Goal: Task Accomplishment & Management: Manage account settings

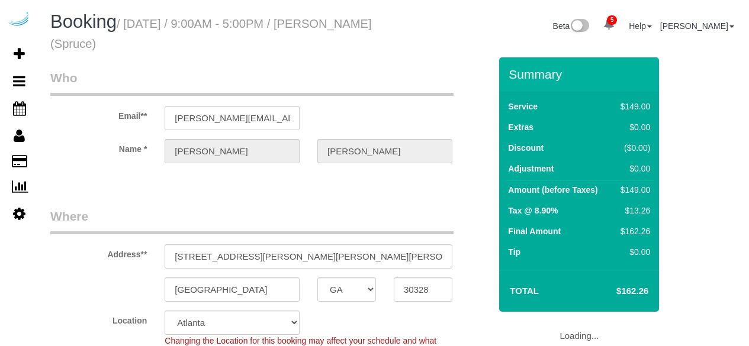
select select "GA"
select select "282"
select select "number:9"
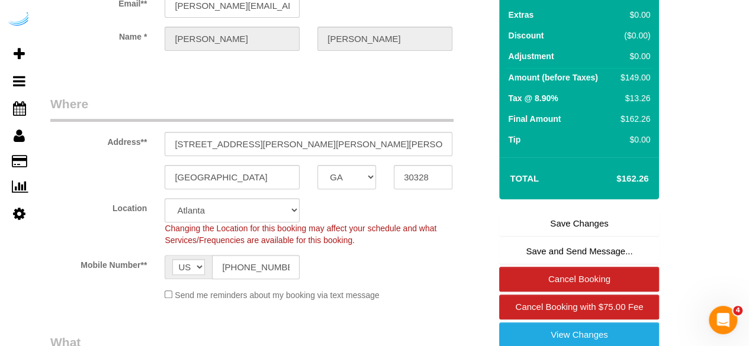
scroll to position [296, 0]
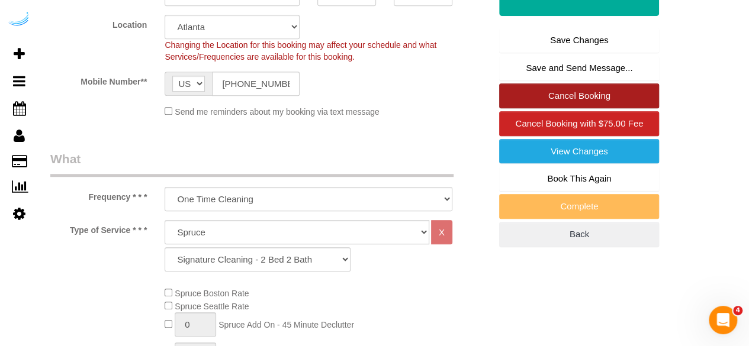
click at [597, 88] on link "Cancel Booking" at bounding box center [579, 95] width 160 height 25
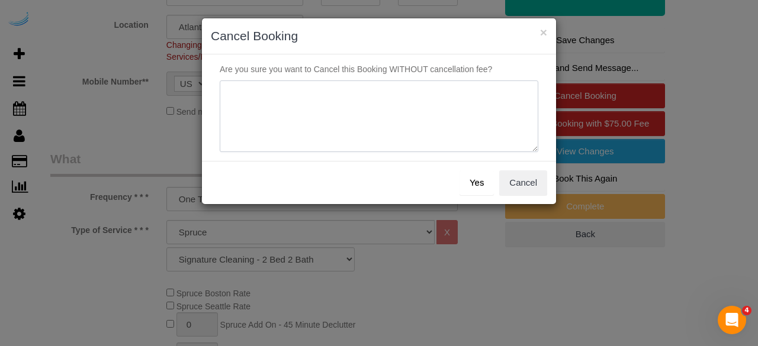
click at [394, 131] on textarea at bounding box center [379, 117] width 318 height 72
type textarea "Not on spruce."
click at [484, 185] on button "Yes" at bounding box center [476, 182] width 34 height 25
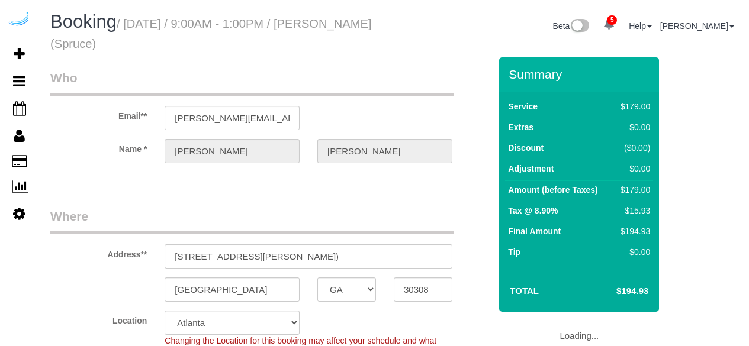
select select "GA"
select select "282"
select select "number:9"
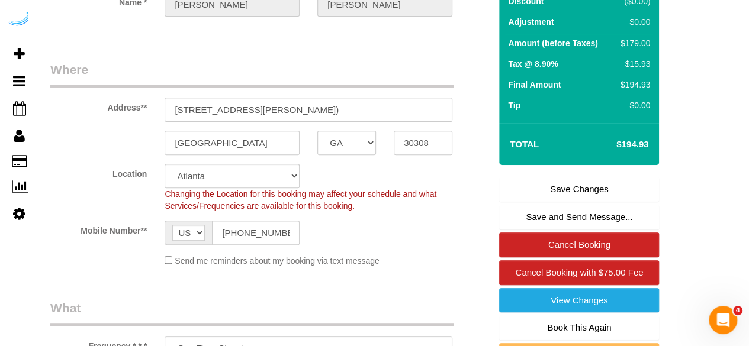
scroll to position [178, 0]
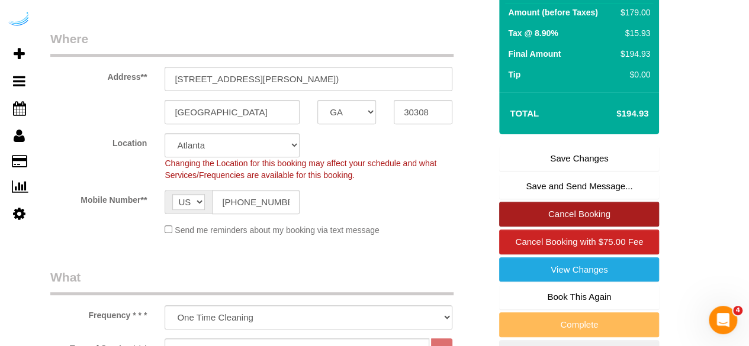
click at [571, 213] on link "Cancel Booking" at bounding box center [579, 214] width 160 height 25
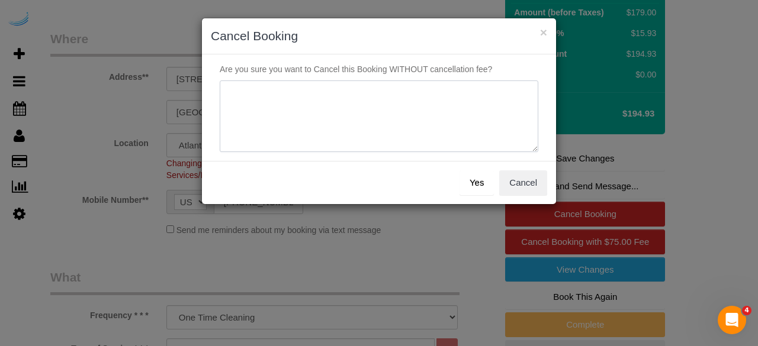
click at [452, 118] on textarea at bounding box center [379, 117] width 318 height 72
paste textarea "Not on spruce."
type textarea "Not on spruce."
click at [481, 190] on button "Yes" at bounding box center [476, 182] width 34 height 25
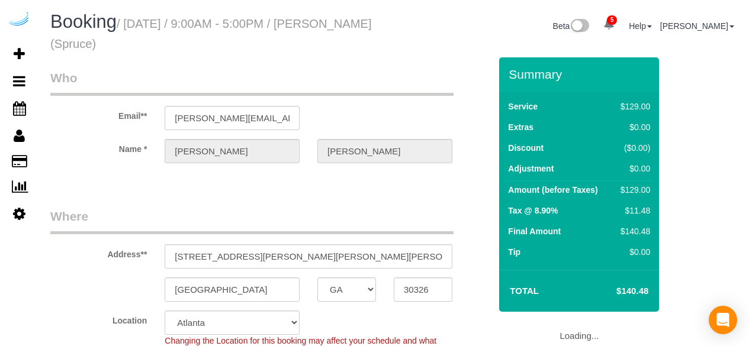
select select "GA"
select select "282"
select select "number:9"
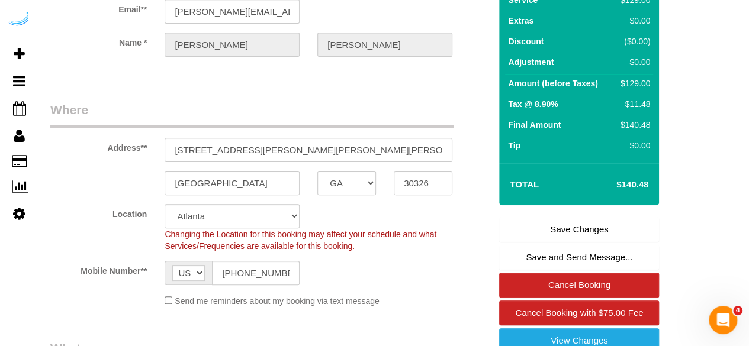
scroll to position [237, 0]
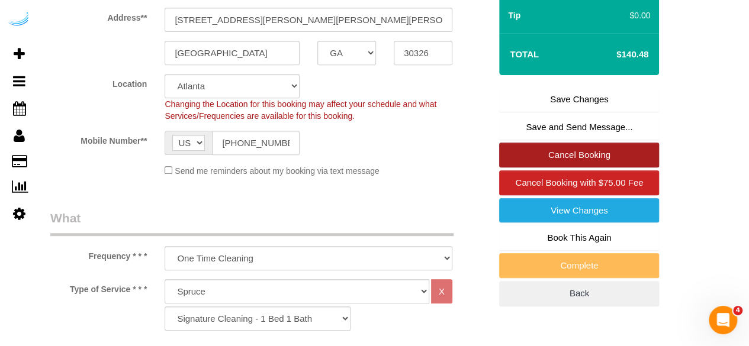
click at [571, 158] on link "Cancel Booking" at bounding box center [579, 155] width 160 height 25
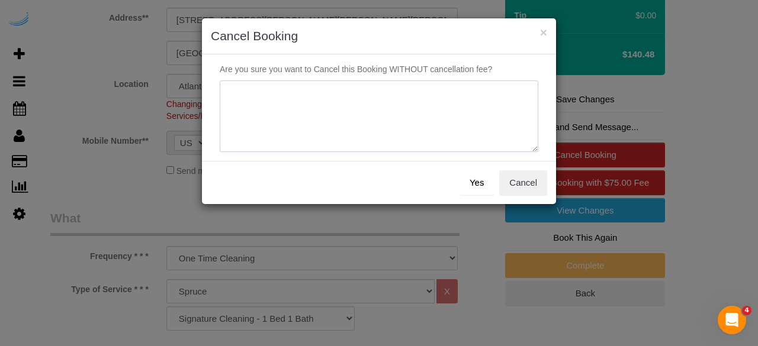
click at [422, 134] on textarea at bounding box center [379, 117] width 318 height 72
paste textarea "Not on spruce."
type textarea "Not on spruce."
click at [475, 178] on button "Yes" at bounding box center [476, 182] width 34 height 25
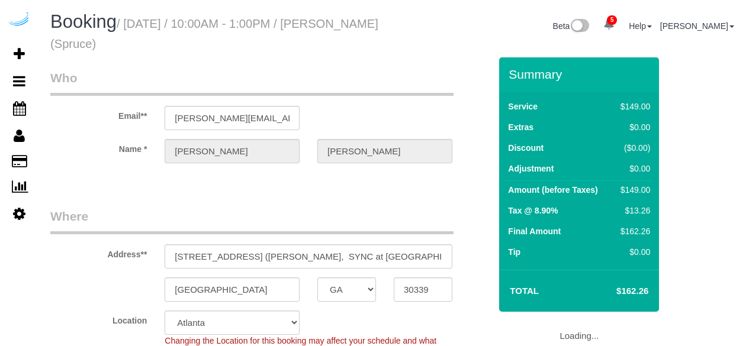
select select "GA"
select select "282"
select select "number:9"
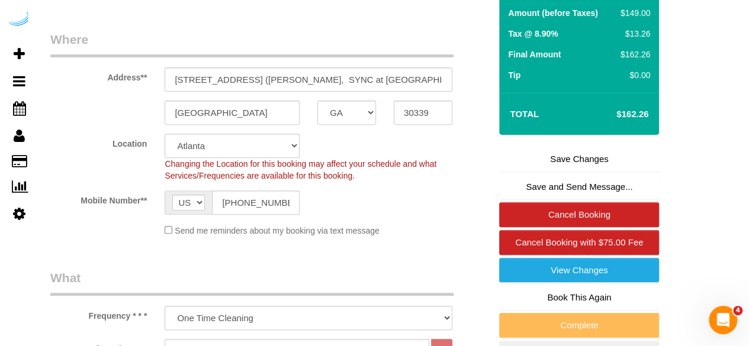
scroll to position [178, 0]
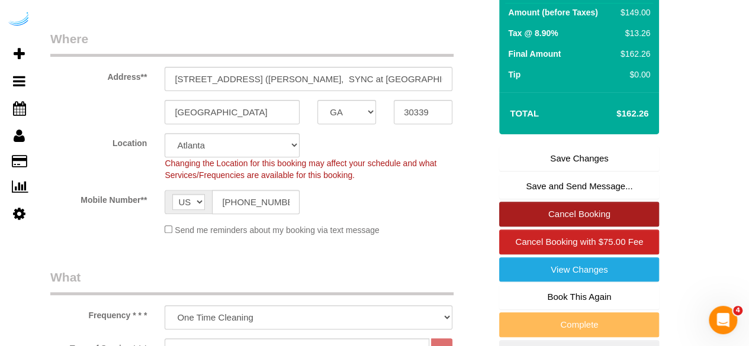
click at [622, 215] on link "Cancel Booking" at bounding box center [579, 214] width 160 height 25
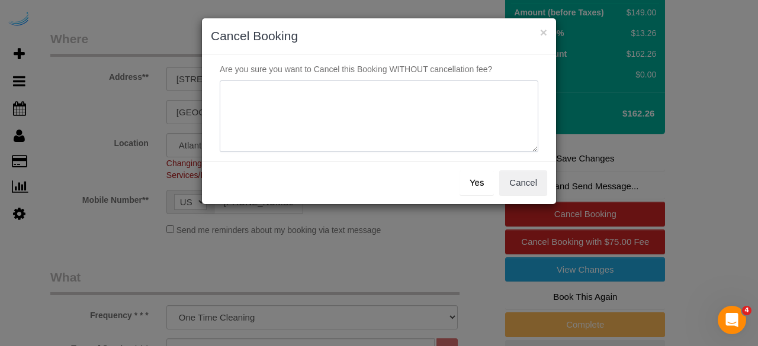
click at [371, 105] on textarea at bounding box center [379, 117] width 318 height 72
paste textarea "Not on spruce."
type textarea "Not on spruce."
click at [482, 181] on button "Yes" at bounding box center [476, 182] width 34 height 25
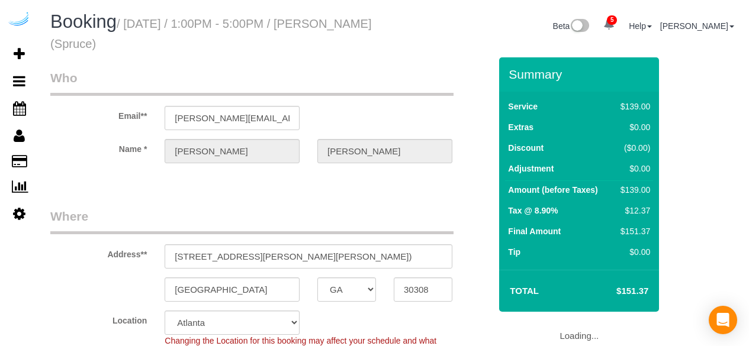
select select "GA"
select select "282"
select select "number:9"
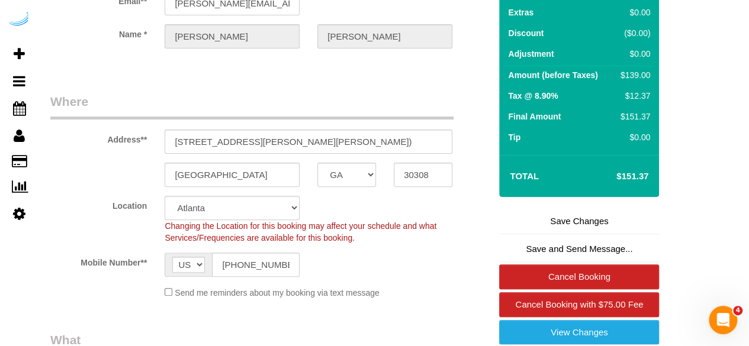
scroll to position [118, 0]
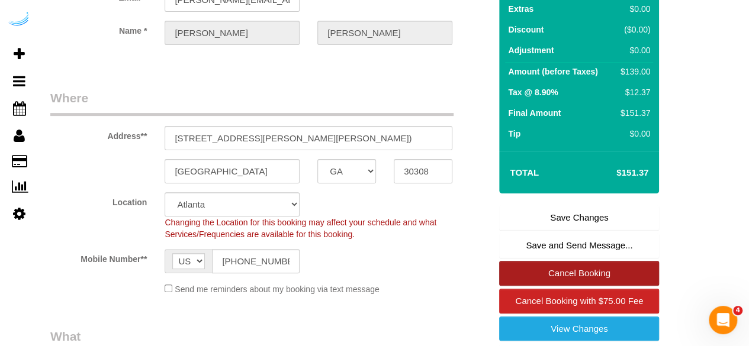
click at [570, 276] on link "Cancel Booking" at bounding box center [579, 273] width 160 height 25
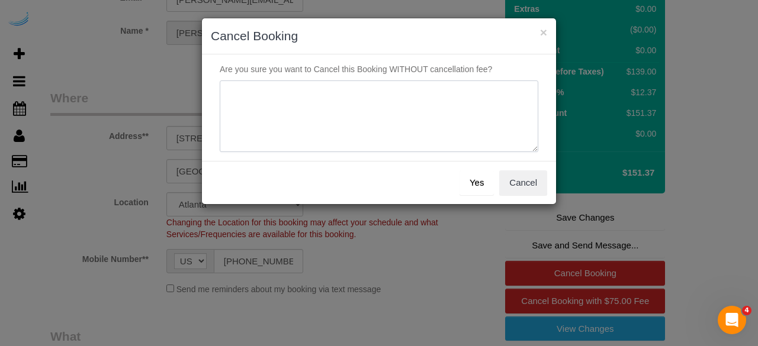
click at [383, 121] on textarea at bounding box center [379, 117] width 318 height 72
paste textarea "Not on spruce."
type textarea "Not on spruce."
click at [477, 188] on button "Yes" at bounding box center [476, 182] width 34 height 25
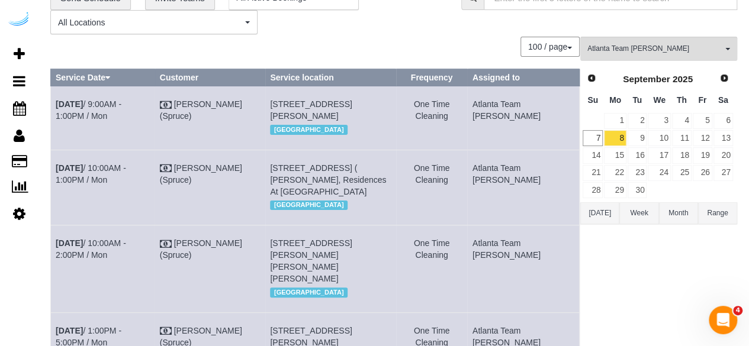
scroll to position [178, 0]
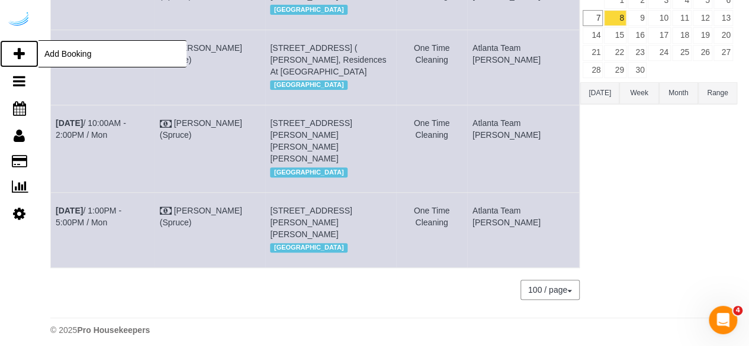
click at [22, 53] on icon at bounding box center [19, 54] width 11 height 14
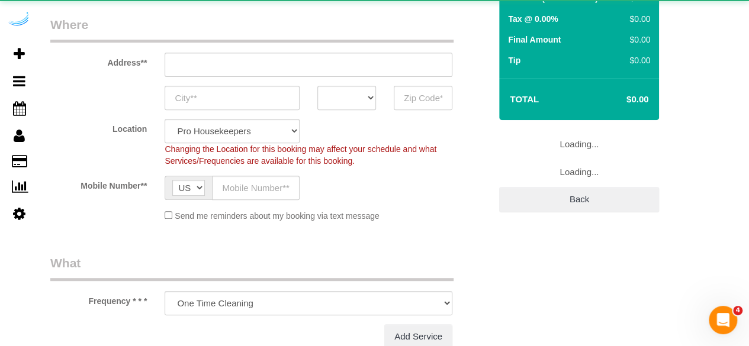
select select "object:2043"
select select "4"
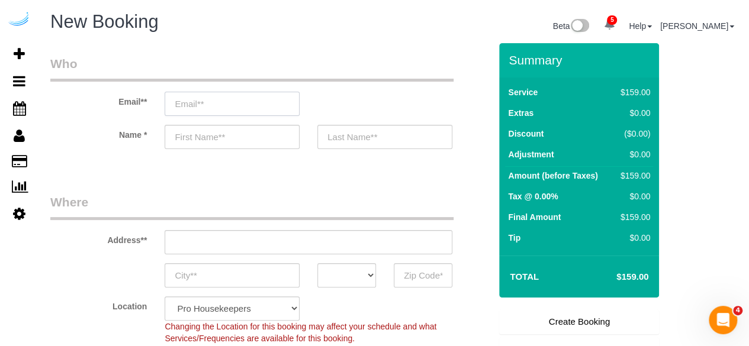
click at [247, 98] on input "email" at bounding box center [232, 104] width 135 height 24
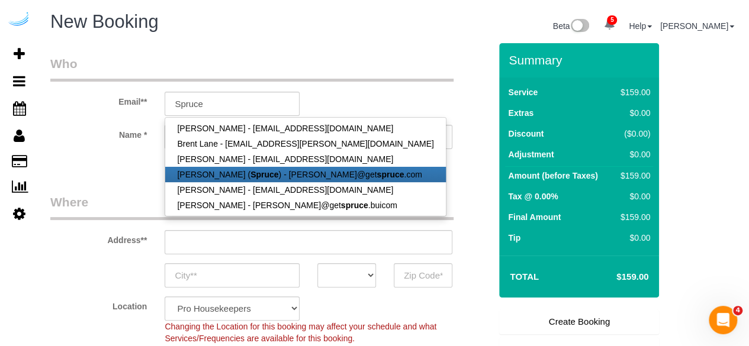
click at [281, 178] on link "Brandie Louck ( Spruce ) - brandie@get spruce .com" at bounding box center [305, 174] width 280 height 15
type input "[PERSON_NAME][EMAIL_ADDRESS][DOMAIN_NAME]"
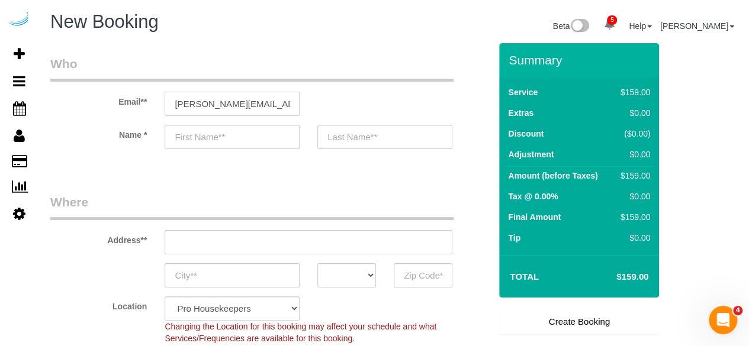
type input "[PERSON_NAME]"
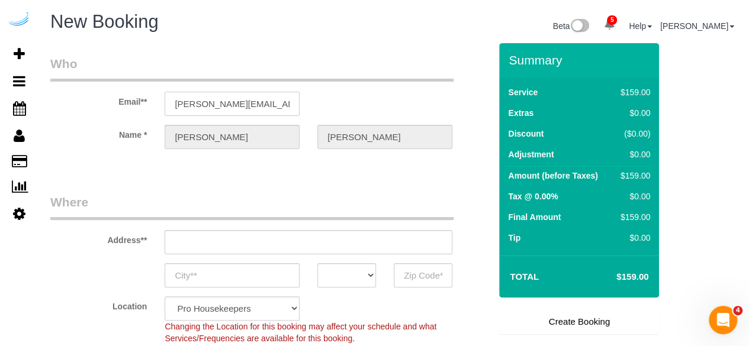
type input "3816 S Lamar Blvd"
type input "Austin"
select select "[GEOGRAPHIC_DATA]"
type input "78704"
click at [344, 248] on input "3816 S Lamar Blvd" at bounding box center [309, 242] width 288 height 24
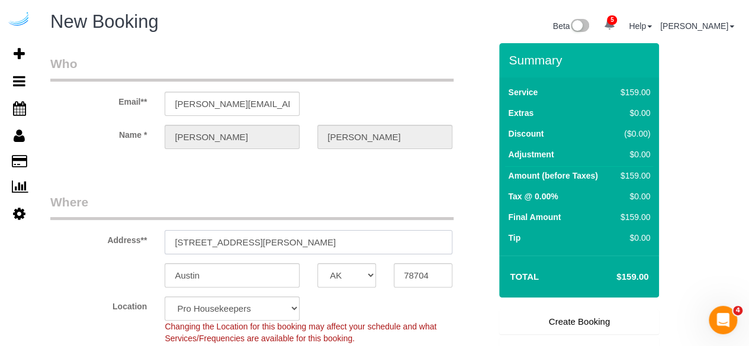
select select "9"
paste input "1455 Spring Rd SE, Smyrna, GA 30080"
type input "1455 Spring Rd SE, Smyrna, GA 30080"
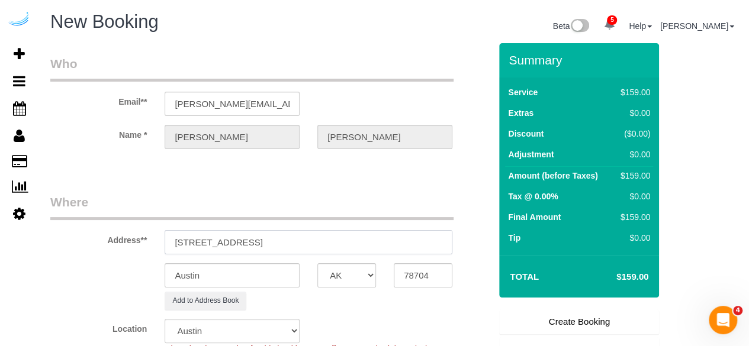
select select "object:2087"
drag, startPoint x: 305, startPoint y: 240, endPoint x: 345, endPoint y: 240, distance: 40.3
click at [345, 240] on input "1455 Spring Rd SE, Smyrna, GA 30080" at bounding box center [309, 242] width 288 height 24
type input "1455 Spring Rd SE, Smyrna, GA 30080"
click at [418, 275] on input "78704" at bounding box center [423, 275] width 59 height 24
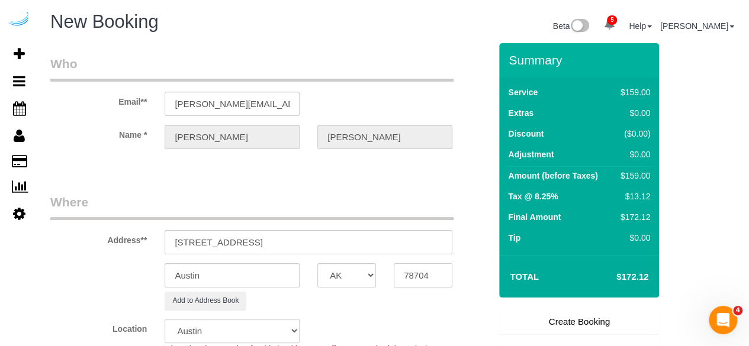
paste input "30080"
type input "30080"
click at [349, 278] on select "AK AL AR AZ CA CO CT DC DE [GEOGRAPHIC_DATA] [GEOGRAPHIC_DATA] HI IA ID IL IN K…" at bounding box center [346, 275] width 59 height 24
select select "8"
select select "GA"
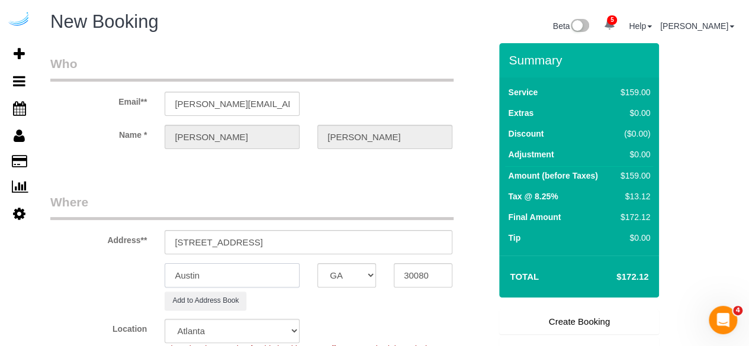
click at [280, 274] on input "Austin" at bounding box center [232, 275] width 135 height 24
select select "object:2129"
drag, startPoint x: 286, startPoint y: 241, endPoint x: 258, endPoint y: 242, distance: 27.8
click at [258, 242] on input "1455 Spring Rd SE, Smyrna, GA 30080" at bounding box center [309, 242] width 288 height 24
click at [247, 276] on input "Austin" at bounding box center [232, 275] width 135 height 24
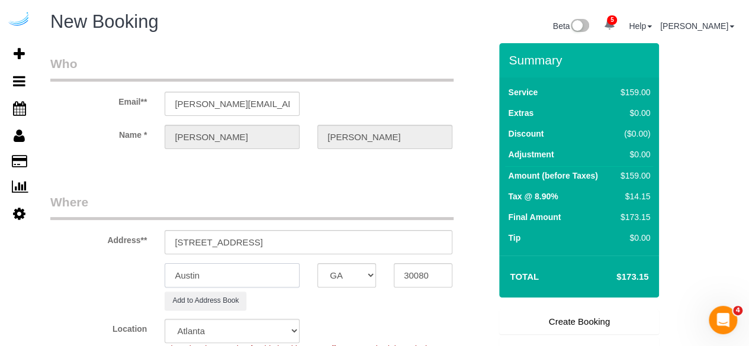
paste input "Smyrna"
type input "Smyrna"
drag, startPoint x: 378, startPoint y: 236, endPoint x: 442, endPoint y: 236, distance: 63.3
click at [442, 236] on input "1455 Spring Rd SE, Smyrna, GA 30080" at bounding box center [309, 242] width 288 height 24
paste input "Anita Reuben-Lartey"
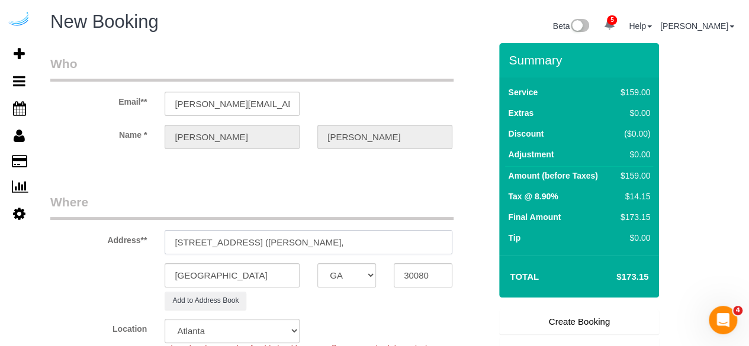
paste input "SYNC at Jonquil"
paste input "1473160"
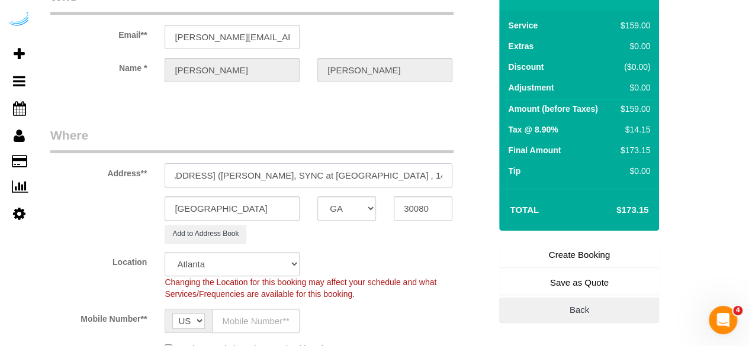
scroll to position [178, 0]
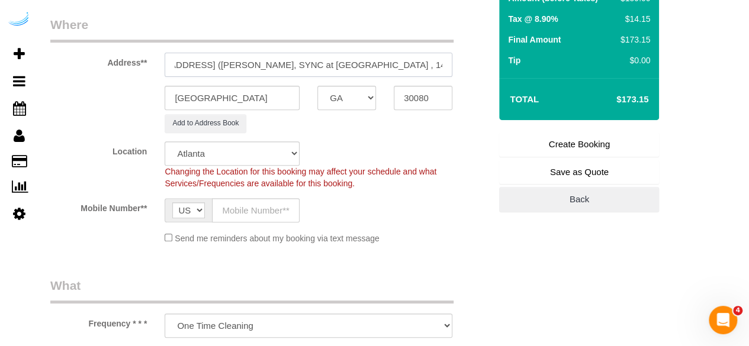
type input "1455 Spring Rd SE, Unit 363 (Anita Reuben-Lartey, SYNC at Jonquil , 1473160)"
click at [242, 204] on input "text" at bounding box center [256, 210] width 88 height 24
type input "[PHONE_NUMBER]"
type input "Brandie Louck"
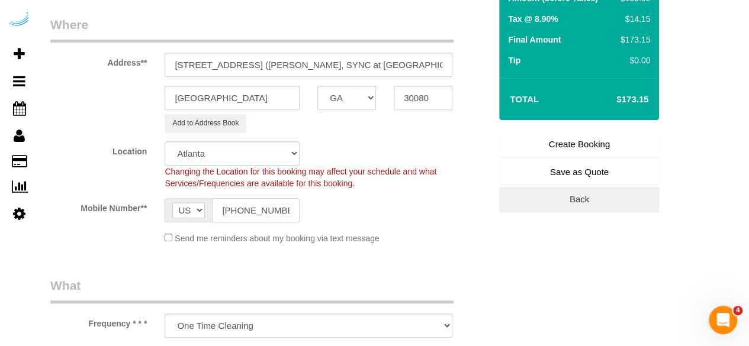
type input "[PHONE_NUMBER]"
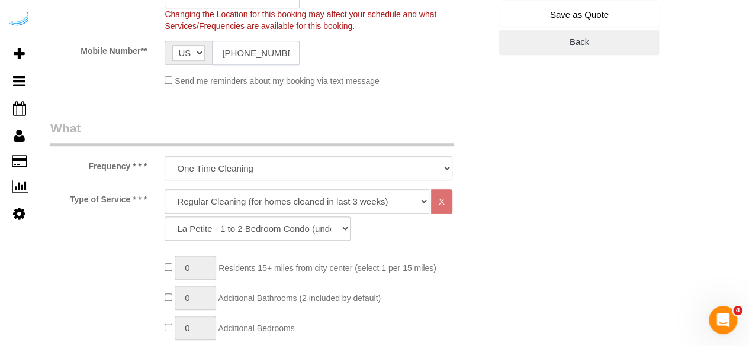
scroll to position [414, 0]
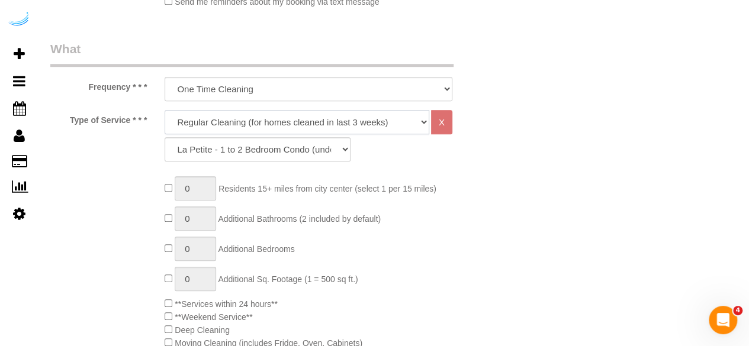
click at [259, 119] on select "Deep Cleaning (for homes that have not been cleaned in 3+ weeks) Spruce Regular…" at bounding box center [297, 122] width 265 height 24
select select "282"
click at [165, 110] on select "Deep Cleaning (for homes that have not been cleaned in 3+ weeks) Spruce Regular…" at bounding box center [297, 122] width 265 height 24
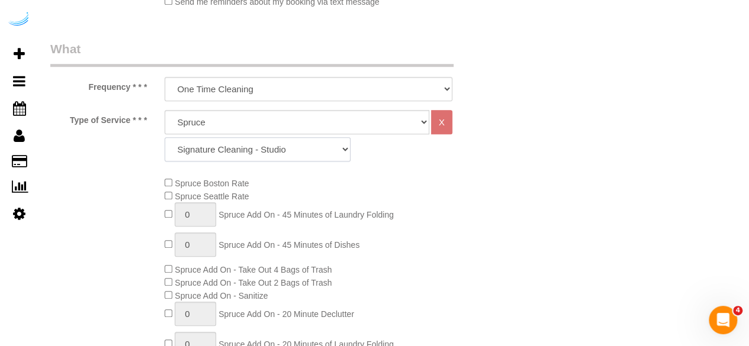
click at [294, 146] on select "Signature Cleaning - Studio Signature Cleaning - 1 Bed 1 Bath Signature Cleanin…" at bounding box center [258, 149] width 186 height 24
select select "341"
click at [165, 137] on select "Signature Cleaning - Studio Signature Cleaning - 1 Bed 1 Bath Signature Cleanin…" at bounding box center [258, 149] width 186 height 24
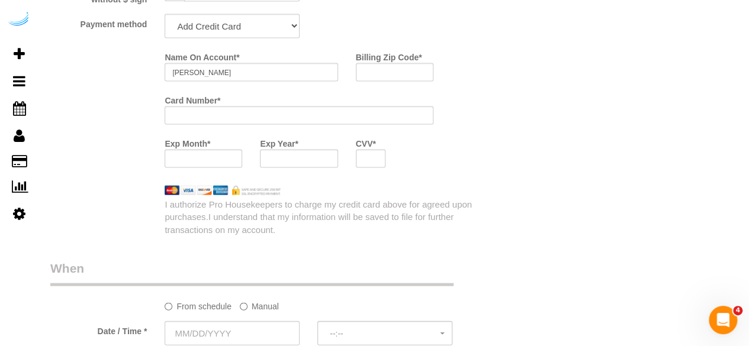
scroll to position [1066, 0]
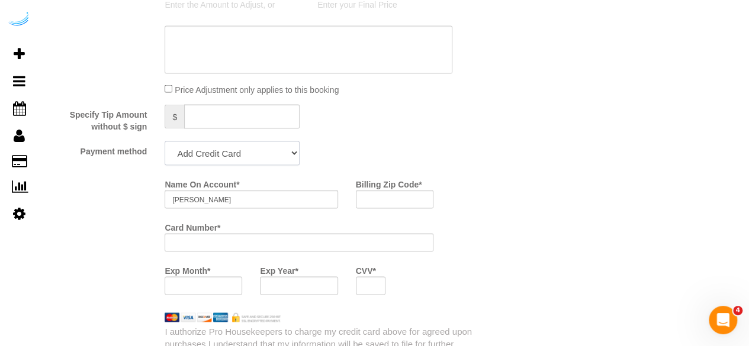
click at [231, 144] on select "Add Credit Card Cash Check Paypal" at bounding box center [232, 153] width 135 height 24
select select "string:check"
click at [165, 142] on select "Add Credit Card Cash Check Paypal" at bounding box center [232, 153] width 135 height 24
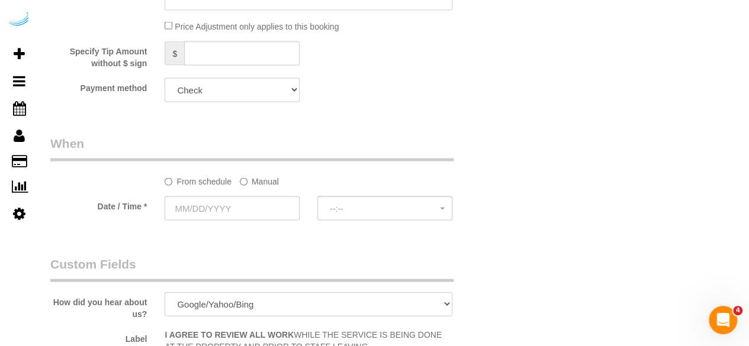
scroll to position [1184, 0]
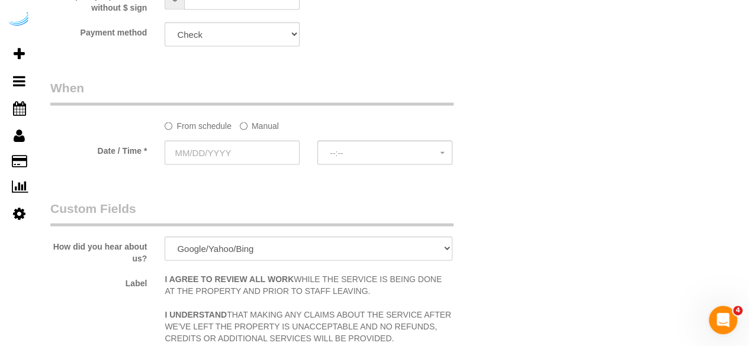
click at [261, 128] on label "Manual" at bounding box center [259, 124] width 39 height 16
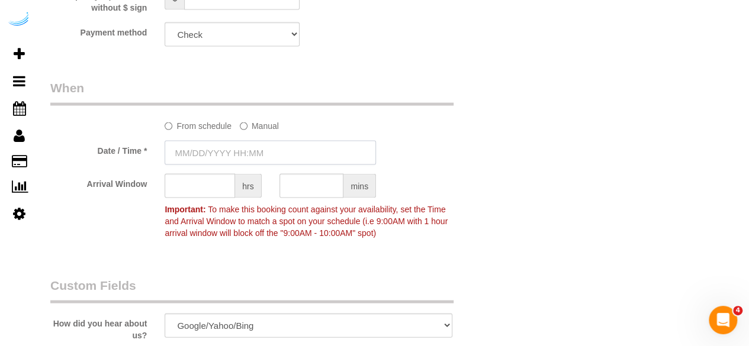
click at [262, 155] on input "text" at bounding box center [270, 153] width 211 height 24
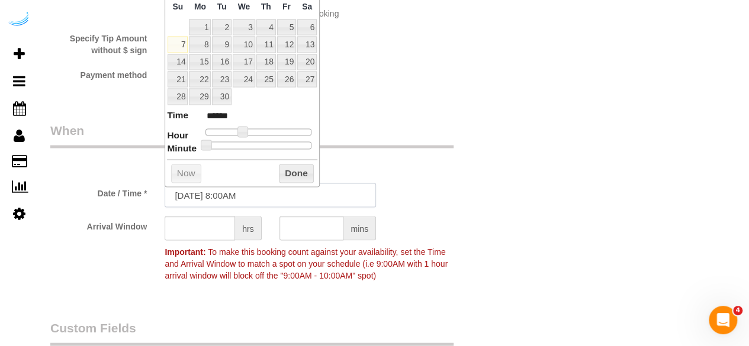
scroll to position [1125, 0]
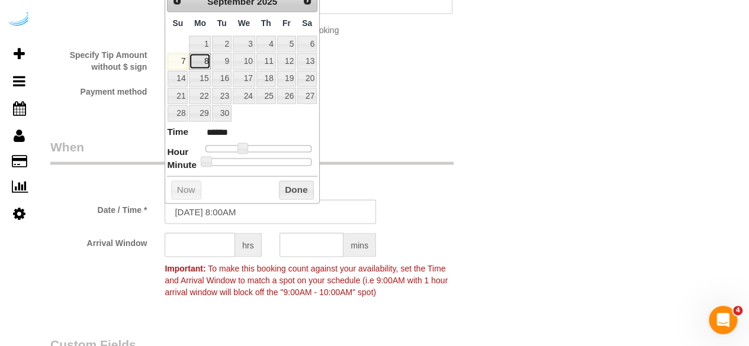
click at [205, 56] on link "8" at bounding box center [200, 61] width 22 height 16
type input "09/08/2025 10:00AM"
type input "*******"
type input "09/08/2025 11:00AM"
type input "*******"
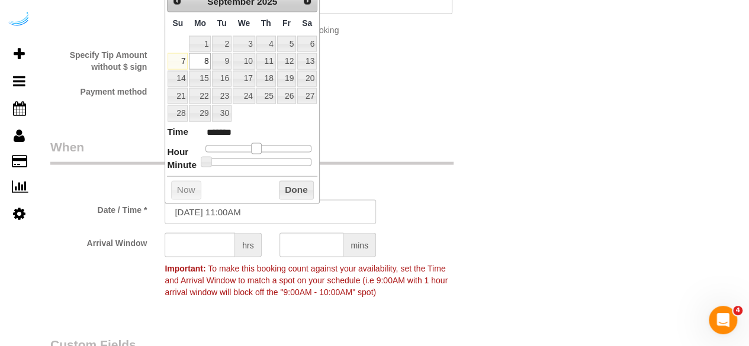
type input "09/08/2025 10:00AM"
type input "*******"
drag, startPoint x: 244, startPoint y: 147, endPoint x: 255, endPoint y: 147, distance: 10.7
click at [255, 147] on span at bounding box center [251, 148] width 11 height 11
click at [211, 239] on input "text" at bounding box center [200, 245] width 70 height 24
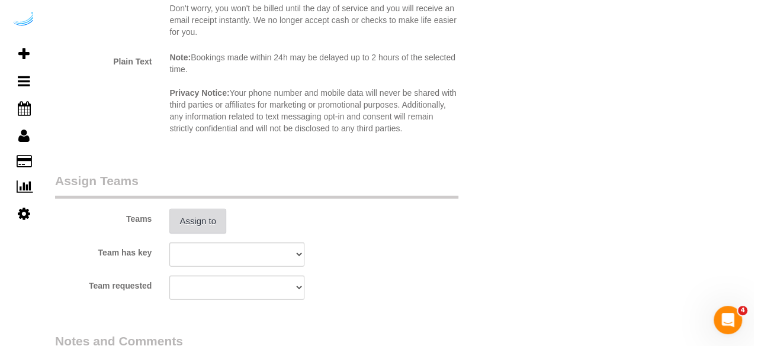
scroll to position [1658, 0]
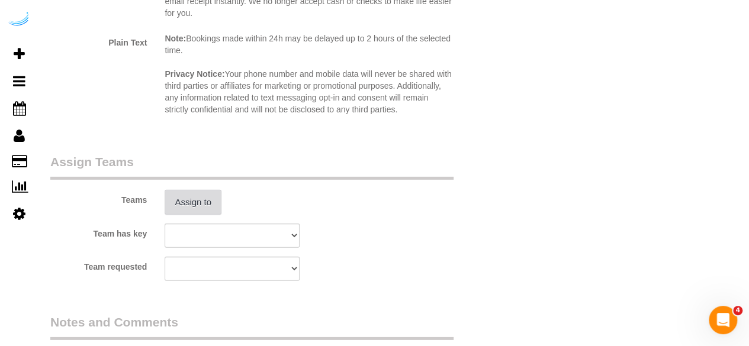
type input "7"
click at [195, 194] on button "Assign to" at bounding box center [193, 202] width 57 height 25
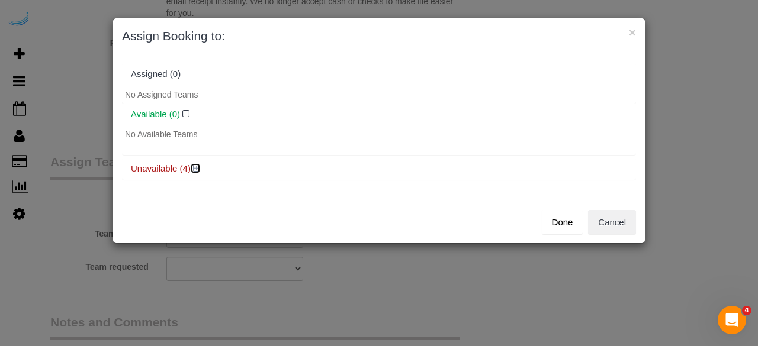
click at [194, 168] on icon at bounding box center [196, 168] width 7 height 9
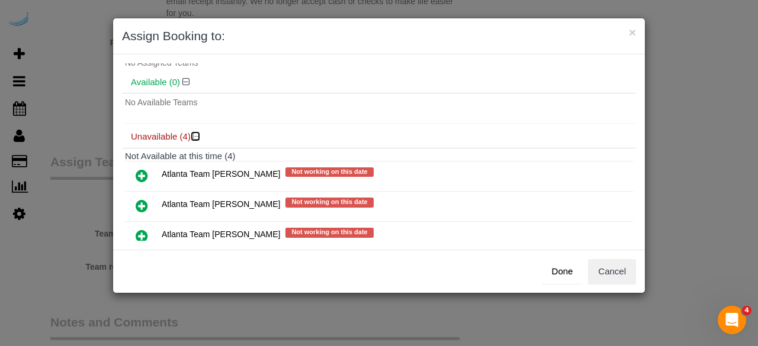
scroll to position [59, 0]
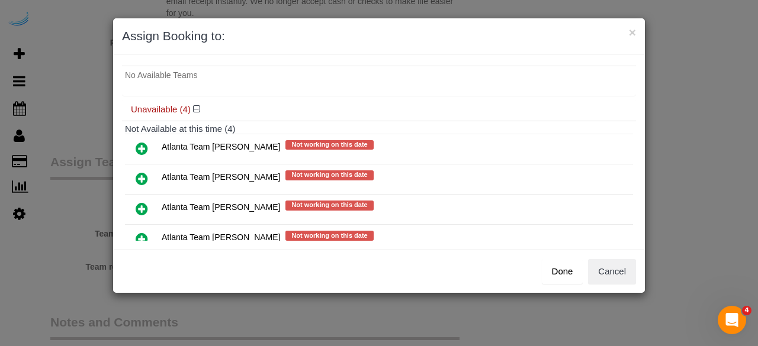
click at [140, 178] on icon at bounding box center [142, 179] width 12 height 14
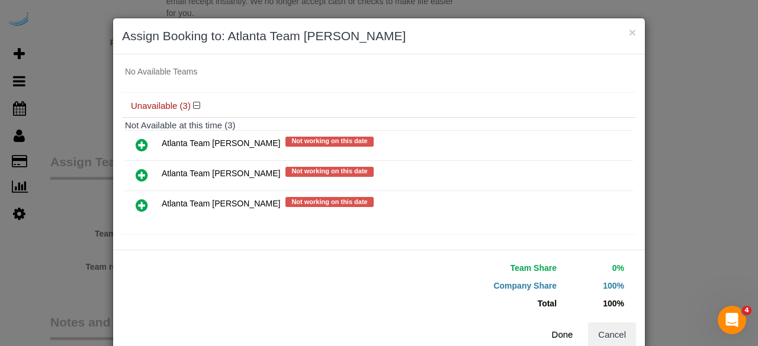
scroll to position [92, 0]
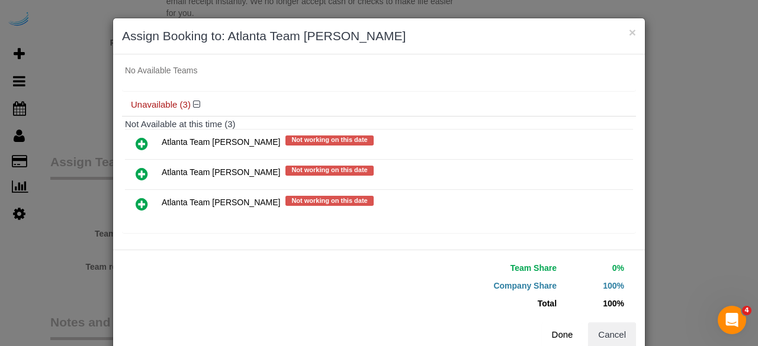
click at [558, 332] on button "Done" at bounding box center [562, 335] width 41 height 25
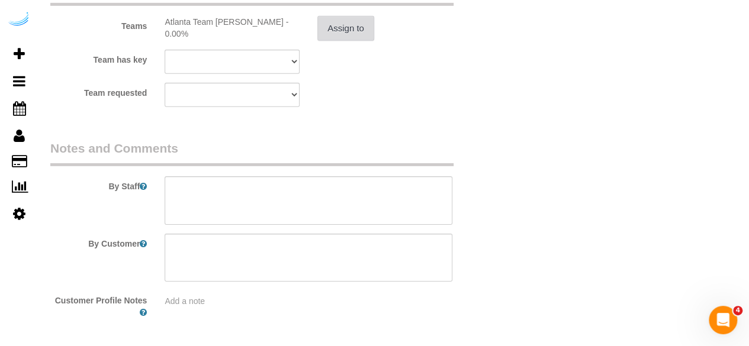
scroll to position [1877, 0]
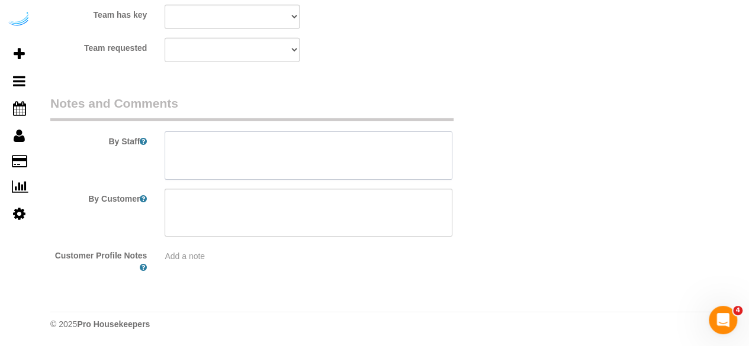
click at [333, 162] on textarea at bounding box center [309, 155] width 288 height 49
click at [307, 151] on textarea at bounding box center [309, 155] width 288 height 49
paste textarea "Permanent Notes:No notes from this customer.Today's Notes:Please give some atte…"
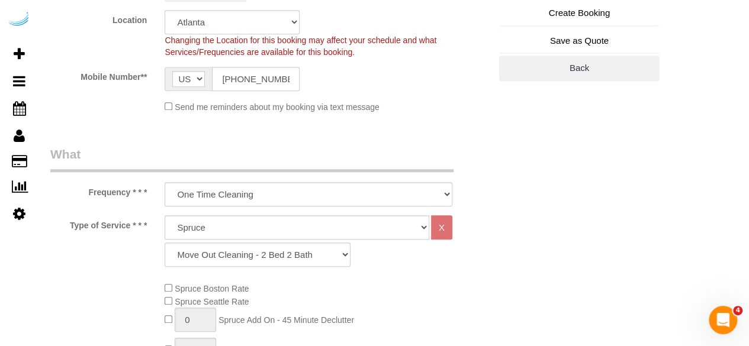
scroll to position [101, 0]
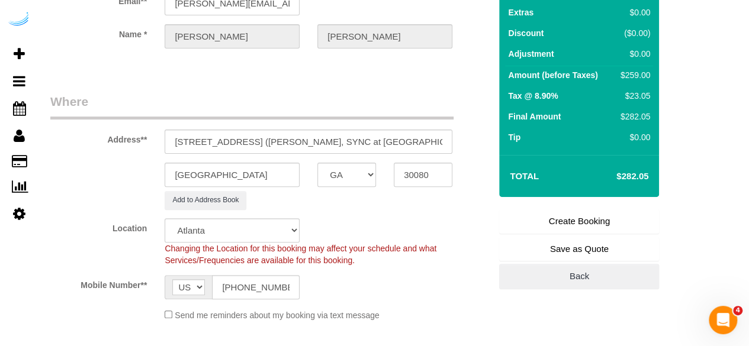
type textarea "Recurrency: one time service Permanent Notes:No notes from this customer.Today'…"
click at [582, 220] on link "Create Booking" at bounding box center [579, 221] width 160 height 25
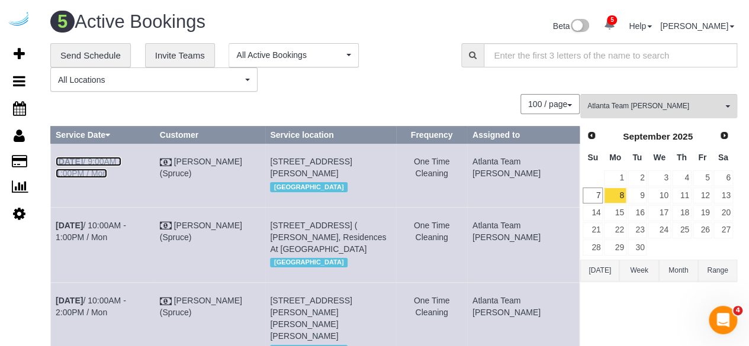
click at [120, 159] on link "Sep 8th / 9:00AM - 1:00PM / Mon" at bounding box center [89, 167] width 66 height 21
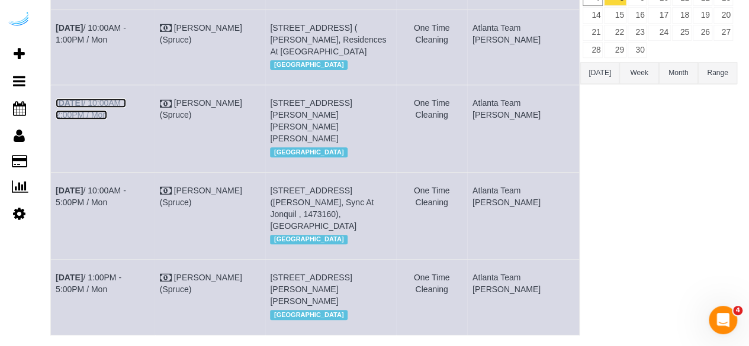
click at [126, 120] on link "Sep 8th / 10:00AM - 2:00PM / Mon" at bounding box center [91, 108] width 70 height 21
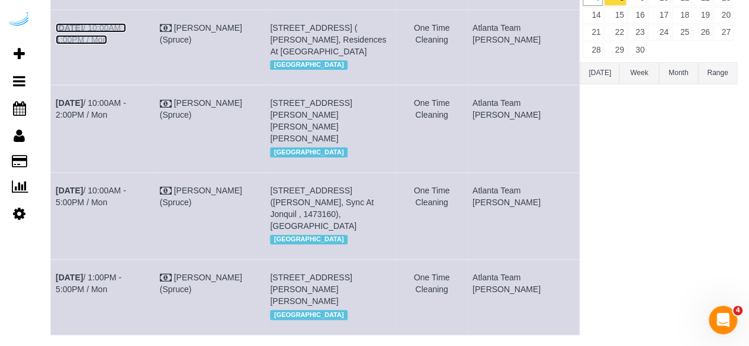
click at [126, 44] on link "Sep 8th / 10:00AM - 1:00PM / Mon" at bounding box center [91, 33] width 70 height 21
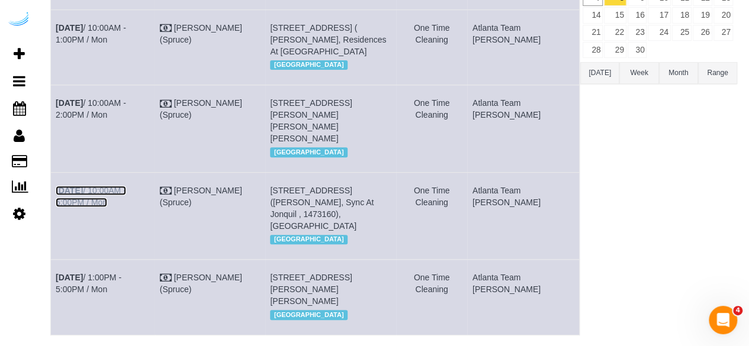
click at [124, 207] on link "Sep 8th / 10:00AM - 5:00PM / Mon" at bounding box center [91, 196] width 70 height 21
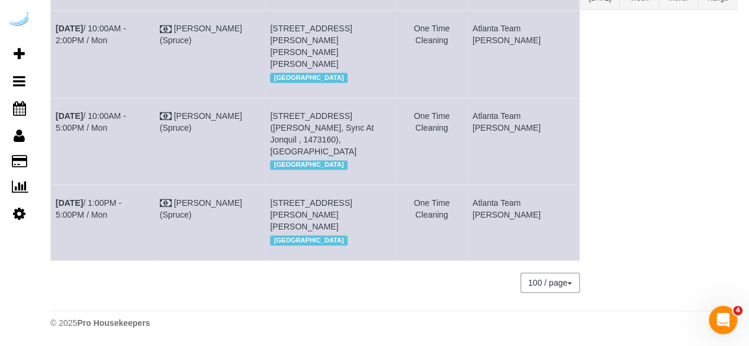
click at [129, 186] on td "Sep 8th / 1:00PM - 5:00PM / Mon" at bounding box center [103, 222] width 104 height 75
click at [121, 198] on link "Sep 8th / 1:00PM - 5:00PM / Mon" at bounding box center [89, 208] width 66 height 21
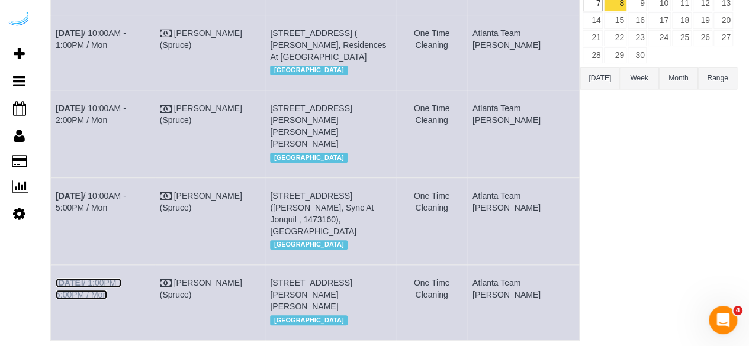
scroll to position [237, 0]
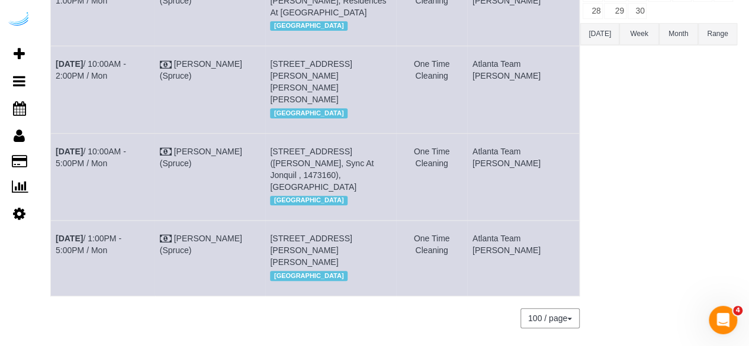
drag, startPoint x: 98, startPoint y: 218, endPoint x: 53, endPoint y: 197, distance: 49.8
click at [53, 197] on td "Sep 8th / 10:00AM - 5:00PM / Mon" at bounding box center [103, 176] width 104 height 87
copy link "Sep 8th / 10:00AM - 5:00PM / Mon"
drag, startPoint x: 383, startPoint y: 228, endPoint x: 284, endPoint y: 198, distance: 103.4
click at [284, 198] on td "1455 Spring Rd Se, Unit 363 (Anita Reuben-Lartey, Sync At Jonquil , 1473160), S…" at bounding box center [330, 176] width 131 height 87
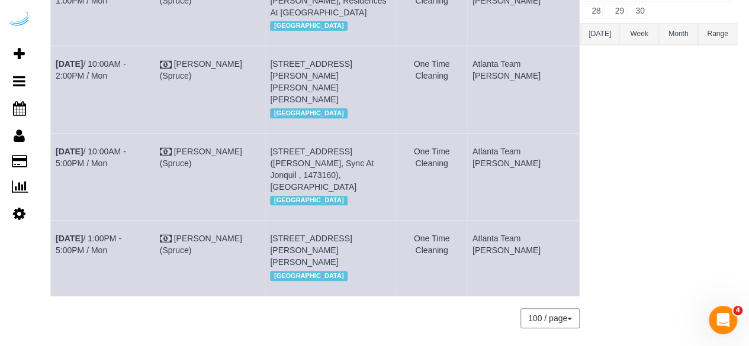
copy span "1455 Spring Rd Se, Unit 363 (Anita Reuben-Lartey, Sync At Jonquil , 1473160), S…"
drag, startPoint x: 549, startPoint y: 212, endPoint x: 498, endPoint y: 198, distance: 52.7
click at [498, 198] on tr "Sep 8th / 10:00AM - 5:00PM / Mon Brandie Louck (Spruce) 1455 Spring Rd Se, Unit…" at bounding box center [315, 176] width 529 height 87
click at [509, 220] on td "Atlanta Team [PERSON_NAME]" at bounding box center [523, 176] width 112 height 87
drag, startPoint x: 539, startPoint y: 216, endPoint x: 507, endPoint y: 198, distance: 37.1
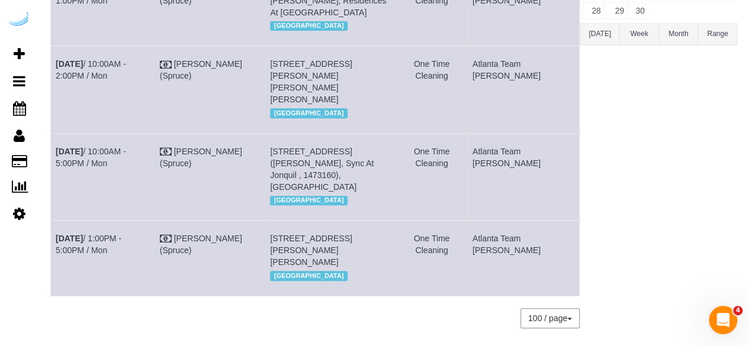
click at [507, 198] on td "Atlanta Team [PERSON_NAME]" at bounding box center [523, 176] width 112 height 87
copy td "Atlanta Team [PERSON_NAME]"
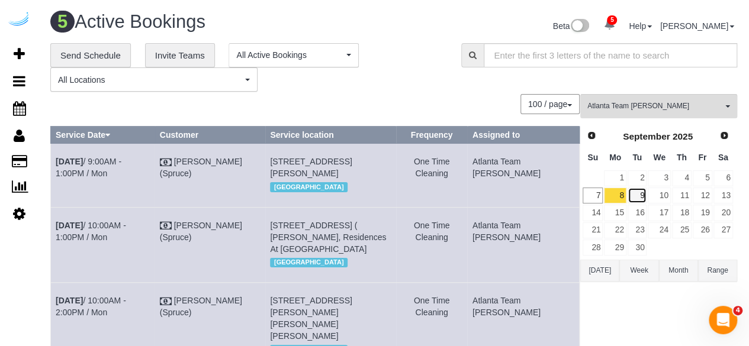
click at [636, 192] on link "9" at bounding box center [638, 196] width 20 height 16
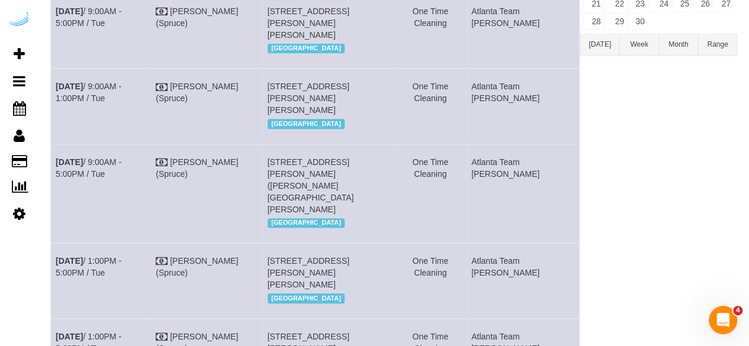
scroll to position [237, 0]
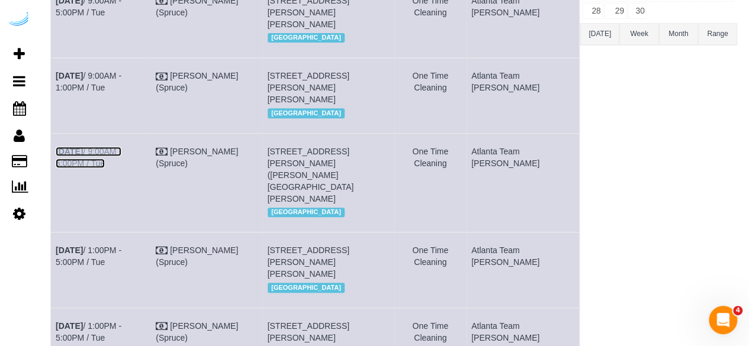
click at [121, 168] on link "[DATE] 9:00AM - 5:00PM / Tue" at bounding box center [89, 157] width 66 height 21
click at [121, 92] on link "[DATE] 9:00AM - 1:00PM / Tue" at bounding box center [89, 81] width 66 height 21
drag, startPoint x: 148, startPoint y: 9, endPoint x: 159, endPoint y: 1, distance: 13.1
click at [121, 9] on link "[DATE] 9:00AM - 5:00PM / Tue" at bounding box center [89, 6] width 66 height 21
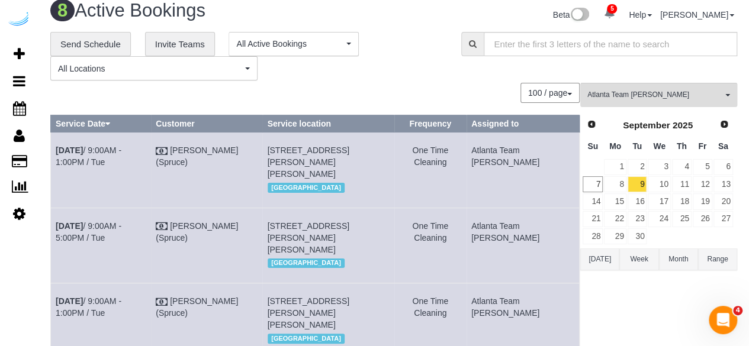
click at [149, 155] on td "[DATE] 9:00AM - 1:00PM / Tue" at bounding box center [101, 170] width 100 height 75
click at [121, 153] on link "[DATE] 9:00AM - 1:00PM / Tue" at bounding box center [89, 156] width 66 height 21
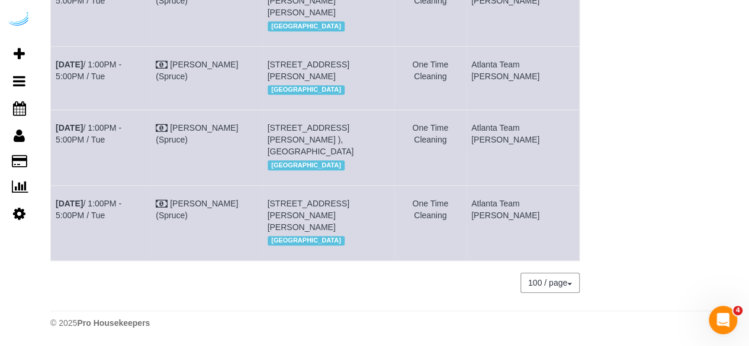
scroll to position [580, 0]
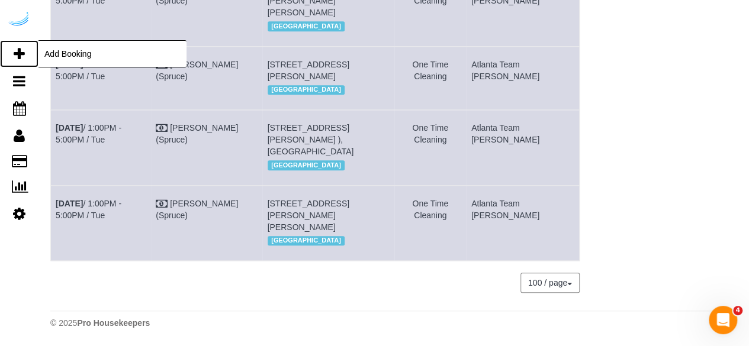
click at [15, 53] on icon at bounding box center [19, 54] width 11 height 14
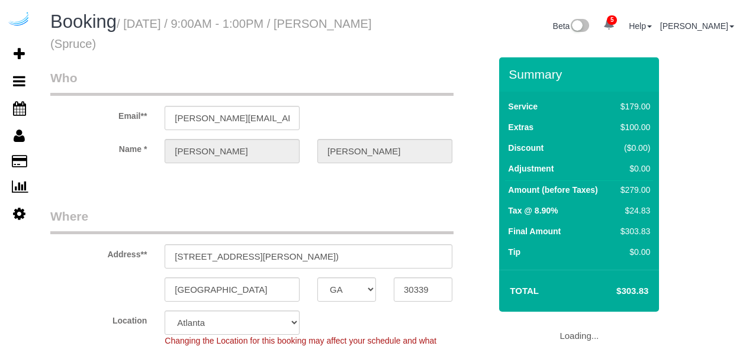
select select "GA"
select select "282"
select select "number:9"
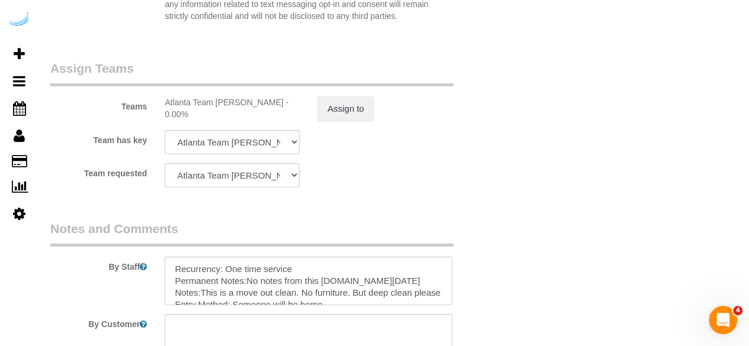
scroll to position [1835, 0]
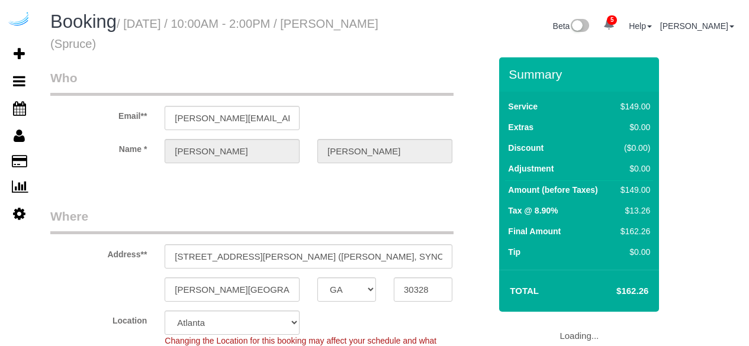
select select "GA"
select select "number:9"
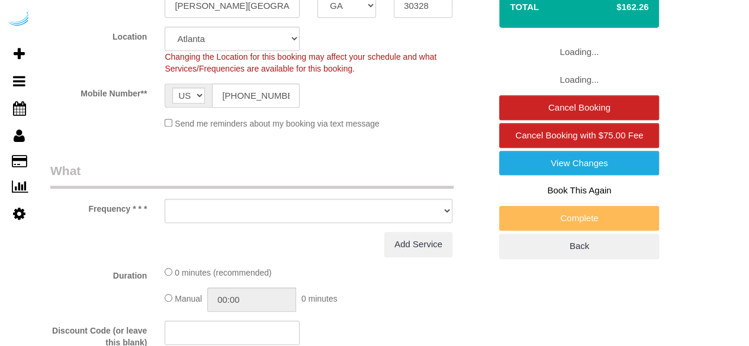
select select "object:824"
select select "282"
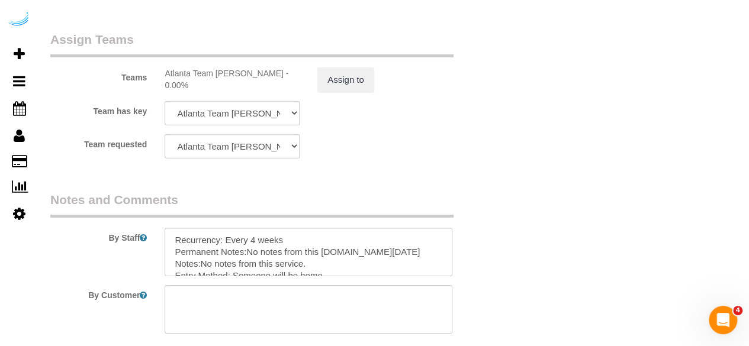
scroll to position [1776, 0]
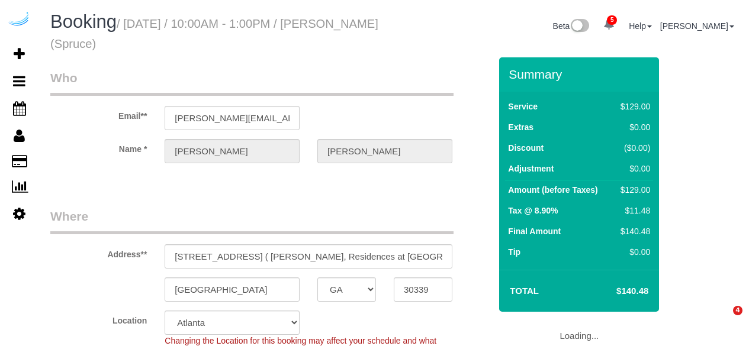
select select "GA"
select select "282"
select select "number:9"
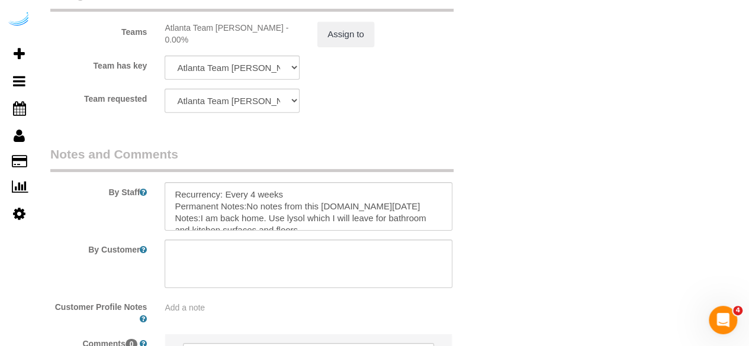
scroll to position [1944, 0]
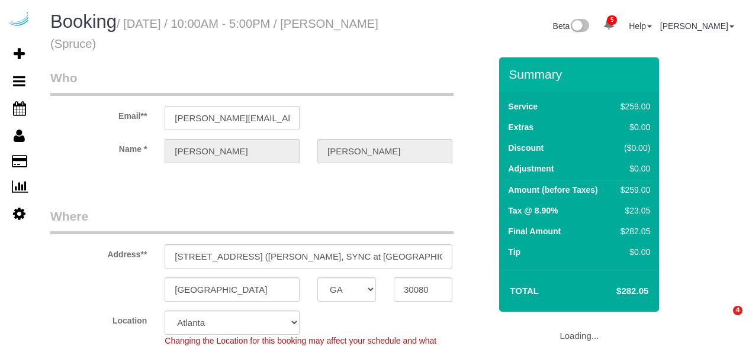
select select "GA"
select select "282"
select select "number:9"
select select "object:824"
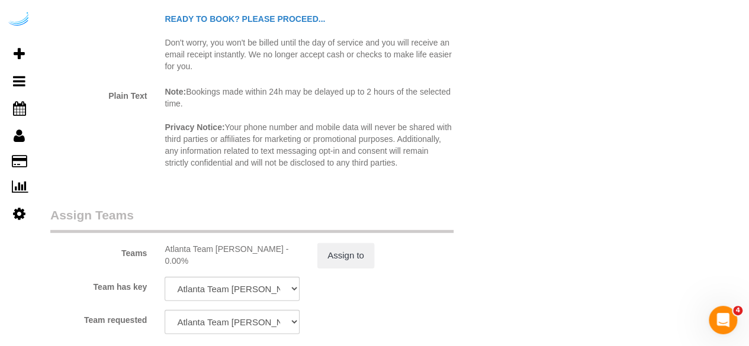
scroll to position [1776, 0]
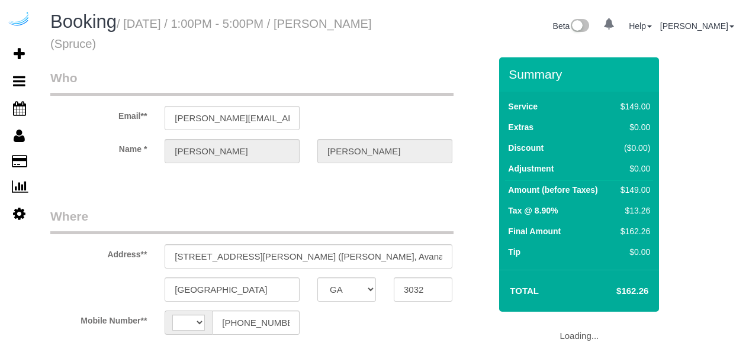
select select "GA"
select select "string:[GEOGRAPHIC_DATA]"
select select "object:698"
select select "282"
select select "number:9"
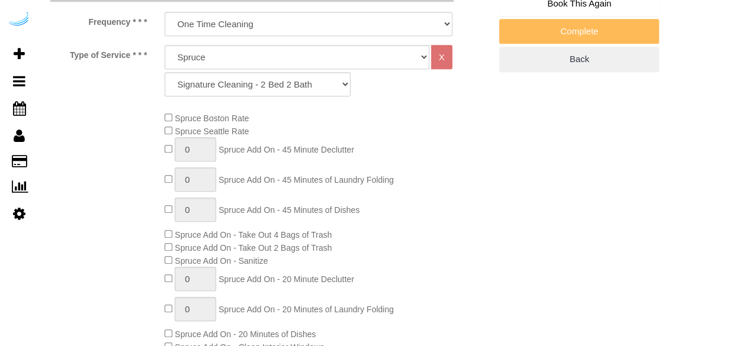
select select "object:824"
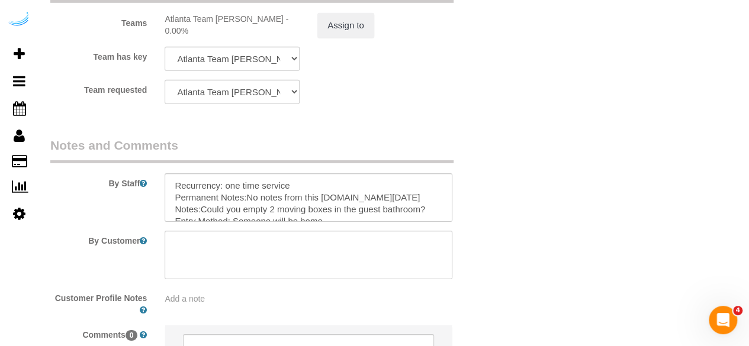
scroll to position [1833, 0]
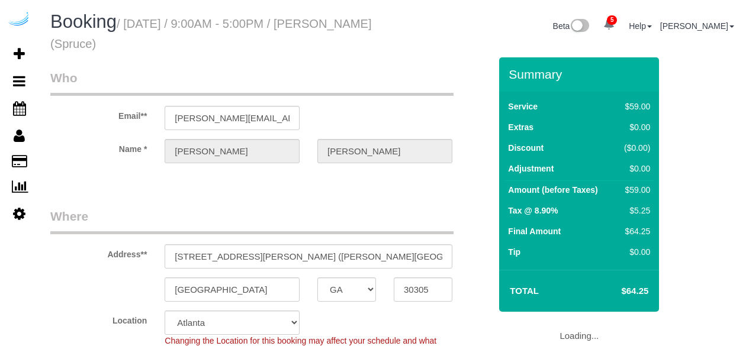
select select "GA"
select select "282"
select select "number:9"
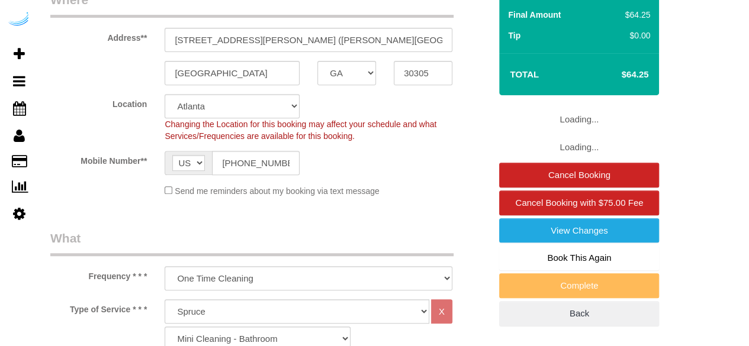
select select "object:823"
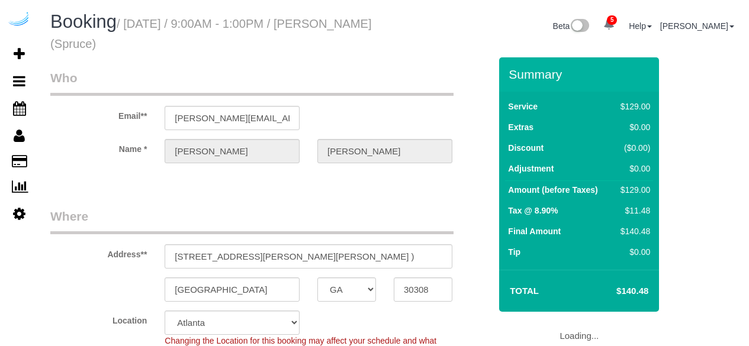
select select "GA"
select select "282"
select select "number:9"
select select "object:824"
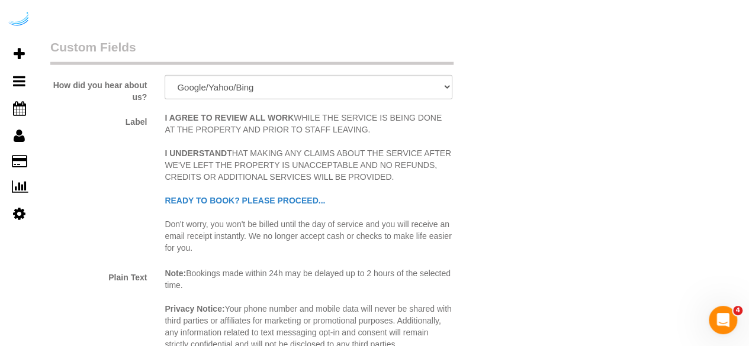
scroll to position [1717, 0]
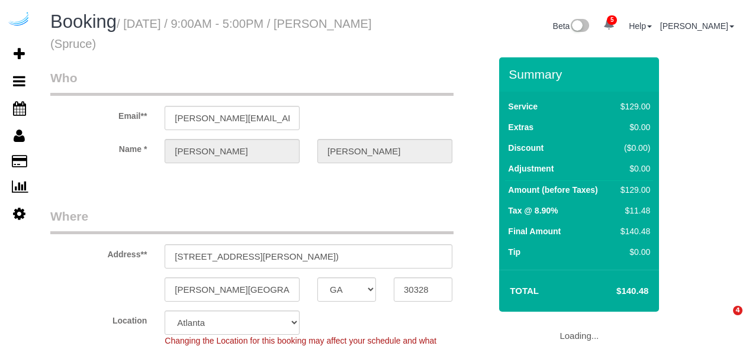
select select "GA"
select select "282"
select select "number:9"
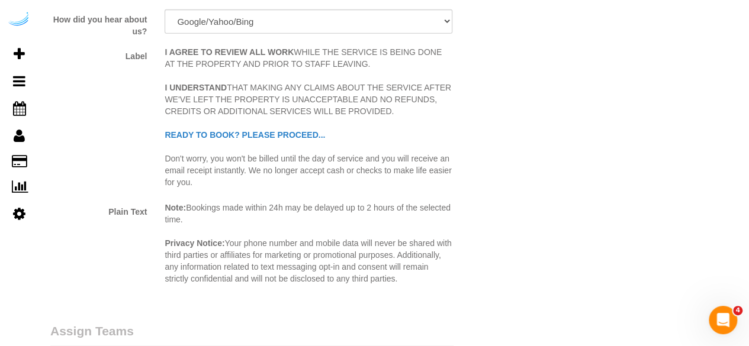
scroll to position [1717, 0]
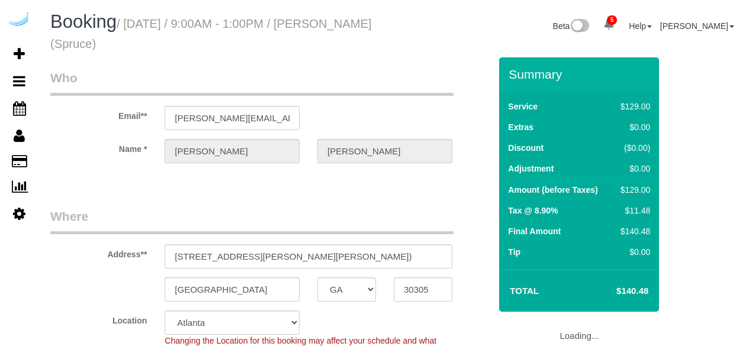
select select "GA"
select select "number:9"
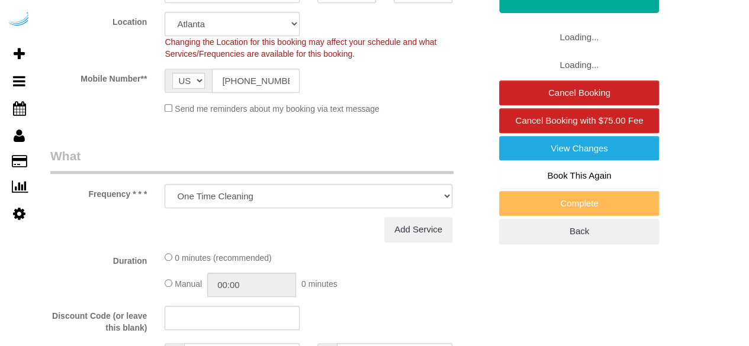
select select "object:824"
select select "282"
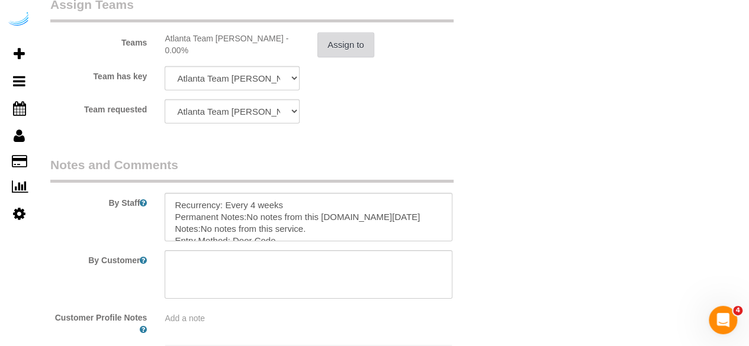
scroll to position [1835, 0]
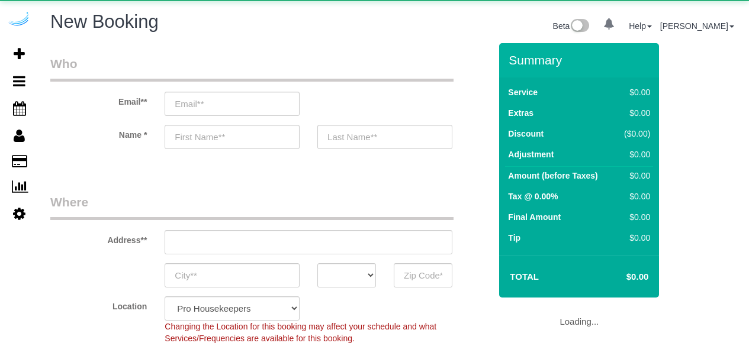
select select "4"
select select "number:9"
select select "object:1245"
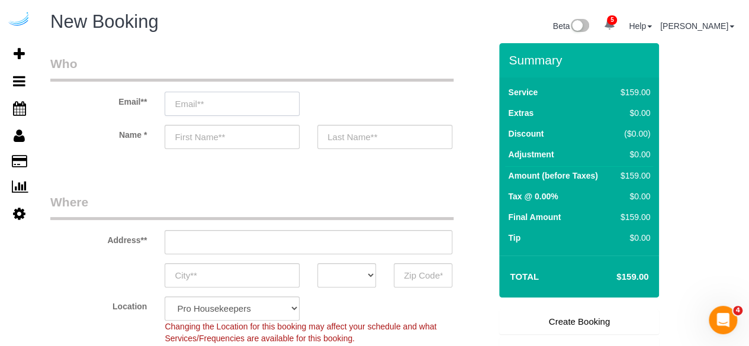
click at [195, 96] on input "email" at bounding box center [232, 104] width 135 height 24
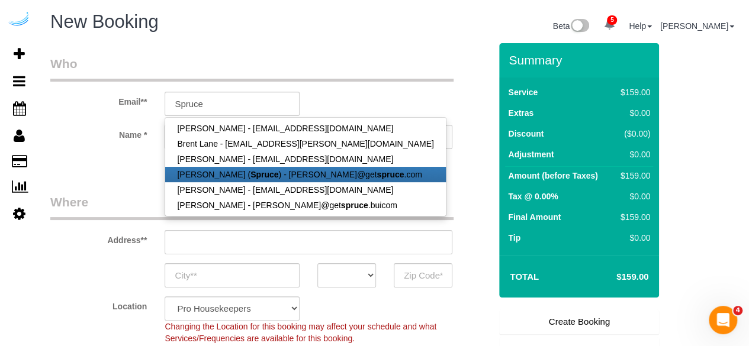
click at [210, 175] on link "[PERSON_NAME] ( Spruce ) - [PERSON_NAME]@get spruce .com" at bounding box center [305, 174] width 280 height 15
type input "[PERSON_NAME][EMAIL_ADDRESS][DOMAIN_NAME]"
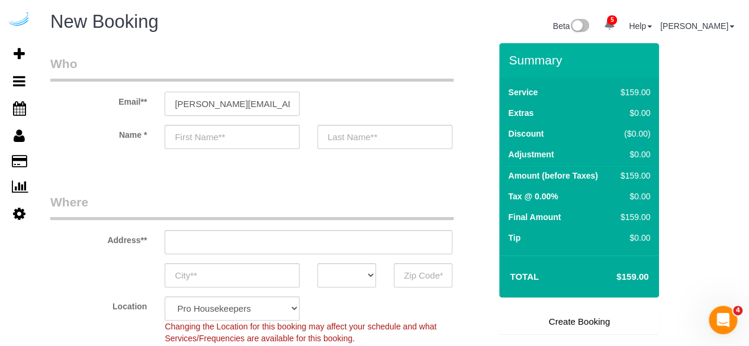
type input "[PERSON_NAME]"
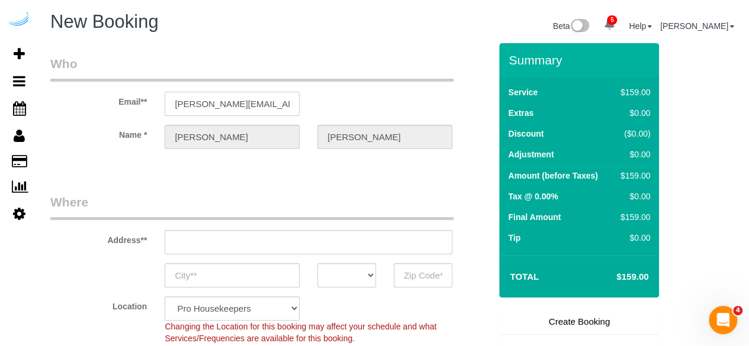
type input "[STREET_ADDRESS][PERSON_NAME]"
type input "Austin"
select select "[GEOGRAPHIC_DATA]"
type input "78704"
select select "9"
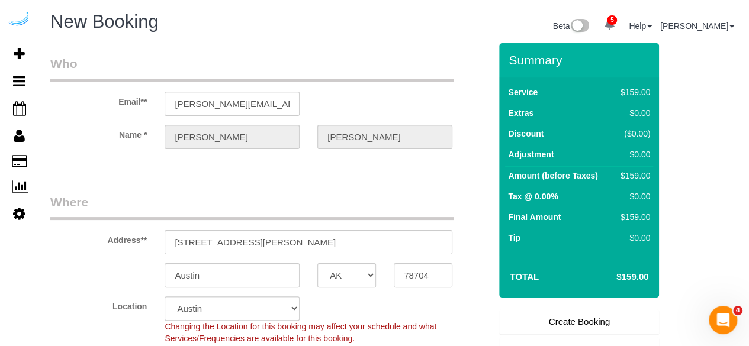
select select "object:1299"
click at [270, 242] on input "[STREET_ADDRESS][PERSON_NAME]" at bounding box center [309, 242] width 288 height 24
paste input "[STREET_ADDRESS]"
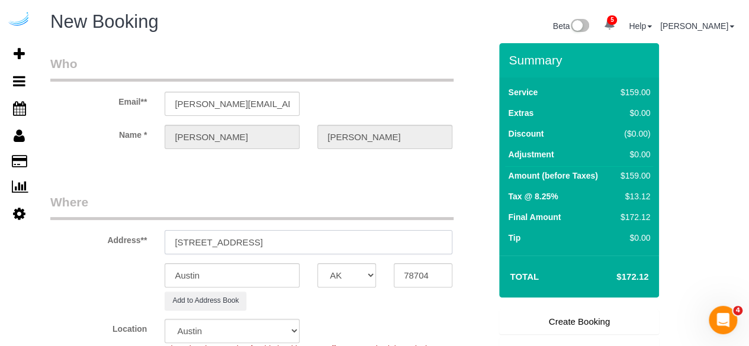
drag, startPoint x: 271, startPoint y: 241, endPoint x: 279, endPoint y: 241, distance: 8.9
click at [273, 241] on input "[STREET_ADDRESS]" at bounding box center [309, 242] width 288 height 24
drag, startPoint x: 298, startPoint y: 242, endPoint x: 387, endPoint y: 242, distance: 88.8
click at [387, 242] on input "[STREET_ADDRESS]" at bounding box center [309, 242] width 288 height 24
type input "[STREET_ADDRESS]"
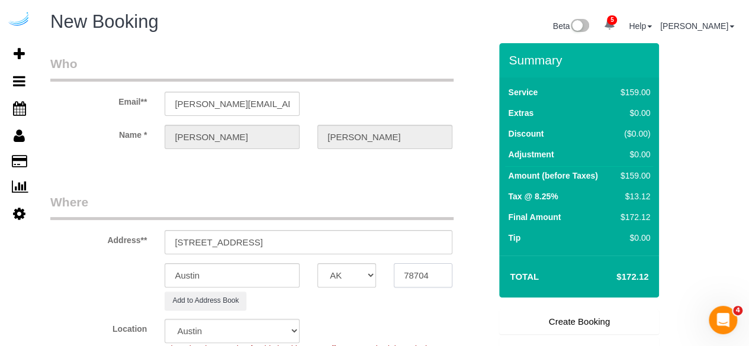
click at [422, 275] on input "78704" at bounding box center [423, 275] width 59 height 24
paste input "30308"
type input "30308"
click at [358, 275] on select "AK AL AR AZ CA CO CT DC DE [GEOGRAPHIC_DATA] [GEOGRAPHIC_DATA] HI IA ID IL IN K…" at bounding box center [346, 275] width 59 height 24
select select "GA"
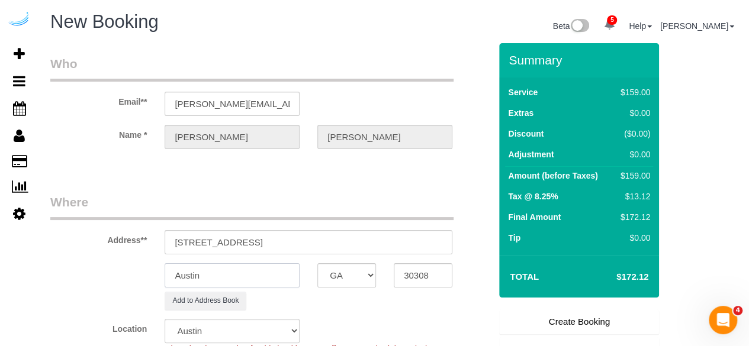
select select "8"
click at [279, 278] on input "Austin" at bounding box center [232, 275] width 135 height 24
select select "object:1346"
type input "[GEOGRAPHIC_DATA]"
drag, startPoint x: 250, startPoint y: 241, endPoint x: 400, endPoint y: 228, distance: 150.9
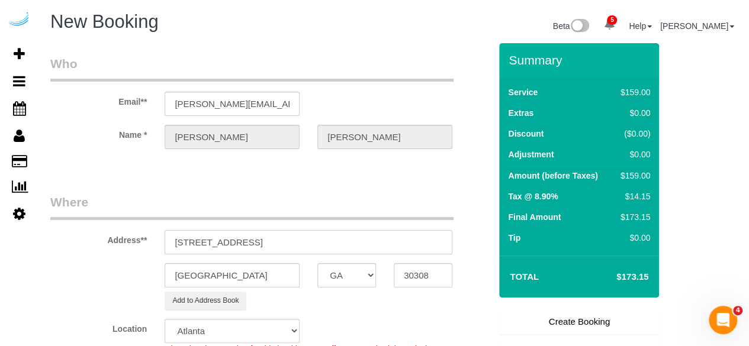
click at [400, 228] on div "Address** [STREET_ADDRESS]" at bounding box center [270, 224] width 458 height 61
paste input "Ariella Lopez"
paste input "Axis Midtown"
paste input "1473409"
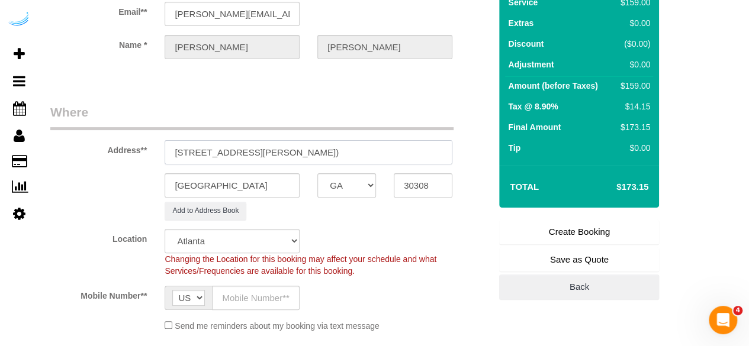
scroll to position [178, 0]
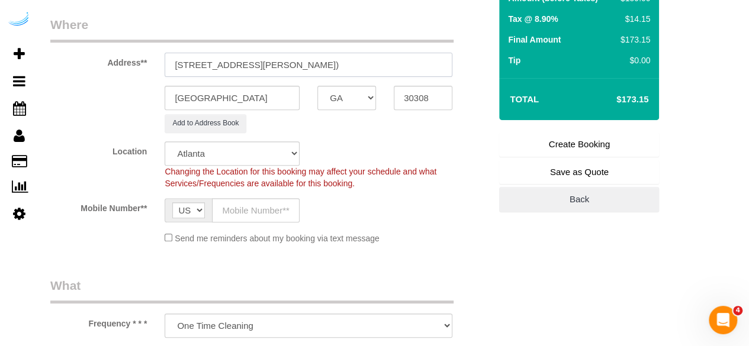
type input "811 Juniper St NE, Building 811, Unit 1411 (Ariella Lopez, Axis Midtown , 14734…"
click at [259, 205] on input "text" at bounding box center [256, 210] width 88 height 24
type input "[PHONE_NUMBER]"
type input "Brandie Louck"
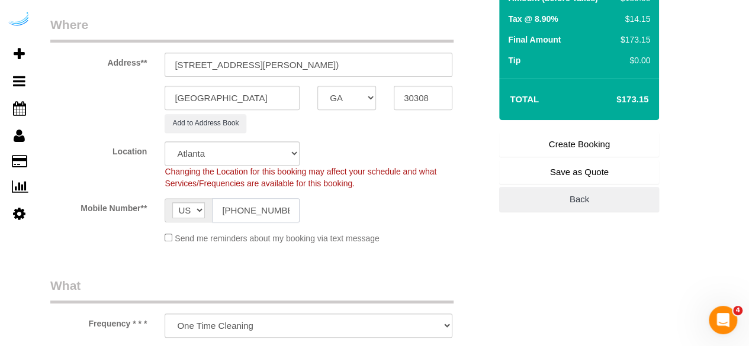
type input "[PHONE_NUMBER]"
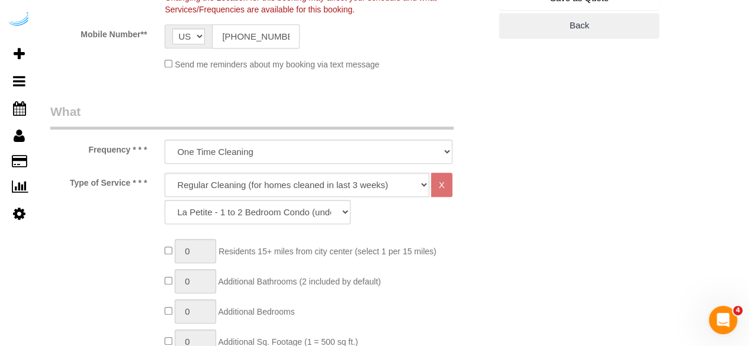
scroll to position [355, 0]
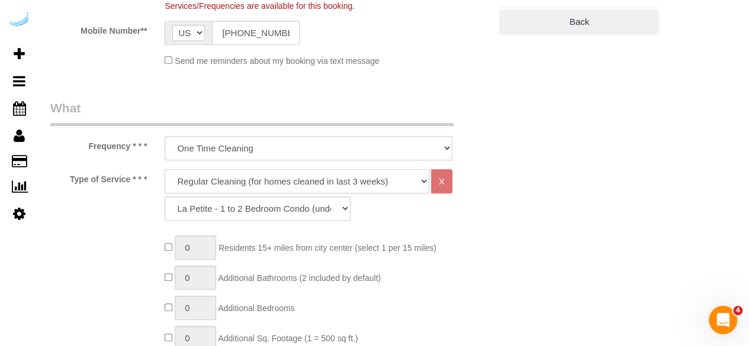
click at [252, 175] on select "Deep Cleaning (for homes that have not been cleaned in 3+ weeks) Spruce Regular…" at bounding box center [297, 181] width 265 height 24
select select "282"
click at [165, 169] on select "Deep Cleaning (for homes that have not been cleaned in 3+ weeks) Spruce Regular…" at bounding box center [297, 181] width 265 height 24
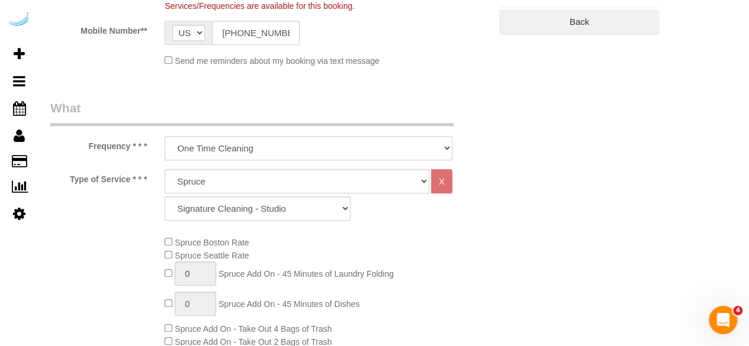
click at [249, 221] on div "Deep Cleaning (for homes that have not been cleaned in 3+ weeks) Spruce Regular…" at bounding box center [308, 197] width 305 height 57
click at [249, 214] on select "Signature Cleaning - Studio Signature Cleaning - 1 Bed 1 Bath Signature Cleanin…" at bounding box center [258, 209] width 186 height 24
select select "309"
click at [165, 197] on select "Signature Cleaning - Studio Signature Cleaning - 1 Bed 1 Bath Signature Cleanin…" at bounding box center [258, 209] width 186 height 24
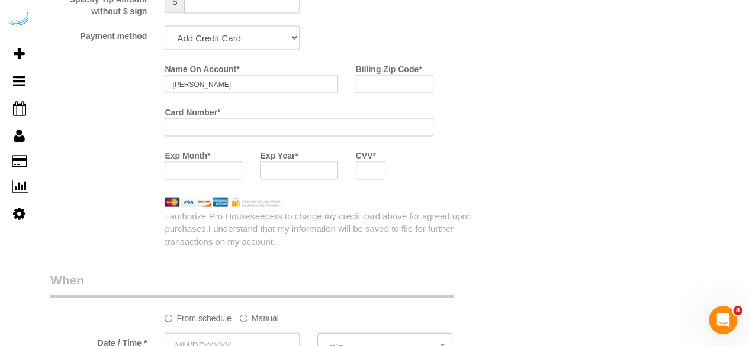
scroll to position [1184, 0]
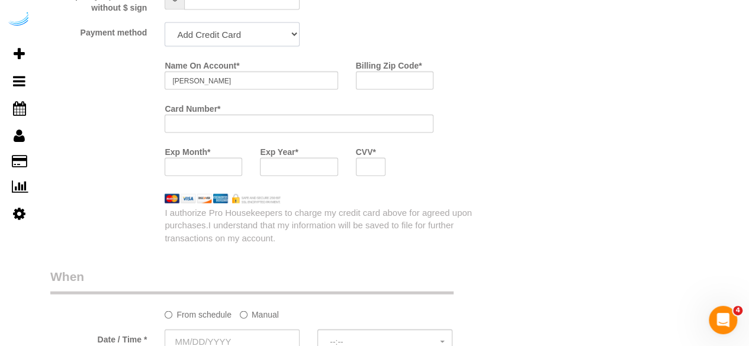
drag, startPoint x: 266, startPoint y: 25, endPoint x: 264, endPoint y: 37, distance: 12.1
click at [266, 25] on select "Add Credit Card Cash Check Paypal" at bounding box center [232, 34] width 135 height 24
select select "string:check"
click at [165, 24] on select "Add Credit Card Cash Check Paypal" at bounding box center [232, 34] width 135 height 24
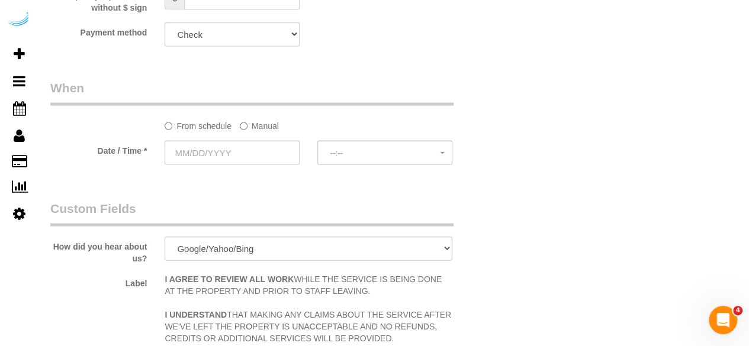
click at [260, 123] on label "Manual" at bounding box center [259, 124] width 39 height 16
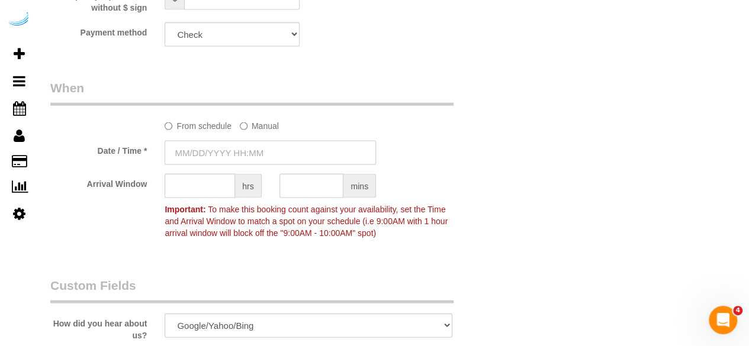
click at [252, 163] on input "text" at bounding box center [270, 153] width 211 height 24
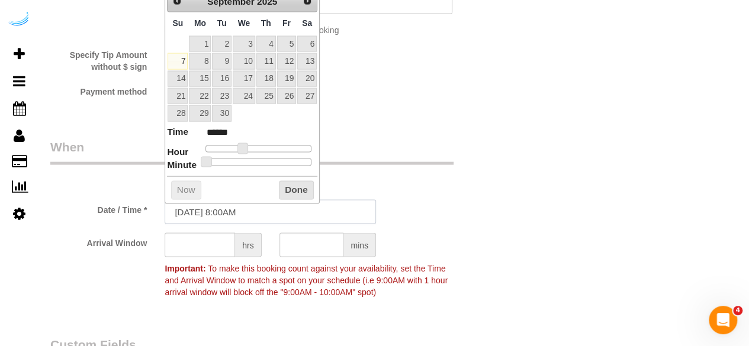
scroll to position [1066, 0]
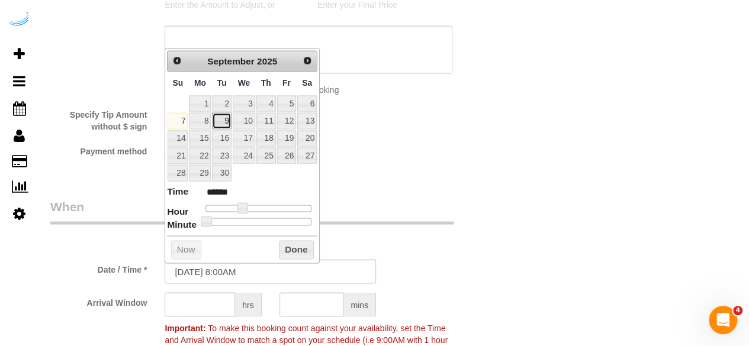
click at [216, 120] on link "9" at bounding box center [221, 120] width 19 height 16
type input "09/09/2025 9:00AM"
type input "******"
drag, startPoint x: 239, startPoint y: 205, endPoint x: 242, endPoint y: 212, distance: 7.2
click at [245, 206] on span at bounding box center [247, 207] width 11 height 11
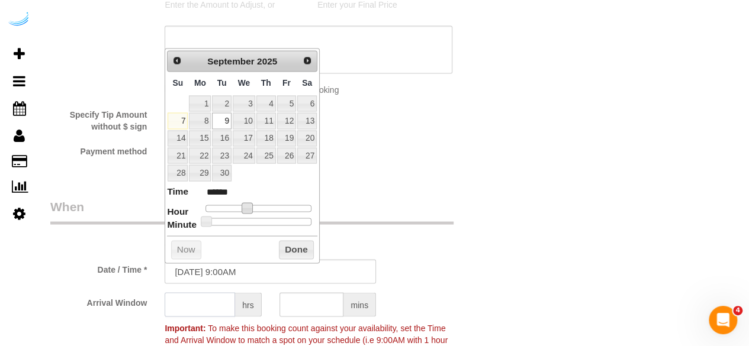
click at [212, 299] on input "text" at bounding box center [200, 304] width 70 height 24
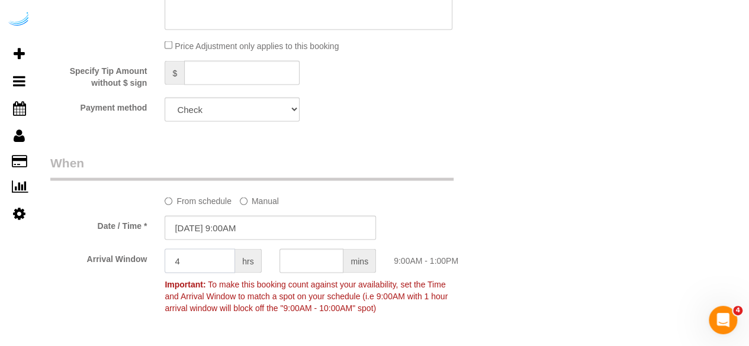
scroll to position [1243, 0]
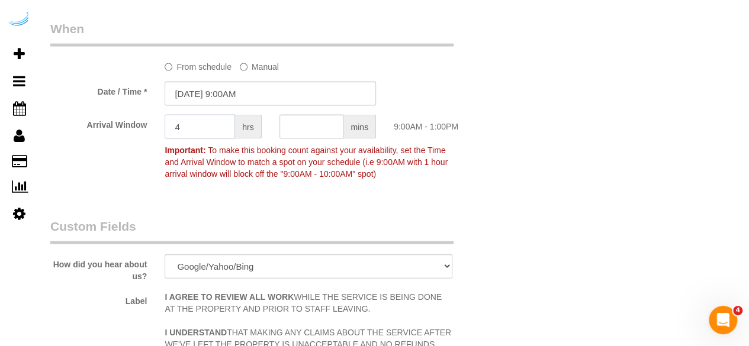
type input "4"
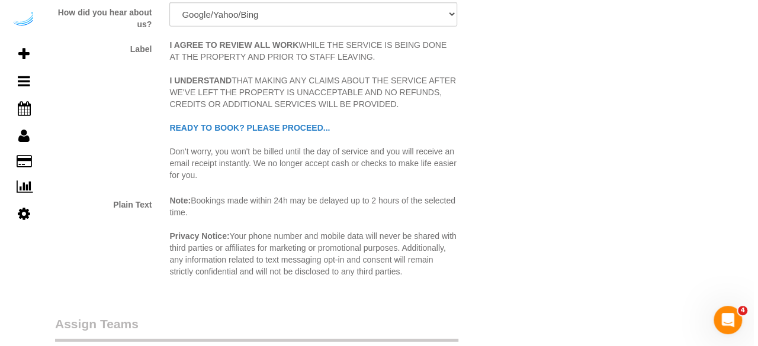
scroll to position [1598, 0]
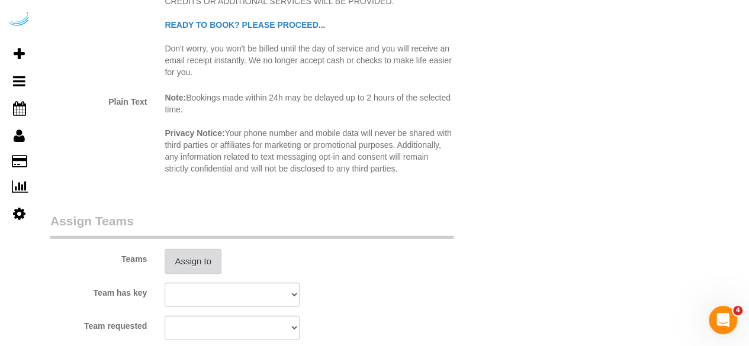
click at [210, 252] on button "Assign to" at bounding box center [193, 261] width 57 height 25
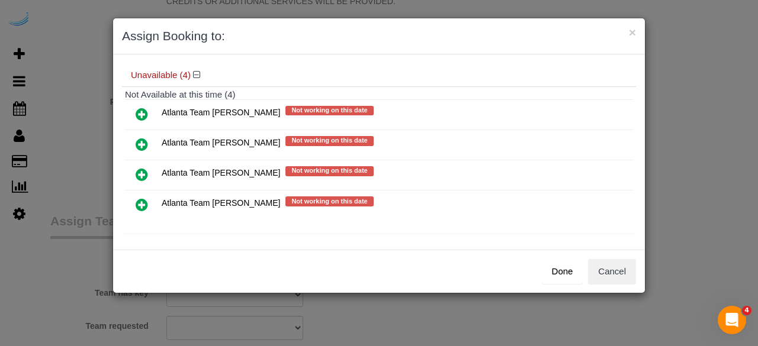
click at [141, 143] on icon at bounding box center [142, 144] width 12 height 14
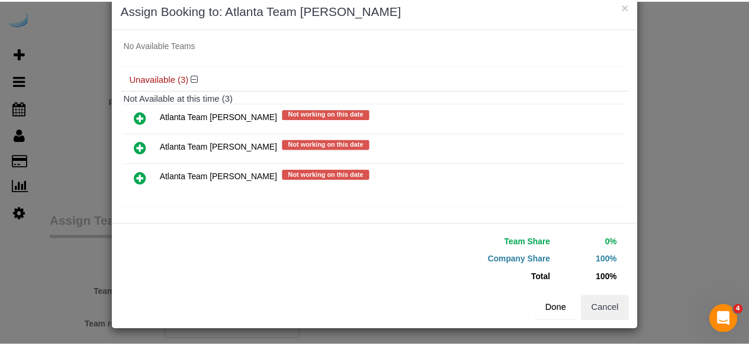
scroll to position [27, 0]
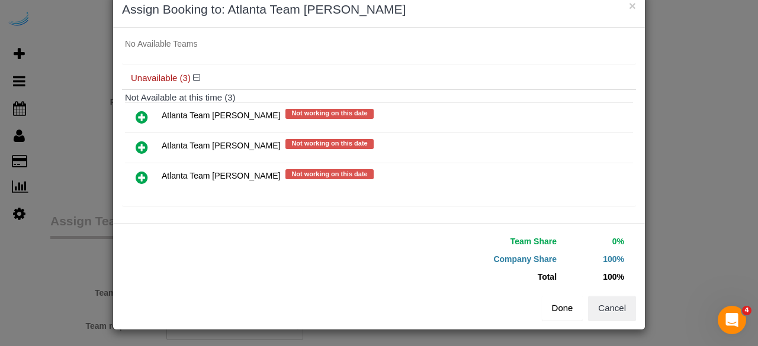
click at [558, 311] on button "Done" at bounding box center [562, 308] width 41 height 25
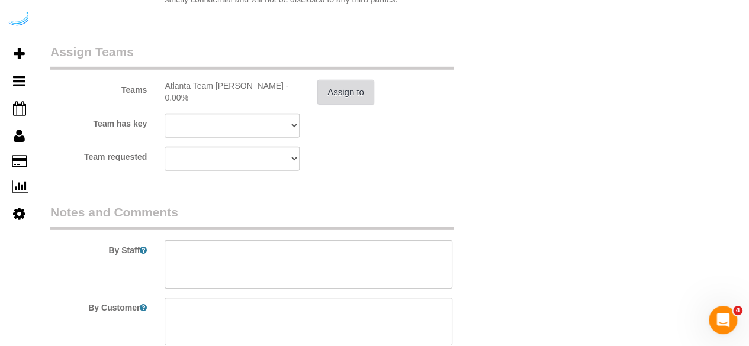
scroll to position [1776, 0]
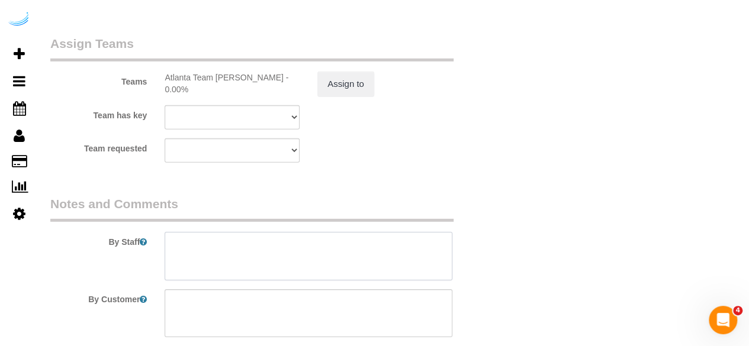
click at [278, 259] on textarea at bounding box center [309, 256] width 288 height 49
click at [343, 252] on textarea at bounding box center [309, 256] width 288 height 49
paste textarea "Permanent Notes:No notes from this customer.Today's Notes:No notes from this se…"
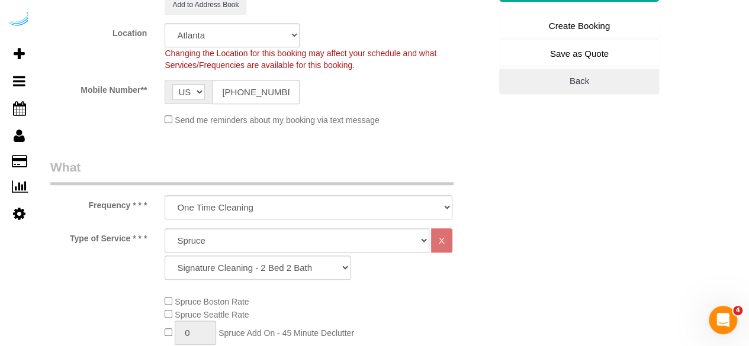
scroll to position [178, 0]
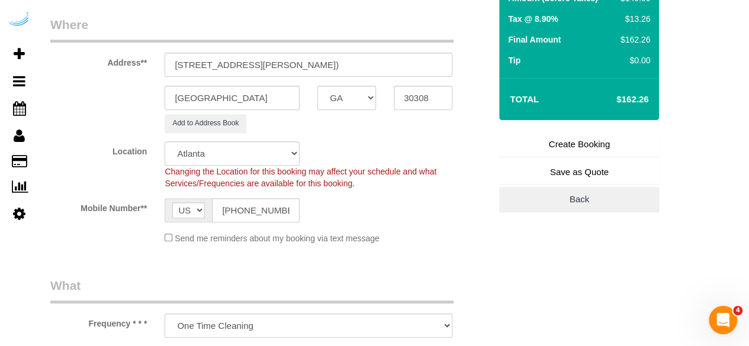
type textarea "Recurrency: Every 3 weeks Permanent Notes:No notes from this customer.Today's N…"
click at [590, 143] on link "Create Booking" at bounding box center [579, 144] width 160 height 25
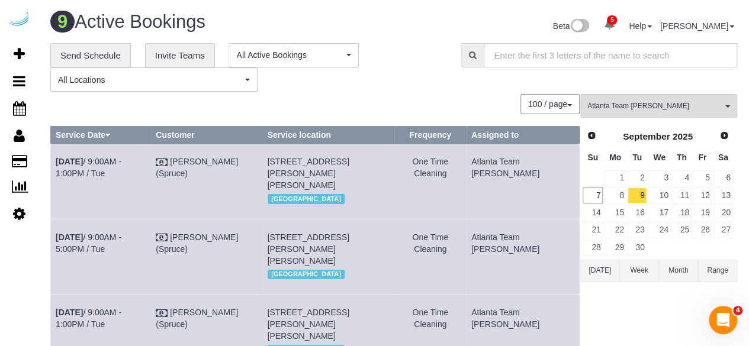
scroll to position [622, 0]
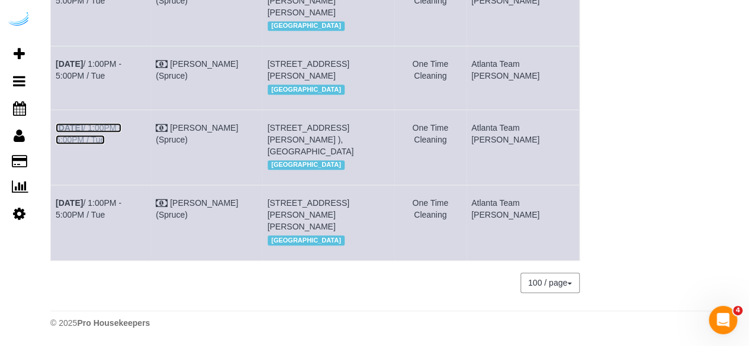
click at [121, 144] on link "Sep 9th / 1:00PM - 5:00PM / Tue" at bounding box center [89, 133] width 66 height 21
click at [121, 59] on link "Sep 9th / 1:00PM - 5:00PM / Tue" at bounding box center [89, 69] width 66 height 21
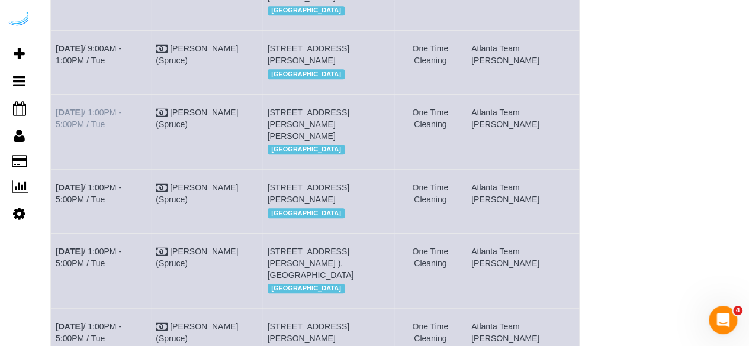
drag, startPoint x: 136, startPoint y: 149, endPoint x: 133, endPoint y: 157, distance: 8.8
click at [136, 149] on td "Sep 9th / 1:00PM - 5:00PM / Tue" at bounding box center [101, 131] width 100 height 75
click at [121, 129] on link "Sep 9th / 1:00PM - 5:00PM / Tue" at bounding box center [89, 118] width 66 height 21
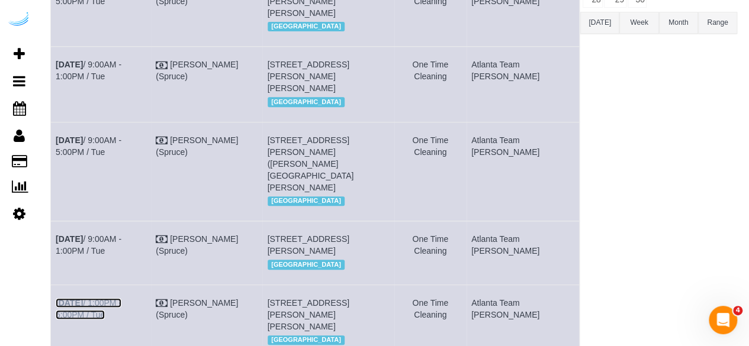
scroll to position [83, 0]
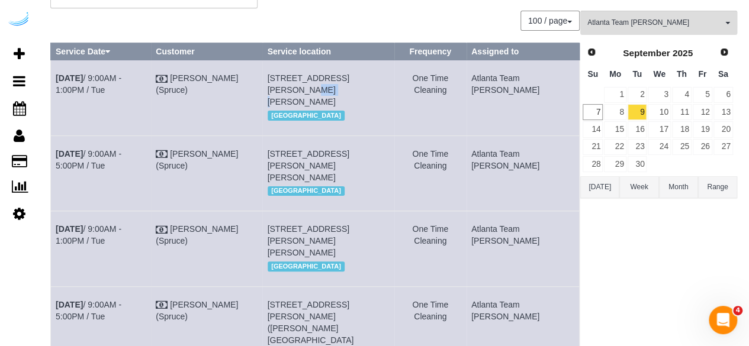
drag, startPoint x: 403, startPoint y: 78, endPoint x: 383, endPoint y: 81, distance: 20.4
click at [383, 81] on td "3300 Roswell Rd Ne, Unit 5116 (Andrew Kaplan, Camden Buckhead , 1471294), Atlan…" at bounding box center [328, 97] width 132 height 75
copy span "5116"
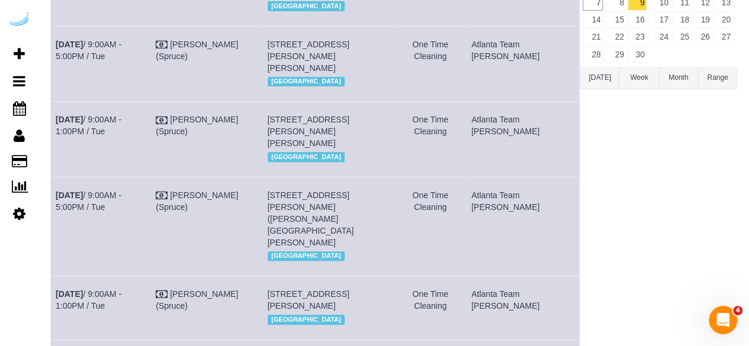
scroll to position [202, 0]
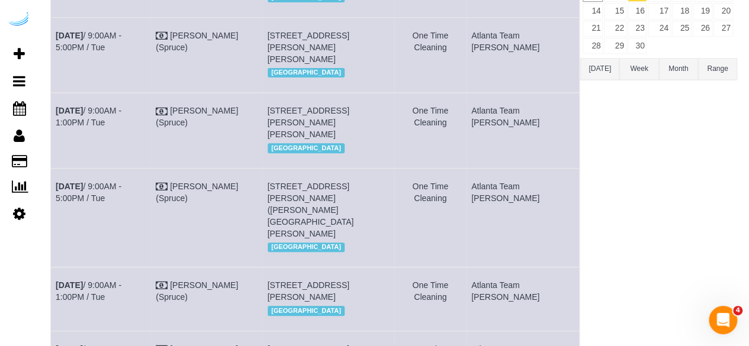
drag, startPoint x: 346, startPoint y: 60, endPoint x: 327, endPoint y: 63, distance: 19.2
click at [327, 63] on td "6400 Blue Stone Rd, Building 4028, Unit 4028 (Jacqueline Vaughn, Aston City Spr…" at bounding box center [328, 54] width 132 height 75
copy span "4028"
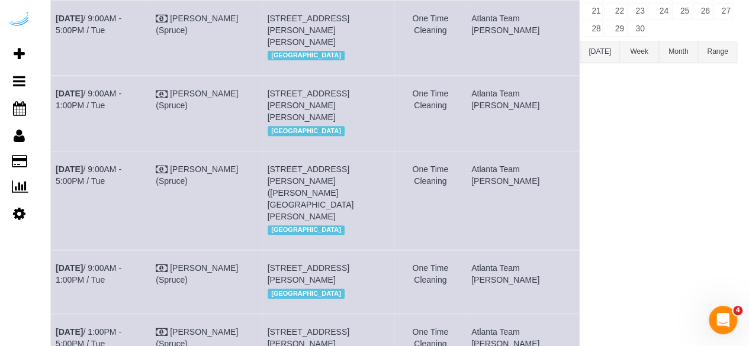
scroll to position [261, 0]
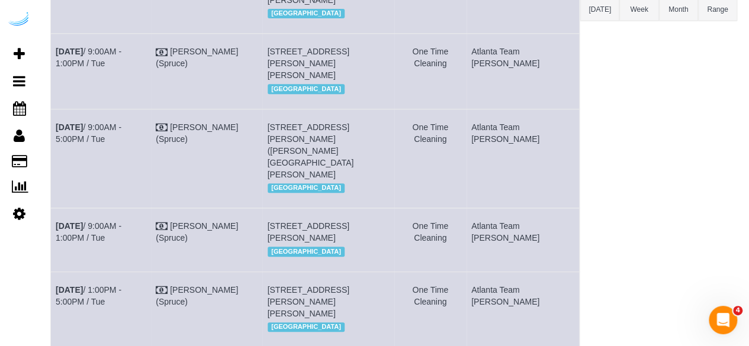
drag, startPoint x: 319, startPoint y: 96, endPoint x: 304, endPoint y: 102, distance: 15.9
click at [304, 80] on span "770 Juniper St Ne, Building 2110, Unit 2110 (Deconte Kolleh, The Hadley, 143508…" at bounding box center [309, 63] width 82 height 33
copy span "2110"
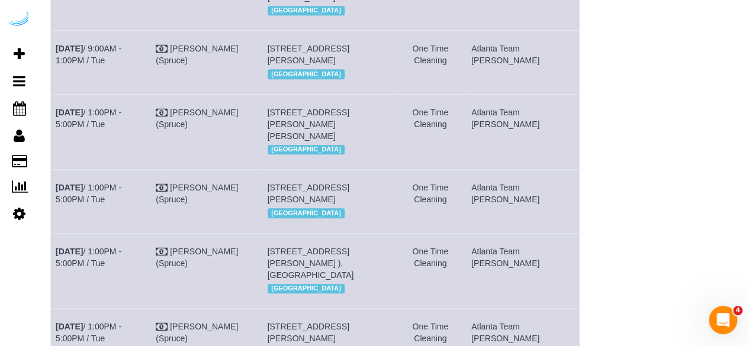
scroll to position [379, 0]
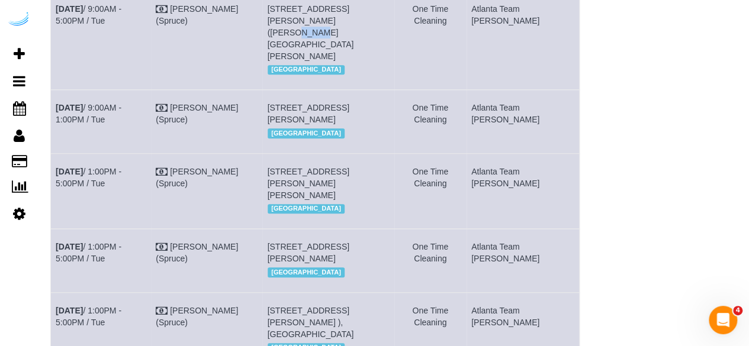
drag, startPoint x: 305, startPoint y: 68, endPoint x: 284, endPoint y: 69, distance: 21.3
click at [284, 69] on td "65 Irby Ave Nw, Building 0913, Unit 0913 (Phil Davidson, The Irby, 1430190), At…" at bounding box center [328, 40] width 132 height 99
copy span "0913"
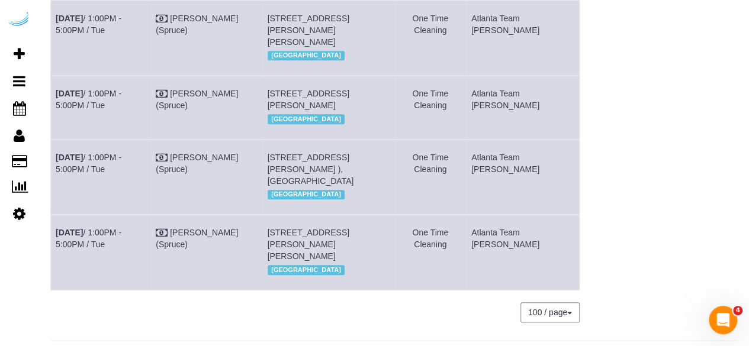
scroll to position [557, 0]
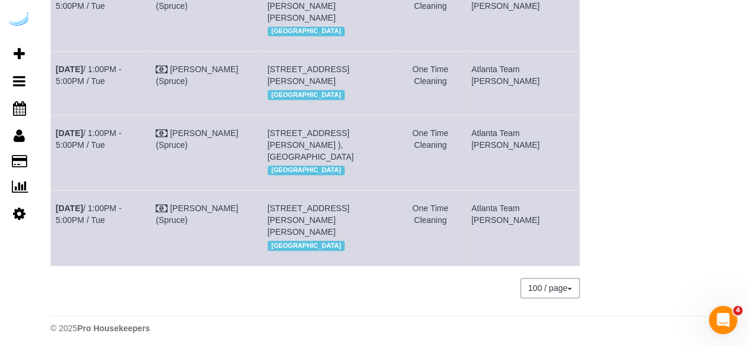
drag, startPoint x: 343, startPoint y: 139, endPoint x: 327, endPoint y: 144, distance: 16.3
click at [327, 115] on td "1382 Peachtree St Ne, Building 1605, Unit 1605 (Helena Hanna, Nomia, 1463539), …" at bounding box center [328, 83] width 132 height 63
copy span "1605"
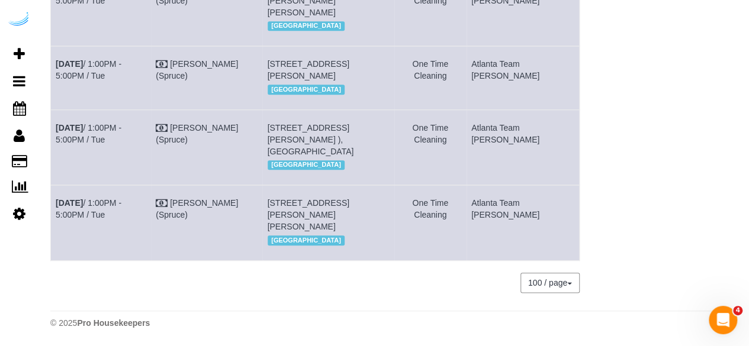
scroll to position [668, 0]
click at [288, 123] on span "705 Town Blvd, Building 705, Unit 427 (Dwayne Lunde, The Goodwynn By Arium, 143…" at bounding box center [311, 139] width 86 height 33
drag, startPoint x: 301, startPoint y: 112, endPoint x: 288, endPoint y: 114, distance: 13.1
click at [288, 123] on span "705 Town Blvd, Building 705, Unit 427 (Dwayne Lunde, The Goodwynn By Arium, 143…" at bounding box center [311, 139] width 86 height 33
copy span "427"
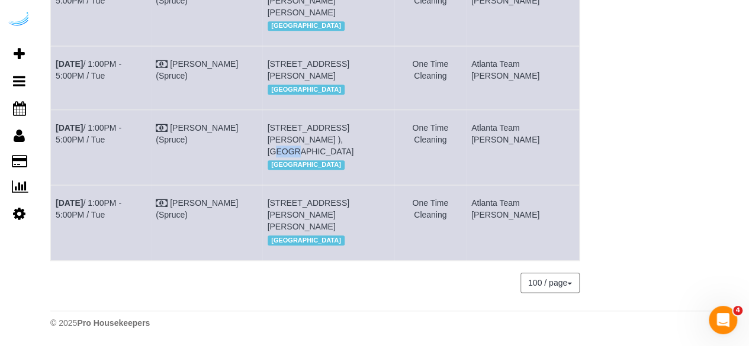
drag, startPoint x: 317, startPoint y: 203, endPoint x: 283, endPoint y: 166, distance: 50.3
click at [300, 209] on td "3000 Briarcliff Rd Ne, Building 1, Unit 1108 ( Gabrielle Carr, Camden St. Clair…" at bounding box center [328, 222] width 132 height 75
copy span "1108"
click at [111, 198] on link "Sep 9th / 1:00PM - 5:00PM / Tue" at bounding box center [89, 208] width 66 height 21
drag, startPoint x: 95, startPoint y: 222, endPoint x: 53, endPoint y: 191, distance: 52.0
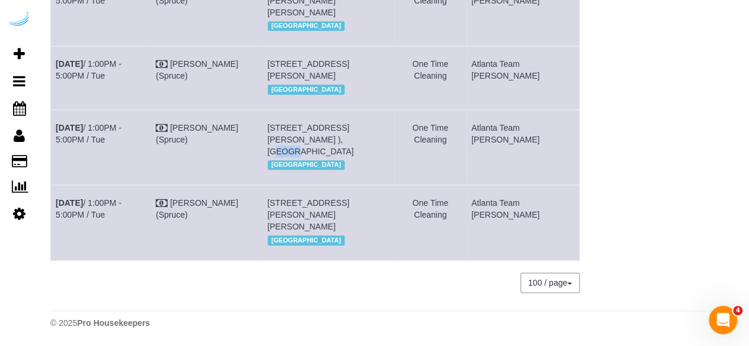
click at [53, 191] on td "Sep 9th / 1:00PM - 5:00PM / Tue" at bounding box center [101, 222] width 100 height 75
copy link "Sep 9th / 1:00PM - 5:00PM / Tue"
drag, startPoint x: 337, startPoint y: 227, endPoint x: 283, endPoint y: 190, distance: 65.2
click at [283, 190] on td "3000 Briarcliff Rd Ne, Building 1, Unit 1108 ( Gabrielle Carr, Camden St. Clair…" at bounding box center [328, 222] width 132 height 75
copy span "3000 Briarcliff Rd Ne, Building 1, Unit 1108 ( Gabrielle Carr, Camden St. Clair…"
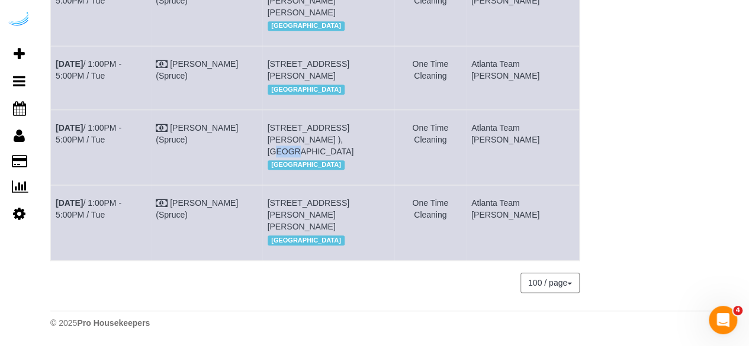
drag, startPoint x: 538, startPoint y: 205, endPoint x: 498, endPoint y: 191, distance: 41.6
click at [498, 191] on td "Atlanta Team [PERSON_NAME]" at bounding box center [523, 222] width 113 height 75
copy td "Atlanta Team [PERSON_NAME]"
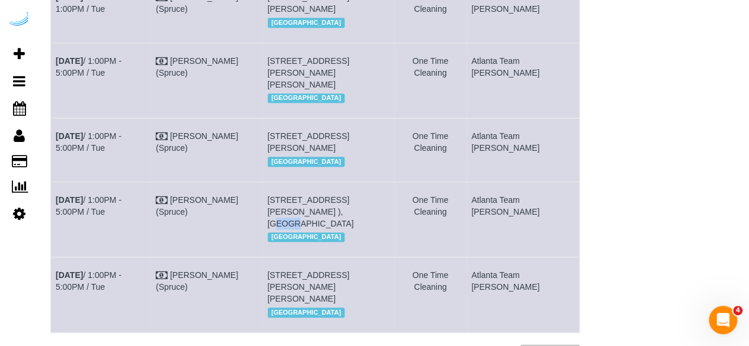
scroll to position [372, 0]
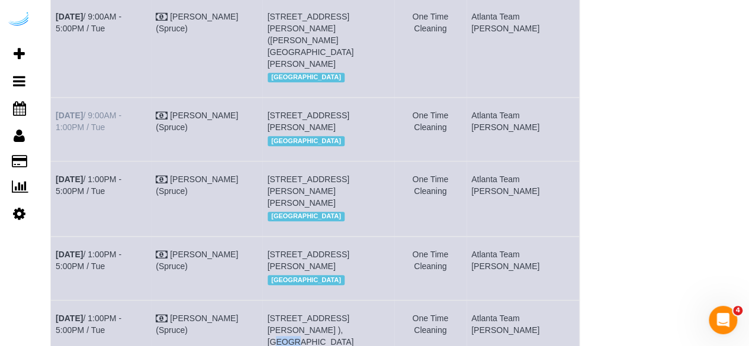
drag, startPoint x: 104, startPoint y: 149, endPoint x: 56, endPoint y: 140, distance: 48.7
click at [56, 140] on td "Sep 9th / 9:00AM - 1:00PM / Tue" at bounding box center [101, 129] width 100 height 63
drag, startPoint x: 332, startPoint y: 174, endPoint x: 284, endPoint y: 144, distance: 56.4
click at [284, 144] on td "811 Juniper St Ne, Building 811, Unit 1411 (Ariella Lopez, Axis Midtown , 14734…" at bounding box center [328, 129] width 132 height 63
drag, startPoint x: 542, startPoint y: 157, endPoint x: 502, endPoint y: 140, distance: 43.2
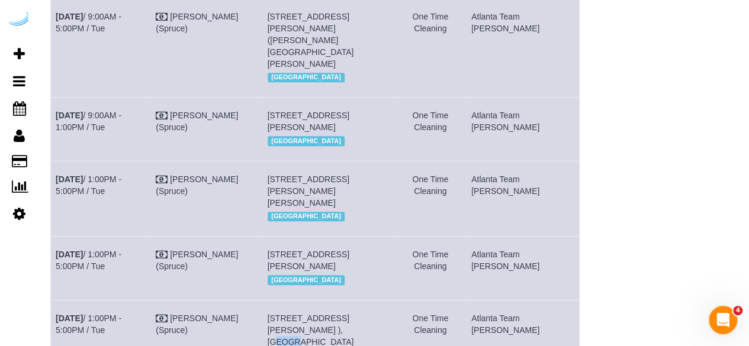
click at [502, 140] on td "Atlanta Team [PERSON_NAME]" at bounding box center [523, 129] width 113 height 63
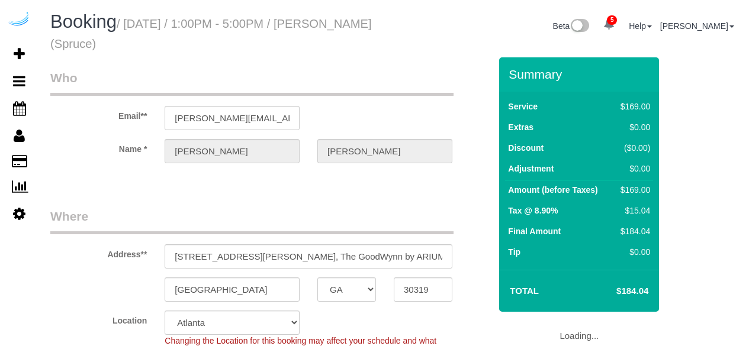
select select "GA"
select select "282"
select select "number:9"
select select "object:824"
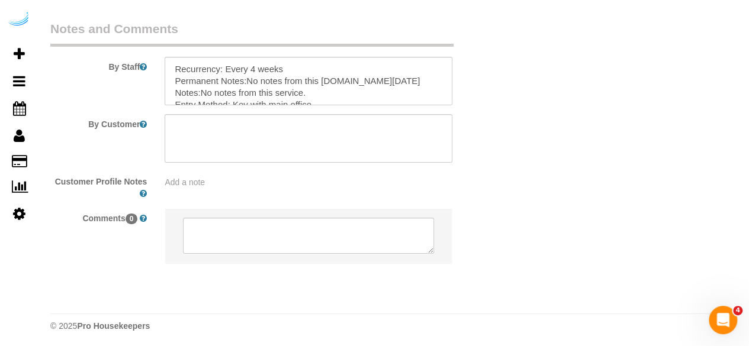
scroll to position [1944, 0]
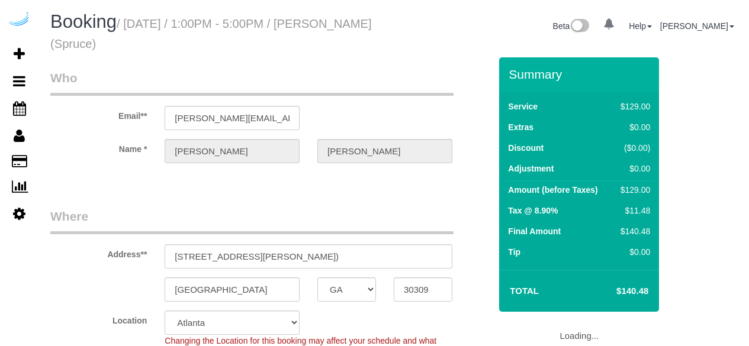
select select "GA"
select select "282"
select select "number:9"
select select "object:824"
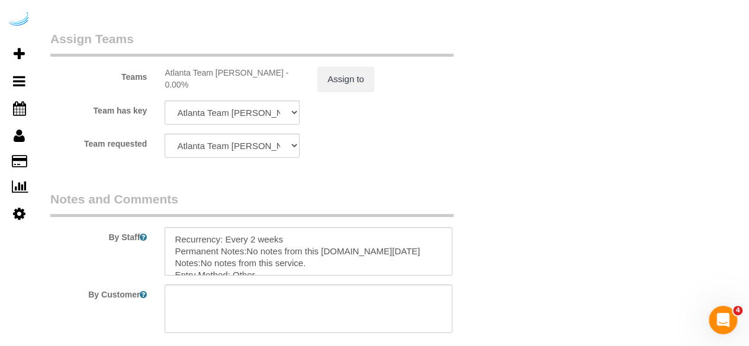
scroll to position [1776, 0]
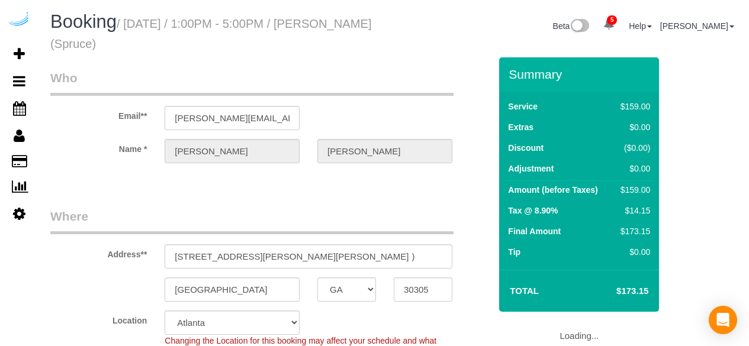
select select "GA"
select select "282"
select select "number:9"
select select "object:824"
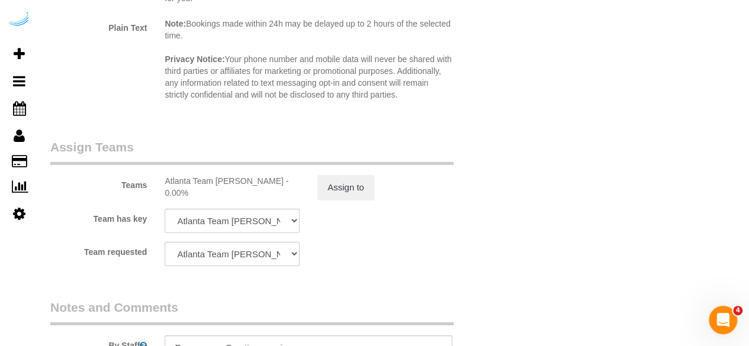
scroll to position [1894, 0]
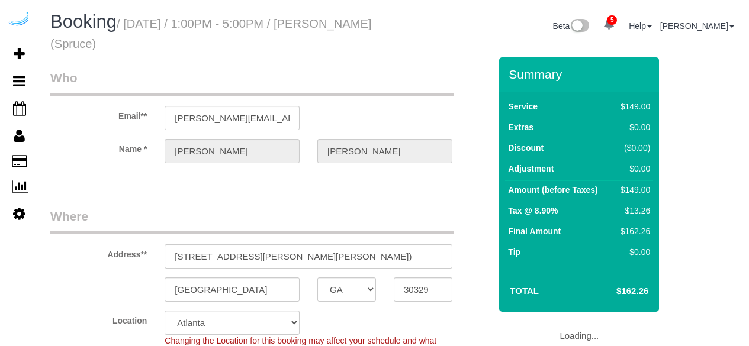
select select "GA"
select select "282"
select select "number:9"
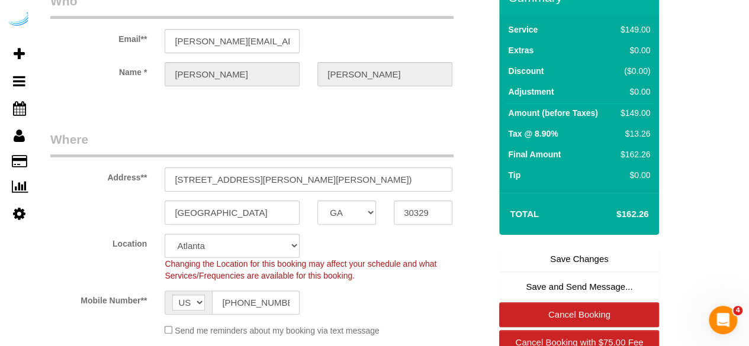
scroll to position [178, 0]
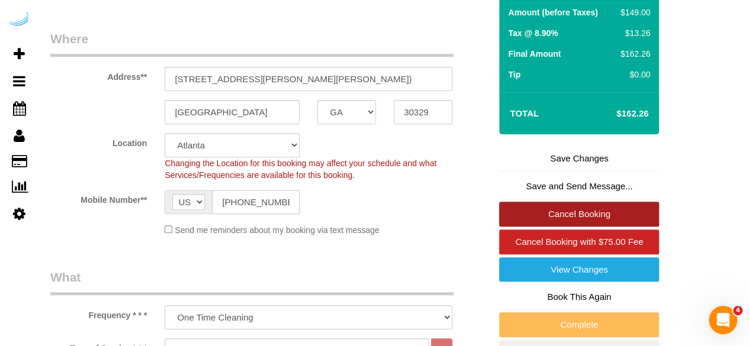
click at [578, 217] on link "Cancel Booking" at bounding box center [579, 214] width 160 height 25
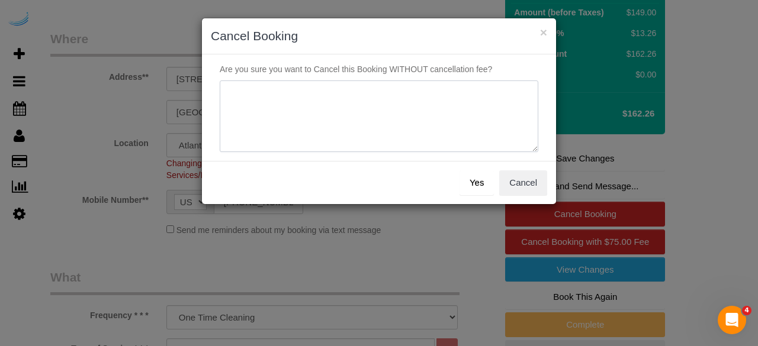
click at [447, 127] on textarea at bounding box center [379, 117] width 318 height 72
type textarea "Not on spruce."
click at [482, 181] on button "Yes" at bounding box center [476, 182] width 34 height 25
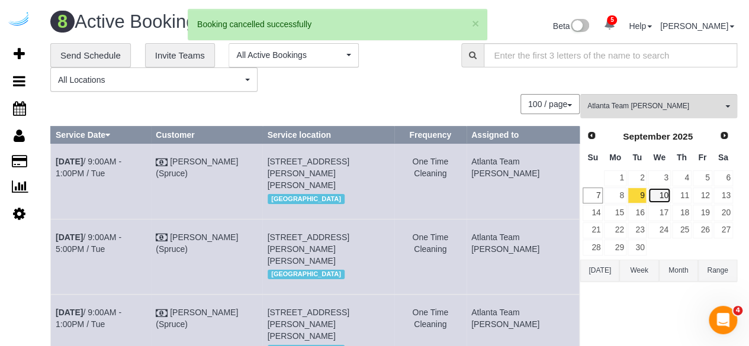
click at [659, 200] on link "10" at bounding box center [659, 196] width 22 height 16
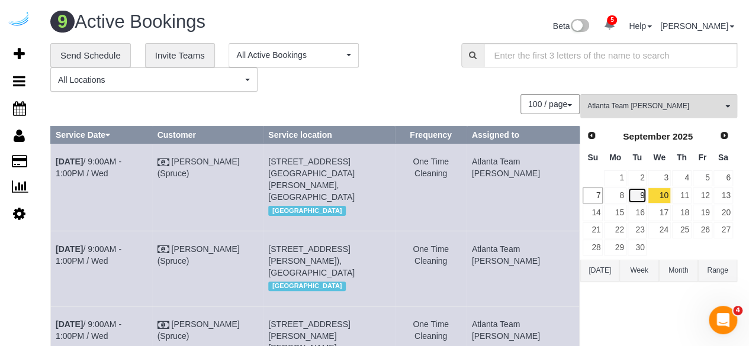
click at [639, 195] on link "9" at bounding box center [638, 196] width 20 height 16
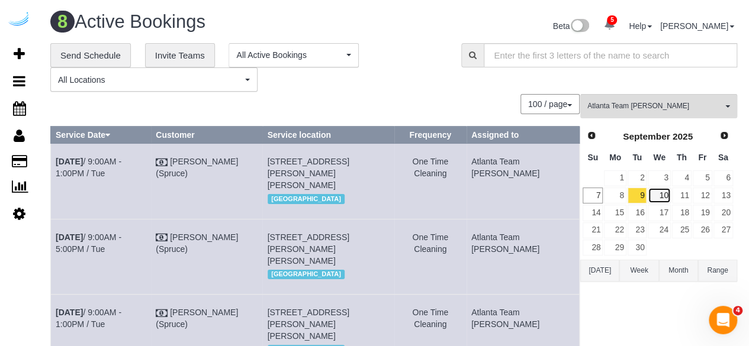
click at [667, 201] on link "10" at bounding box center [659, 196] width 22 height 16
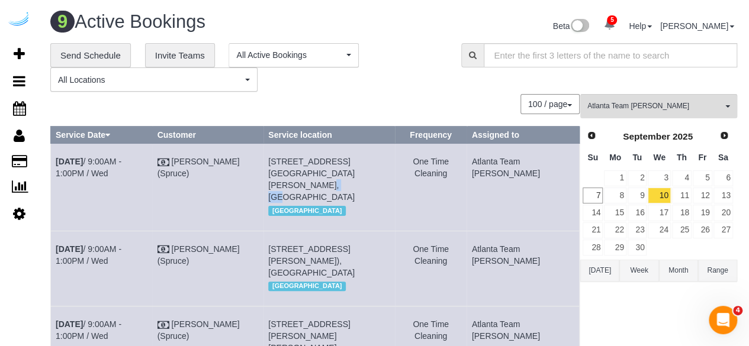
drag, startPoint x: 347, startPoint y: 169, endPoint x: 327, endPoint y: 172, distance: 19.9
click at [327, 172] on span "[STREET_ADDRESS][GEOGRAPHIC_DATA][PERSON_NAME], [GEOGRAPHIC_DATA]" at bounding box center [311, 179] width 86 height 45
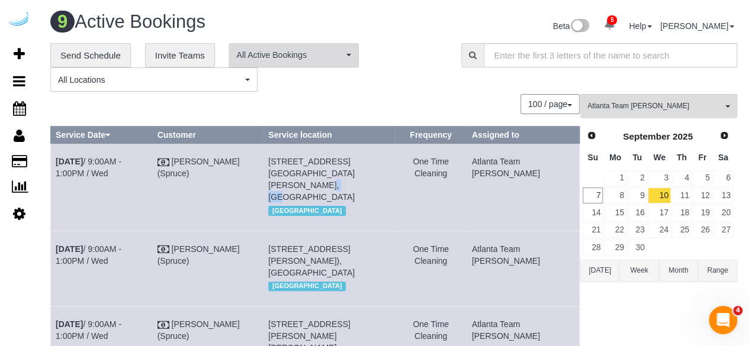
copy span "0608"
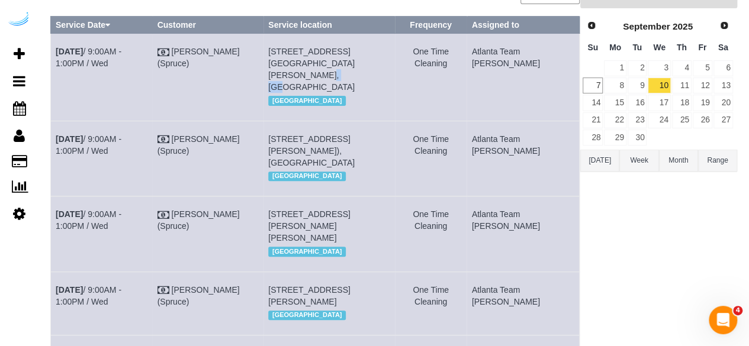
scroll to position [118, 0]
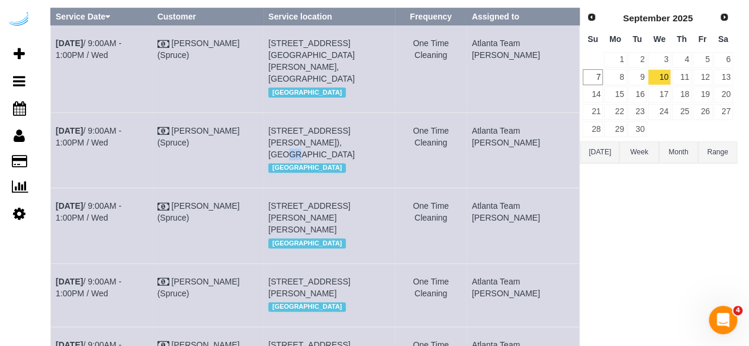
drag, startPoint x: 302, startPoint y: 144, endPoint x: 291, endPoint y: 146, distance: 10.8
click at [291, 146] on span "[STREET_ADDRESS][PERSON_NAME]), [GEOGRAPHIC_DATA]" at bounding box center [311, 142] width 86 height 33
click at [291, 144] on span "[STREET_ADDRESS][PERSON_NAME]), [GEOGRAPHIC_DATA]" at bounding box center [311, 142] width 86 height 33
drag, startPoint x: 305, startPoint y: 143, endPoint x: 286, endPoint y: 144, distance: 19.0
click at [286, 144] on td "705 Town Blvd, Building 504, Unit 504 (Sheri Travis, The Goodwynn By Arium, 143…" at bounding box center [328, 149] width 131 height 75
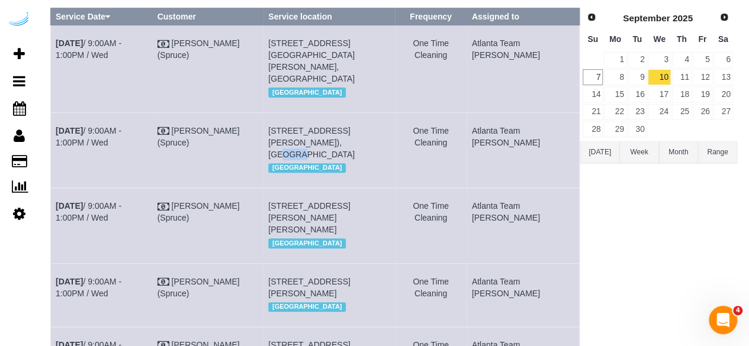
copy span "504"
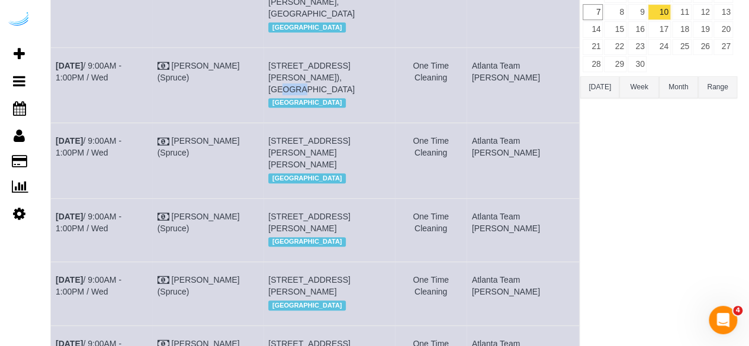
scroll to position [237, 0]
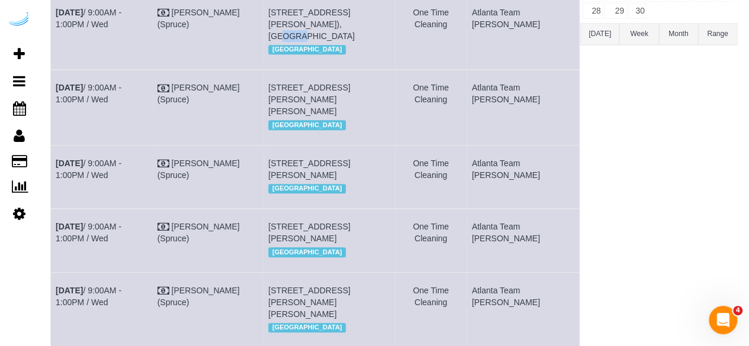
drag, startPoint x: 322, startPoint y: 110, endPoint x: 307, endPoint y: 114, distance: 15.5
click at [307, 114] on span "[STREET_ADDRESS][PERSON_NAME][PERSON_NAME]" at bounding box center [309, 99] width 82 height 33
copy span "2412"
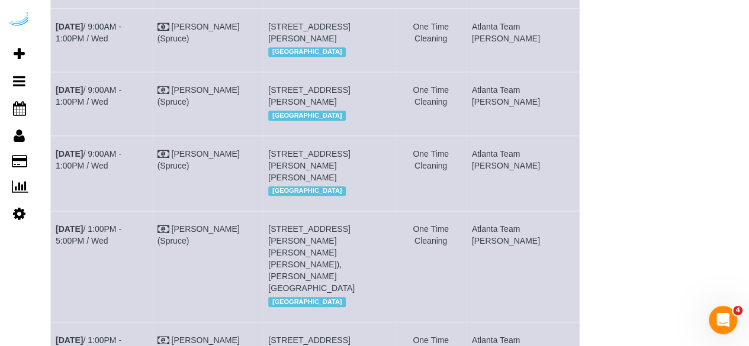
scroll to position [355, 0]
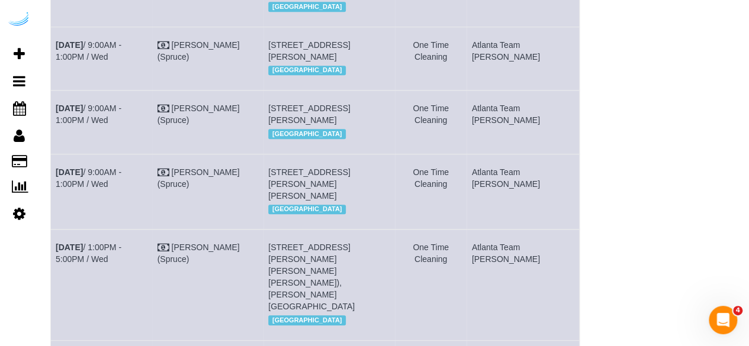
drag, startPoint x: 347, startPoint y: 82, endPoint x: 330, endPoint y: 85, distance: 17.4
click at [330, 85] on td "3372 Peachtree Rd Ne, Building 1002, Unit 1002 (Latoya Jackson, Elora At Buckhe…" at bounding box center [328, 58] width 131 height 63
copy span "1002"
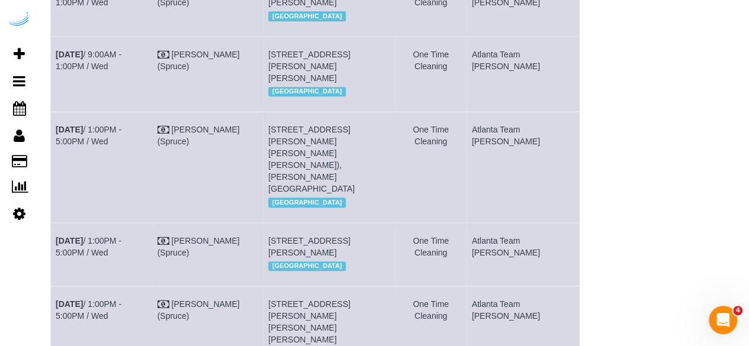
scroll to position [474, 0]
drag, startPoint x: 392, startPoint y: 35, endPoint x: 380, endPoint y: 37, distance: 12.1
drag, startPoint x: 400, startPoint y: 38, endPoint x: 381, endPoint y: 40, distance: 19.0
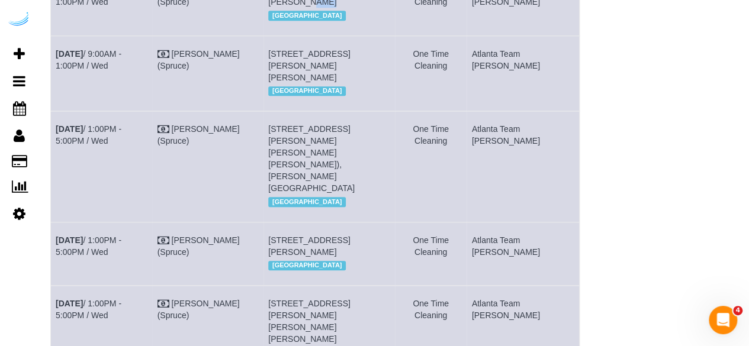
copy span "2002"
drag, startPoint x: 98, startPoint y: 53, endPoint x: 52, endPoint y: 38, distance: 49.1
click at [52, 36] on td "Sep 10th / 9:00AM - 1:00PM / Wed" at bounding box center [102, 3] width 102 height 63
copy link "Sep 10th / 9:00AM - 1:00PM / Wed"
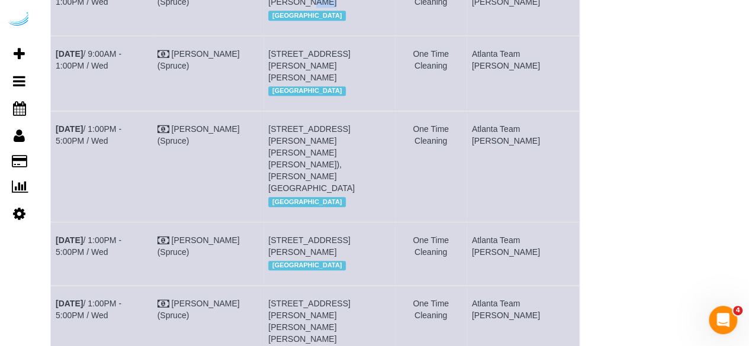
drag, startPoint x: 403, startPoint y: 56, endPoint x: 288, endPoint y: 36, distance: 116.6
click at [288, 36] on td "2395 Herodian Way, Unit 2002 ( Kristen Vaughn, Spectator, 1431023), Smyrna, GA …" at bounding box center [328, 3] width 131 height 63
copy span "2395 Herodian Way, Unit 2002 ( Kristen Vaughn, Spectator, 1431023), Smyrna, GA …"
drag, startPoint x: 550, startPoint y: 53, endPoint x: 503, endPoint y: 40, distance: 48.4
click at [503, 36] on td "Atlanta Team Eliane" at bounding box center [523, 3] width 112 height 63
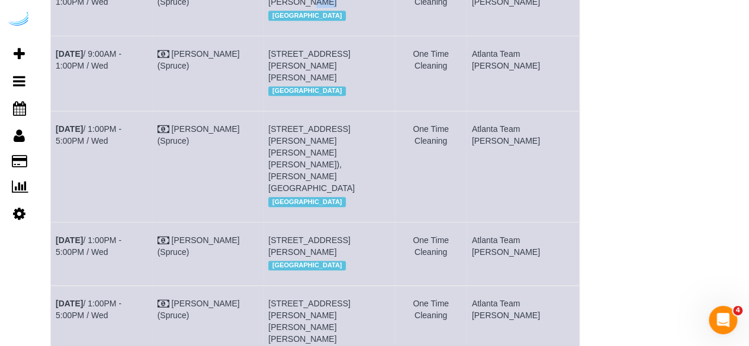
copy td "Atlanta Team Eliane"
drag, startPoint x: 346, startPoint y: 125, endPoint x: 329, endPoint y: 124, distance: 17.2
click at [329, 82] on span "3300 Roswell Rd Ne, Building 4301, Unit 4301 (Alexandra Edwards, Camden Buckhea…" at bounding box center [309, 65] width 82 height 33
copy span "4301"
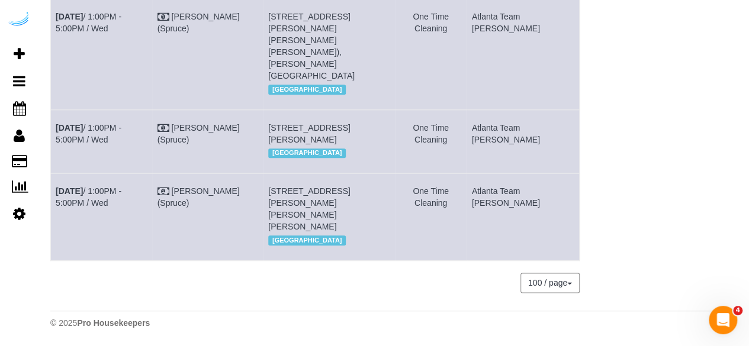
scroll to position [592, 0]
drag, startPoint x: 305, startPoint y: 94, endPoint x: 289, endPoint y: 97, distance: 17.0
click at [289, 81] on span "8085 Adair Ln, Building 3100, Unit 3111 (Elizabeth Small, Arium Morgan Falls , …" at bounding box center [311, 46] width 86 height 69
copy span "3111"
click at [121, 33] on link "Sep 10th / 1:00PM - 5:00PM / Wed" at bounding box center [89, 22] width 66 height 21
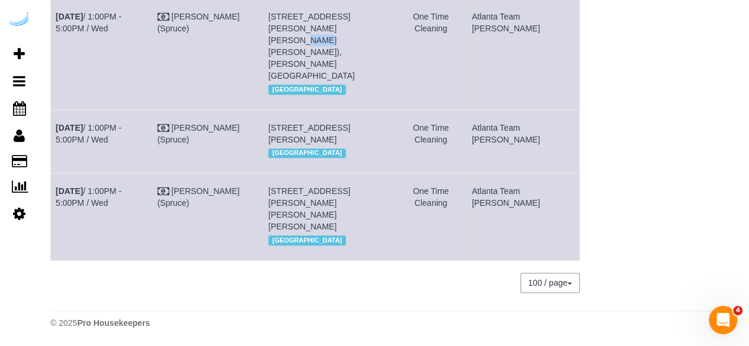
drag, startPoint x: 72, startPoint y: 95, endPoint x: 54, endPoint y: 82, distance: 21.5
click at [54, 84] on td "Sep 10th / 1:00PM - 5:00PM / Wed" at bounding box center [102, 54] width 102 height 111
drag, startPoint x: 365, startPoint y: 118, endPoint x: 288, endPoint y: 82, distance: 84.2
click at [288, 82] on td "8085 Adair Ln, Building 3100, Unit 3111 (Elizabeth Small, Arium Morgan Falls , …" at bounding box center [328, 54] width 131 height 111
drag, startPoint x: 541, startPoint y: 91, endPoint x: 506, endPoint y: 83, distance: 36.3
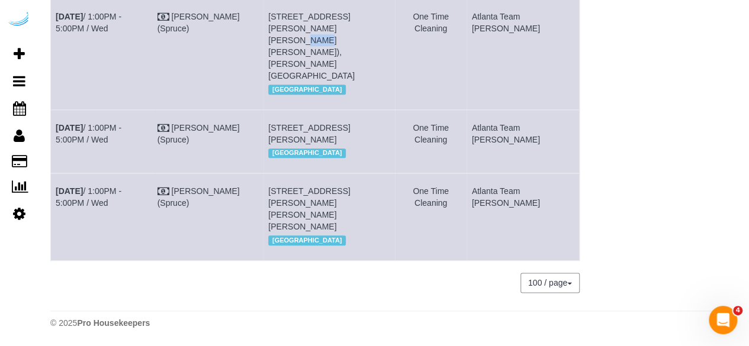
click at [506, 83] on td "Atlanta Team Eliane" at bounding box center [523, 54] width 112 height 111
drag, startPoint x: 325, startPoint y: 181, endPoint x: 304, endPoint y: 184, distance: 20.9
click at [304, 144] on span "3300 Roswell Rd Ne, Building 4, Unit 4312 (Kim Gettenberg, Camden Buckhead , 14…" at bounding box center [309, 133] width 82 height 21
drag, startPoint x: 394, startPoint y: 192, endPoint x: 377, endPoint y: 192, distance: 16.6
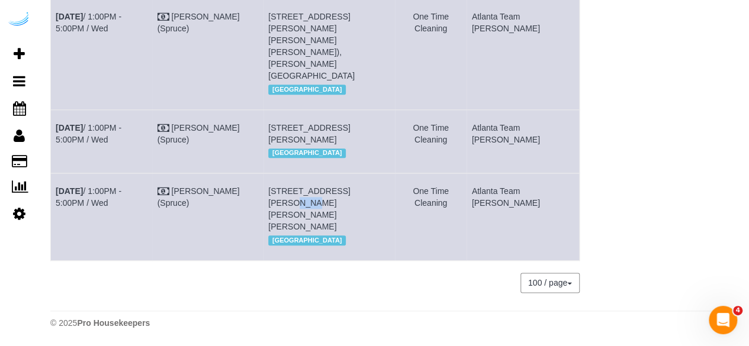
click at [350, 192] on span "1125 Hammond Dr, Unit 230 ( Ilene Abrams, Sync At Perimeter , 1429914), Sandy S…" at bounding box center [309, 208] width 82 height 45
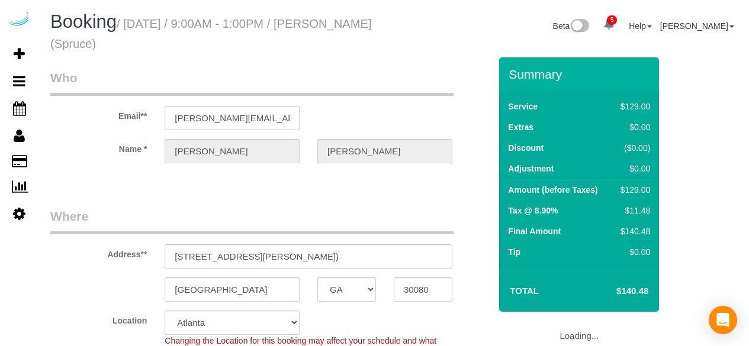
select select "GA"
select select "282"
select select "number:9"
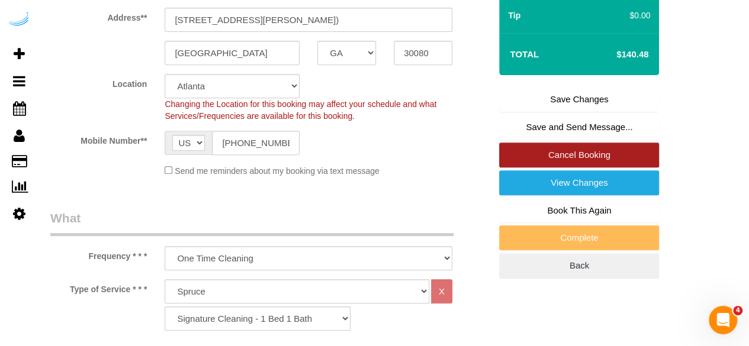
click at [571, 154] on link "Cancel Booking" at bounding box center [579, 155] width 160 height 25
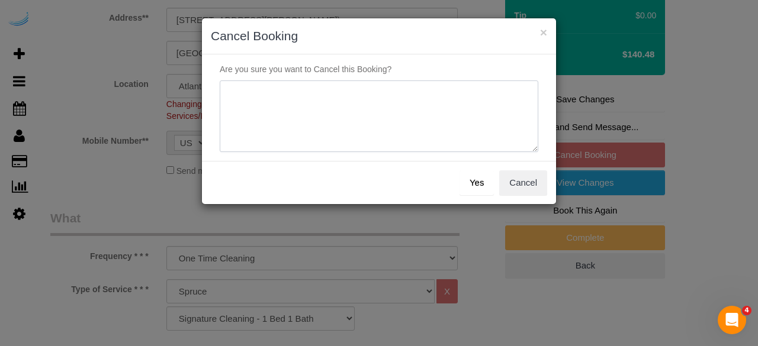
click at [397, 124] on textarea at bounding box center [379, 117] width 318 height 72
type textarea "Not on spruce."
click at [478, 188] on button "Yes" at bounding box center [476, 182] width 34 height 25
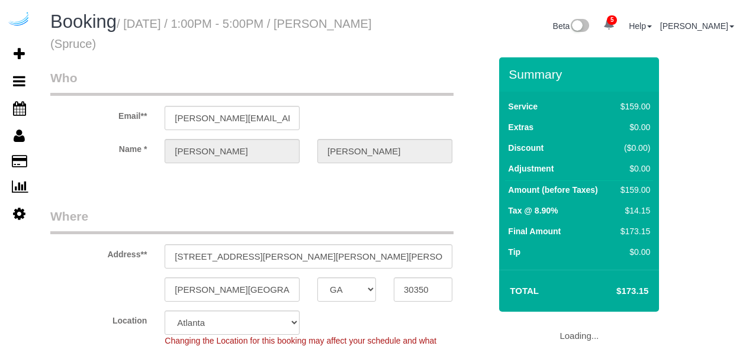
select select "GA"
select select "282"
select select "number:9"
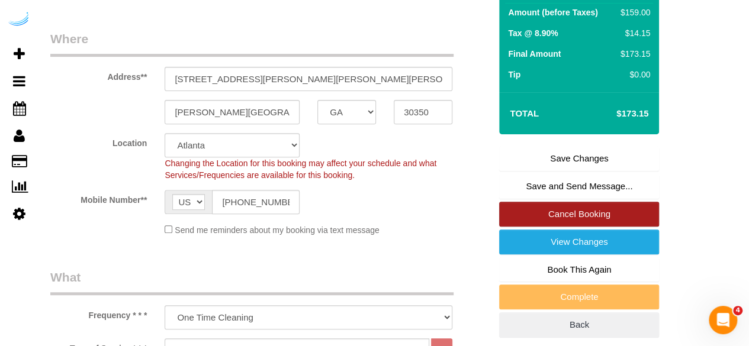
click at [581, 214] on link "Cancel Booking" at bounding box center [579, 214] width 160 height 25
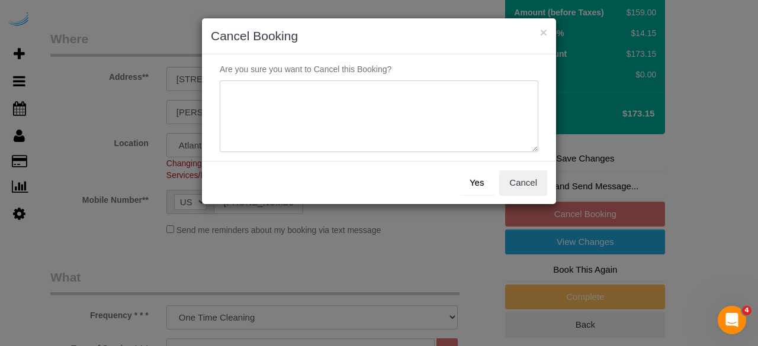
click at [307, 96] on textarea at bounding box center [379, 117] width 318 height 72
paste textarea "Not on spruce."
type textarea "Not on spruce."
click at [470, 186] on button "Yes" at bounding box center [476, 182] width 34 height 25
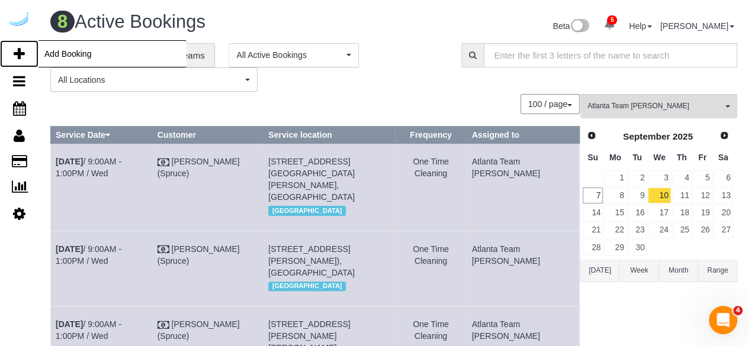
click at [21, 53] on icon at bounding box center [19, 54] width 11 height 14
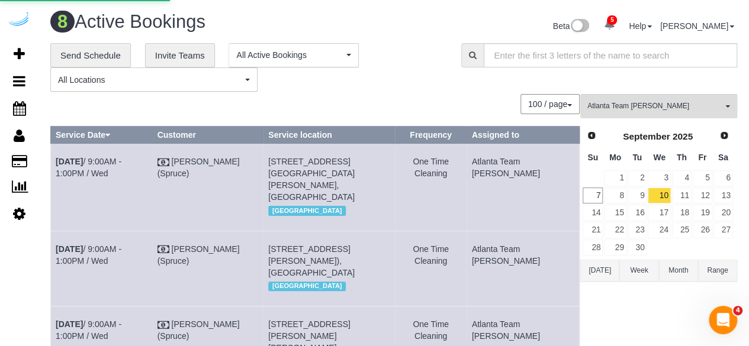
select select "number:9"
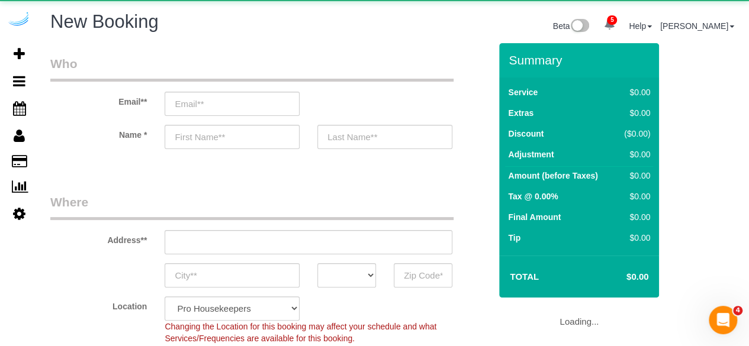
select select "object:2075"
select select "4"
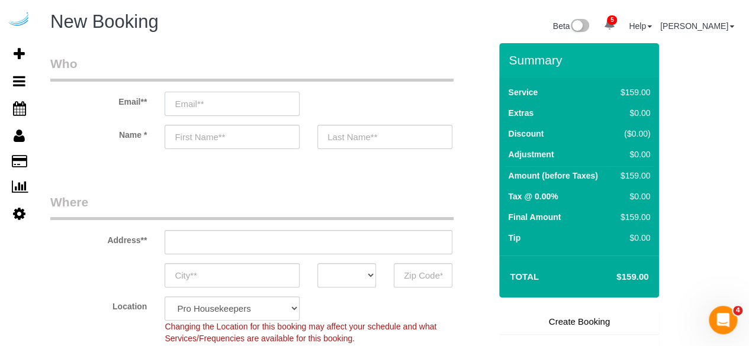
click at [278, 102] on input "email" at bounding box center [232, 104] width 135 height 24
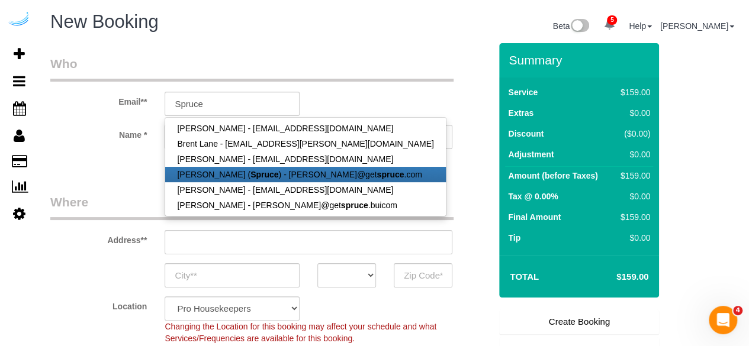
click at [276, 175] on link "[PERSON_NAME] ( Spruce ) - [PERSON_NAME]@get spruce .com" at bounding box center [305, 174] width 280 height 15
type input "[PERSON_NAME][EMAIL_ADDRESS][DOMAIN_NAME]"
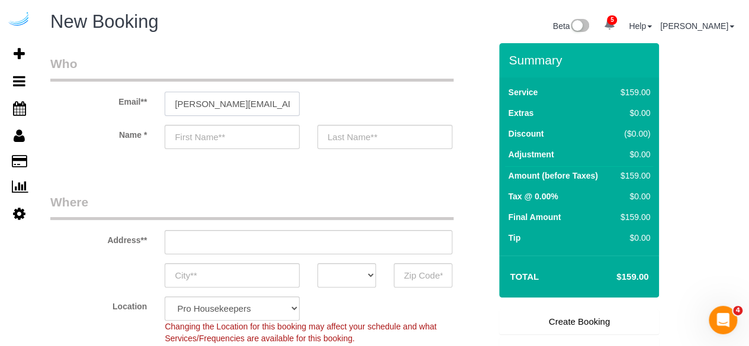
type input "[PERSON_NAME]"
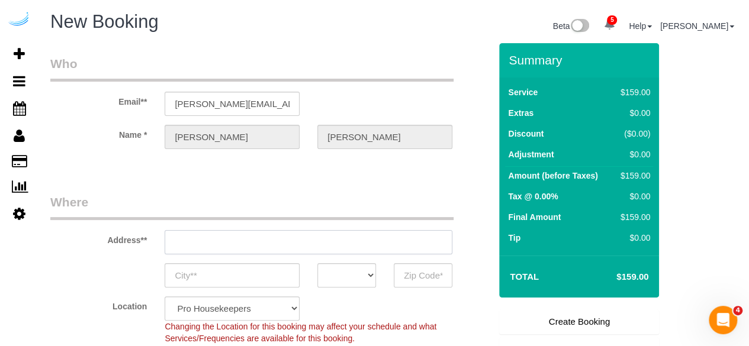
click at [339, 242] on input "text" at bounding box center [309, 242] width 288 height 24
type input "[STREET_ADDRESS][PERSON_NAME]"
type input "Austin"
select select "[GEOGRAPHIC_DATA]"
type input "78704"
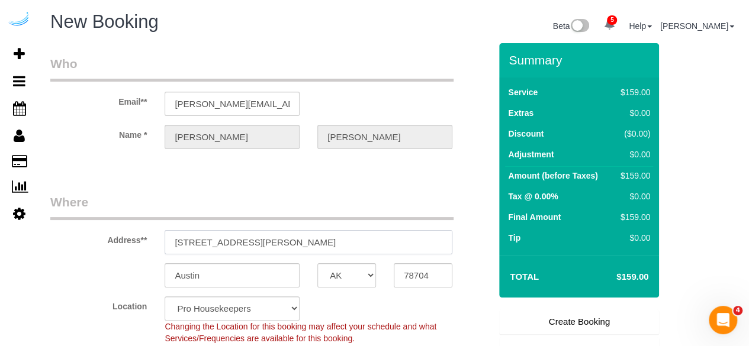
paste input "[STREET_ADDRESS]"
type input "[STREET_ADDRESS]"
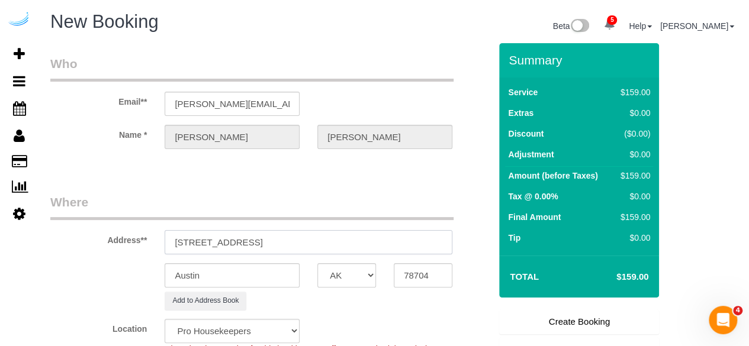
select select "9"
select select "object:2119"
drag, startPoint x: 309, startPoint y: 244, endPoint x: 372, endPoint y: 241, distance: 62.8
click at [372, 241] on input "[STREET_ADDRESS]" at bounding box center [309, 242] width 288 height 24
type input "[STREET_ADDRESS]"
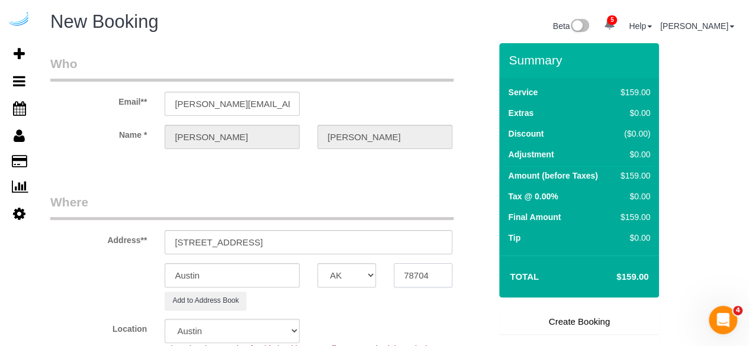
click at [433, 276] on input "78704" at bounding box center [423, 275] width 59 height 24
paste input "30329"
type input "30329"
click at [348, 267] on select "AK AL AR AZ CA CO CT DC DE [GEOGRAPHIC_DATA] [GEOGRAPHIC_DATA] HI IA ID IL IN K…" at bounding box center [346, 275] width 59 height 24
select select "8"
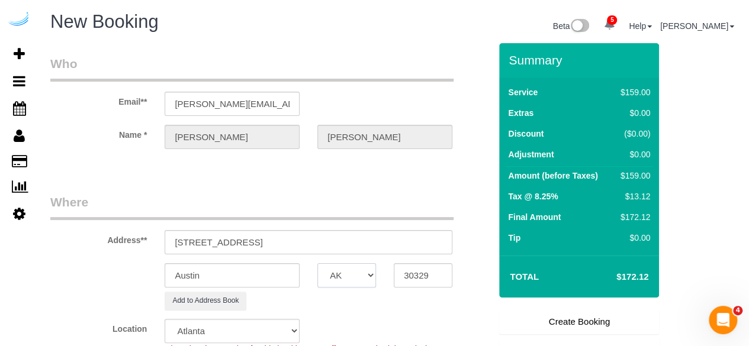
select select "GA"
click at [272, 278] on input "Austin" at bounding box center [232, 275] width 135 height 24
type input "A"
select select "object:2161"
type input "[GEOGRAPHIC_DATA]"
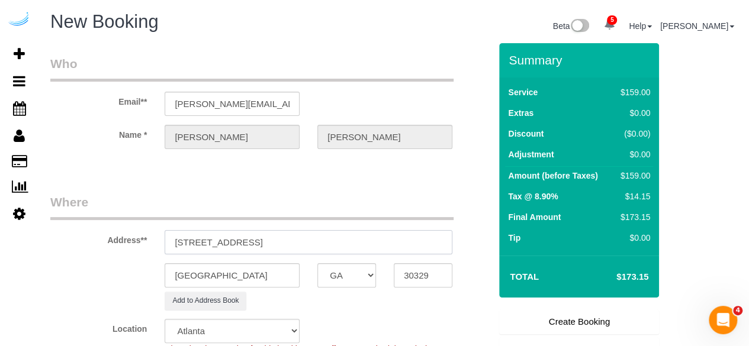
drag, startPoint x: 261, startPoint y: 242, endPoint x: 408, endPoint y: 234, distance: 147.0
click at [408, 234] on input "[STREET_ADDRESS]" at bounding box center [309, 242] width 288 height 24
paste input "[PERSON_NAME]"
paste input "Camden St. Clair"
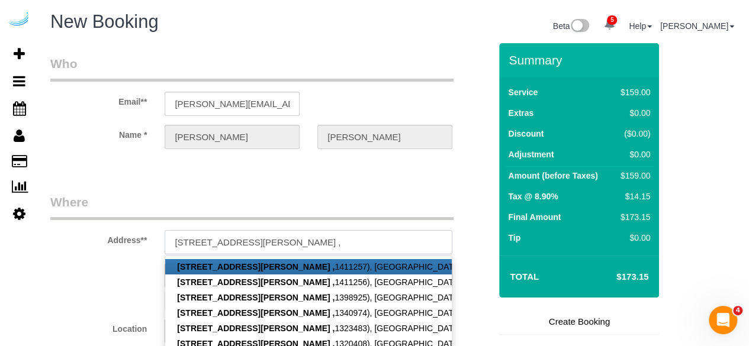
paste input "1480842"
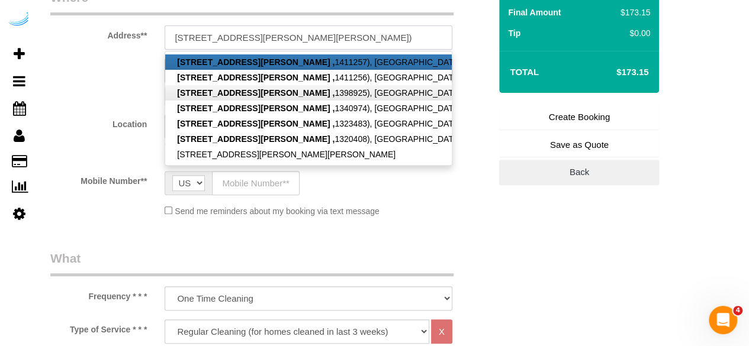
scroll to position [237, 0]
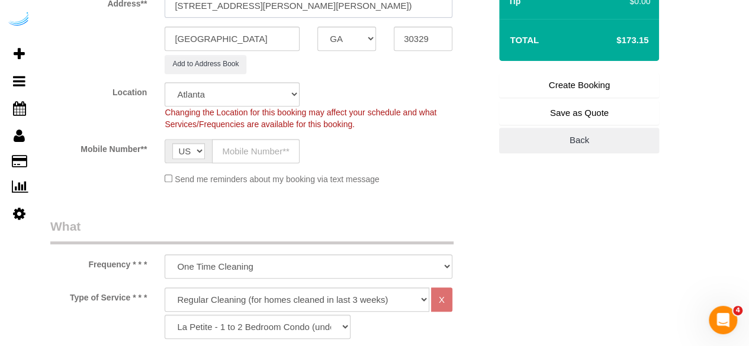
type input "3000 Briarcliff Rd NE, Building 1, Unit 1108 (Gabrielle Carr, Camden St. Clair …"
drag, startPoint x: 265, startPoint y: 152, endPoint x: 265, endPoint y: 161, distance: 8.9
click at [265, 152] on input "text" at bounding box center [256, 151] width 88 height 24
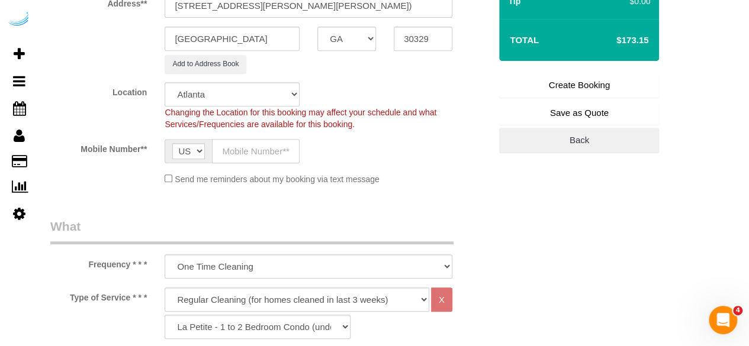
type input "[PHONE_NUMBER]"
type input "Brandie Louck"
type input "[PHONE_NUMBER]"
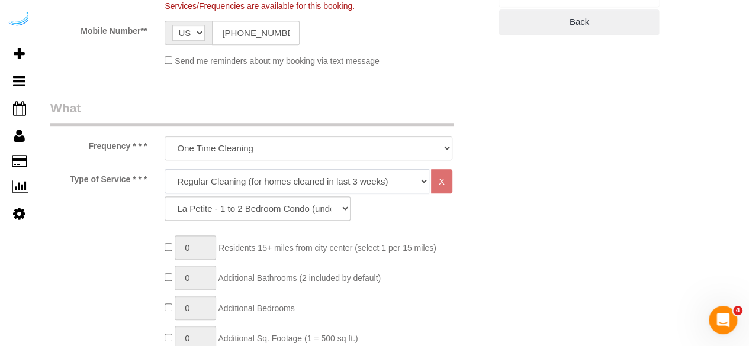
click at [297, 185] on select "Deep Cleaning (for homes that have not been cleaned in 3+ weeks) Spruce Regular…" at bounding box center [297, 181] width 265 height 24
select select "282"
click at [165, 169] on select "Deep Cleaning (for homes that have not been cleaned in 3+ weeks) Spruce Regular…" at bounding box center [297, 181] width 265 height 24
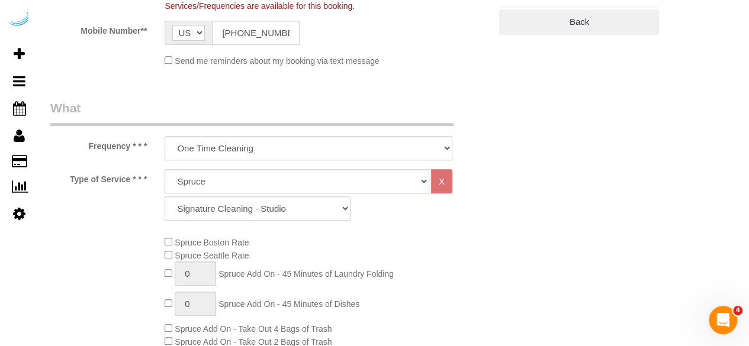
click at [274, 212] on select "Signature Cleaning - Studio Signature Cleaning - 1 Bed 1 Bath Signature Cleanin…" at bounding box center [258, 209] width 186 height 24
select select "309"
click at [165, 197] on select "Signature Cleaning - Studio Signature Cleaning - 1 Bed 1 Bath Signature Cleanin…" at bounding box center [258, 209] width 186 height 24
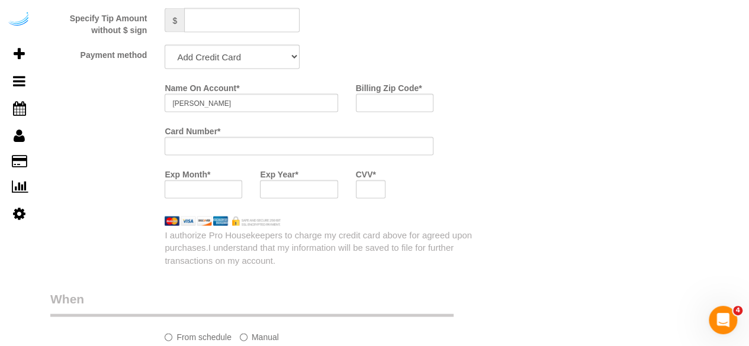
scroll to position [1184, 0]
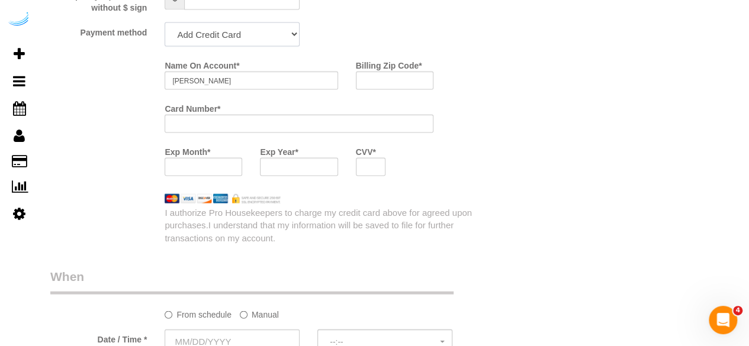
drag, startPoint x: 246, startPoint y: 27, endPoint x: 253, endPoint y: 46, distance: 20.4
click at [246, 27] on select "Add Credit Card Cash Check Paypal" at bounding box center [232, 34] width 135 height 24
select select "string:check"
click at [165, 24] on select "Add Credit Card Cash Check Paypal" at bounding box center [232, 34] width 135 height 24
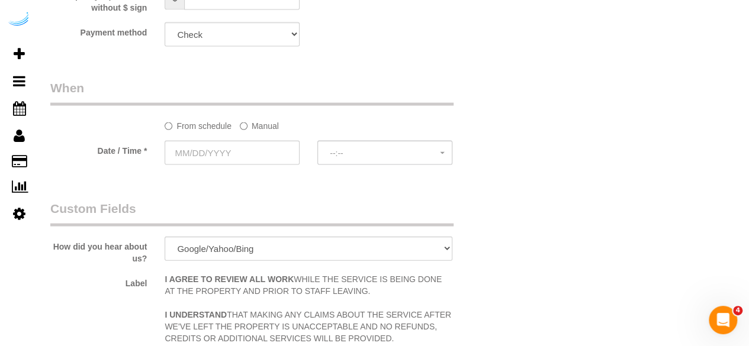
click at [269, 125] on label "Manual" at bounding box center [259, 124] width 39 height 16
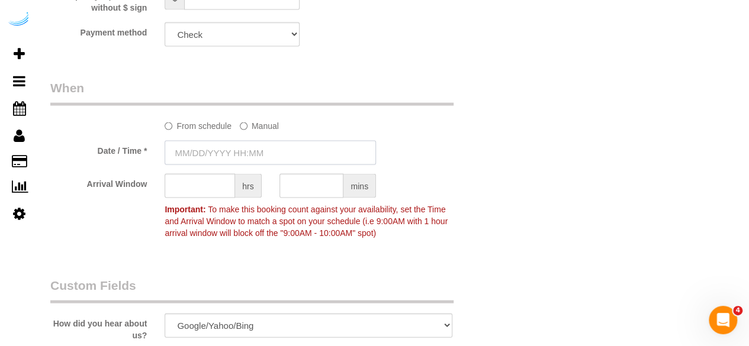
click at [259, 151] on input "text" at bounding box center [270, 153] width 211 height 24
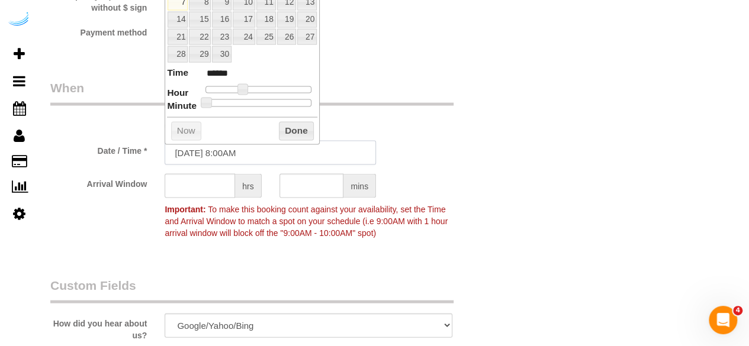
scroll to position [1066, 0]
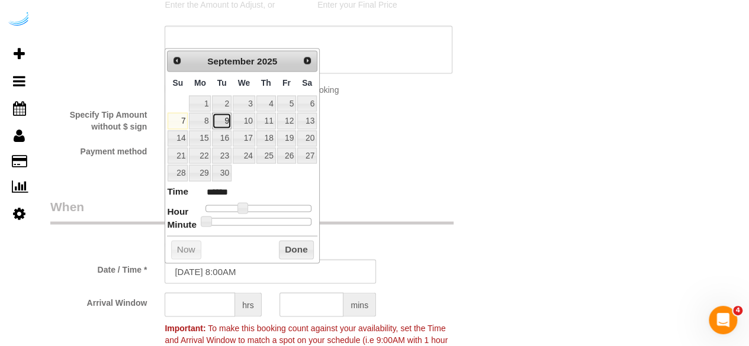
click at [226, 116] on link "9" at bounding box center [221, 120] width 19 height 16
click at [252, 118] on link "10" at bounding box center [244, 120] width 22 height 16
type input "09/10/2025 9:00AM"
type input "******"
click at [246, 208] on span at bounding box center [247, 207] width 11 height 11
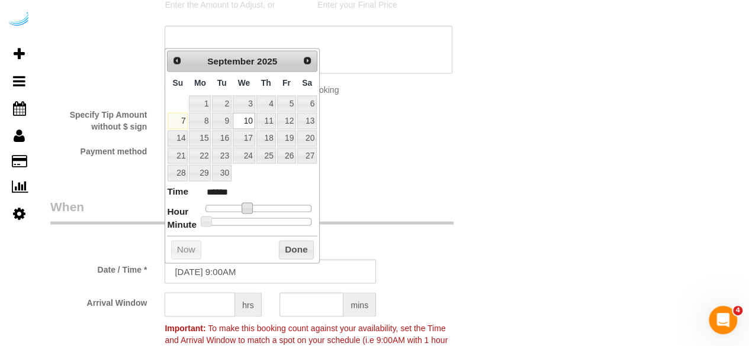
click at [217, 314] on input "text" at bounding box center [200, 304] width 70 height 24
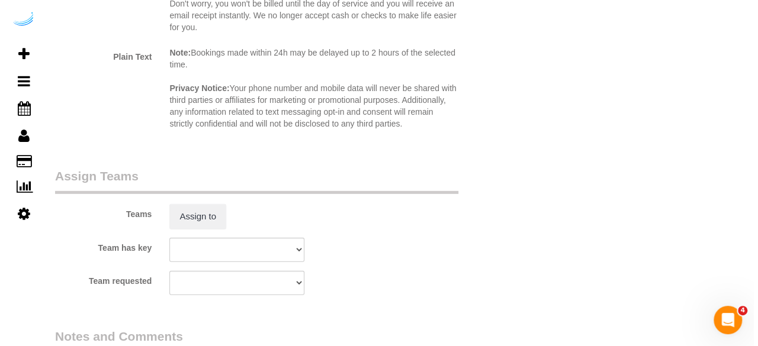
scroll to position [1717, 0]
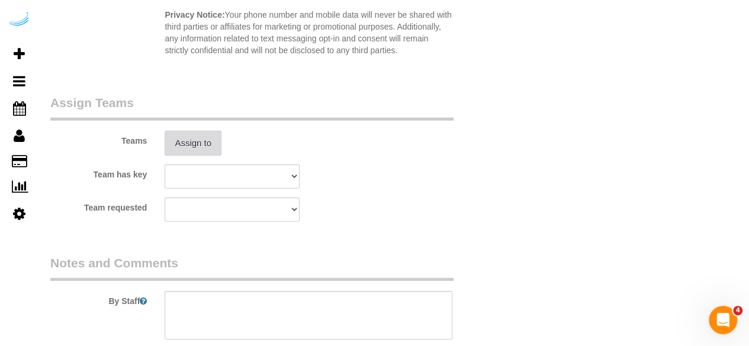
type input "8"
click at [200, 147] on button "Assign to" at bounding box center [193, 143] width 57 height 25
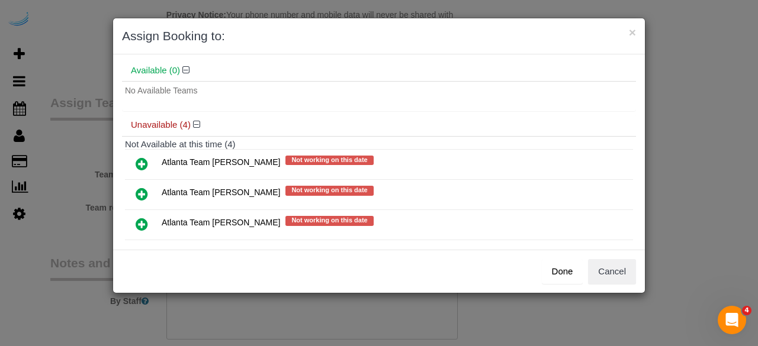
scroll to position [94, 0]
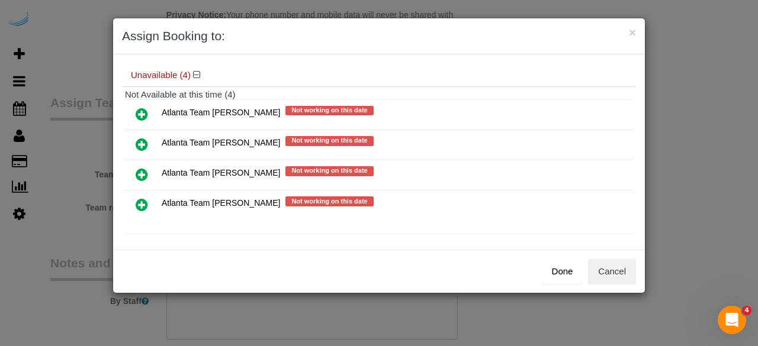
click at [142, 139] on icon at bounding box center [142, 144] width 12 height 14
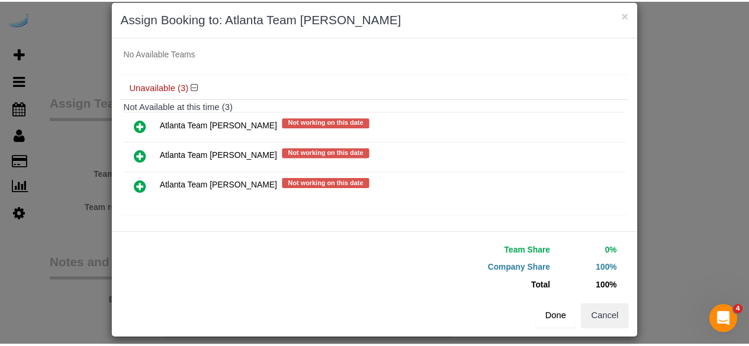
scroll to position [27, 0]
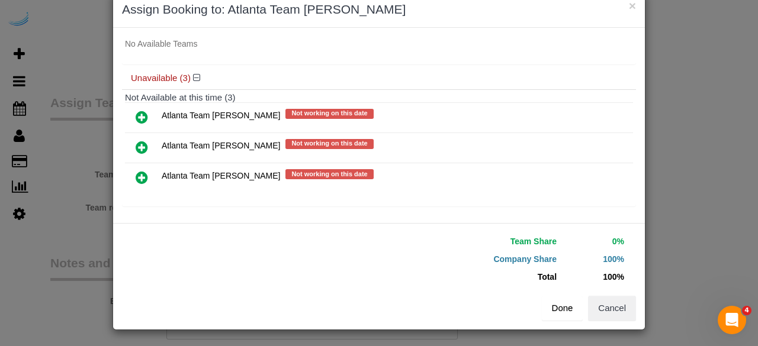
click at [558, 310] on button "Done" at bounding box center [562, 308] width 41 height 25
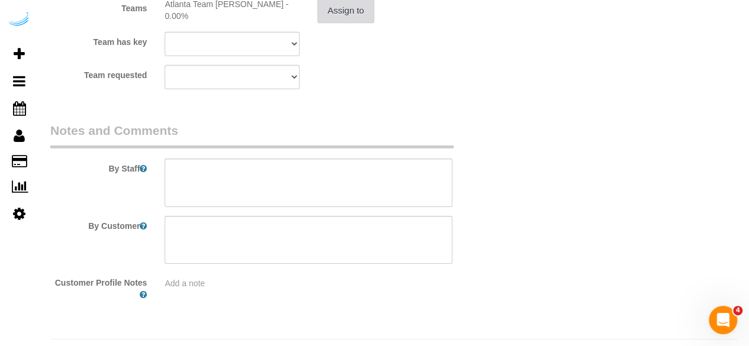
scroll to position [1877, 0]
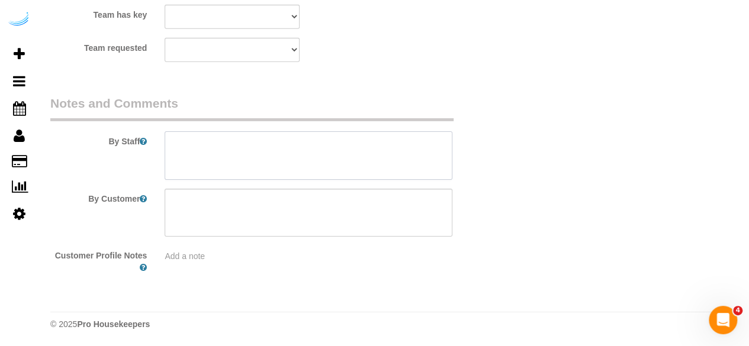
click at [324, 166] on textarea at bounding box center [309, 155] width 288 height 49
click at [346, 143] on textarea at bounding box center [309, 155] width 288 height 49
paste textarea "Permanent Notes:No notes from this customer.Today's Notes:No notes from this se…"
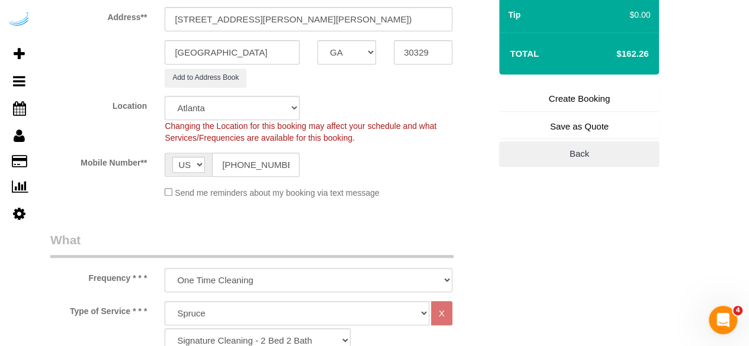
scroll to position [219, 0]
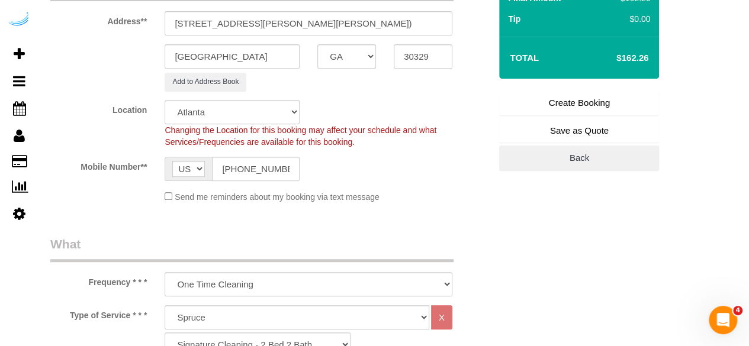
type textarea "Recurrency: Every 2 weeks Permanent Notes:No notes from this customer.Today's N…"
click at [579, 105] on link "Create Booking" at bounding box center [579, 103] width 160 height 25
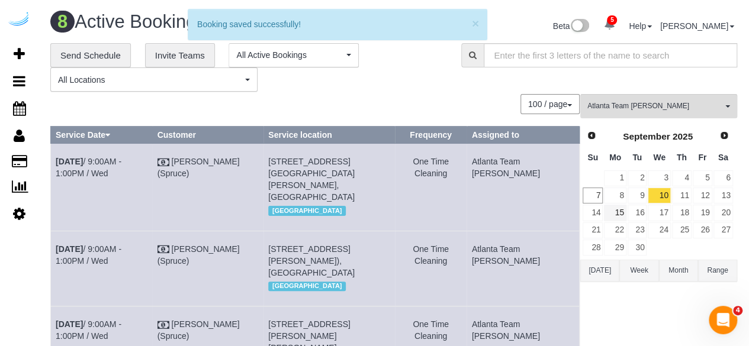
scroll to position [436, 0]
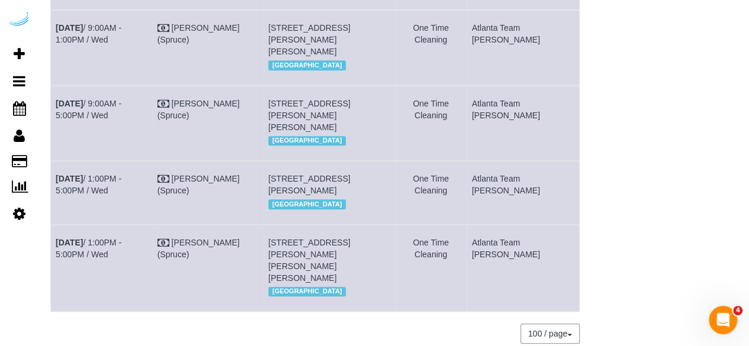
drag, startPoint x: 89, startPoint y: 176, endPoint x: 53, endPoint y: 155, distance: 41.9
click at [53, 155] on td "Sep 10th / 9:00AM - 5:00PM / Wed" at bounding box center [102, 122] width 102 height 75
copy link "Sep 10th / 9:00AM - 5:00PM / Wed"
drag, startPoint x: 314, startPoint y: 191, endPoint x: 289, endPoint y: 169, distance: 33.5
click at [289, 160] on td "3000 Briarcliff Rd Ne, Building 1, Unit 1108 (Gabrielle Carr, Camden St. Clair …" at bounding box center [328, 122] width 131 height 75
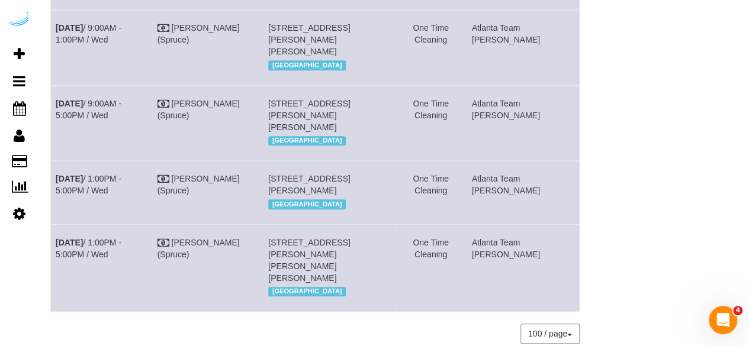
drag, startPoint x: 323, startPoint y: 195, endPoint x: 288, endPoint y: 165, distance: 46.6
click at [288, 160] on td "3000 Briarcliff Rd Ne, Building 1, Unit 1108 (Gabrielle Carr, Camden St. Clair …" at bounding box center [328, 122] width 131 height 75
copy span "3000 Briarcliff Rd Ne, Building 1, Unit 1108 (Gabrielle Carr, Camden St. Clair …"
drag, startPoint x: 538, startPoint y: 175, endPoint x: 504, endPoint y: 153, distance: 39.4
click at [504, 153] on td "Atlanta Team Eliane" at bounding box center [523, 122] width 112 height 75
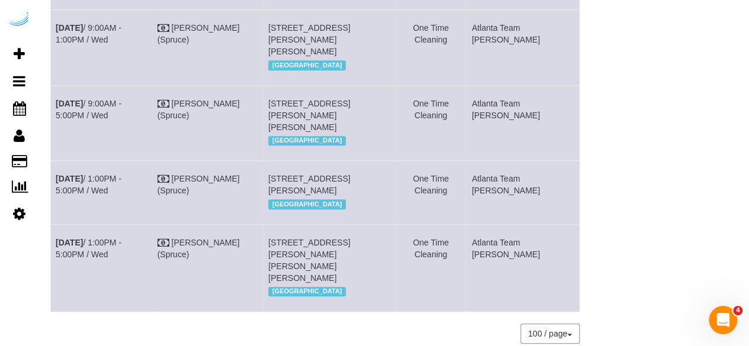
copy td "Atlanta Team Eliane"
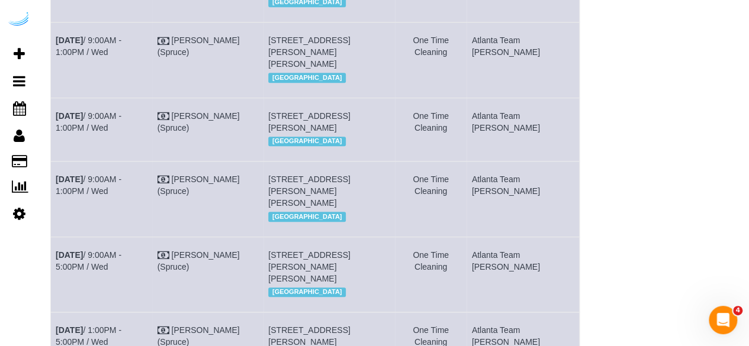
scroll to position [98, 0]
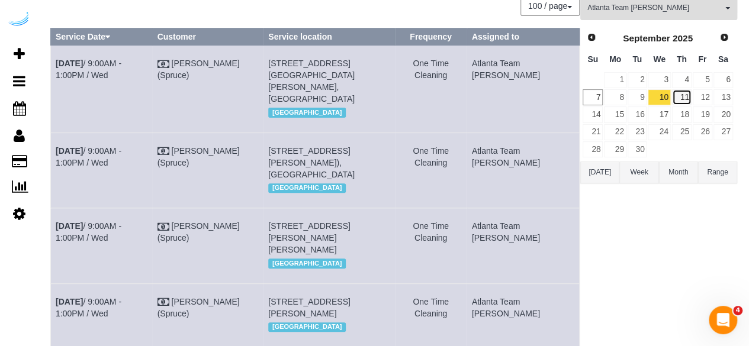
click at [680, 95] on link "11" at bounding box center [682, 97] width 20 height 16
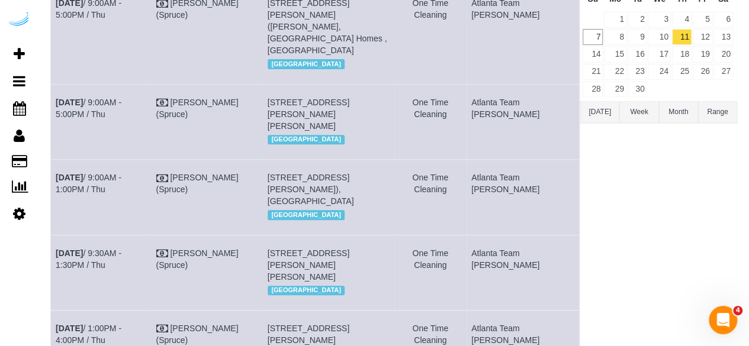
scroll to position [0, 0]
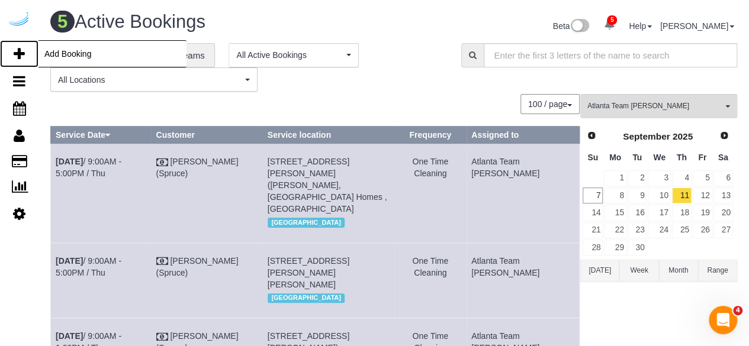
click at [20, 56] on icon at bounding box center [19, 54] width 11 height 14
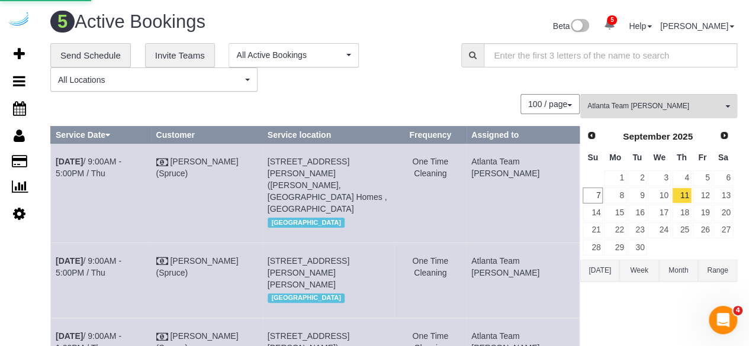
select select "number:9"
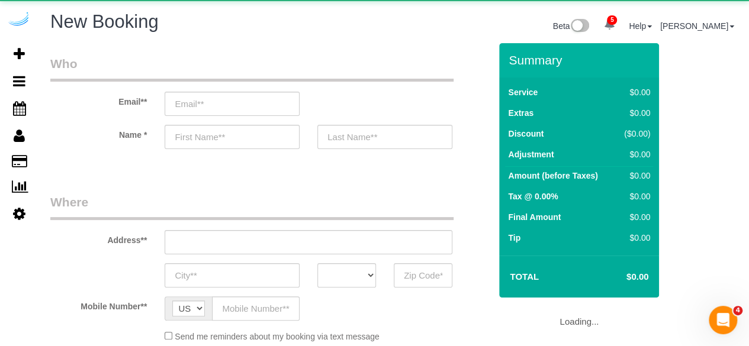
select select "object:3865"
select select "4"
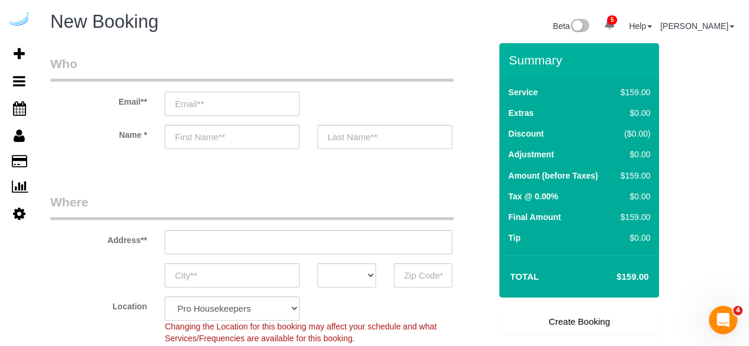
click at [257, 96] on input "email" at bounding box center [232, 104] width 135 height 24
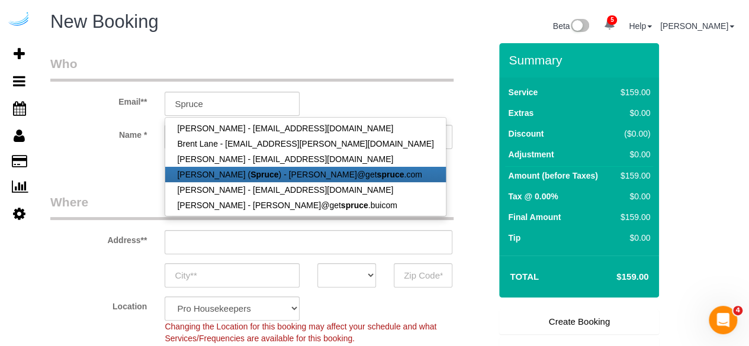
click at [260, 177] on strong "Spruce" at bounding box center [264, 174] width 28 height 9
type input "[PERSON_NAME][EMAIL_ADDRESS][DOMAIN_NAME]"
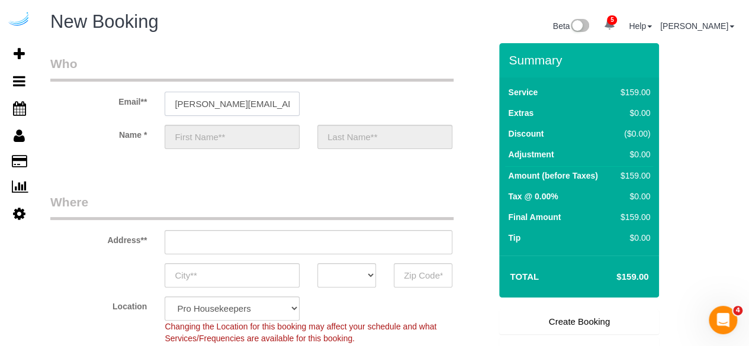
type input "[PERSON_NAME]"
type input "[STREET_ADDRESS][PERSON_NAME]"
type input "Austin"
select select "[GEOGRAPHIC_DATA]"
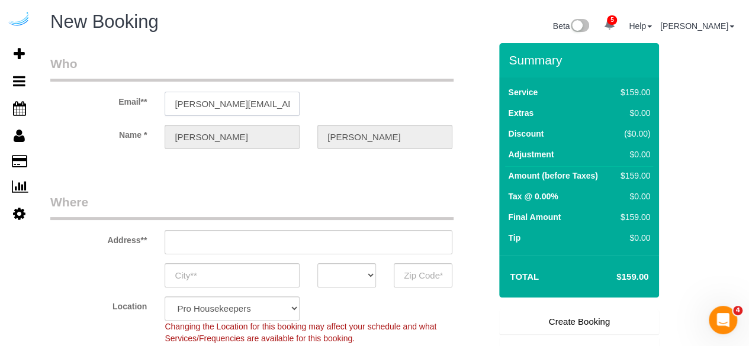
type input "78704"
click at [327, 248] on input "[STREET_ADDRESS][PERSON_NAME]" at bounding box center [309, 242] width 288 height 24
select select "9"
paste input "2395 Herodian Way, Smyrna, GA 30080"
type input "2395 Herodian Way, Smyrna, GA 30080"
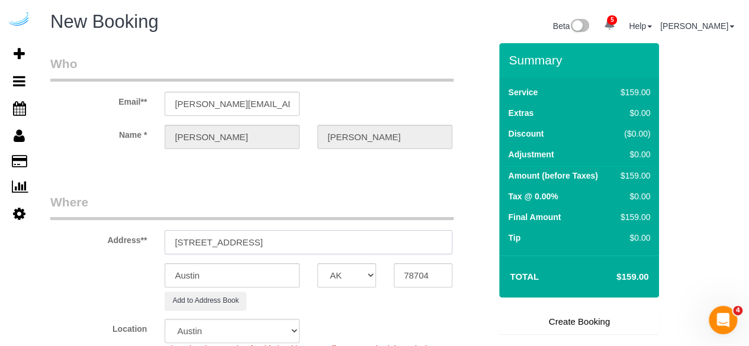
select select "object:3909"
drag, startPoint x: 309, startPoint y: 243, endPoint x: 404, endPoint y: 285, distance: 103.4
click at [358, 239] on input "2395 Herodian Way, Smyrna, GA 30080" at bounding box center [309, 242] width 288 height 24
type input "2395 Herodian Way, Smyrna, GA 30080"
click at [417, 277] on input "78704" at bounding box center [423, 275] width 59 height 24
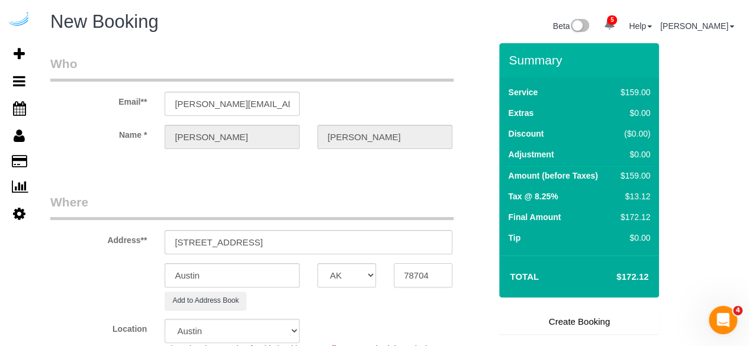
paste input "30080"
type input "30080"
click at [362, 278] on select "AK AL AR AZ CA CO CT DC DE [GEOGRAPHIC_DATA] [GEOGRAPHIC_DATA] HI IA ID IL IN K…" at bounding box center [346, 275] width 59 height 24
select select "8"
select select "object:3951"
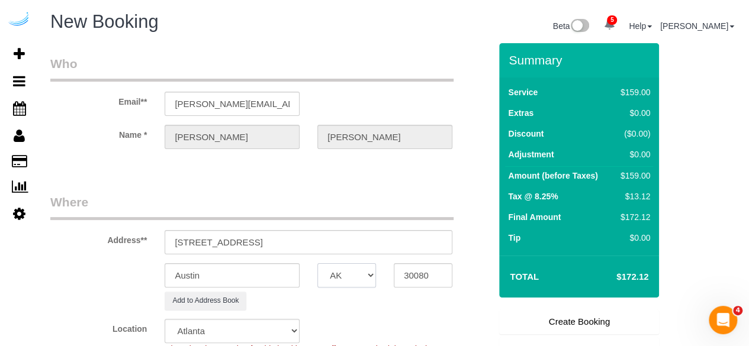
select select "GA"
click at [284, 271] on input "Austin" at bounding box center [232, 275] width 135 height 24
drag, startPoint x: 286, startPoint y: 243, endPoint x: 256, endPoint y: 246, distance: 30.3
click at [256, 246] on input "2395 Herodian Way, Smyrna, GA 30080" at bounding box center [309, 242] width 288 height 24
click at [252, 278] on input "Austin" at bounding box center [232, 275] width 135 height 24
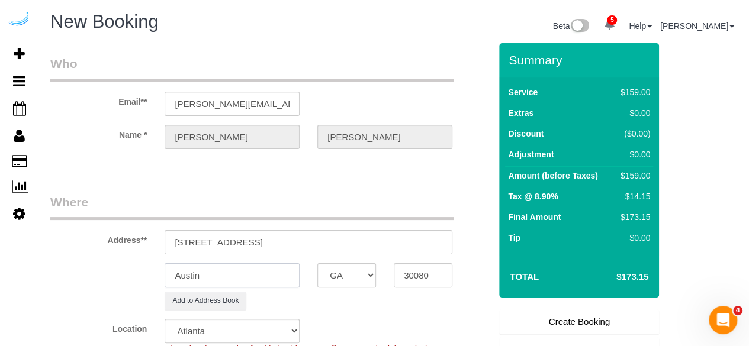
paste input "Smyrna"
type input "Smyrna"
drag, startPoint x: 259, startPoint y: 241, endPoint x: 458, endPoint y: 239, distance: 198.3
click at [458, 239] on div "2395 Herodian Way, Smyrna, GA 30080" at bounding box center [308, 242] width 305 height 24
paste input "Matteo Artoni"
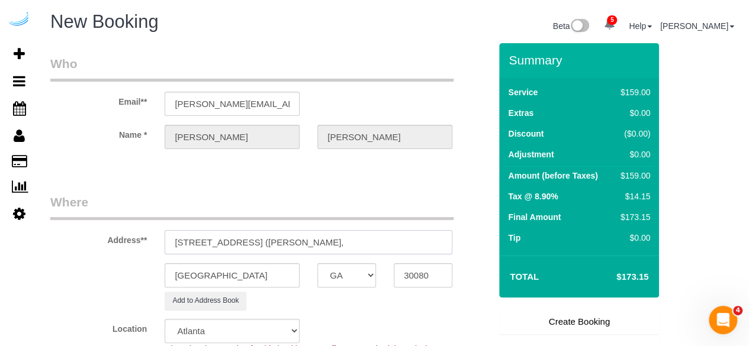
paste input "Spectator"
paste input "1431412"
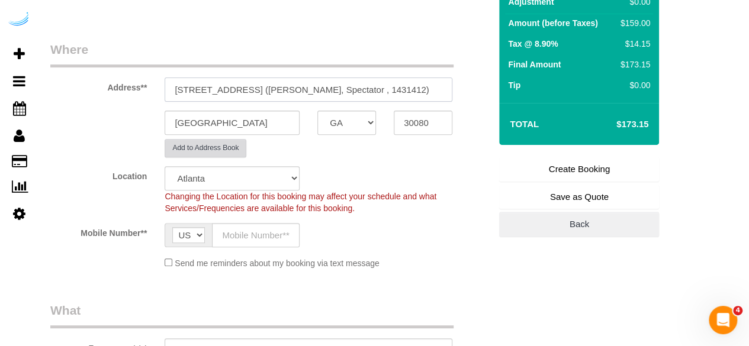
scroll to position [178, 0]
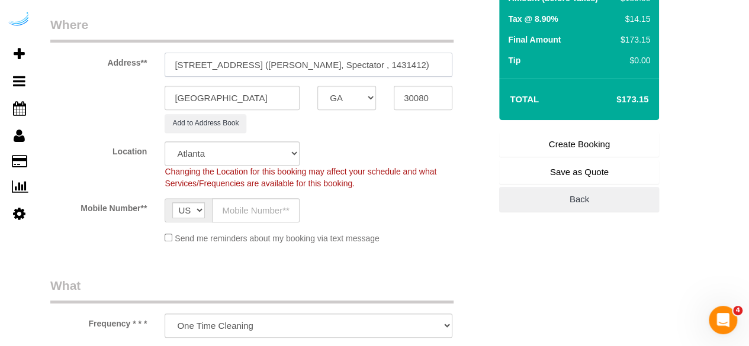
type input "2395 Herodian Way, Unit 1508 (Matteo Artoni, Spectator , 1431412)"
click at [252, 214] on input "text" at bounding box center [256, 210] width 88 height 24
type input "[PHONE_NUMBER]"
type input "[PERSON_NAME]"
type input "[PHONE_NUMBER]"
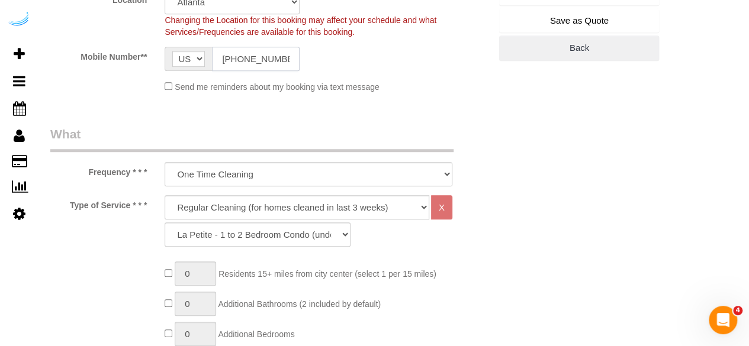
scroll to position [355, 0]
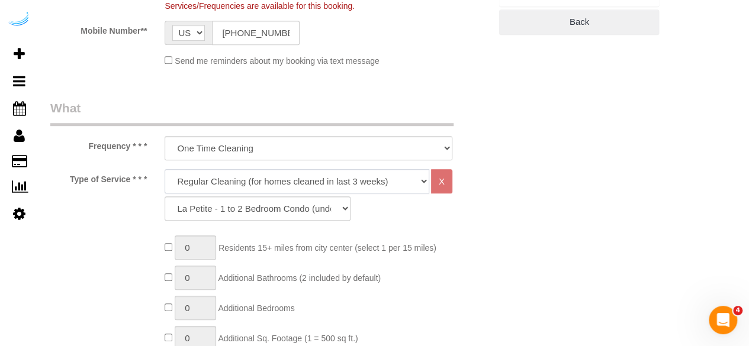
click at [288, 177] on select "Deep Cleaning (for homes that have not been cleaned in 3+ weeks) Spruce Regular…" at bounding box center [297, 181] width 265 height 24
select select "282"
click at [165, 169] on select "Deep Cleaning (for homes that have not been cleaned in 3+ weeks) Spruce Regular…" at bounding box center [297, 181] width 265 height 24
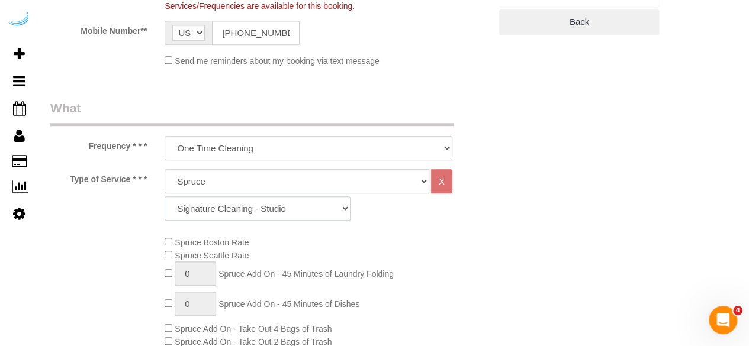
drag, startPoint x: 271, startPoint y: 217, endPoint x: 271, endPoint y: 209, distance: 8.3
click at [271, 217] on select "Signature Cleaning - Studio Signature Cleaning - 1 Bed 1 Bath Signature Cleanin…" at bounding box center [258, 209] width 186 height 24
select select "304"
click at [165, 197] on select "Signature Cleaning - Studio Signature Cleaning - 1 Bed 1 Bath Signature Cleanin…" at bounding box center [258, 209] width 186 height 24
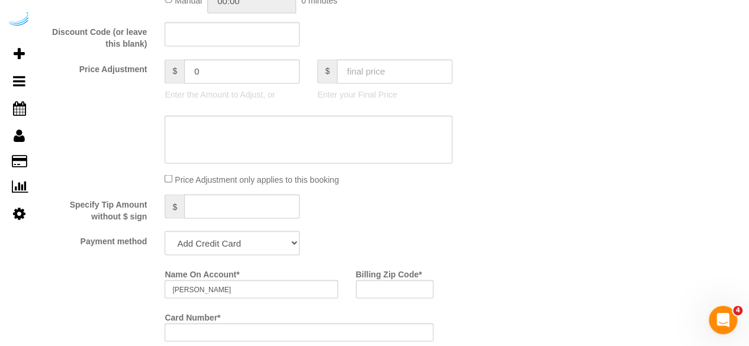
scroll to position [1125, 0]
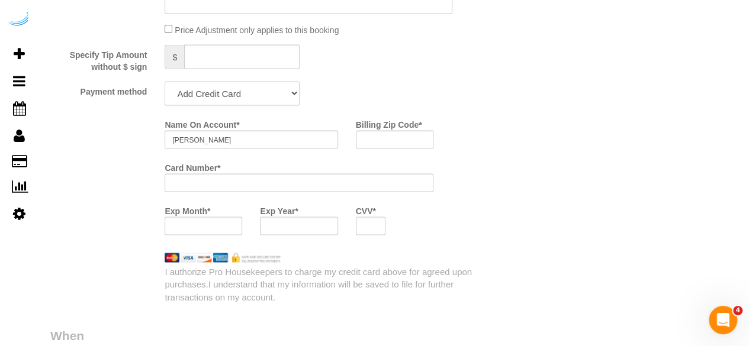
click at [249, 86] on select "Add Credit Card Cash Check Paypal" at bounding box center [232, 94] width 135 height 24
select select "string:check"
click at [165, 83] on select "Add Credit Card Cash Check Paypal" at bounding box center [232, 94] width 135 height 24
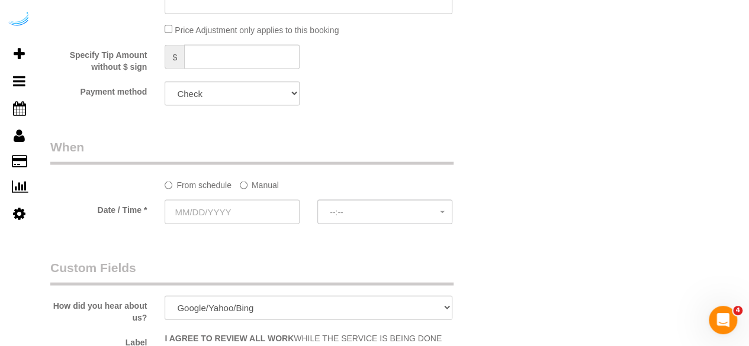
click at [258, 182] on label "Manual" at bounding box center [259, 183] width 39 height 16
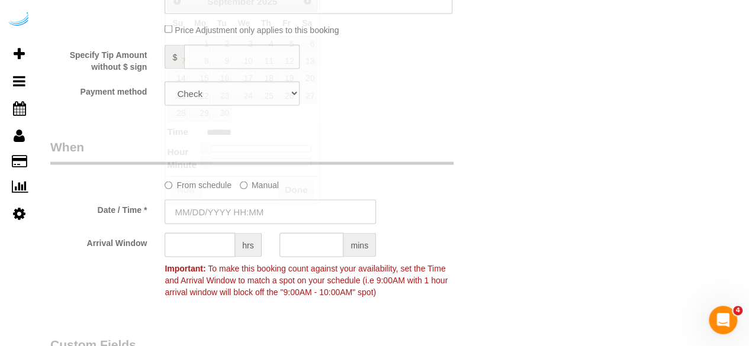
click at [237, 214] on input "text" at bounding box center [270, 212] width 211 height 24
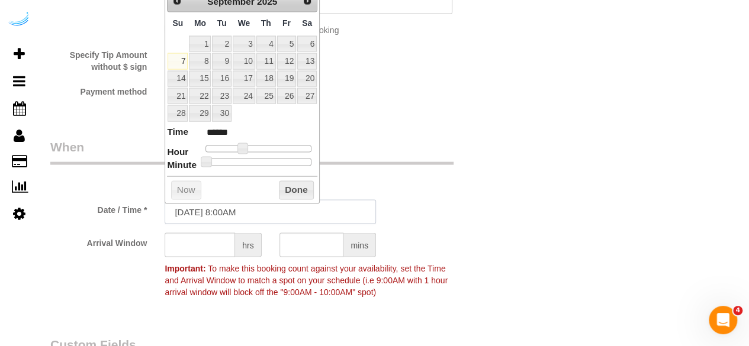
scroll to position [1066, 0]
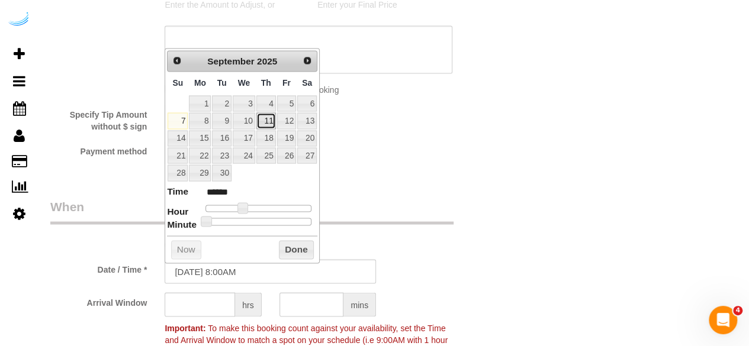
click at [271, 115] on link "11" at bounding box center [266, 120] width 20 height 16
type input "09/11/2025 9:00AM"
type input "******"
click at [245, 204] on span at bounding box center [247, 207] width 11 height 11
click at [207, 304] on input "text" at bounding box center [200, 304] width 70 height 24
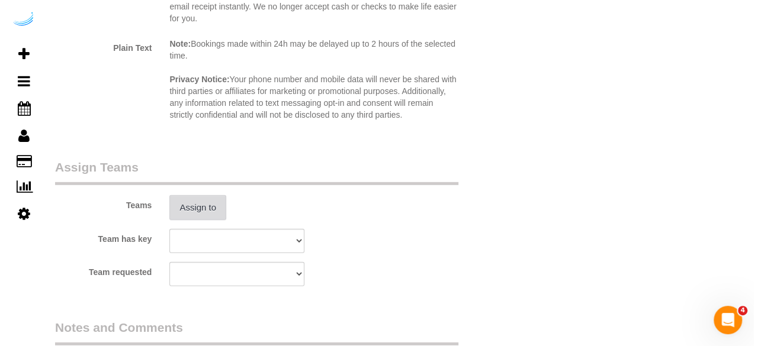
scroll to position [1658, 0]
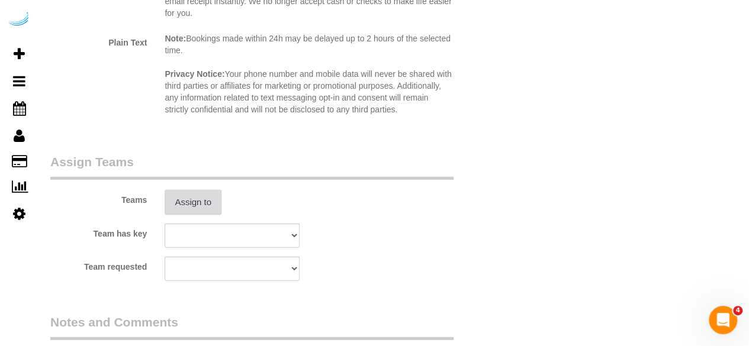
type input "4"
click at [204, 213] on button "Assign to" at bounding box center [193, 202] width 57 height 25
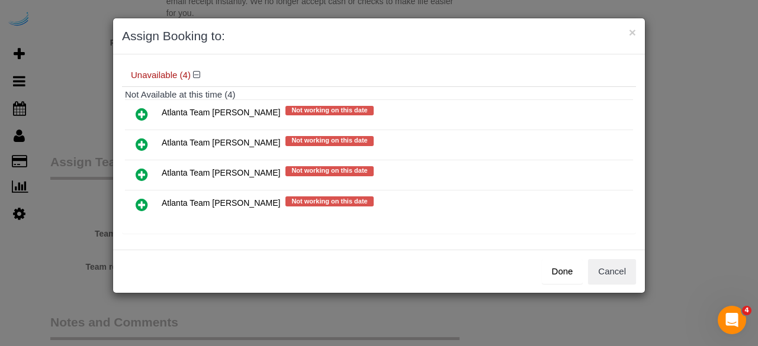
click at [141, 143] on icon at bounding box center [142, 144] width 12 height 14
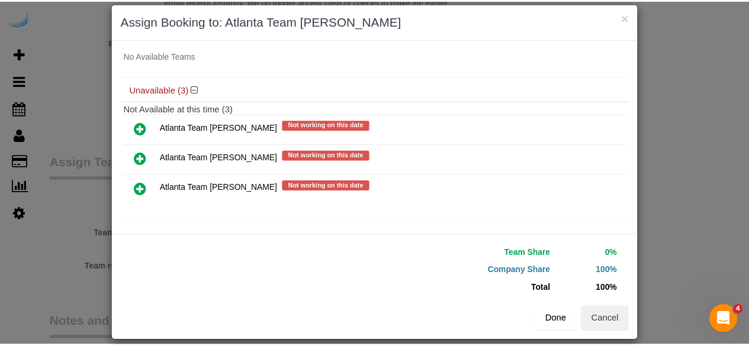
scroll to position [27, 0]
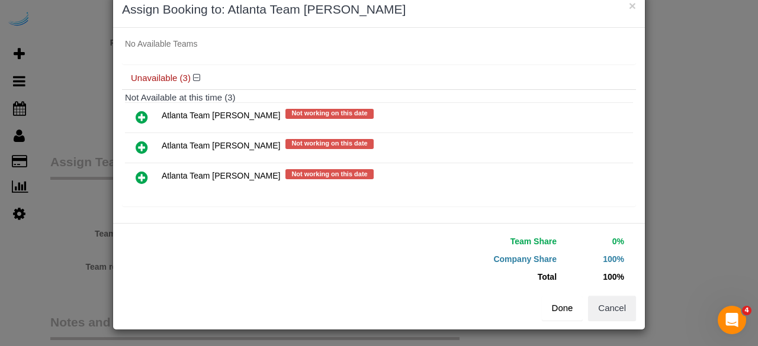
drag, startPoint x: 561, startPoint y: 303, endPoint x: 539, endPoint y: 295, distance: 23.0
click at [560, 303] on button "Done" at bounding box center [562, 308] width 41 height 25
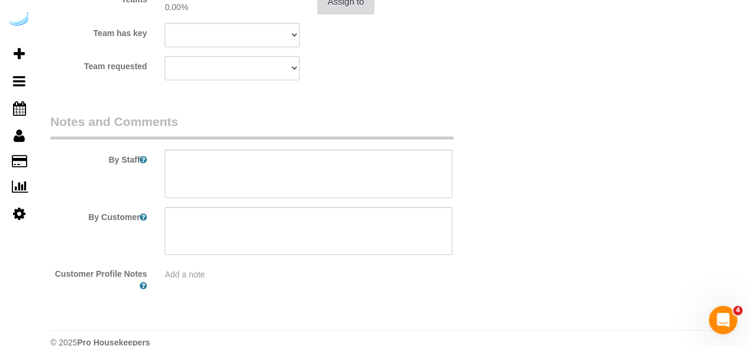
scroll to position [1877, 0]
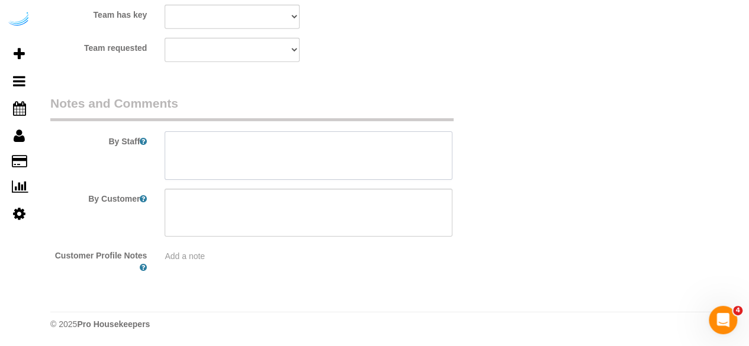
click at [303, 165] on textarea at bounding box center [309, 155] width 288 height 49
click at [330, 153] on textarea at bounding box center [309, 155] width 288 height 49
paste textarea "Permanent Notes:No notes from this customer.Today's Notes:No notes from this se…"
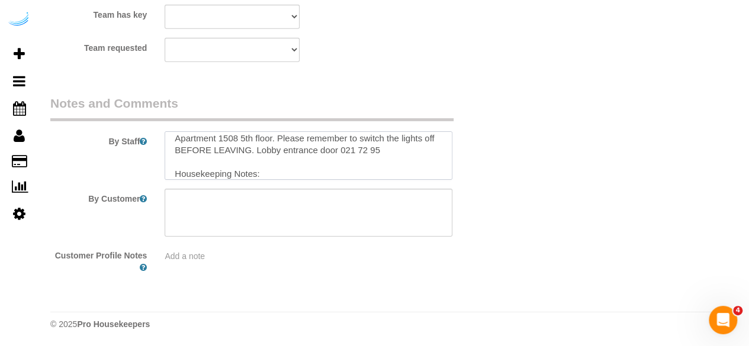
scroll to position [0, 0]
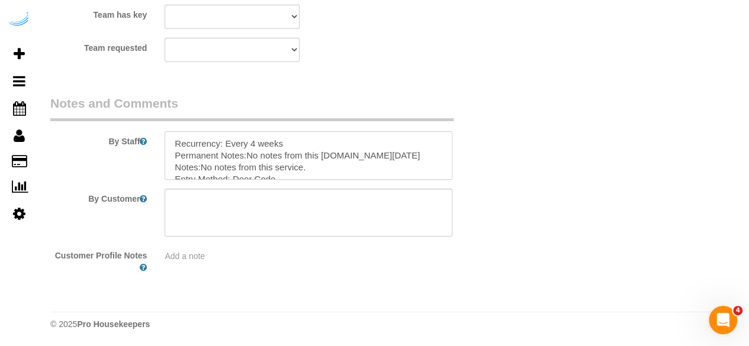
type textarea "Recurrency: Every 4 weeks Permanent Notes:No notes from this customer.Today's N…"
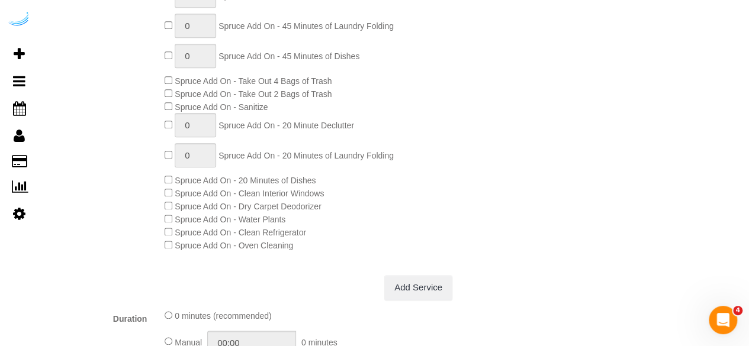
scroll to position [101, 0]
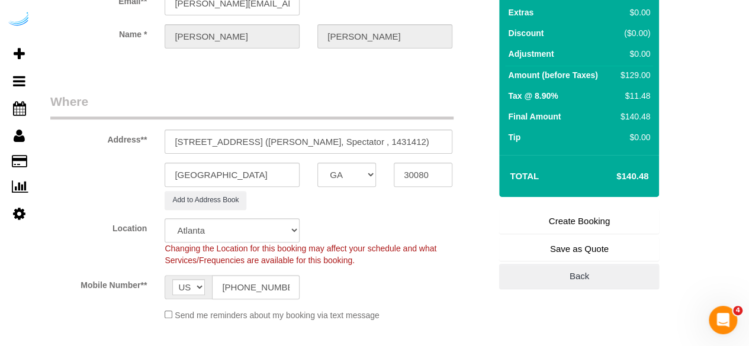
click at [558, 221] on link "Create Booking" at bounding box center [579, 221] width 160 height 25
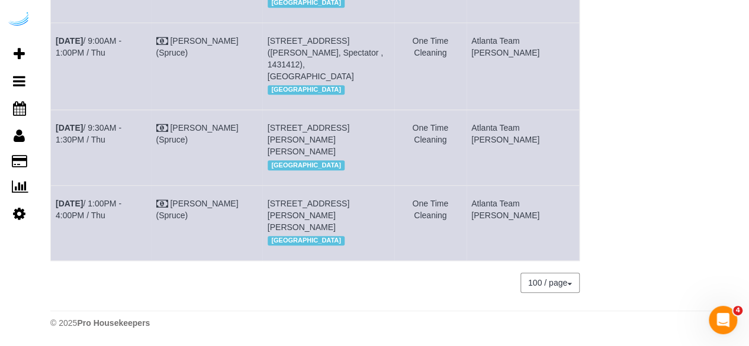
scroll to position [406, 0]
drag, startPoint x: 107, startPoint y: 60, endPoint x: 57, endPoint y: 28, distance: 59.1
click at [57, 28] on td "Sep 11th / 9:00AM - 1:00PM / Thu" at bounding box center [101, 65] width 100 height 87
copy link "Sep 11th / 9:00AM - 1:00PM / Thu"
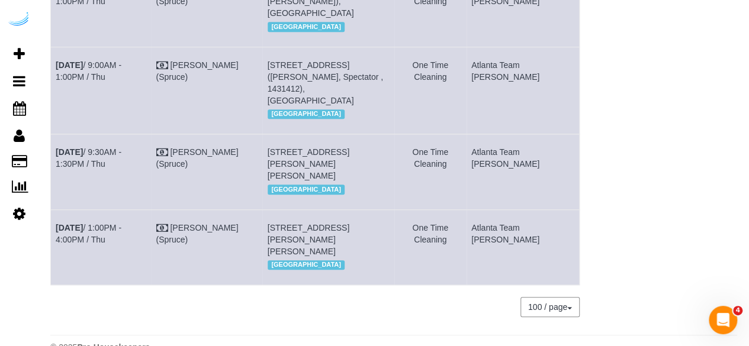
drag, startPoint x: 408, startPoint y: 113, endPoint x: 287, endPoint y: 85, distance: 125.2
click at [287, 85] on td "2395 Herodian Way, Unit 1508 (Matteo Artoni, Spectator , 1431412), Smyrna, GA 3…" at bounding box center [328, 90] width 132 height 87
copy span "2395 Herodian Way, Unit 1508 (Matteo Artoni, Spectator , 1431412), Smyrna, GA 3…"
drag, startPoint x: 539, startPoint y: 104, endPoint x: 501, endPoint y: 86, distance: 42.1
click at [501, 86] on td "Atlanta Team Eliane" at bounding box center [523, 90] width 113 height 87
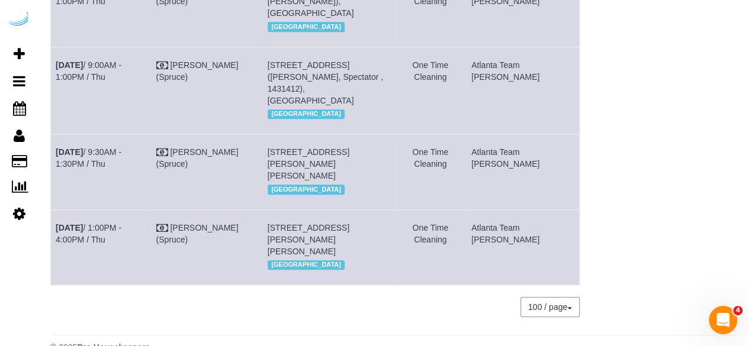
copy td "Atlanta Team Eliane"
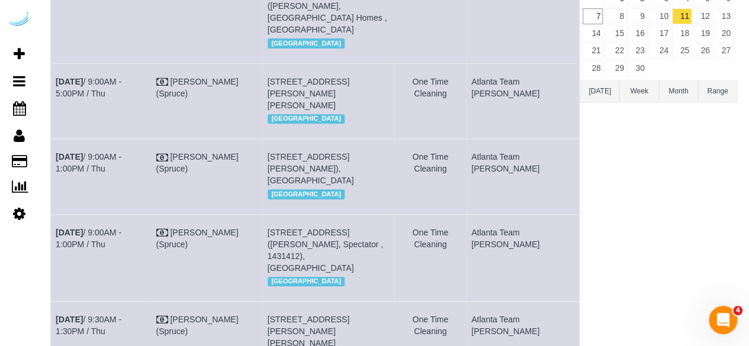
scroll to position [0, 0]
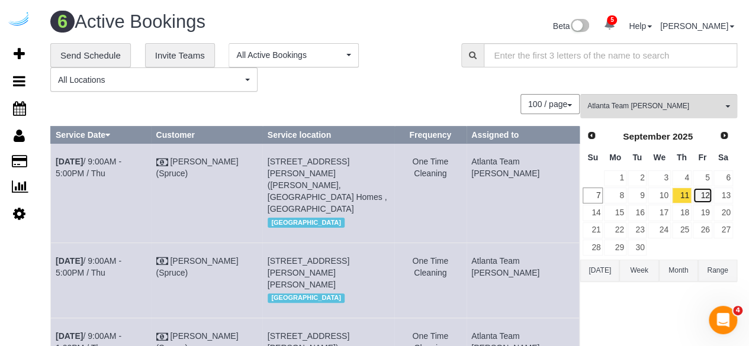
click at [702, 194] on link "12" at bounding box center [703, 196] width 20 height 16
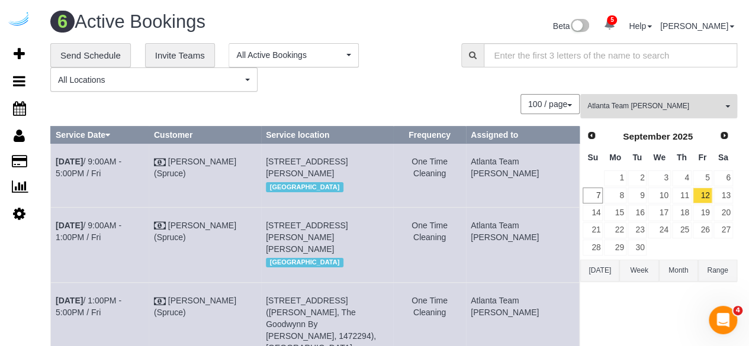
click at [663, 108] on span "Atlanta Team Eliane" at bounding box center [654, 106] width 135 height 10
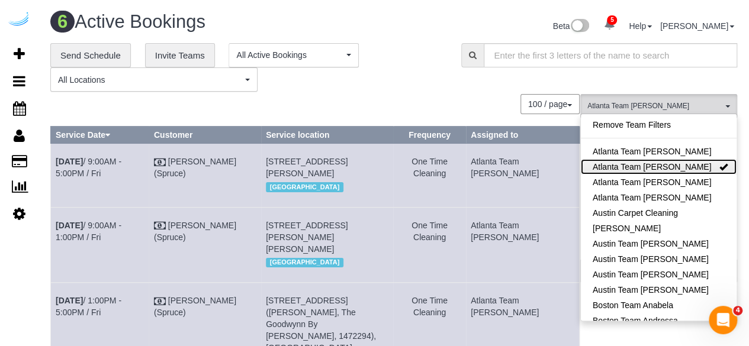
click at [657, 166] on link "Atlanta Team Eliane" at bounding box center [659, 166] width 156 height 15
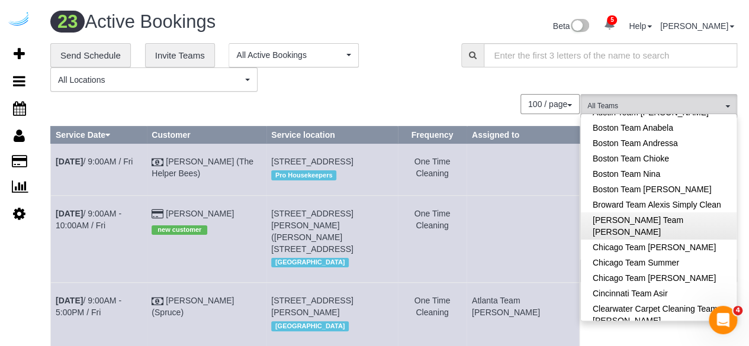
scroll to position [118, 0]
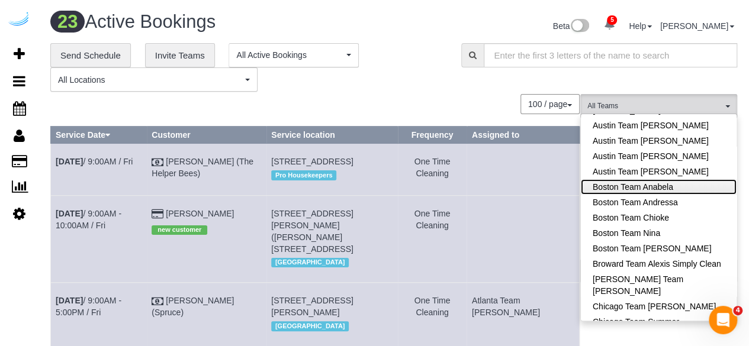
click at [697, 181] on link "Boston Team Anabela" at bounding box center [659, 186] width 156 height 15
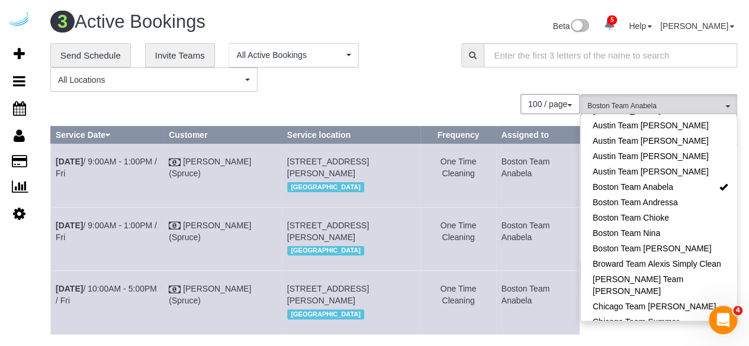
click at [481, 76] on div "**********" at bounding box center [393, 67] width 704 height 49
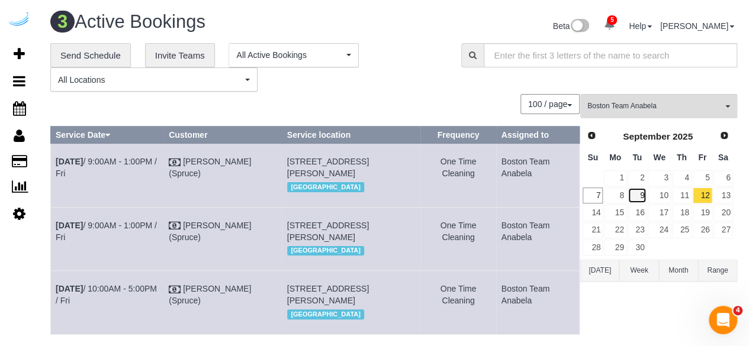
click at [627, 194] on td "9" at bounding box center [637, 195] width 21 height 17
click at [624, 197] on link "8" at bounding box center [615, 196] width 22 height 16
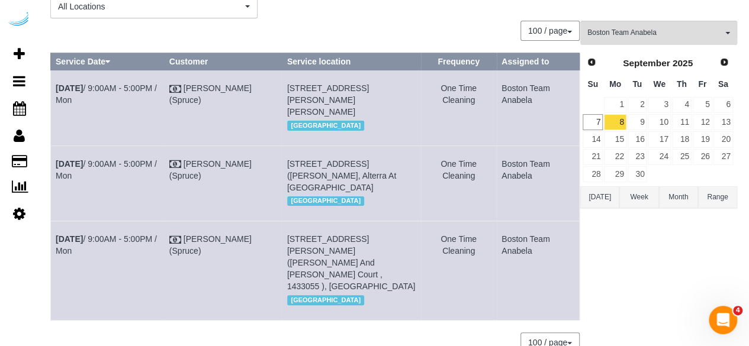
scroll to position [0, 0]
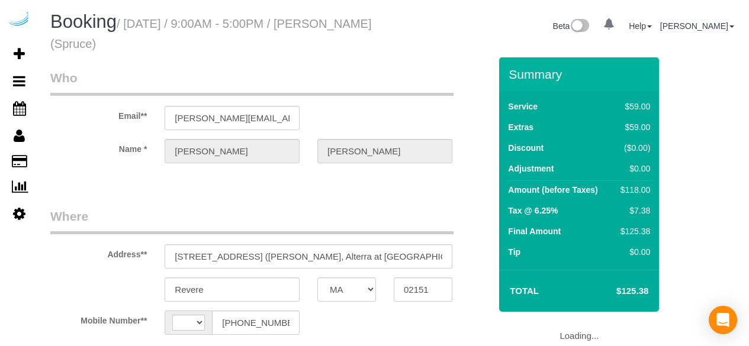
select select "MA"
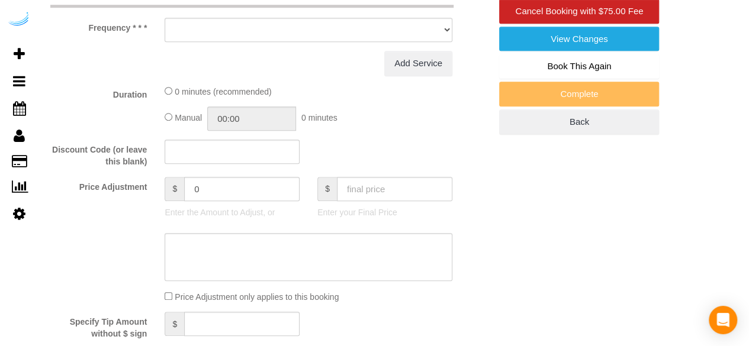
select select "string:[GEOGRAPHIC_DATA]"
select select "object:652"
select select "282"
select select "number:9"
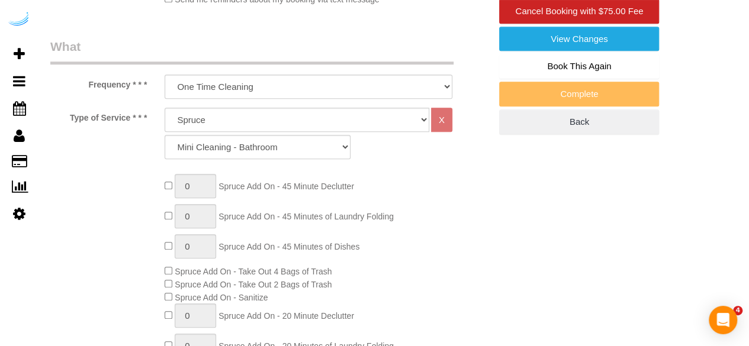
select select "object:823"
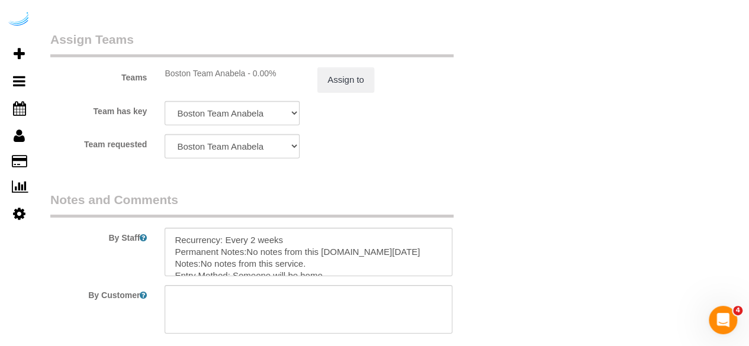
scroll to position [1889, 0]
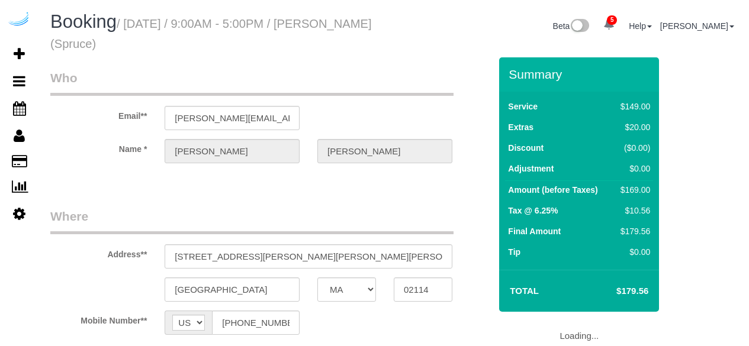
select select "MA"
select select "object:652"
select select "282"
select select "number:9"
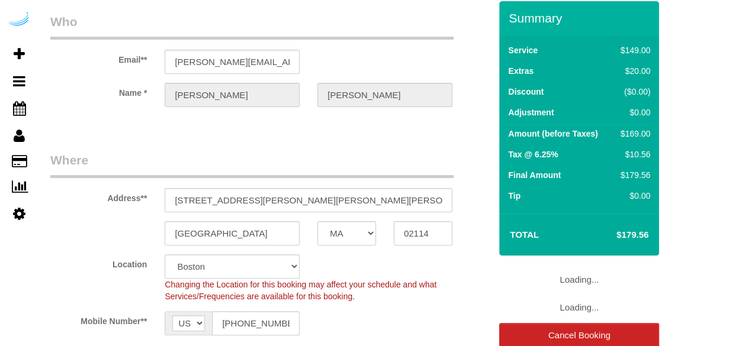
select select "object:824"
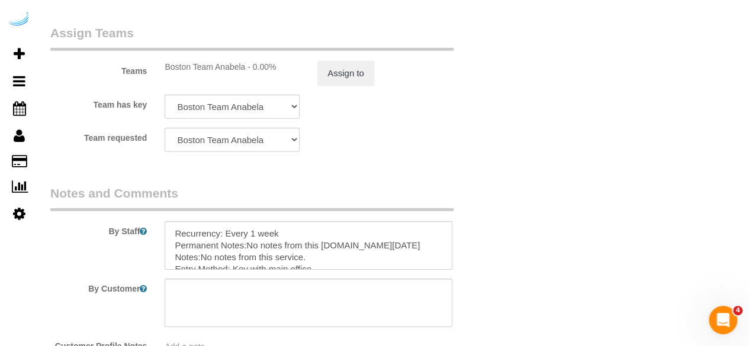
scroll to position [1944, 0]
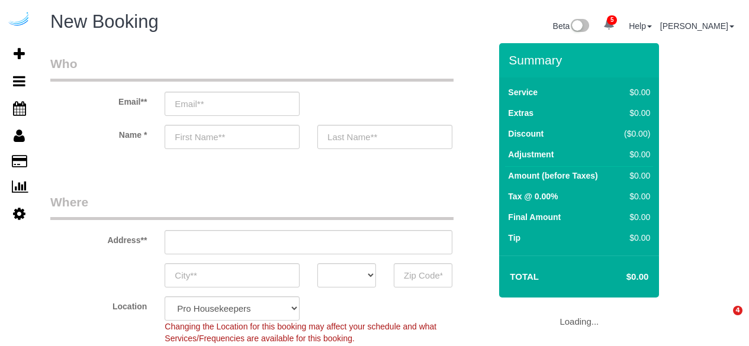
select select "4"
select select "number:9"
click at [224, 102] on input "email" at bounding box center [232, 104] width 135 height 24
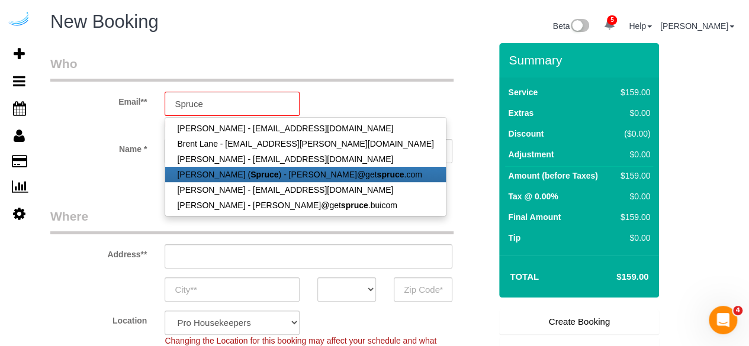
click at [250, 171] on strong "Spruce" at bounding box center [264, 174] width 28 height 9
type input "[PERSON_NAME][EMAIL_ADDRESS][DOMAIN_NAME]"
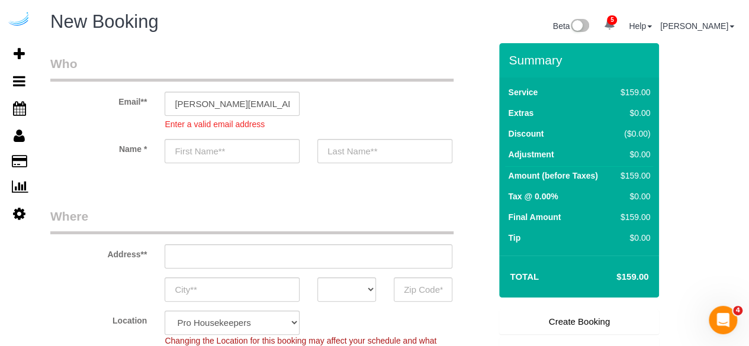
type input "[PERSON_NAME]"
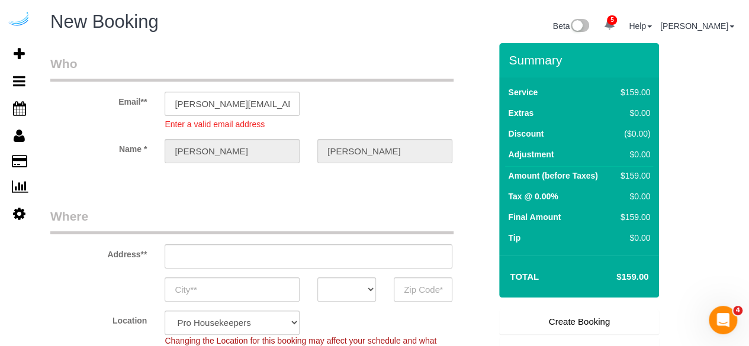
type input "[STREET_ADDRESS][PERSON_NAME]"
type input "Austin"
select select "[GEOGRAPHIC_DATA]"
type input "78704"
select select "9"
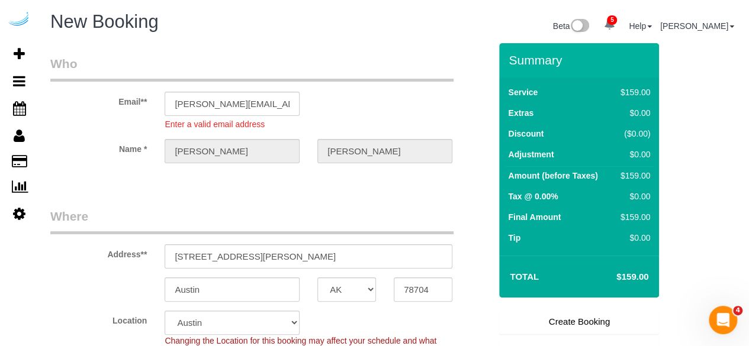
select select "object:1583"
click at [295, 259] on sui-booking-address "Address** 3816 S Lamar Blvd Austin AK AL AR AZ CA CO CT DC DE FL GA HI IA ID IL…" at bounding box center [270, 255] width 440 height 94
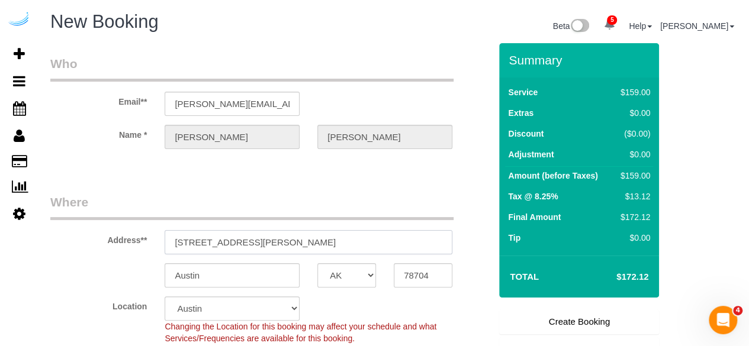
paste input "530 Western Ave, Brighton, MA 02135"
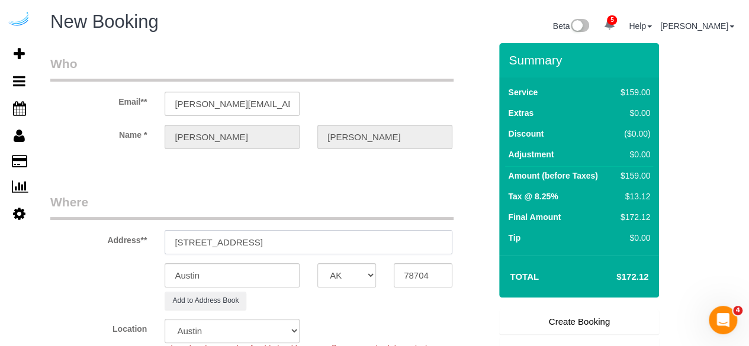
drag, startPoint x: 301, startPoint y: 243, endPoint x: 391, endPoint y: 264, distance: 92.3
click at [365, 244] on input "530 Western Ave, Brighton, MA 02135" at bounding box center [309, 242] width 288 height 24
type input "530 Western Ave, Brighton, MA 02135"
click at [416, 275] on input "78704" at bounding box center [423, 275] width 59 height 24
paste input "02135"
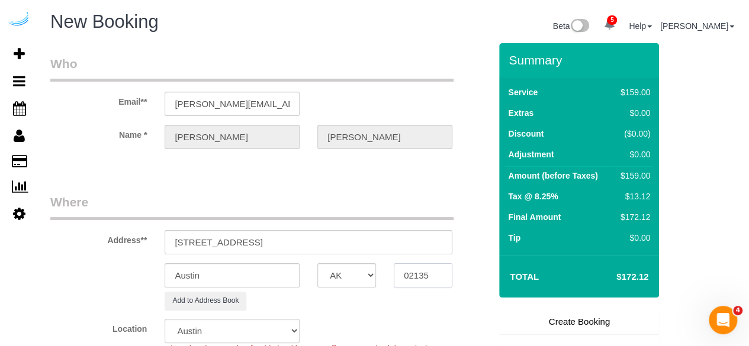
type input "02135"
click at [360, 284] on select "AK AL AR AZ CA CO CT DC DE [GEOGRAPHIC_DATA] [GEOGRAPHIC_DATA] HI IA ID IL IN K…" at bounding box center [346, 275] width 59 height 24
select select "MA"
click at [317, 263] on select "AK AL AR AZ CA CO CT DC DE [GEOGRAPHIC_DATA] [GEOGRAPHIC_DATA] HI IA ID IL IN K…" at bounding box center [346, 275] width 59 height 24
select select "7"
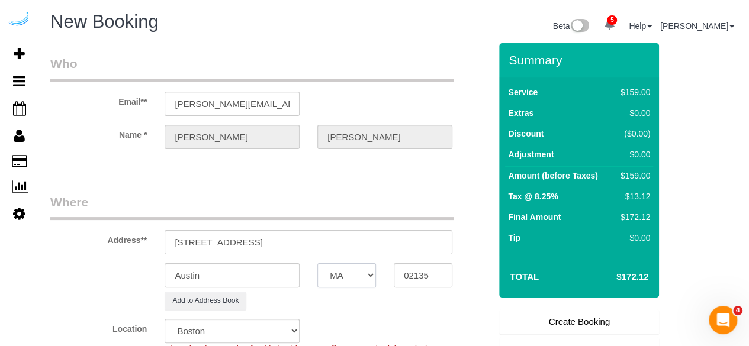
select select "object:1630"
click at [278, 273] on input "Austin" at bounding box center [232, 275] width 135 height 24
type input "Brighton"
drag, startPoint x: 253, startPoint y: 240, endPoint x: 410, endPoint y: 246, distance: 157.0
click at [410, 246] on input "530 Western Ave, Brighton, MA 02135" at bounding box center [309, 242] width 288 height 24
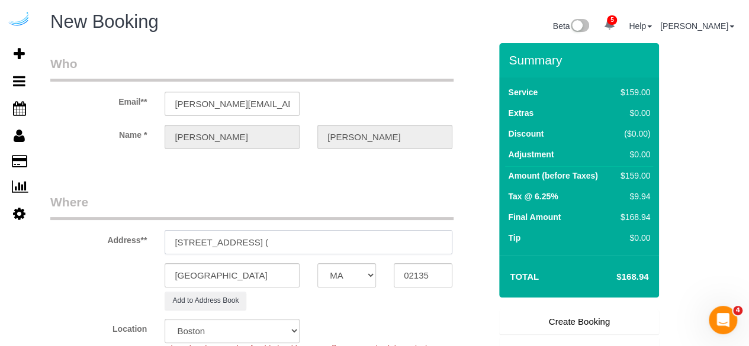
paste input "Elizabeth Morse"
paste input "Radius"
paste input "1472990"
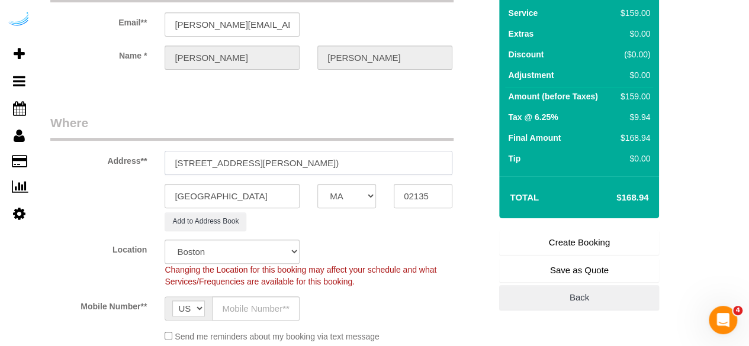
scroll to position [178, 0]
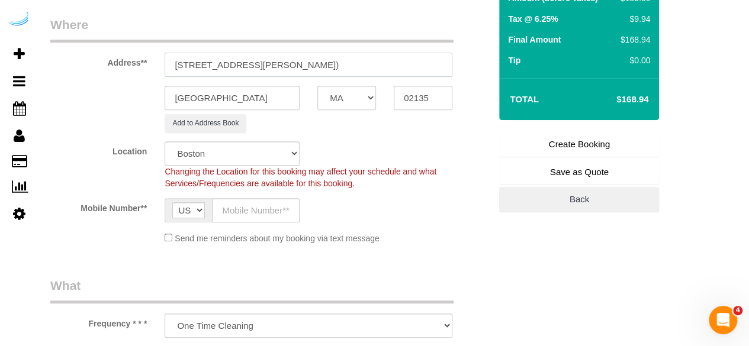
type input "530 Western Ave, Building 533, Unit 533 (Elizabeth Morse, Radius , 1472990)"
click at [253, 198] on input "text" at bounding box center [256, 210] width 88 height 24
type input "[PHONE_NUMBER]"
type input "[PERSON_NAME]"
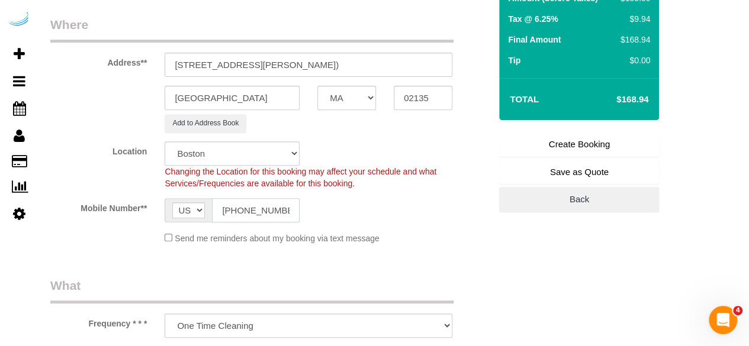
type input "[PHONE_NUMBER]"
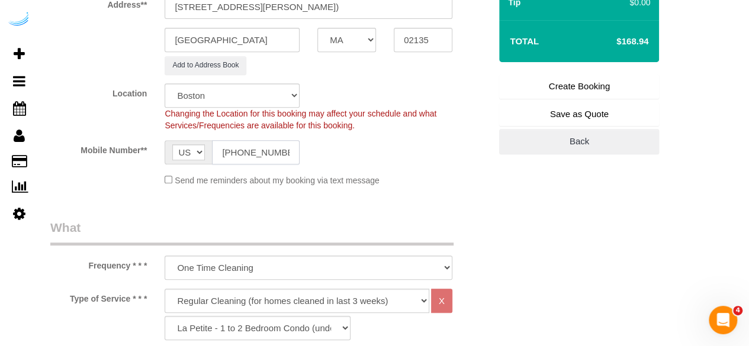
scroll to position [237, 0]
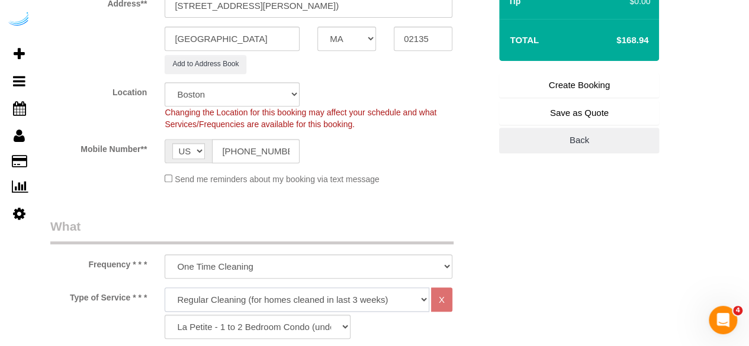
click at [272, 295] on select "Deep Cleaning (for homes that have not been cleaned in 3+ weeks) Spruce Regular…" at bounding box center [297, 300] width 265 height 24
select select "282"
click at [165, 288] on select "Deep Cleaning (for homes that have not been cleaned in 3+ weeks) Spruce Regular…" at bounding box center [297, 300] width 265 height 24
drag, startPoint x: 266, startPoint y: 328, endPoint x: 267, endPoint y: 319, distance: 8.9
click at [266, 328] on select "Signature Cleaning - Studio Signature Cleaning - 1 Bed 1 Bath Signature Cleanin…" at bounding box center [258, 327] width 186 height 24
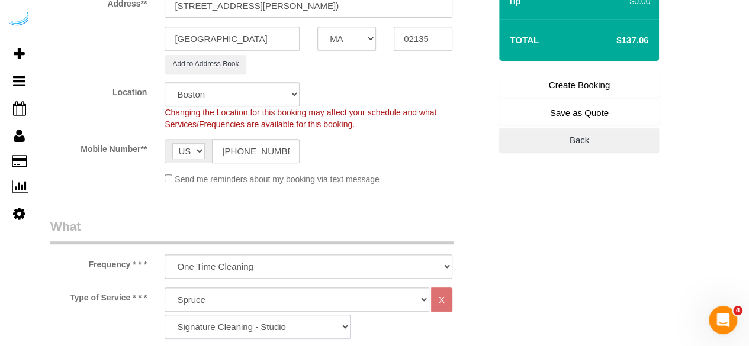
select select "304"
click at [165, 315] on select "Signature Cleaning - Studio Signature Cleaning - 1 Bed 1 Bath Signature Cleanin…" at bounding box center [258, 327] width 186 height 24
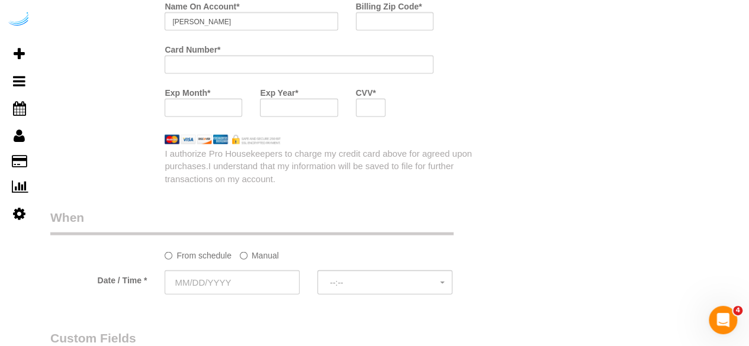
scroll to position [1066, 0]
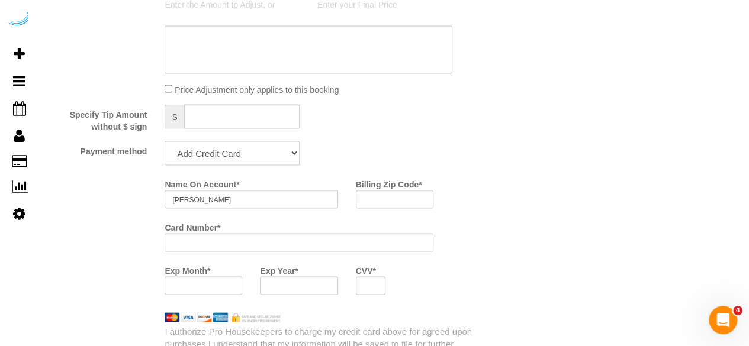
click at [244, 146] on select "Add Credit Card Cash Check Paypal" at bounding box center [232, 153] width 135 height 24
select select "string:check"
click at [165, 142] on select "Add Credit Card Cash Check Paypal" at bounding box center [232, 153] width 135 height 24
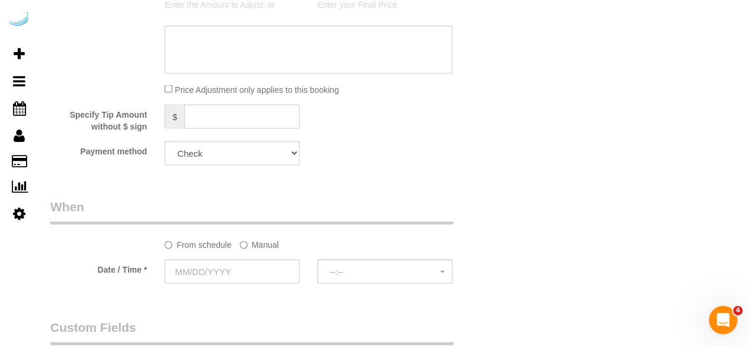
click at [269, 249] on label "Manual" at bounding box center [259, 242] width 39 height 16
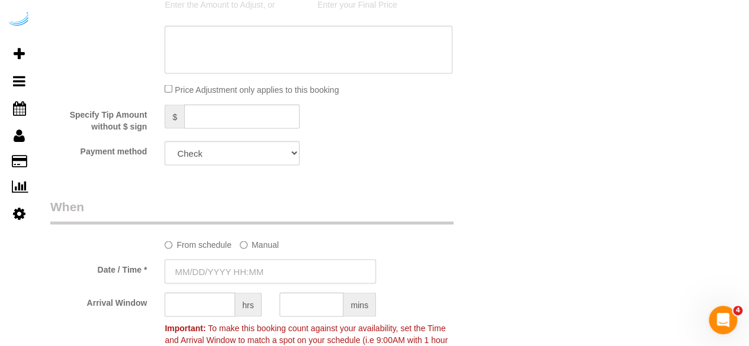
click at [258, 267] on input "text" at bounding box center [270, 271] width 211 height 24
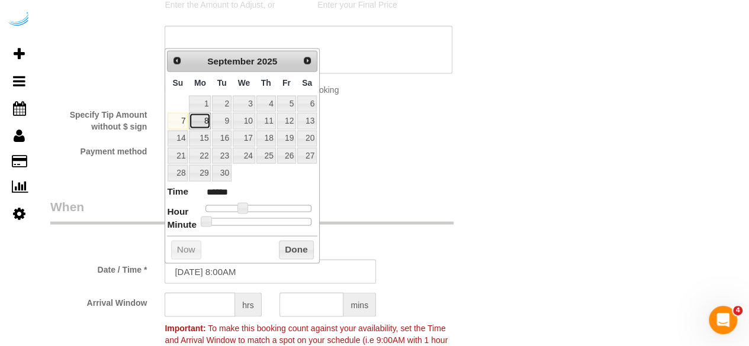
click at [203, 117] on link "8" at bounding box center [200, 120] width 22 height 16
type input "09/08/2025 9:00AM"
type input "******"
type input "09/08/2025 10:00AM"
type input "*******"
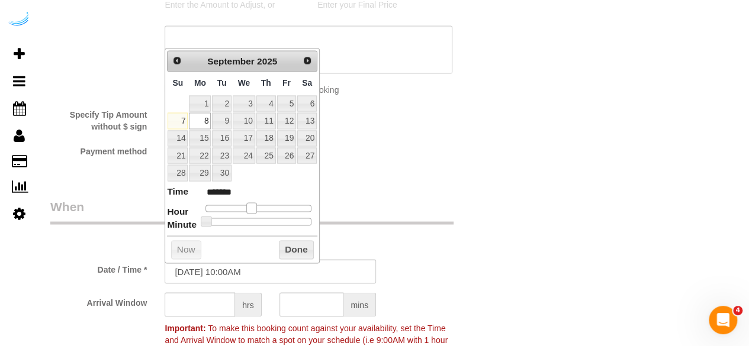
type input "09/08/2025 9:00AM"
type input "******"
drag, startPoint x: 244, startPoint y: 206, endPoint x: 250, endPoint y: 207, distance: 5.9
click at [250, 207] on span at bounding box center [247, 207] width 11 height 11
click at [218, 312] on input "text" at bounding box center [200, 304] width 70 height 24
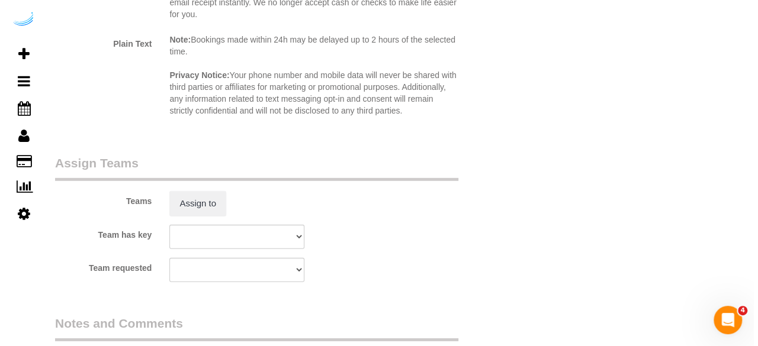
scroll to position [1658, 0]
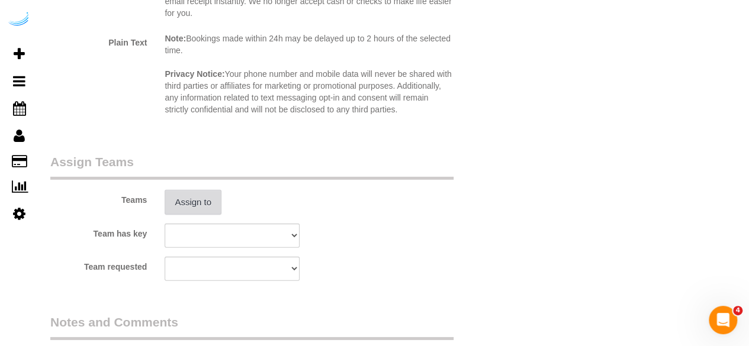
type input "4"
click at [205, 208] on button "Assign to" at bounding box center [193, 202] width 57 height 25
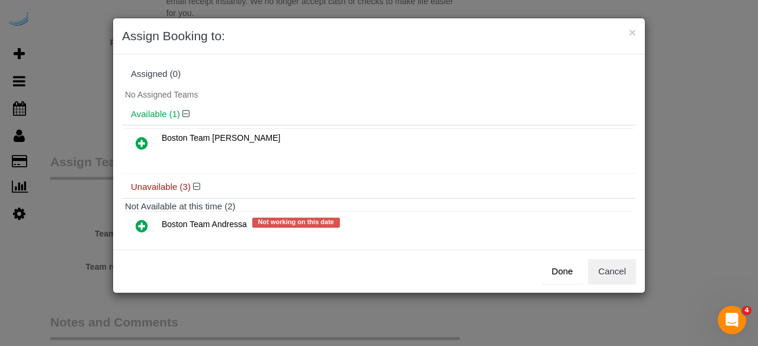
scroll to position [102, 0]
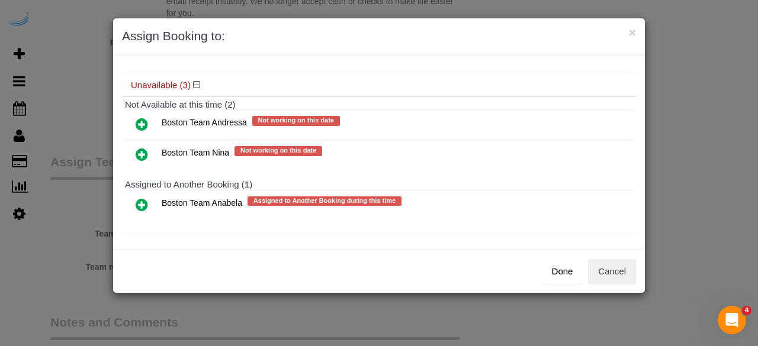
click at [143, 198] on icon at bounding box center [142, 205] width 12 height 14
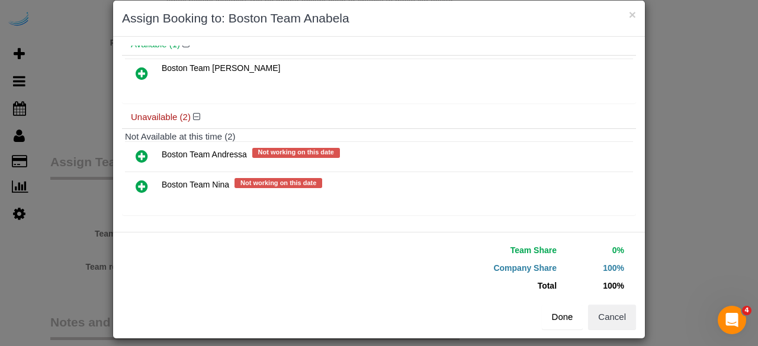
scroll to position [27, 0]
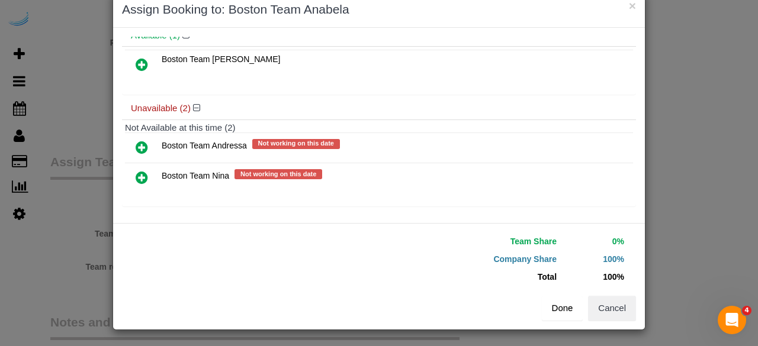
click at [555, 308] on button "Done" at bounding box center [562, 308] width 41 height 25
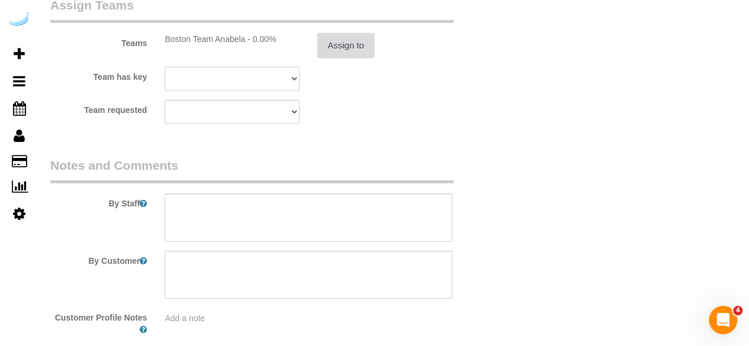
scroll to position [1877, 0]
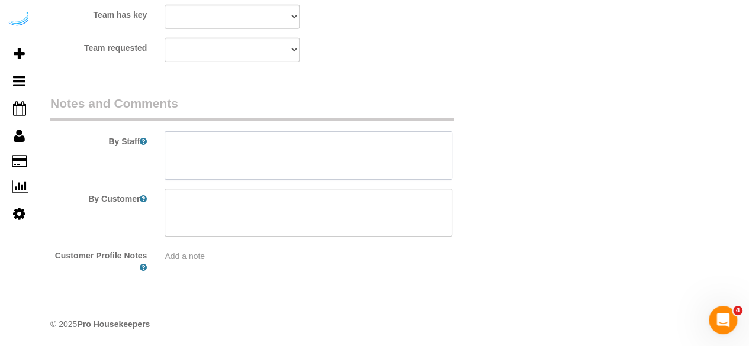
click at [288, 166] on textarea at bounding box center [309, 155] width 288 height 49
click at [364, 162] on textarea at bounding box center [309, 155] width 288 height 49
paste textarea "Permanent Notes:No notes from this customer.Today's Notes:No notes from this se…"
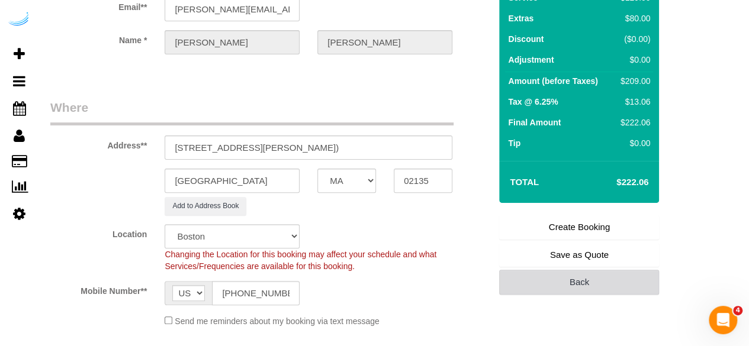
scroll to position [118, 0]
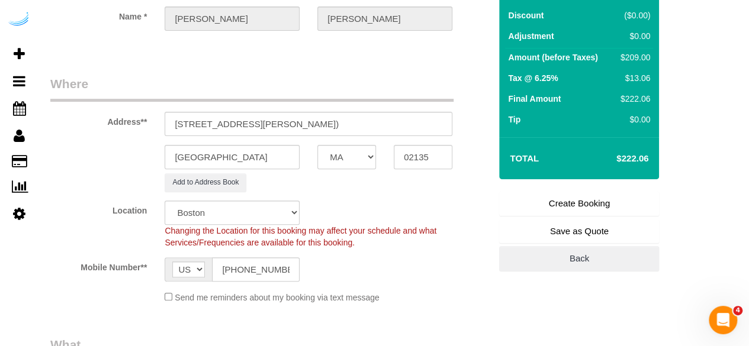
type textarea "Recurrency: One time service Permanent Notes:No notes from this customer.Today'…"
click at [587, 201] on link "Create Booking" at bounding box center [579, 203] width 160 height 25
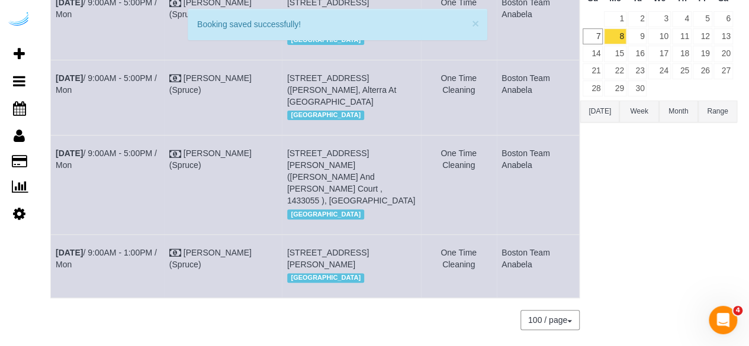
scroll to position [207, 0]
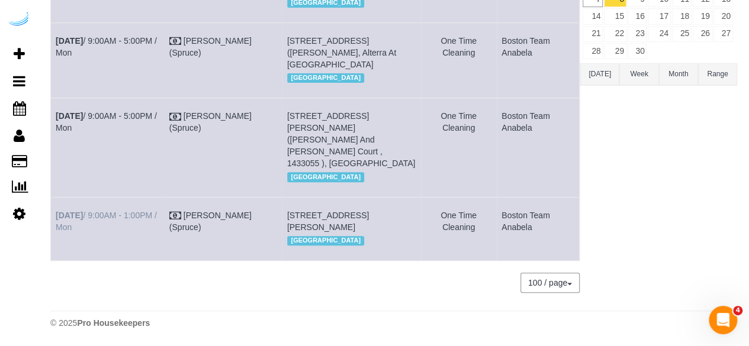
drag, startPoint x: 142, startPoint y: 215, endPoint x: 57, endPoint y: 204, distance: 85.9
click at [57, 204] on td "Sep 8th / 9:00AM - 1:00PM / Mon" at bounding box center [108, 228] width 114 height 63
copy link "Sep 8th / 9:00AM - 1:00PM / Mon"
drag, startPoint x: 416, startPoint y: 230, endPoint x: 306, endPoint y: 226, distance: 109.6
click at [289, 198] on tr "Sep 8th / 9:00AM - 1:00PM / Mon Brandie Louck (Spruce) 530 Western Ave, Buildin…" at bounding box center [315, 228] width 529 height 63
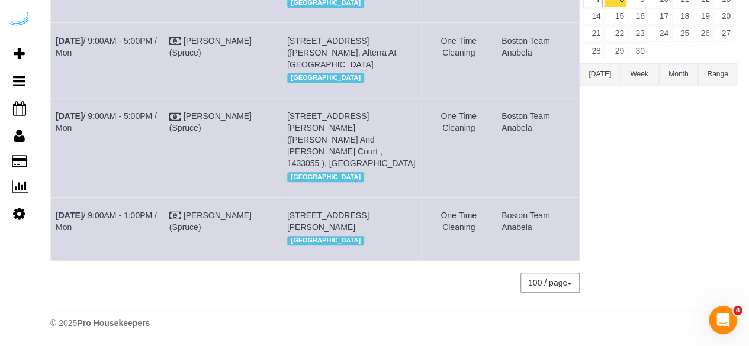
click at [327, 241] on div "[GEOGRAPHIC_DATA]" at bounding box center [351, 240] width 128 height 15
click at [391, 238] on div "[GEOGRAPHIC_DATA]" at bounding box center [351, 240] width 128 height 15
drag, startPoint x: 407, startPoint y: 228, endPoint x: 279, endPoint y: 197, distance: 131.5
click at [282, 197] on td "530 Western Ave, Building 533, Unit 533 (Elizabeth Morse, Radius , 1472990), Br…" at bounding box center [351, 228] width 139 height 63
copy span "530 Western Ave, Building 533, Unit 533 (Elizabeth Morse, Radius , 1472990), Br…"
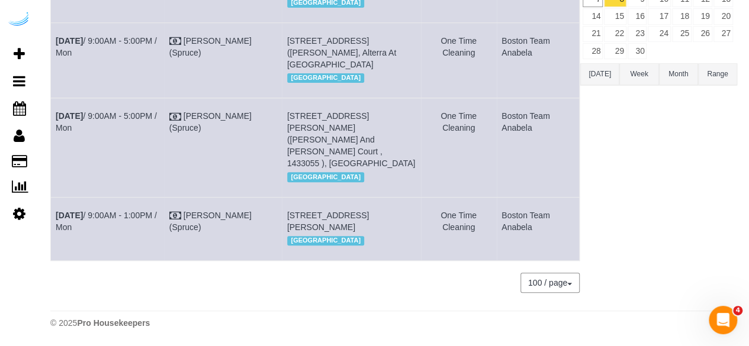
drag, startPoint x: 541, startPoint y: 218, endPoint x: 494, endPoint y: 201, distance: 50.4
click at [497, 201] on td "Boston Team Anabela" at bounding box center [538, 228] width 83 height 63
copy td "Boston Team Anabela"
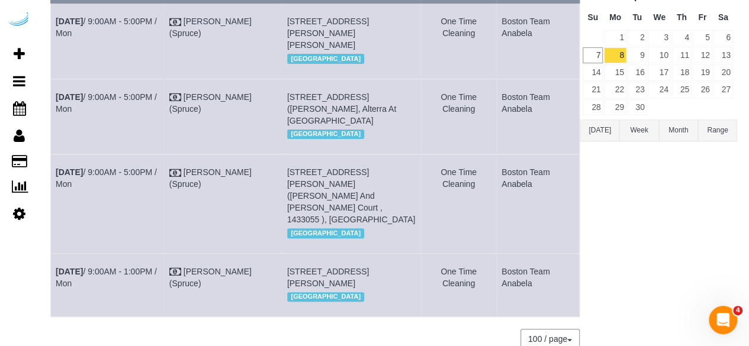
scroll to position [178, 0]
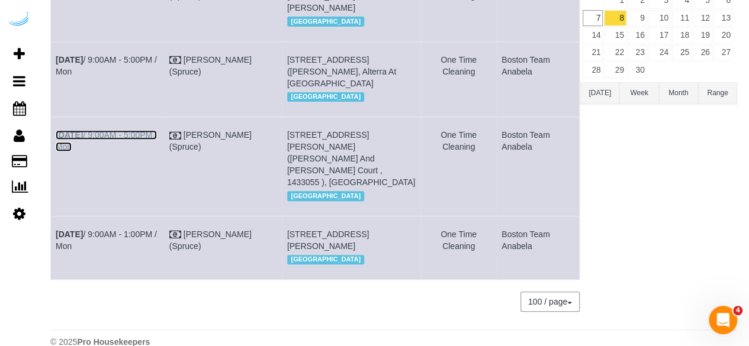
click at [131, 145] on link "Sep 8th / 9:00AM - 5:00PM / Mon" at bounding box center [106, 140] width 101 height 21
drag, startPoint x: 116, startPoint y: 160, endPoint x: 52, endPoint y: 145, distance: 65.8
click at [52, 145] on td "Sep 8th / 9:00AM - 5:00PM / Mon" at bounding box center [108, 166] width 114 height 99
copy link "Sep 8th / 9:00AM - 5:00PM / Mon"
drag, startPoint x: 362, startPoint y: 179, endPoint x: 283, endPoint y: 145, distance: 85.9
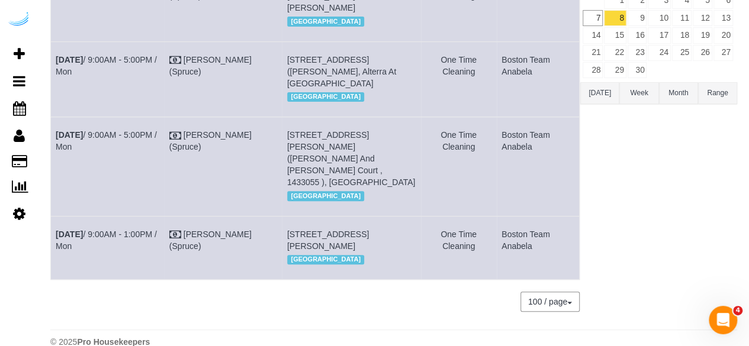
click at [283, 145] on td "761 Harrison Ave, Unit Hc305 (Daniel Gutierrez-Jimenez, James And Harrison Cour…" at bounding box center [351, 166] width 139 height 99
copy span "761 Harrison Ave, Unit Hc305 (Daniel Gutierrez-Jimenez, James And Harrison Cour…"
drag, startPoint x: 543, startPoint y: 159, endPoint x: 496, endPoint y: 145, distance: 49.4
click at [497, 145] on td "Boston Team Anabela" at bounding box center [538, 166] width 83 height 99
copy td "Boston Team Anabela"
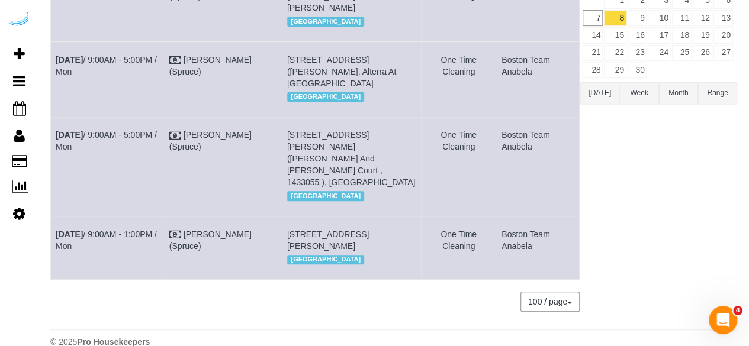
click at [597, 201] on div "Boston Team Anabela All Teams Remove Team Filters Atlanta Team Andrea Atlanta T…" at bounding box center [658, 120] width 157 height 407
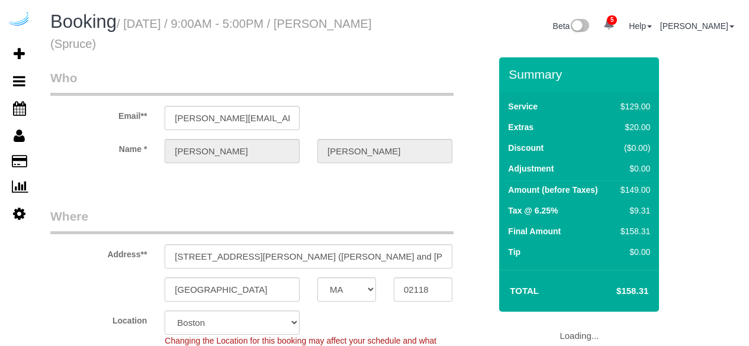
select select "MA"
select select "282"
select select "number:9"
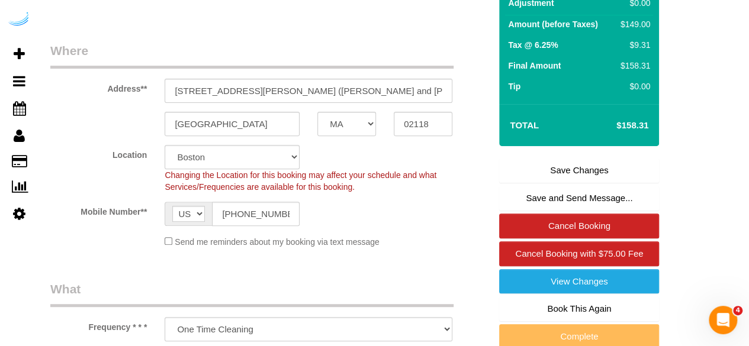
scroll to position [178, 0]
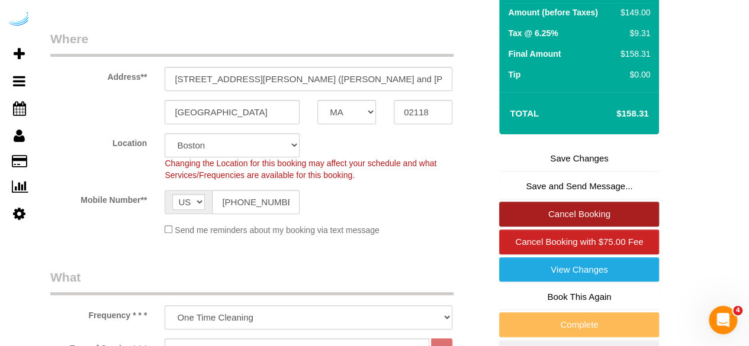
click at [539, 207] on link "Cancel Booking" at bounding box center [579, 214] width 160 height 25
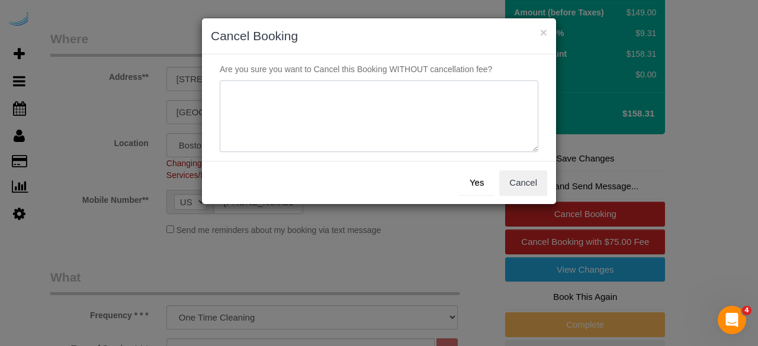
click at [443, 125] on textarea at bounding box center [379, 117] width 318 height 72
type textarea "Not on spruce."
click at [472, 178] on button "Yes" at bounding box center [476, 182] width 34 height 25
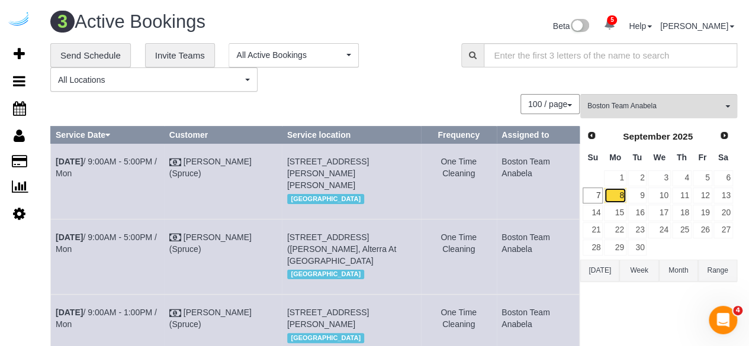
click at [622, 200] on link "8" at bounding box center [615, 196] width 22 height 16
click at [634, 193] on link "9" at bounding box center [638, 196] width 20 height 16
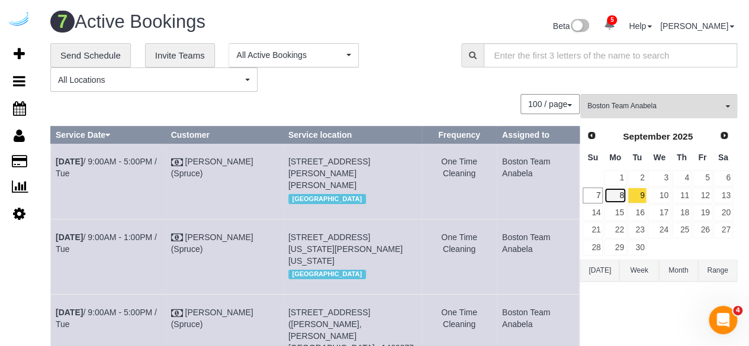
click at [625, 192] on link "8" at bounding box center [615, 196] width 22 height 16
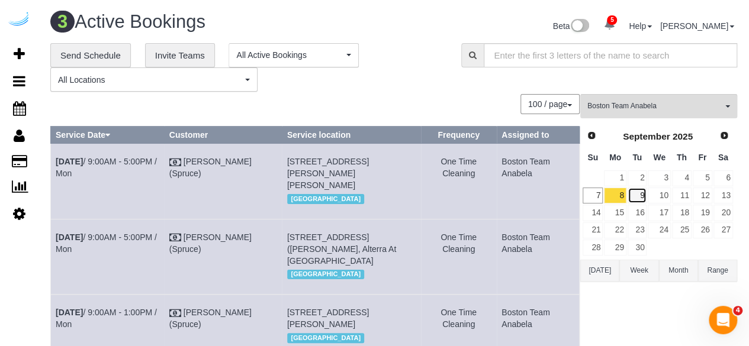
click at [646, 195] on link "9" at bounding box center [638, 196] width 20 height 16
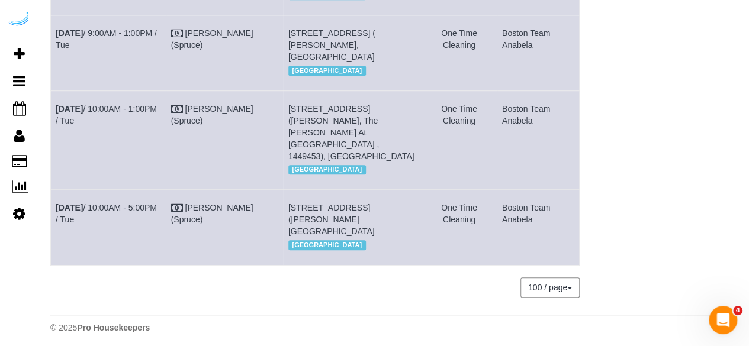
scroll to position [458, 0]
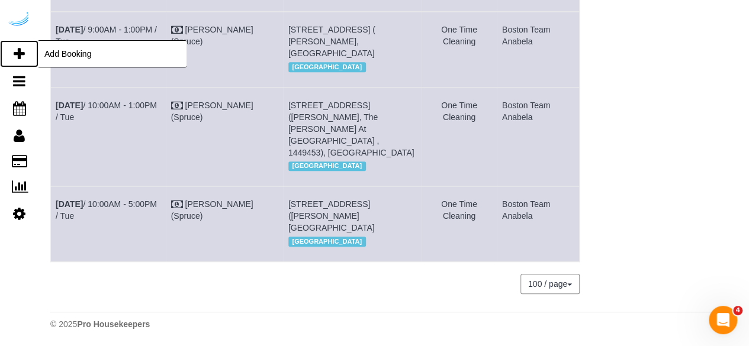
click at [27, 48] on link "Add Booking" at bounding box center [19, 53] width 38 height 27
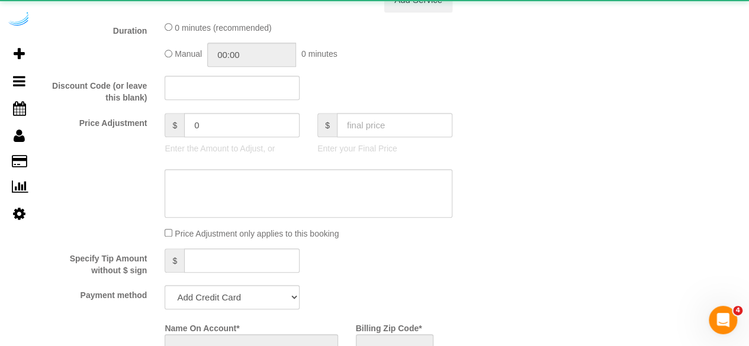
select select "object:2272"
select select "4"
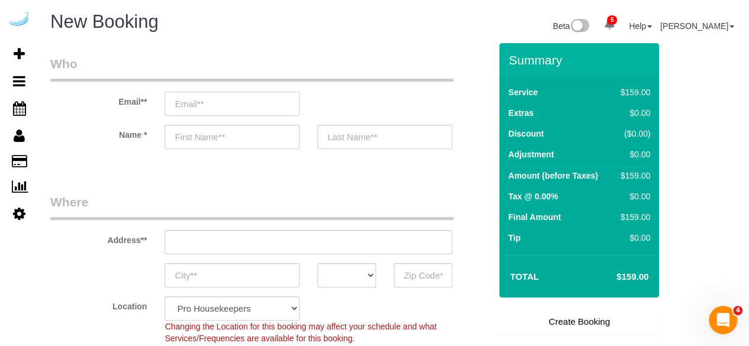
click at [257, 104] on input "email" at bounding box center [232, 104] width 135 height 24
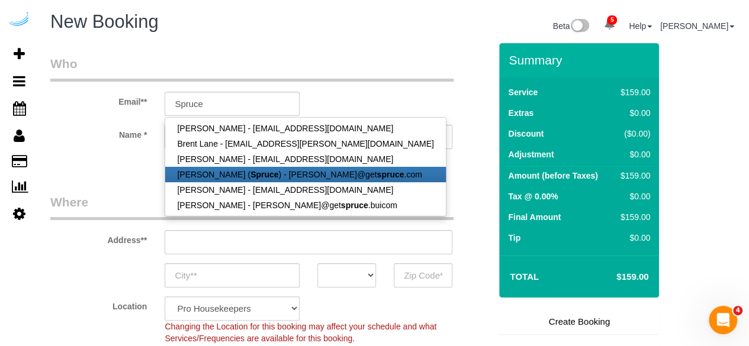
click at [250, 177] on strong "Spruce" at bounding box center [264, 174] width 28 height 9
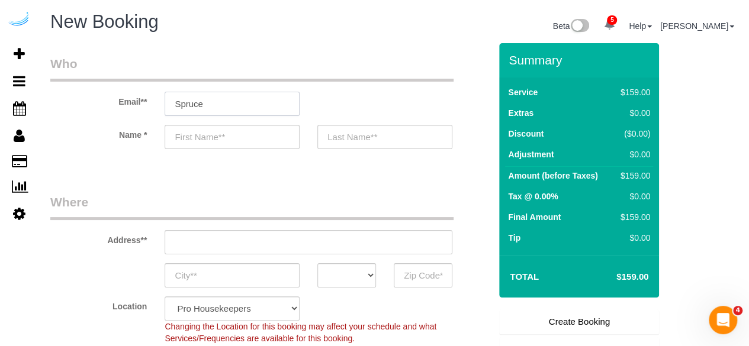
type input "[PERSON_NAME][EMAIL_ADDRESS][DOMAIN_NAME]"
type input "[PERSON_NAME]"
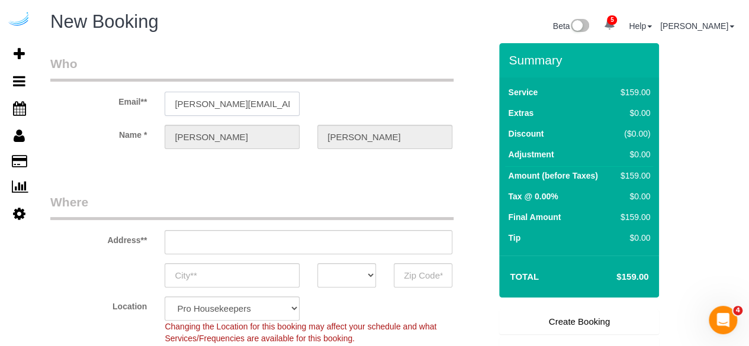
type input "[STREET_ADDRESS][PERSON_NAME]"
type input "Austin"
select select "[GEOGRAPHIC_DATA]"
type input "78704"
click at [294, 241] on input "[STREET_ADDRESS][PERSON_NAME]" at bounding box center [309, 242] width 288 height 24
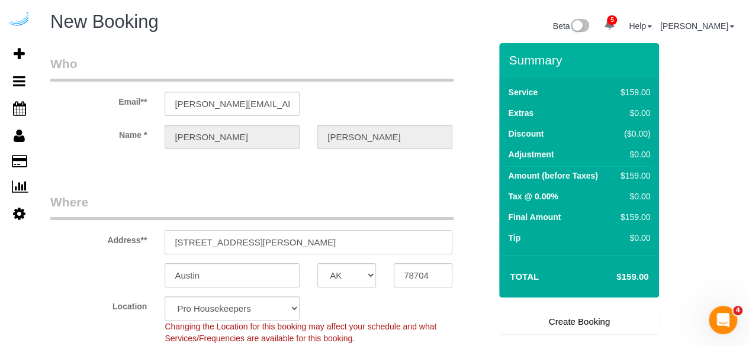
select select "9"
select select "object:2311"
paste input "[STREET_ADDRESS]"
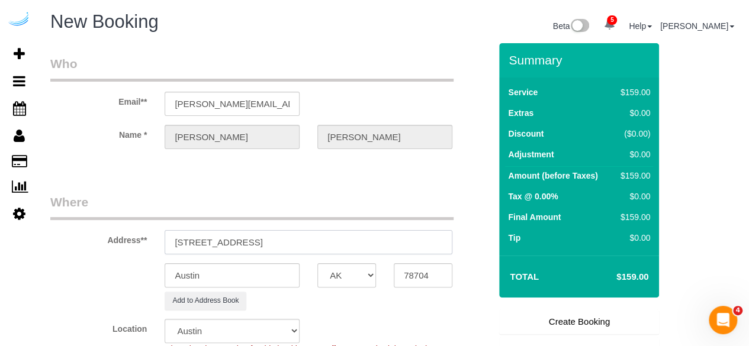
drag, startPoint x: 284, startPoint y: 239, endPoint x: 391, endPoint y: 239, distance: 106.6
click at [391, 239] on input "[STREET_ADDRESS]" at bounding box center [309, 242] width 288 height 24
type input "[STREET_ADDRESS]"
click at [413, 279] on input "78704" at bounding box center [423, 275] width 59 height 24
paste input "02215"
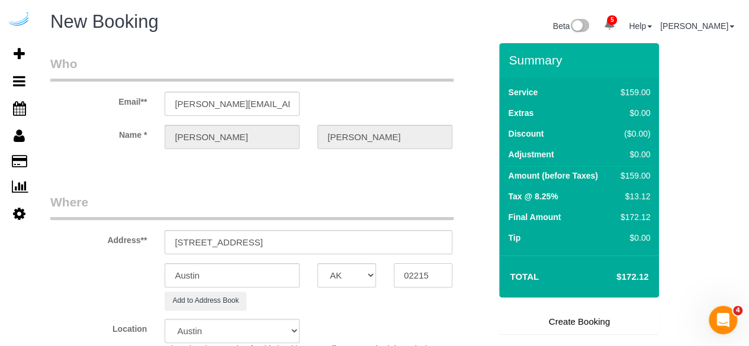
type input "02215"
click at [350, 285] on select "AK AL AR AZ CA CO CT DC DE [GEOGRAPHIC_DATA] [GEOGRAPHIC_DATA] HI IA ID IL IN K…" at bounding box center [346, 275] width 59 height 24
select select "MA"
click at [317, 263] on select "AK AL AR AZ CA CO CT DC DE [GEOGRAPHIC_DATA] [GEOGRAPHIC_DATA] HI IA ID IL IN K…" at bounding box center [346, 275] width 59 height 24
select select "7"
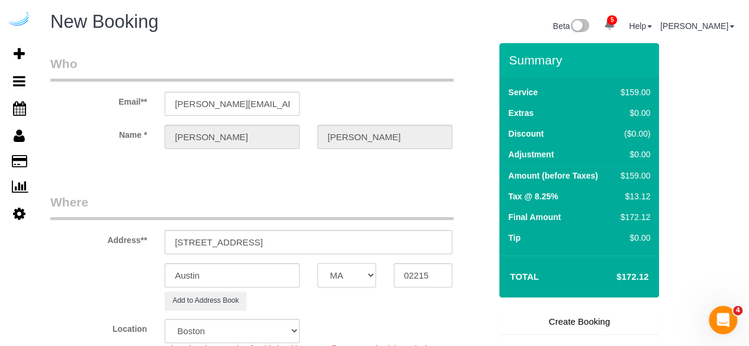
select select "object:2358"
click at [260, 278] on input "Austin" at bounding box center [232, 275] width 135 height 24
type input "[GEOGRAPHIC_DATA]"
drag, startPoint x: 262, startPoint y: 237, endPoint x: 336, endPoint y: 237, distance: 74.6
click at [336, 237] on input "771 Beacon St, Boston, MA 02215" at bounding box center [309, 242] width 288 height 24
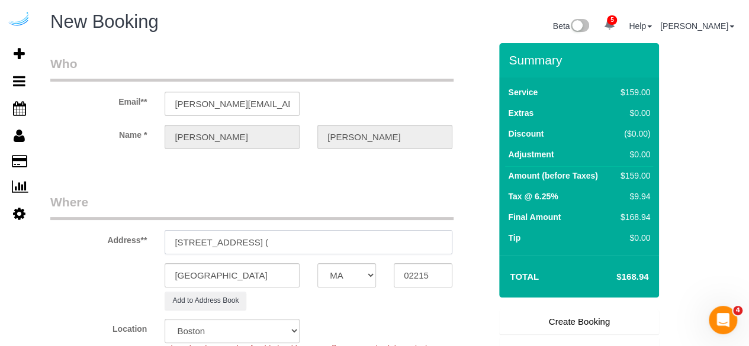
paste input "Joshua Wild"
paste input "1473216"
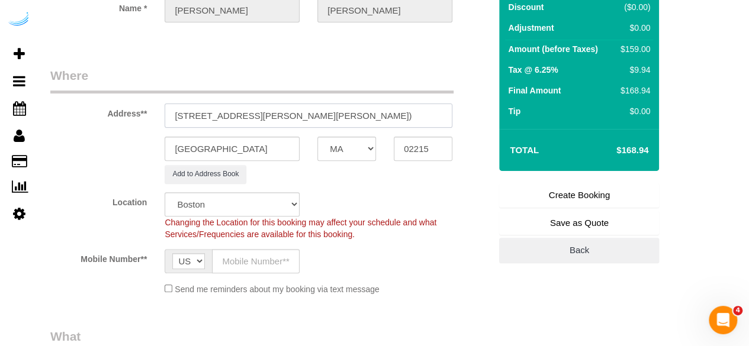
scroll to position [237, 0]
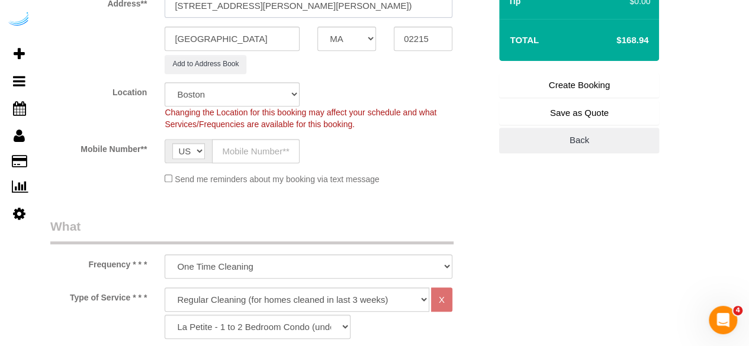
type input "771 Beacon St, Building B2, Unit 516 ( Joshua Wild, Bower, 1473216)"
click at [255, 146] on input "text" at bounding box center [256, 151] width 88 height 24
type input "[PHONE_NUMBER]"
type input "Brandie Louck"
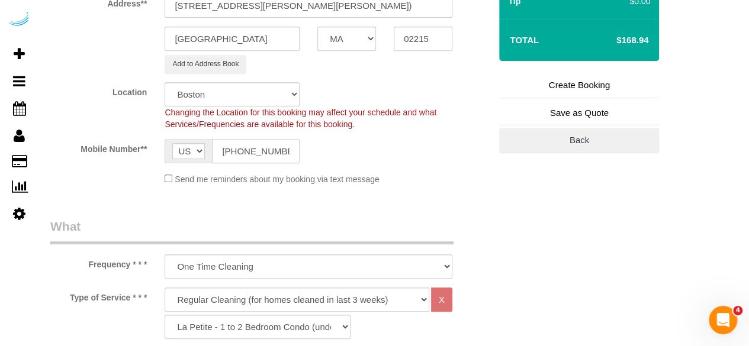
type input "[PHONE_NUMBER]"
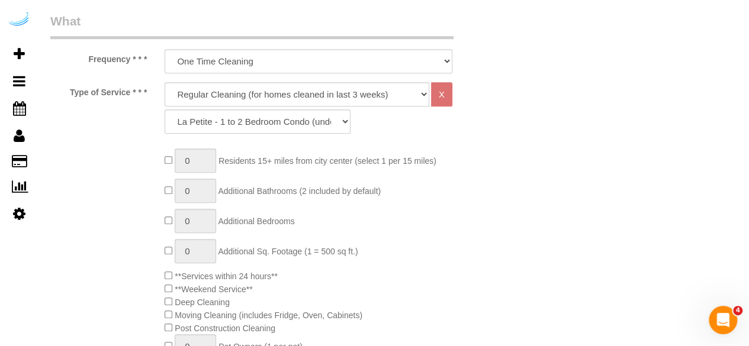
scroll to position [474, 0]
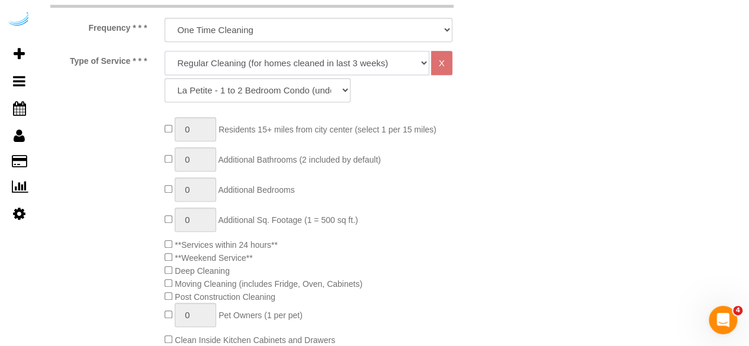
click at [291, 69] on select "Deep Cleaning (for homes that have not been cleaned in 3+ weeks) Spruce Regular…" at bounding box center [297, 63] width 265 height 24
select select "282"
click at [165, 51] on select "Deep Cleaning (for homes that have not been cleaned in 3+ weeks) Spruce Regular…" at bounding box center [297, 63] width 265 height 24
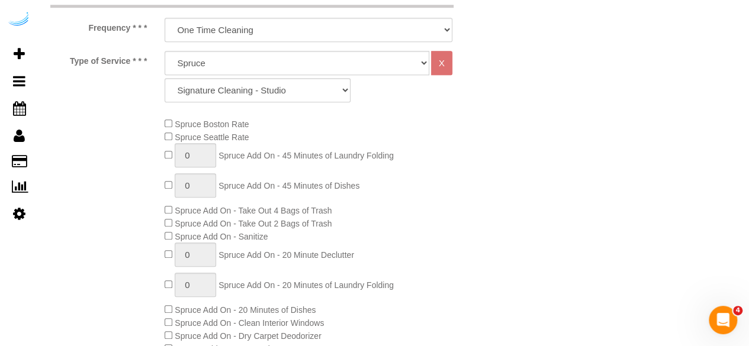
click at [274, 11] on div "Frequency * * * One Time Cleaning Weekly Cleaning (20%) - 20.00% (0% for the Fi…" at bounding box center [270, 11] width 458 height 61
click at [288, 82] on select "Signature Cleaning - Studio Signature Cleaning - 1 Bed 1 Bath Signature Cleanin…" at bounding box center [258, 90] width 186 height 24
select select "322"
click at [165, 78] on select "Signature Cleaning - Studio Signature Cleaning - 1 Bed 1 Bath Signature Cleanin…" at bounding box center [258, 90] width 186 height 24
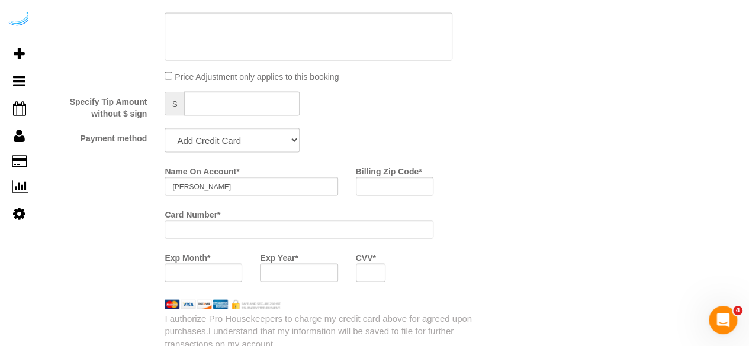
scroll to position [1184, 0]
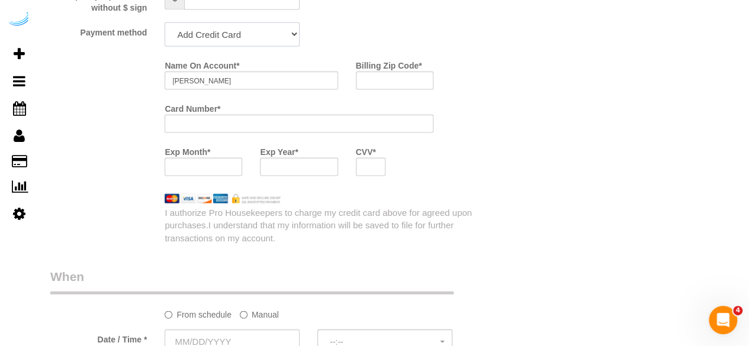
drag, startPoint x: 256, startPoint y: 27, endPoint x: 256, endPoint y: 46, distance: 18.4
click at [256, 27] on select "Add Credit Card Cash Check Paypal" at bounding box center [232, 34] width 135 height 24
select select "string:check"
click at [165, 24] on select "Add Credit Card Cash Check Paypal" at bounding box center [232, 34] width 135 height 24
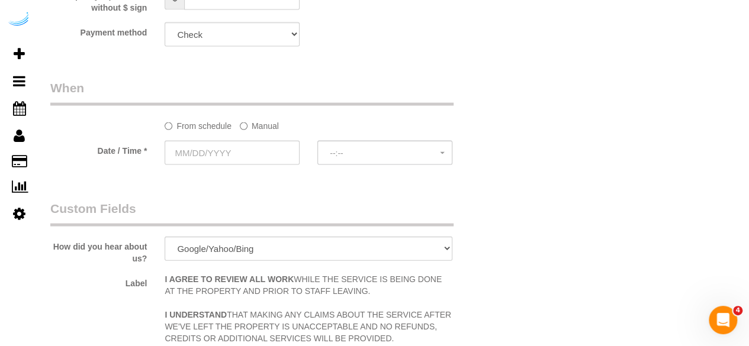
click at [268, 130] on label "Manual" at bounding box center [259, 124] width 39 height 16
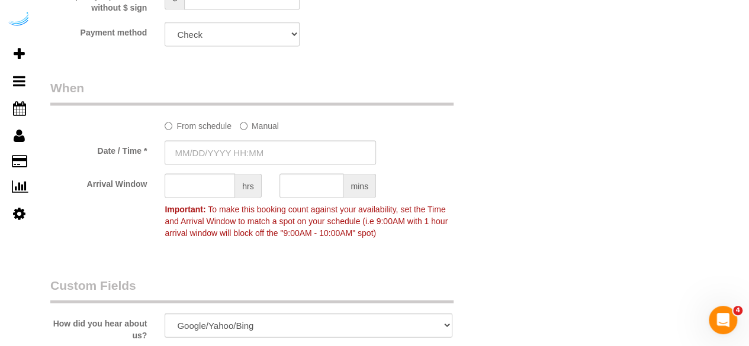
click at [257, 139] on sui-booking-spot "From schedule Manual Date / Time * Arrival Window hrs mins Important: To make t…" at bounding box center [270, 161] width 440 height 165
click at [285, 151] on input "text" at bounding box center [270, 153] width 211 height 24
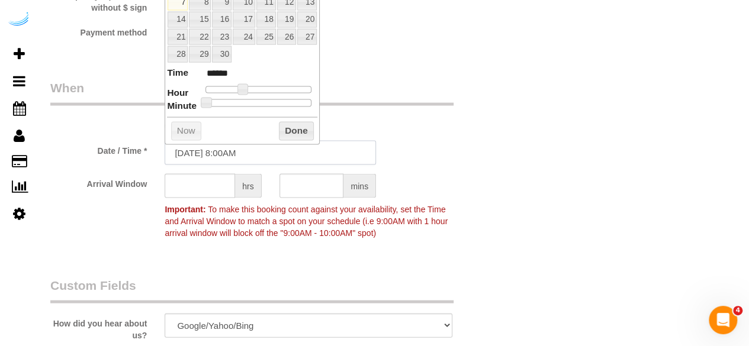
scroll to position [1125, 0]
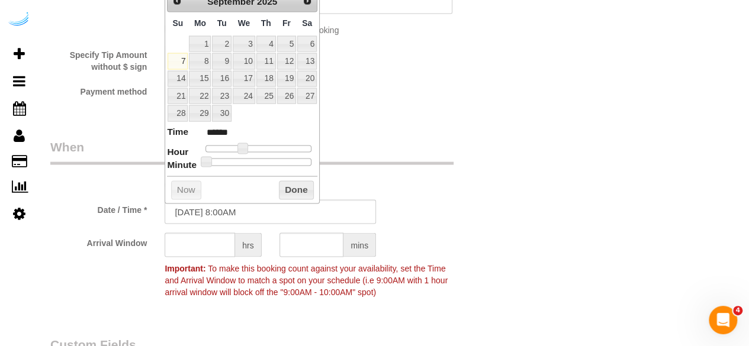
click at [231, 57] on td "9" at bounding box center [221, 61] width 20 height 17
click at [227, 59] on link "9" at bounding box center [221, 61] width 19 height 16
type input "[DATE] 9:00AM"
type input "******"
drag, startPoint x: 242, startPoint y: 143, endPoint x: 249, endPoint y: 145, distance: 7.3
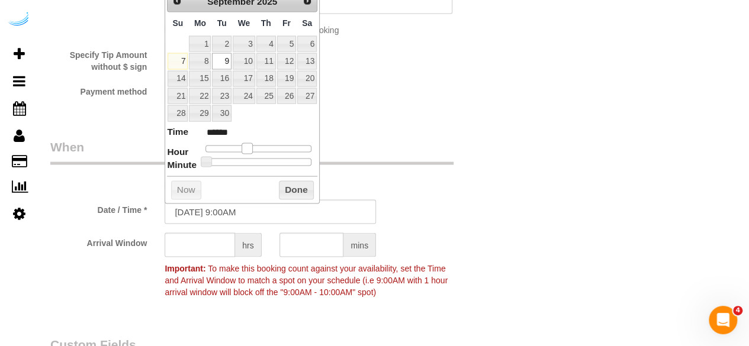
click at [249, 145] on span at bounding box center [247, 148] width 11 height 11
click at [220, 243] on input "text" at bounding box center [200, 245] width 70 height 24
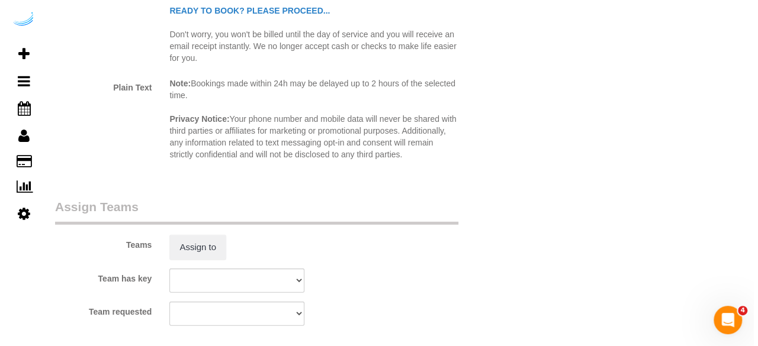
scroll to position [1776, 0]
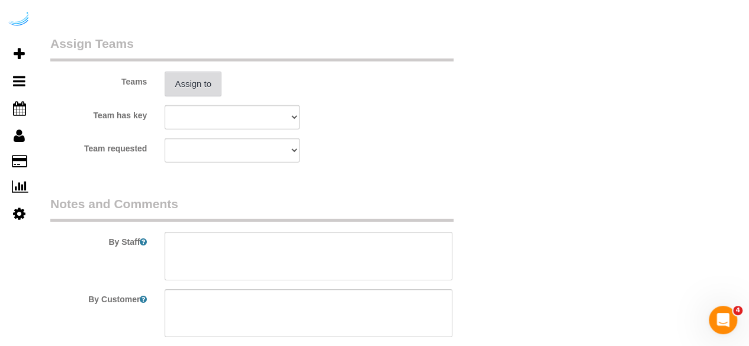
type input "8"
click at [194, 92] on button "Assign to" at bounding box center [193, 84] width 57 height 25
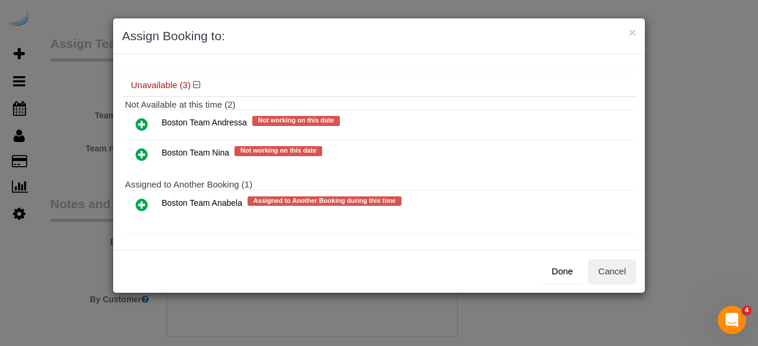
click at [141, 203] on icon at bounding box center [142, 205] width 12 height 14
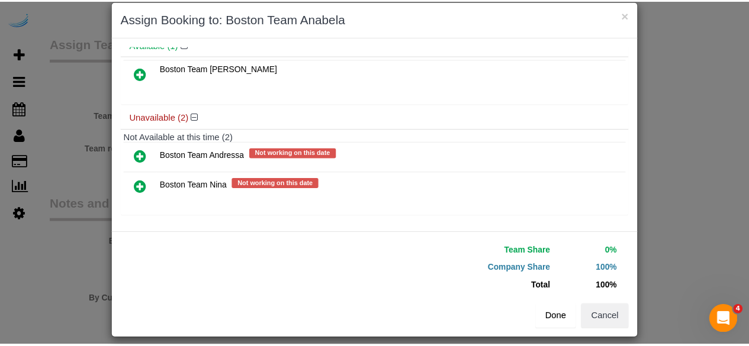
scroll to position [27, 0]
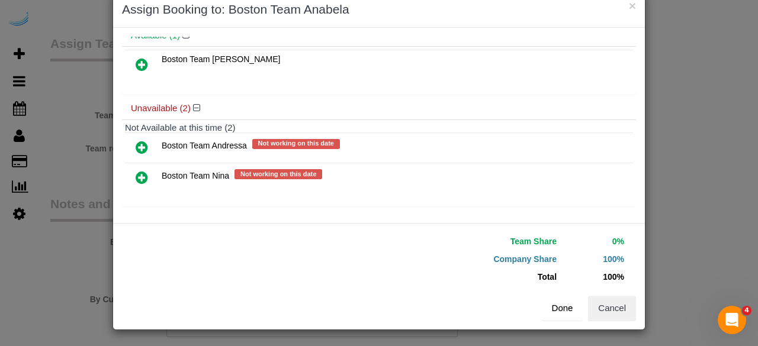
click at [554, 307] on button "Done" at bounding box center [562, 308] width 41 height 25
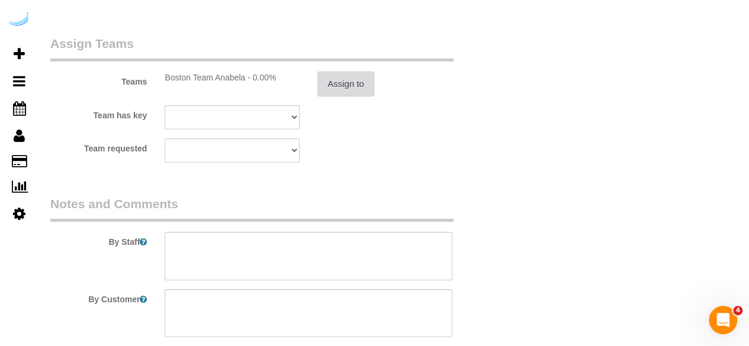
scroll to position [1877, 0]
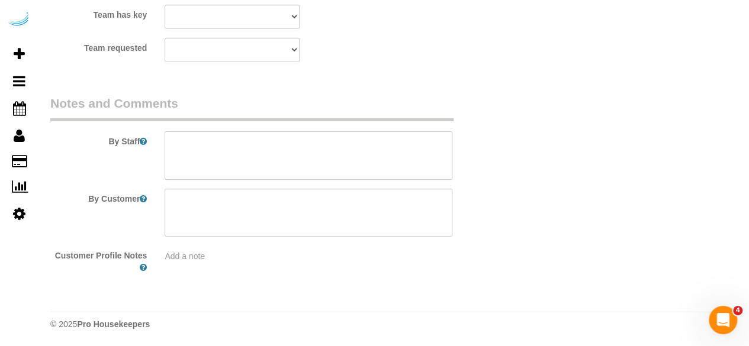
click at [348, 154] on textarea at bounding box center [309, 155] width 288 height 49
click at [307, 152] on textarea at bounding box center [309, 155] width 288 height 49
paste textarea "Permanent Notes:No notes from this customer.Today's Notes:No notes from this se…"
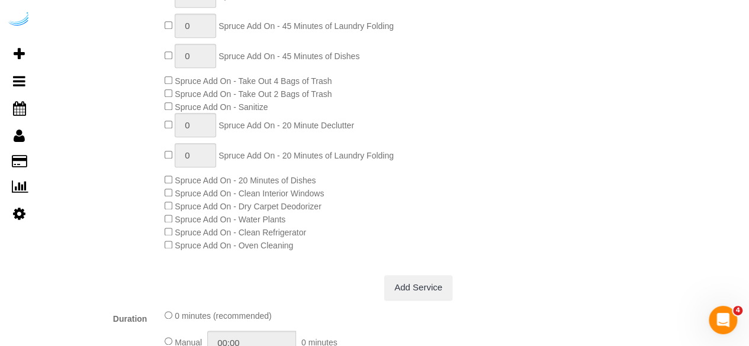
scroll to position [219, 0]
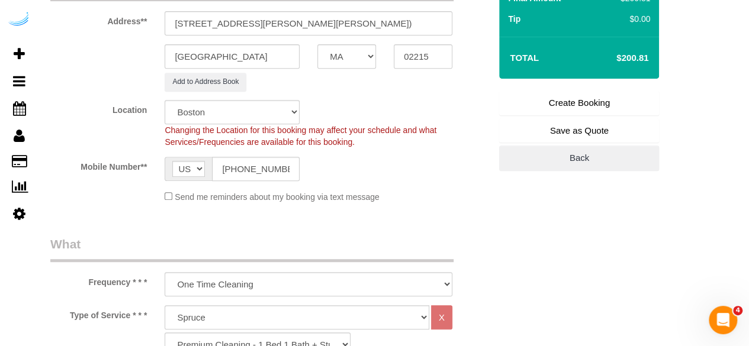
type textarea "Recurrency: One time service Permanent Notes:No notes from this customer.Today'…"
click at [581, 96] on link "Create Booking" at bounding box center [579, 103] width 160 height 25
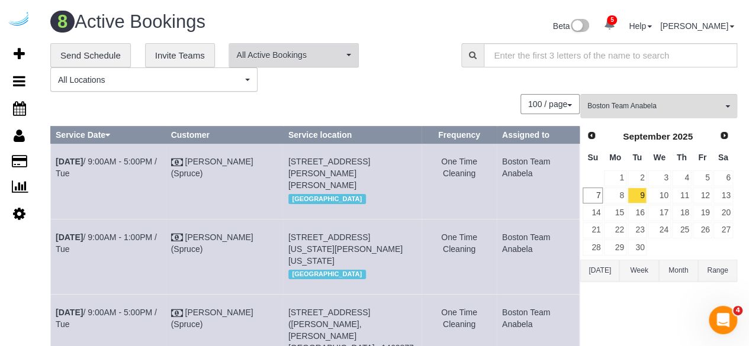
scroll to position [412, 0]
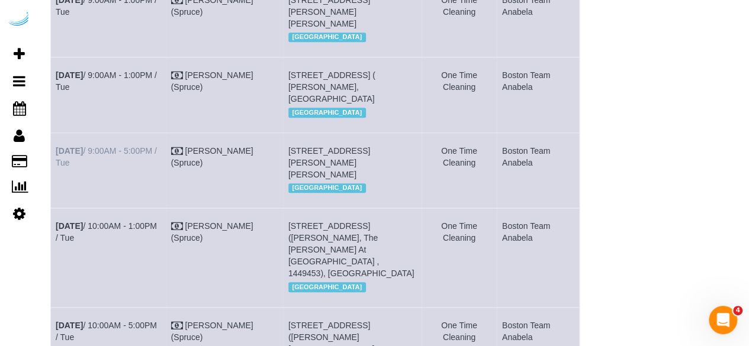
drag, startPoint x: 90, startPoint y: 173, endPoint x: 57, endPoint y: 164, distance: 34.5
click at [57, 164] on td "Sep 9th / 9:00AM - 5:00PM / Tue" at bounding box center [108, 170] width 115 height 75
copy link "Sep 9th / 9:00AM - 5:00PM / Tue"
drag, startPoint x: 397, startPoint y: 181, endPoint x: 283, endPoint y: 159, distance: 115.9
click at [283, 159] on td "771 Beacon St, Building B2, Unit 516 ( Joshua Wild, Bower, 1473216), Boston, MA…" at bounding box center [352, 170] width 138 height 75
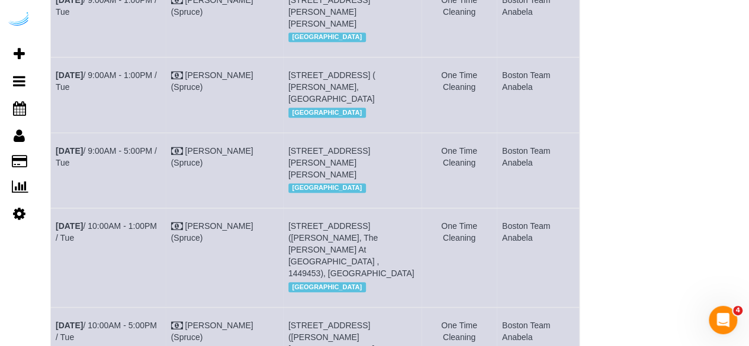
copy span "771 Beacon St, Building B2, Unit 516 ( Joshua Wild, Bower, 1473216), Boston, MA…"
drag, startPoint x: 541, startPoint y: 175, endPoint x: 493, endPoint y: 160, distance: 50.4
click at [493, 160] on tr "Sep 9th / 9:00AM - 5:00PM / Tue Brandie Louck (Spruce) 771 Beacon St, Building …" at bounding box center [315, 170] width 529 height 75
click at [502, 160] on td "Boston Team Anabela" at bounding box center [538, 170] width 82 height 75
drag, startPoint x: 539, startPoint y: 178, endPoint x: 497, endPoint y: 163, distance: 44.4
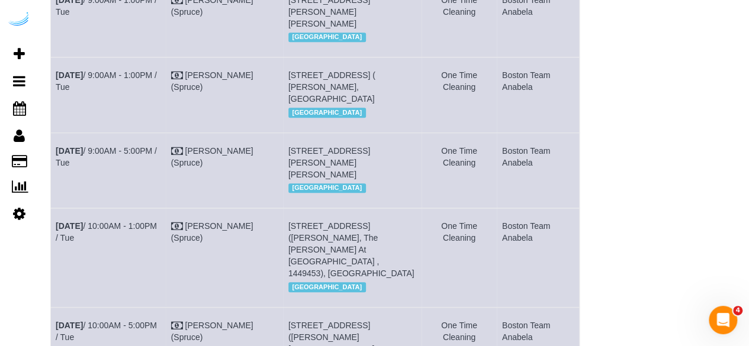
click at [497, 163] on td "Boston Team Anabela" at bounding box center [538, 170] width 82 height 75
copy td "Boston Team Anabela"
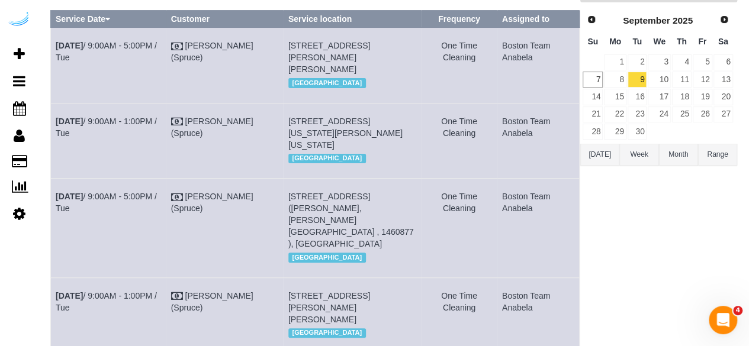
scroll to position [0, 0]
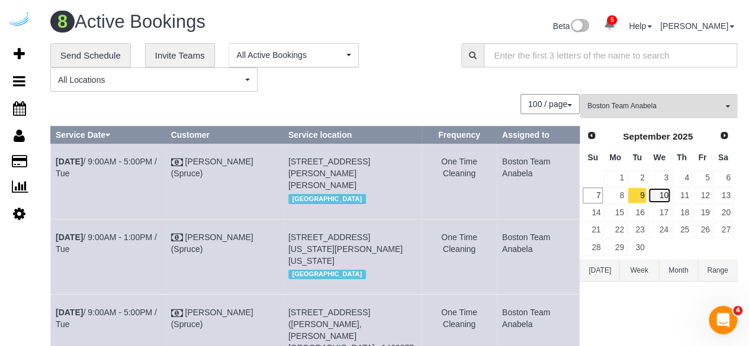
click at [664, 199] on link "10" at bounding box center [659, 196] width 22 height 16
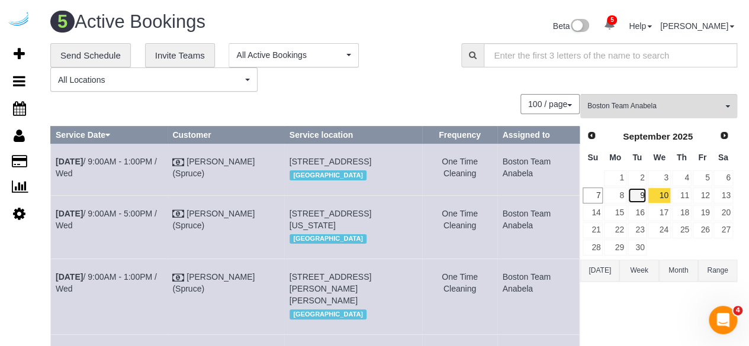
click at [644, 197] on link "9" at bounding box center [638, 196] width 20 height 16
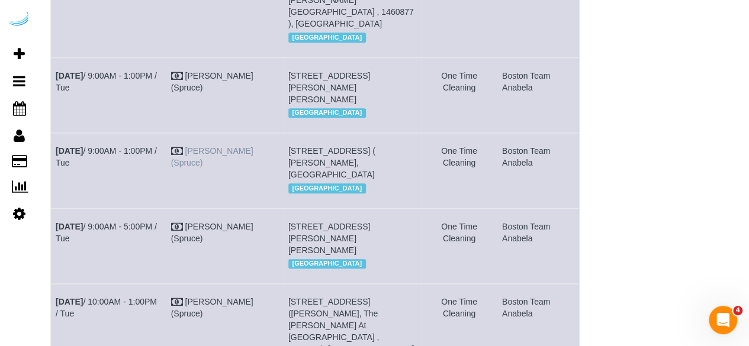
scroll to position [355, 0]
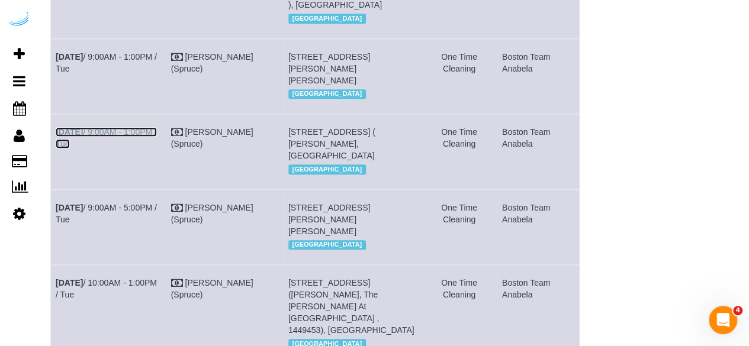
click at [142, 134] on link "Sep 9th / 9:00AM - 1:00PM / Tue" at bounding box center [106, 137] width 101 height 21
click at [144, 56] on link "Sep 9th / 9:00AM - 1:00PM / Tue" at bounding box center [106, 62] width 101 height 21
click at [153, 133] on link "Sep 9th / 9:00AM - 1:00PM / Tue" at bounding box center [106, 137] width 101 height 21
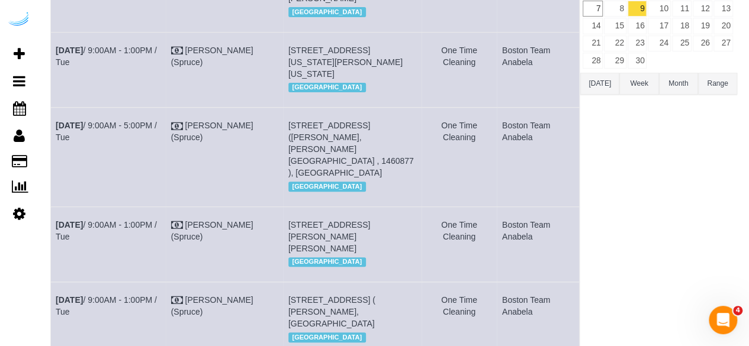
scroll to position [178, 0]
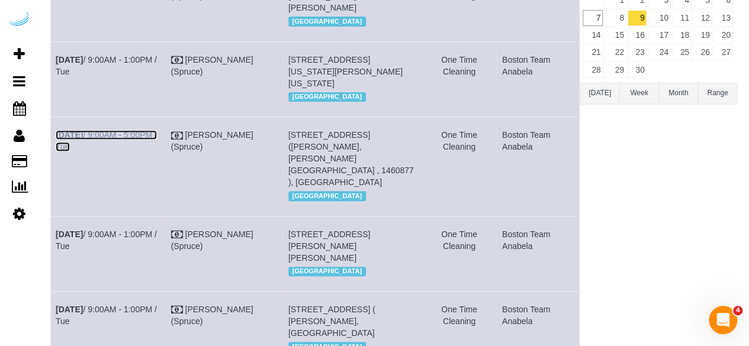
click at [148, 131] on link "Sep 9th / 9:00AM - 5:00PM / Tue" at bounding box center [106, 140] width 101 height 21
click at [146, 61] on link "Sep 9th / 9:00AM - 1:00PM / Tue" at bounding box center [106, 65] width 101 height 21
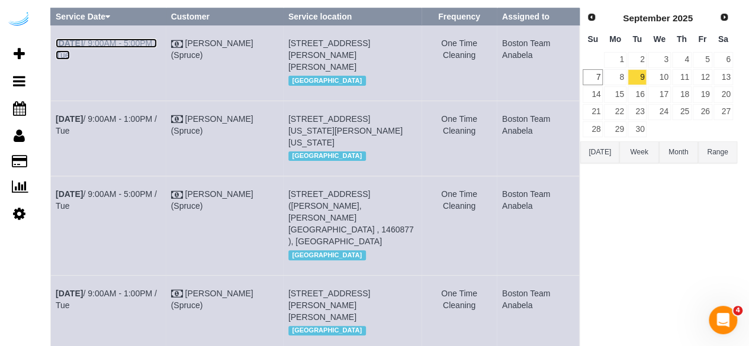
click at [155, 46] on link "Sep 9th / 9:00AM - 5:00PM / Tue" at bounding box center [106, 48] width 101 height 21
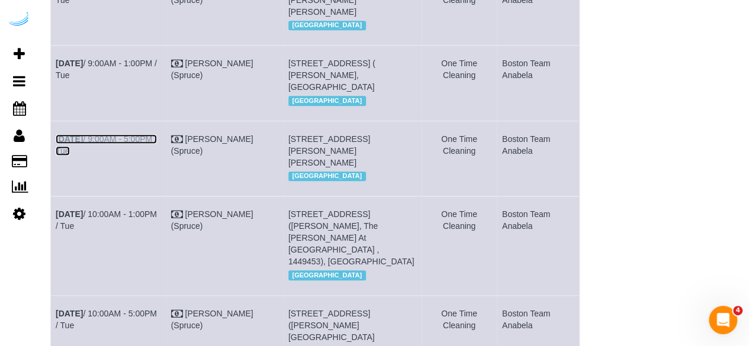
click at [142, 148] on link "Sep 9th / 9:00AM - 5:00PM / Tue" at bounding box center [106, 144] width 101 height 21
click at [136, 317] on td "Sep 9th / 10:00AM - 5:00PM / Tue" at bounding box center [108, 332] width 115 height 75
click at [124, 313] on link "Sep 9th / 10:00AM - 5:00PM / Tue" at bounding box center [106, 319] width 101 height 21
click at [146, 221] on link "Sep 9th / 10:00AM - 1:00PM / Tue" at bounding box center [106, 220] width 101 height 21
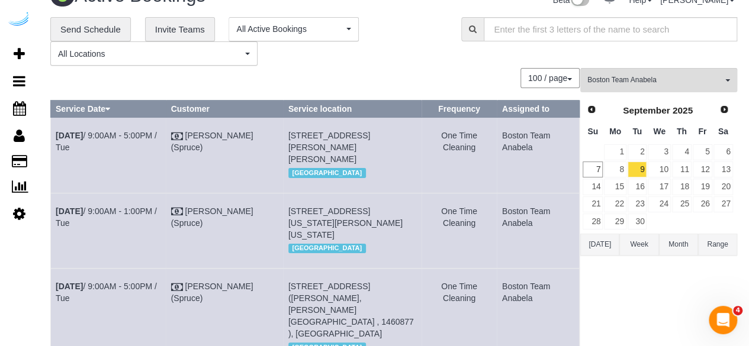
scroll to position [0, 0]
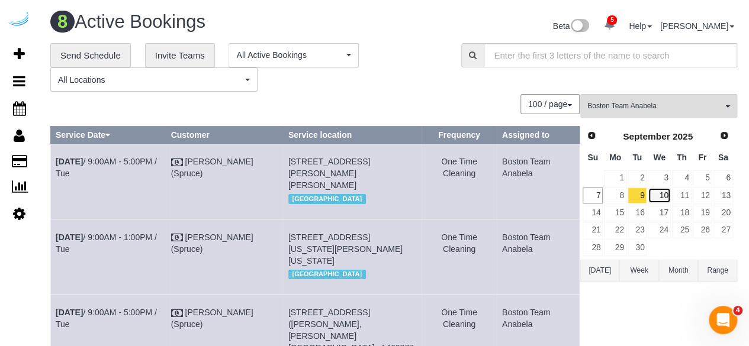
click at [656, 197] on link "10" at bounding box center [659, 196] width 22 height 16
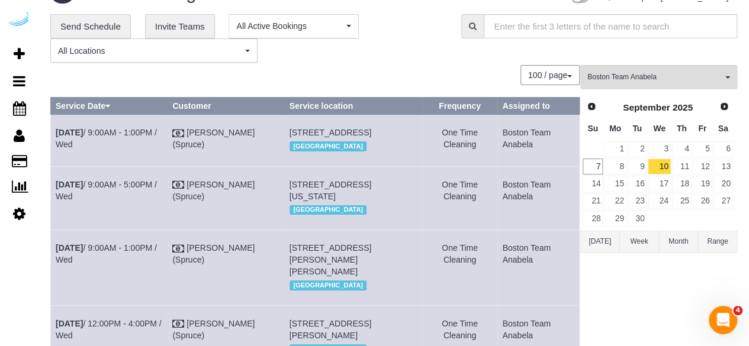
scroll to position [22, 0]
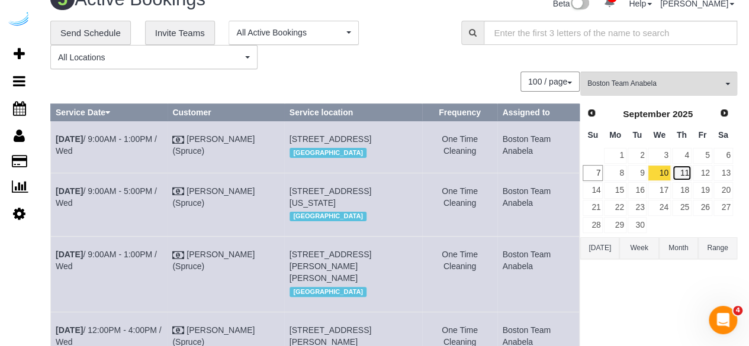
click at [690, 172] on link "11" at bounding box center [682, 173] width 20 height 16
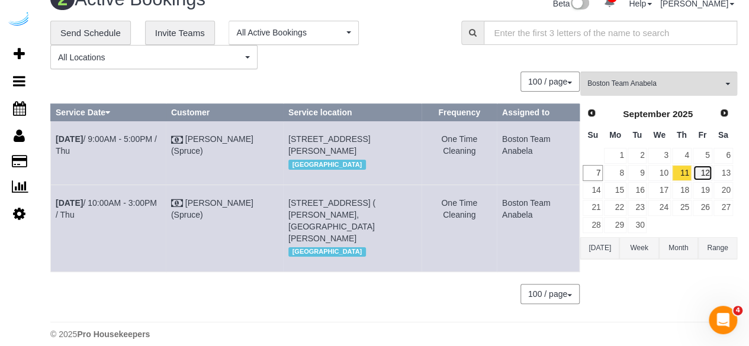
click at [703, 175] on link "12" at bounding box center [703, 173] width 20 height 16
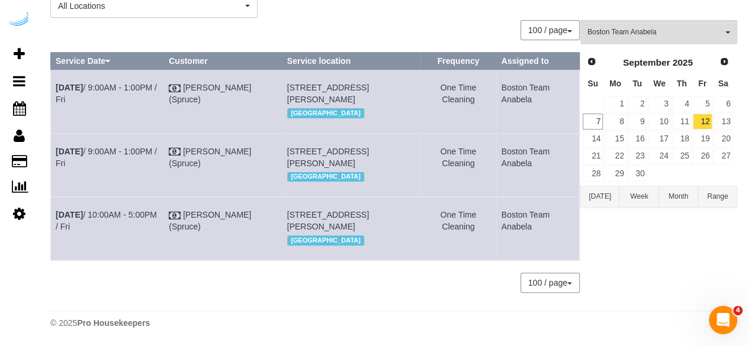
scroll to position [14, 0]
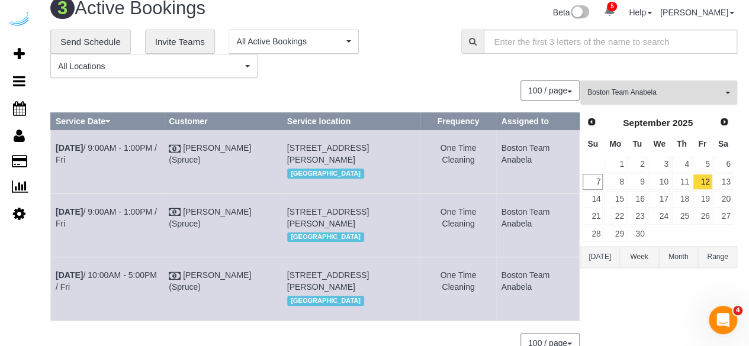
click at [677, 92] on span "Boston Team Anabela" at bounding box center [654, 93] width 135 height 10
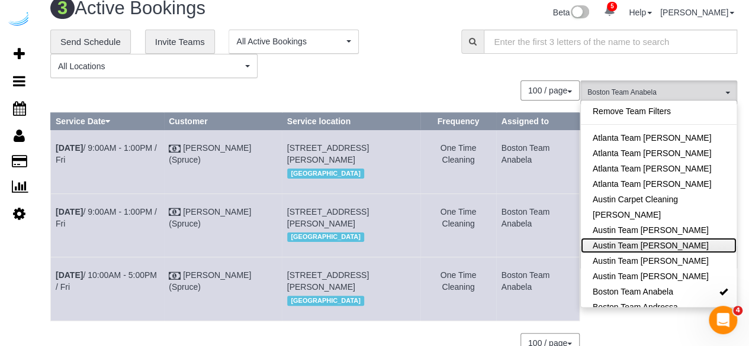
click at [668, 247] on link "Austin Team [PERSON_NAME]" at bounding box center [659, 245] width 156 height 15
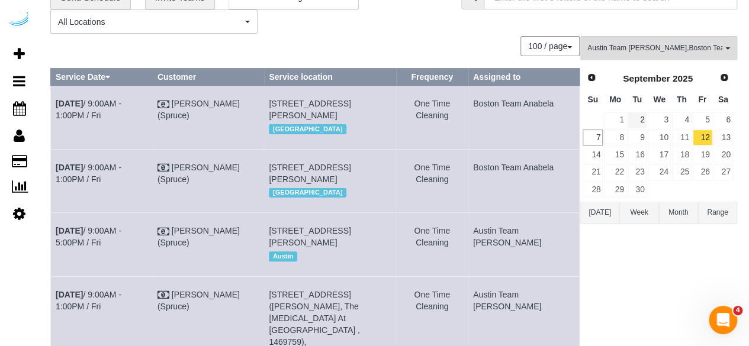
scroll to position [59, 0]
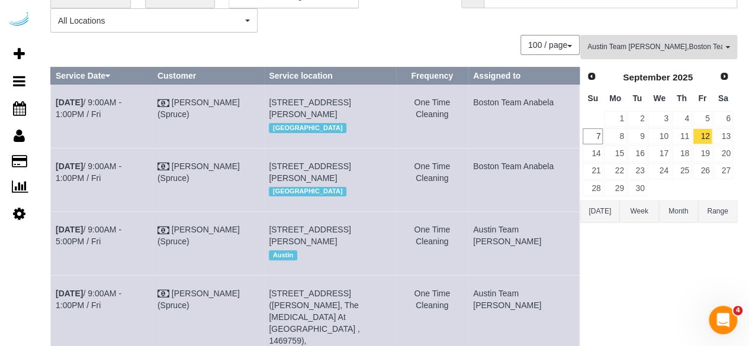
click at [662, 54] on button "Austin Team Isabel , Boston Team Anabela All Teams" at bounding box center [658, 47] width 157 height 24
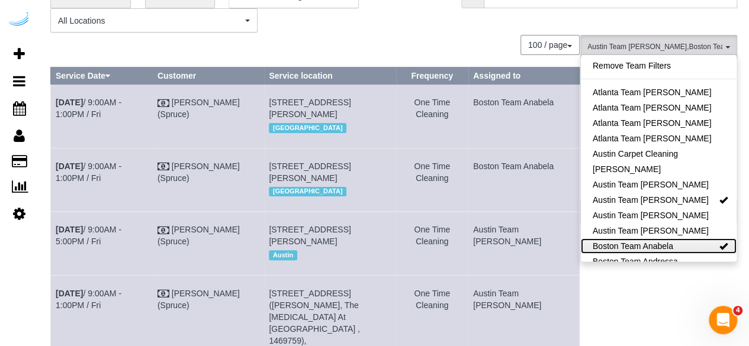
click at [698, 246] on link "Boston Team Anabela" at bounding box center [659, 246] width 156 height 15
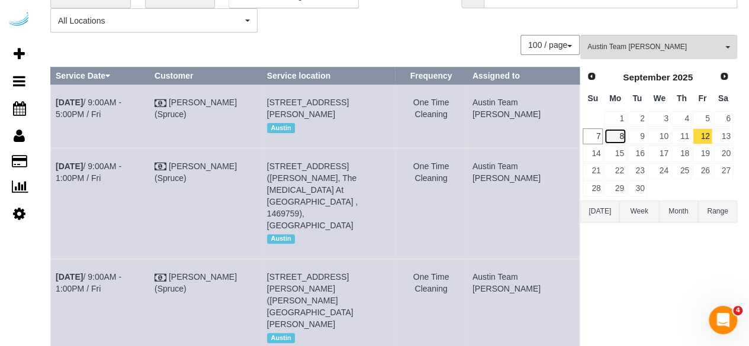
click at [622, 133] on link "8" at bounding box center [615, 136] width 22 height 16
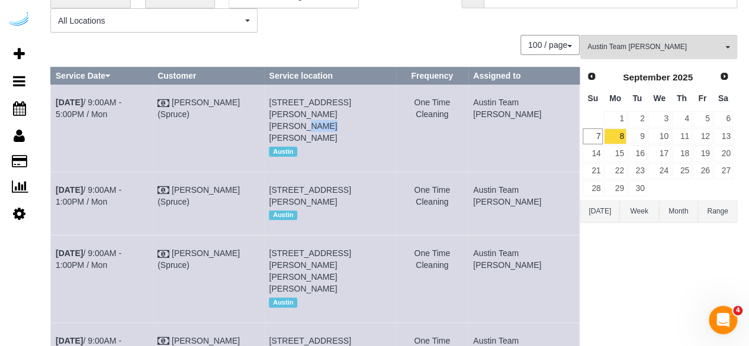
click at [287, 111] on td "1100 S Lamar Blvd, Building 1, Unit 1470 ( Mark L, Lamar Union , 1472214), Aust…" at bounding box center [330, 128] width 132 height 87
copy span "1470"
drag, startPoint x: 131, startPoint y: 101, endPoint x: 124, endPoint y: 87, distance: 16.2
click at [121, 101] on link "Sep 8th / 9:00AM - 5:00PM / Mon" at bounding box center [89, 108] width 66 height 21
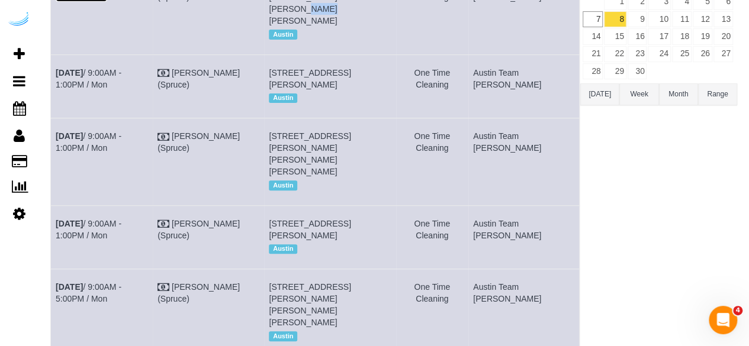
scroll to position [178, 0]
drag, startPoint x: 307, startPoint y: 68, endPoint x: 289, endPoint y: 69, distance: 17.8
click at [289, 69] on span "201 Lavaca St, Building 0410, Unit 0410 (Kristen Campbell, Amli Downtown , 1471…" at bounding box center [310, 77] width 82 height 21
copy span "0410"
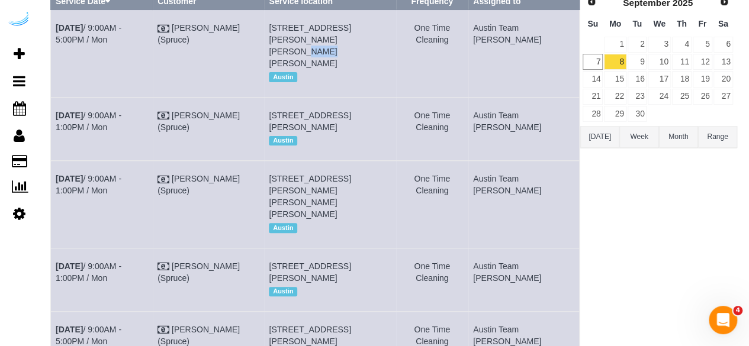
scroll to position [118, 0]
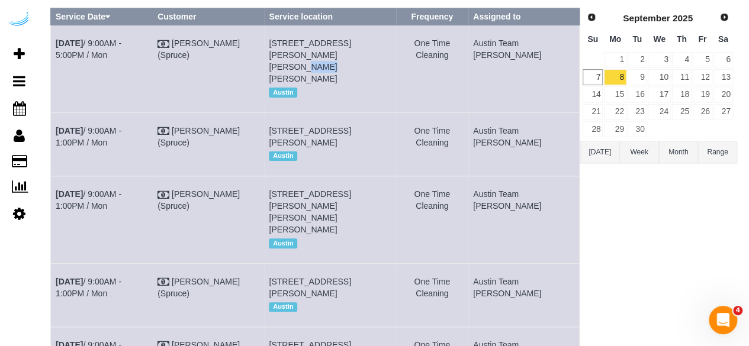
drag, startPoint x: 65, startPoint y: 49, endPoint x: 51, endPoint y: 43, distance: 15.4
click at [51, 43] on td "Sep 8th / 9:00AM - 5:00PM / Mon" at bounding box center [102, 68] width 102 height 87
copy link "Sep 8th / 9:00AM - 5:00PM / Mon"
drag, startPoint x: 405, startPoint y: 63, endPoint x: 288, endPoint y: 43, distance: 118.8
click at [288, 43] on td "1100 S Lamar Blvd, Building 1, Unit 1470 ( Mark L, Lamar Union , 1472214), Aust…" at bounding box center [330, 68] width 132 height 87
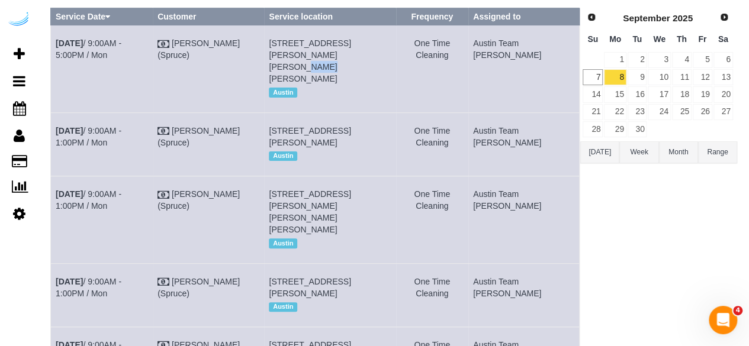
copy span "1100 S Lamar Blvd, Building 1, Unit 1470 ( Mark L, Lamar Union , 1472214), Aust…"
drag, startPoint x: 542, startPoint y: 54, endPoint x: 504, endPoint y: 42, distance: 39.7
click at [504, 42] on td "Austin Team [PERSON_NAME]" at bounding box center [523, 68] width 111 height 87
copy td "Austin Team [PERSON_NAME]"
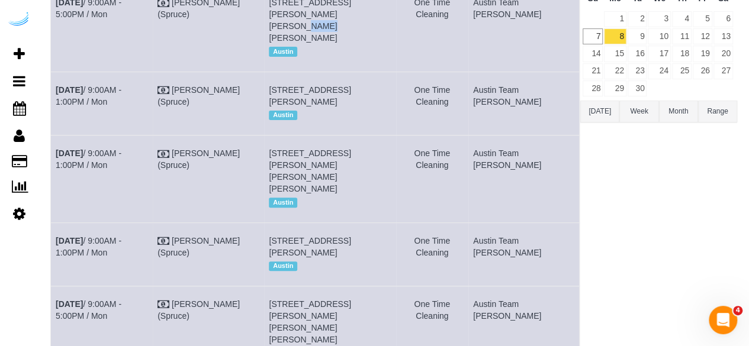
scroll to position [178, 0]
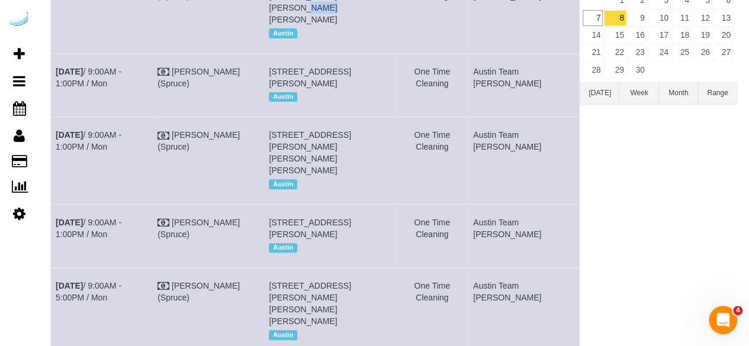
drag, startPoint x: 294, startPoint y: 69, endPoint x: 298, endPoint y: 64, distance: 6.7
click at [292, 68] on span "201 Lavaca St, Building 0410, Unit 0410 (Kristen Campbell, Amli Downtown , 1471…" at bounding box center [310, 77] width 82 height 21
drag, startPoint x: 307, startPoint y: 69, endPoint x: 285, endPoint y: 73, distance: 22.8
click at [285, 73] on td "201 Lavaca St, Building 0410, Unit 0410 (Kristen Campbell, Amli Downtown , 1471…" at bounding box center [330, 84] width 132 height 63
copy span "0410"
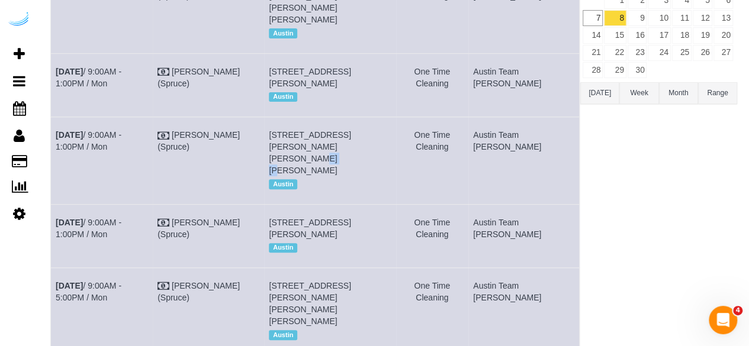
drag, startPoint x: 323, startPoint y: 160, endPoint x: 305, endPoint y: 160, distance: 18.4
click at [305, 160] on span "1100 S Lamar Blvd, Building 2333, Unit 2333 ( Erik Ramon, Lamar Union , 1433526…" at bounding box center [310, 152] width 82 height 45
copy span "2333"
click at [121, 141] on link "Sep 8th / 9:00AM - 1:00PM / Mon" at bounding box center [89, 140] width 66 height 21
drag, startPoint x: 125, startPoint y: 162, endPoint x: 55, endPoint y: 152, distance: 70.6
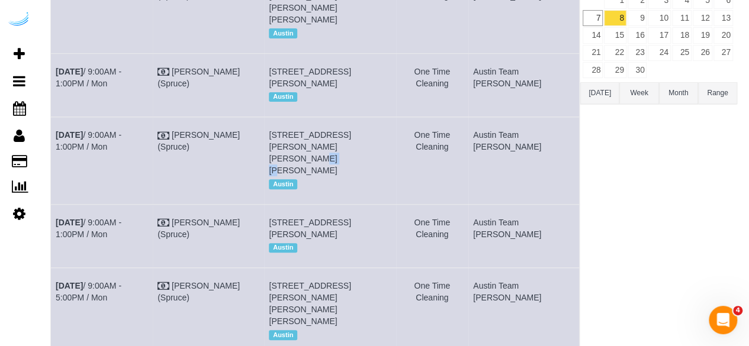
click at [55, 152] on td "Sep 8th / 9:00AM - 1:00PM / Mon" at bounding box center [102, 160] width 102 height 87
drag, startPoint x: 363, startPoint y: 185, endPoint x: 287, endPoint y: 150, distance: 84.5
click at [287, 150] on td "1100 S Lamar Blvd, Building 2333, Unit 2333 ( Erik Ramon, Lamar Union , 1433526…" at bounding box center [330, 160] width 132 height 87
drag, startPoint x: 550, startPoint y: 160, endPoint x: 494, endPoint y: 152, distance: 56.8
click at [494, 152] on tr "Sep 8th / 9:00AM - 1:00PM / Mon Brandie Louck (Spruce) 1100 S Lamar Blvd, Build…" at bounding box center [315, 160] width 529 height 87
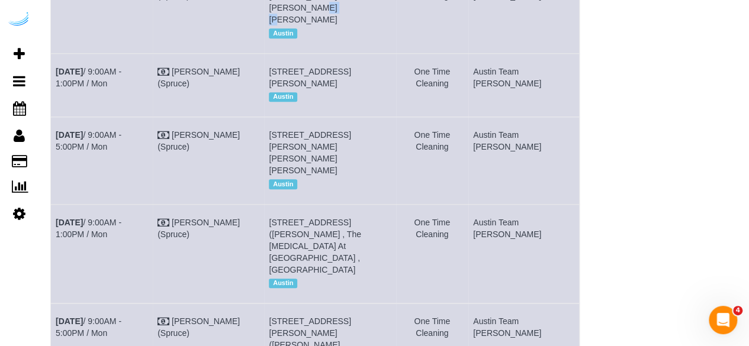
scroll to position [355, 0]
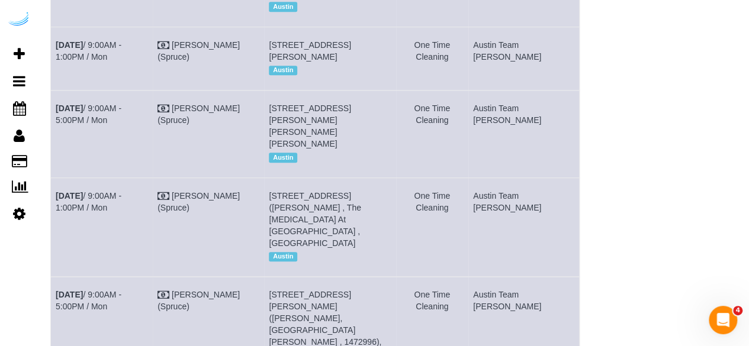
drag, startPoint x: 306, startPoint y: 69, endPoint x: 289, endPoint y: 67, distance: 16.7
click at [289, 62] on span "201 Lavaca St, Building 0424, Unit 0424 ( Kaitlin Bass, Amli Downtown , 1431925…" at bounding box center [310, 50] width 82 height 21
drag, startPoint x: 326, startPoint y: 153, endPoint x: 306, endPoint y: 155, distance: 19.6
click at [306, 149] on span "1500 S Lamar Blvd, Building 3013, Unit 3013 ( Aaron Swerling, Maa South Lamar ,…" at bounding box center [310, 126] width 82 height 45
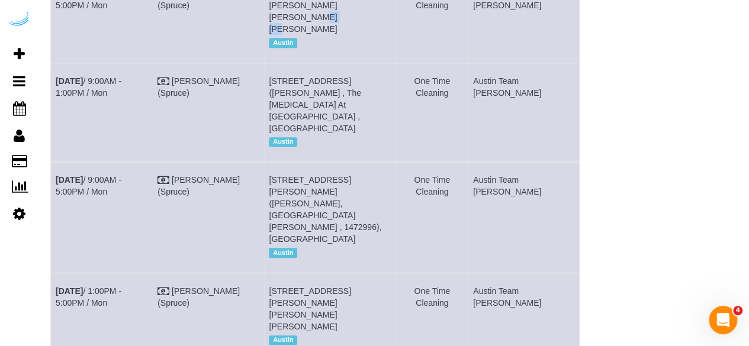
scroll to position [474, 0]
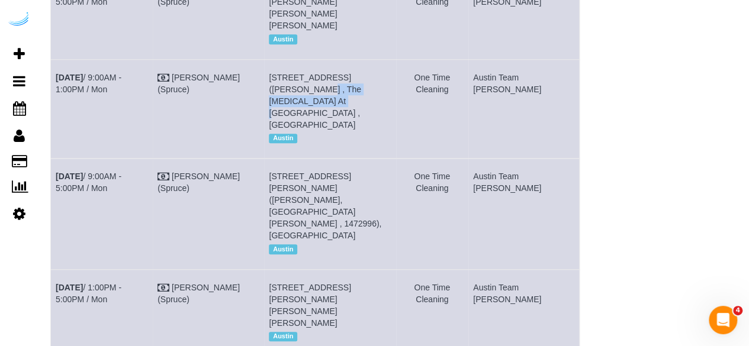
drag, startPoint x: 412, startPoint y: 114, endPoint x: 391, endPoint y: 119, distance: 21.8
click at [391, 119] on td "1007 S Congress Ave, Unit 842 (Chris Sadeghi , The Muse At Soco , 1430659), Aus…" at bounding box center [330, 108] width 132 height 99
click at [396, 108] on td "1007 S Congress Ave, Unit 842 (Chris Sadeghi , The Muse At Soco , 1430659), Aus…" at bounding box center [330, 108] width 132 height 99
drag, startPoint x: 411, startPoint y: 109, endPoint x: 392, endPoint y: 113, distance: 19.4
click at [392, 113] on td "1007 S Congress Ave, Unit 842 (Chris Sadeghi , The Muse At Soco , 1430659), Aus…" at bounding box center [330, 108] width 132 height 99
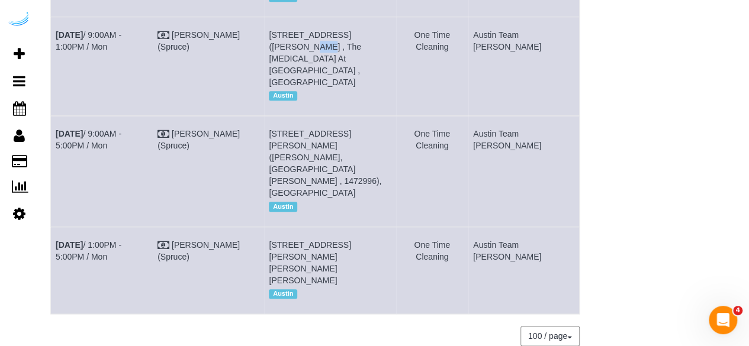
scroll to position [556, 0]
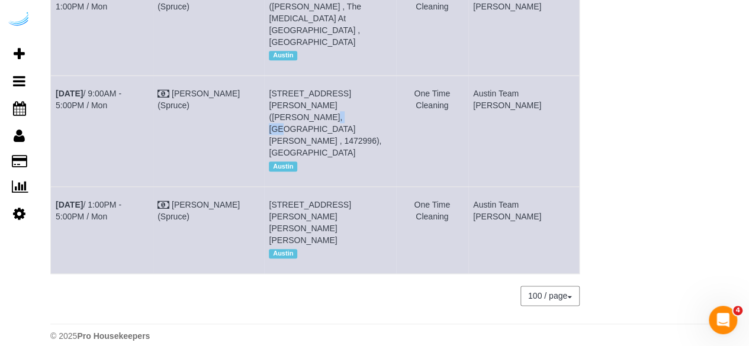
drag, startPoint x: 346, startPoint y: 118, endPoint x: 326, endPoint y: 119, distance: 20.2
click at [326, 119] on span "4424 Gaines Ranch Loop, Building 1722, Unit 1722 (Daniel Blatt, Camden Gaines R…" at bounding box center [325, 123] width 112 height 69
drag, startPoint x: 304, startPoint y: 201, endPoint x: 297, endPoint y: 205, distance: 8.2
click at [297, 205] on span "1100 S Lamar Blvd, Building 2, Unit 2403 (David Thiessen, Lamar Union , 1430378…" at bounding box center [310, 222] width 82 height 45
drag, startPoint x: 307, startPoint y: 205, endPoint x: 290, endPoint y: 203, distance: 16.7
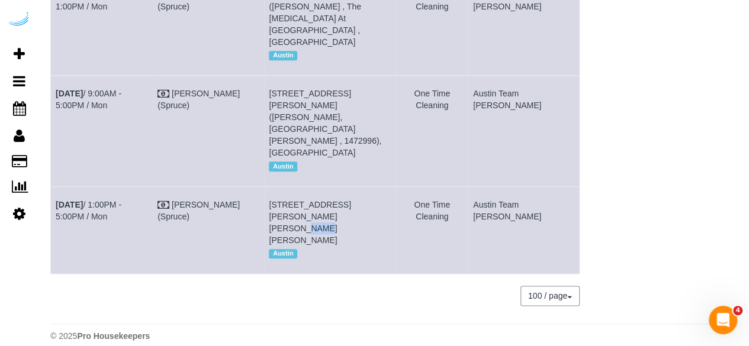
click at [290, 203] on span "1100 S Lamar Blvd, Building 2, Unit 2403 (David Thiessen, Lamar Union , 1430378…" at bounding box center [310, 222] width 82 height 45
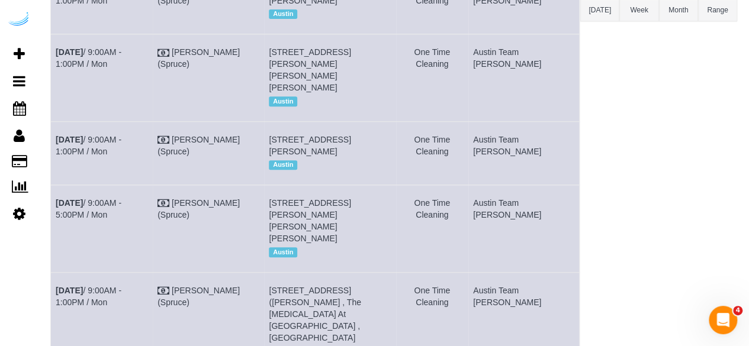
scroll to position [0, 0]
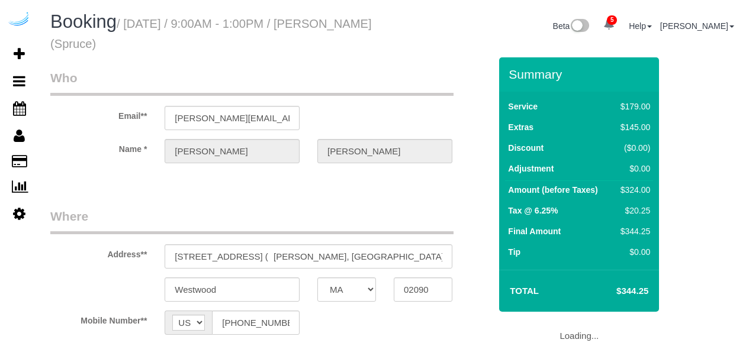
select select "MA"
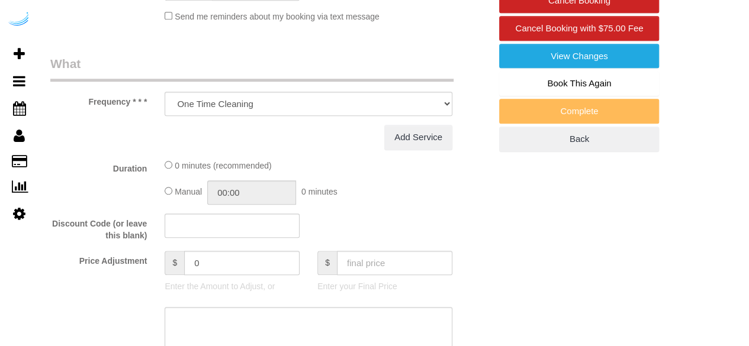
select select "object:824"
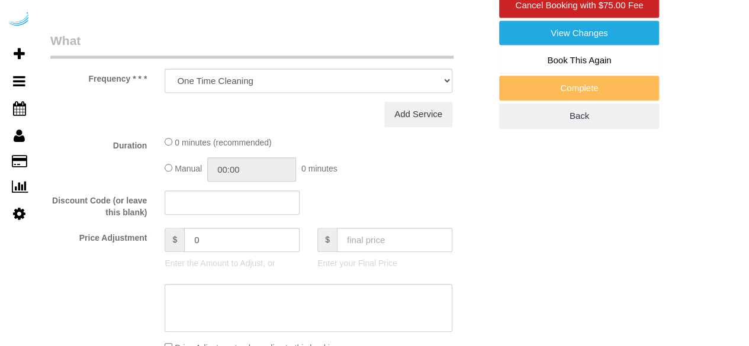
select select "282"
select select "number:9"
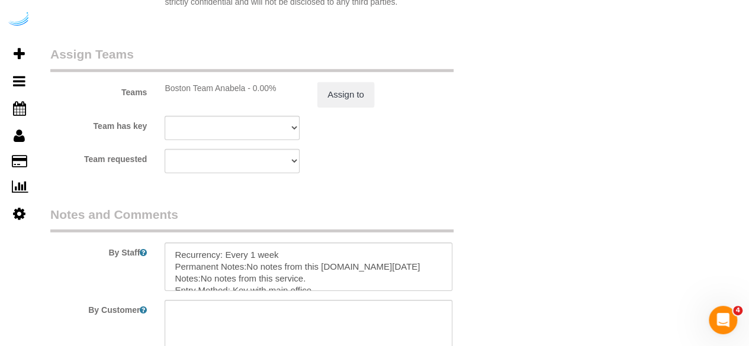
scroll to position [1835, 0]
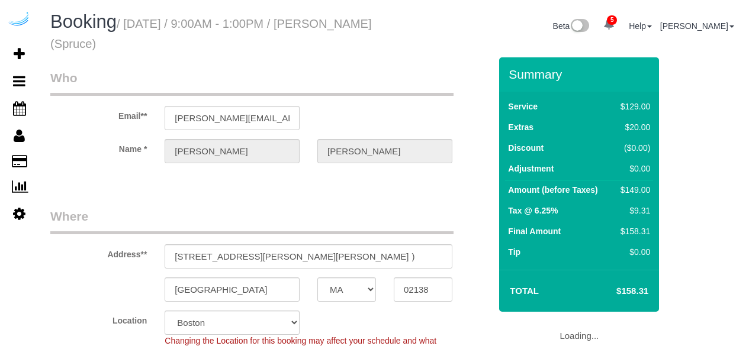
select select "MA"
select select "282"
select select "number:9"
select select "object:824"
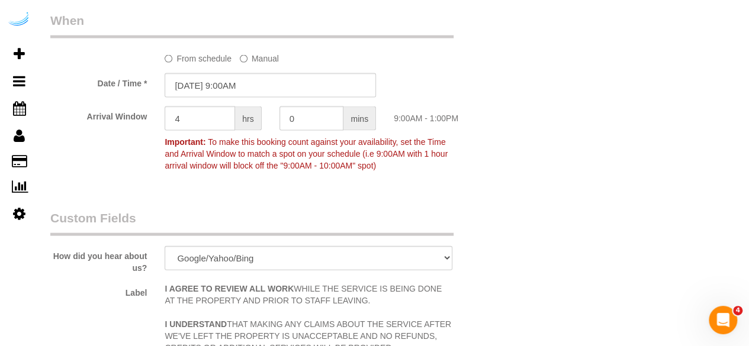
scroll to position [1006, 0]
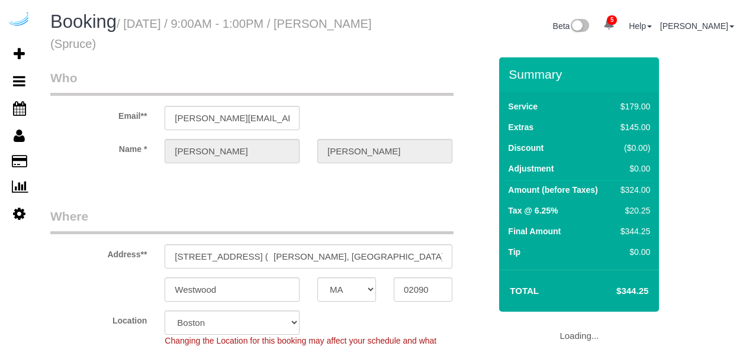
select select "MA"
select select "282"
select select "number:9"
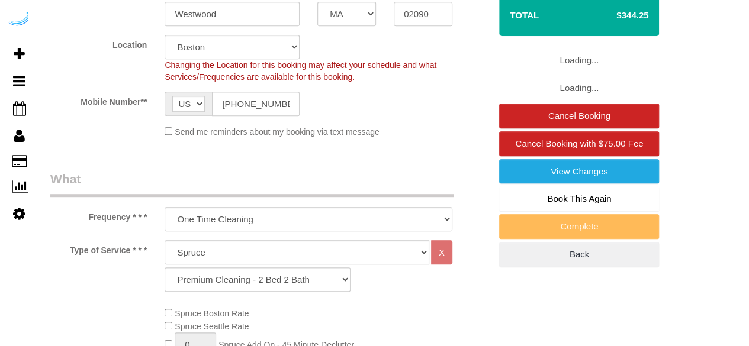
select select "object:824"
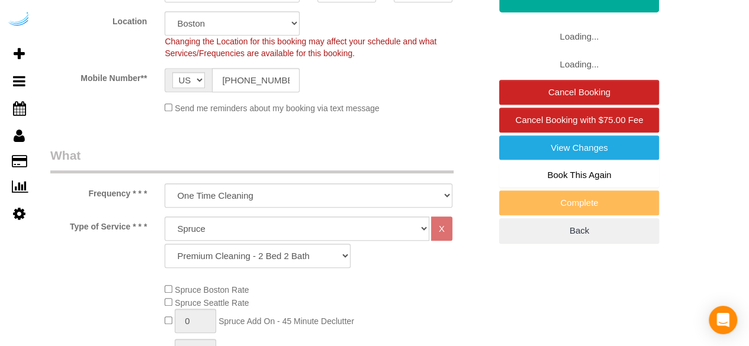
scroll to position [296, 0]
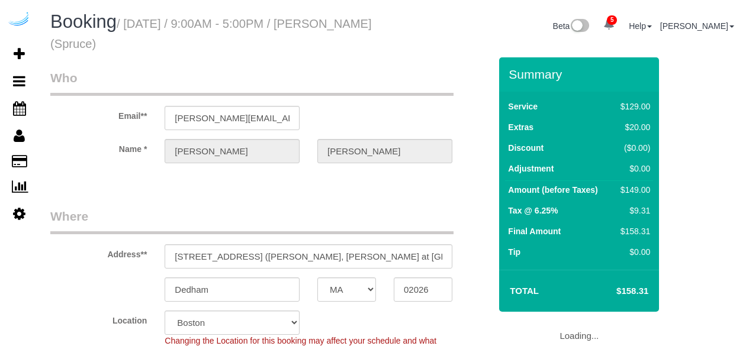
select select "MA"
select select "282"
select select "number:9"
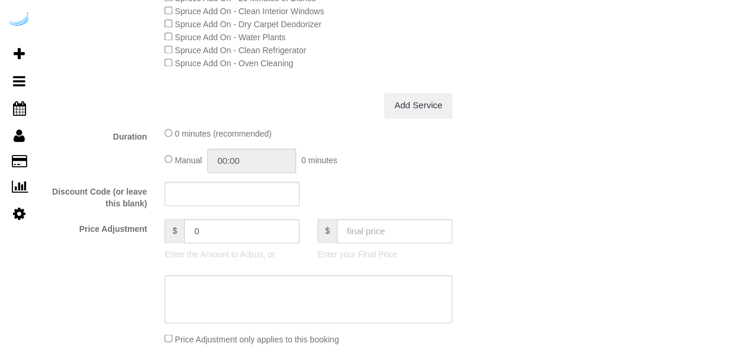
select select "object:824"
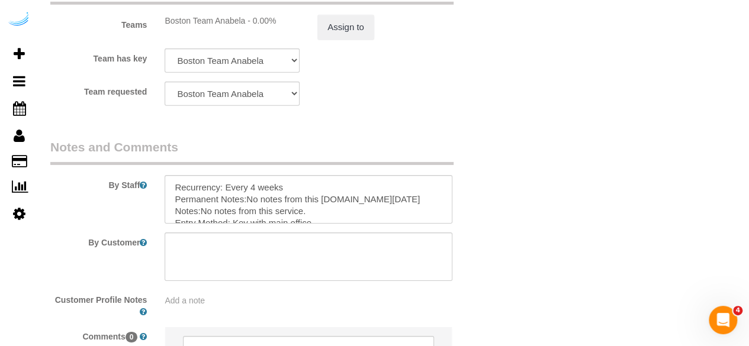
scroll to position [1944, 0]
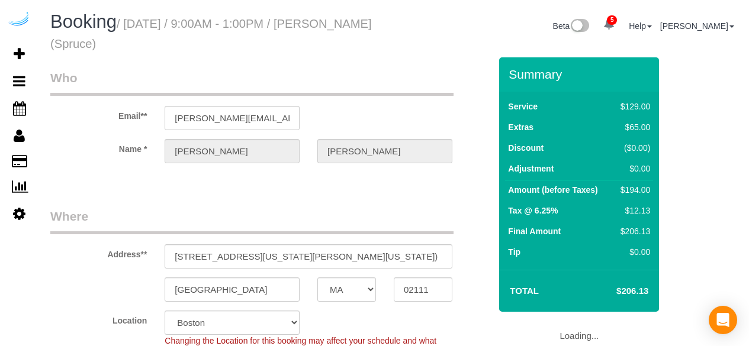
select select "MA"
select select "282"
select select "number:9"
select select "object:824"
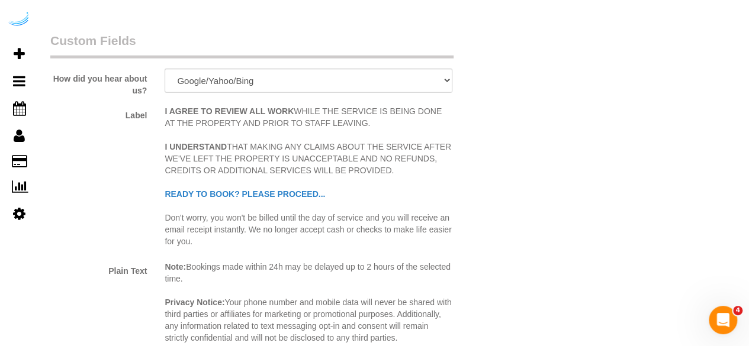
scroll to position [1717, 0]
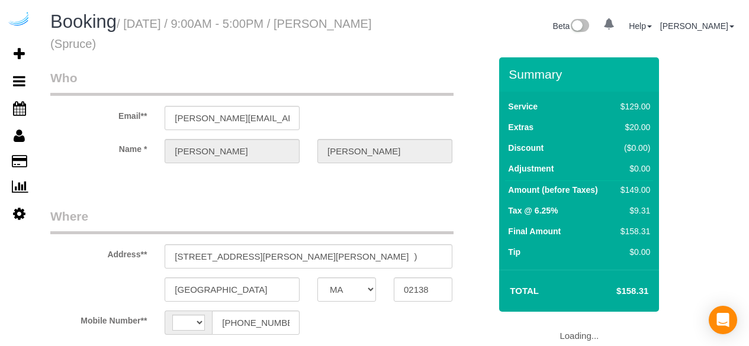
select select "MA"
select select "string:US"
select select "object:652"
select select "282"
select select "number:9"
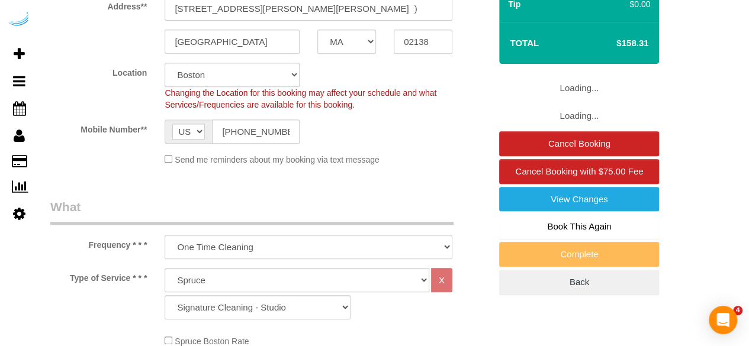
select select "object:819"
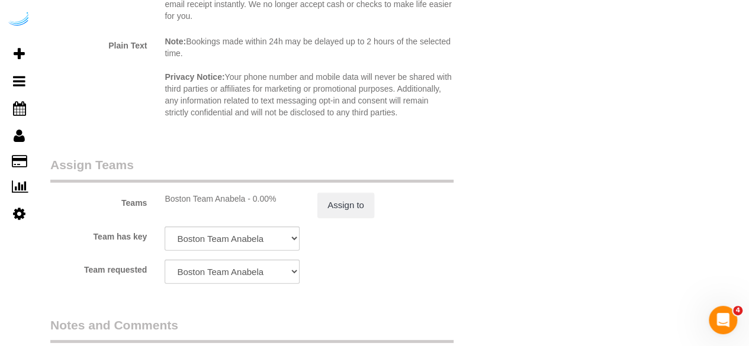
scroll to position [1835, 0]
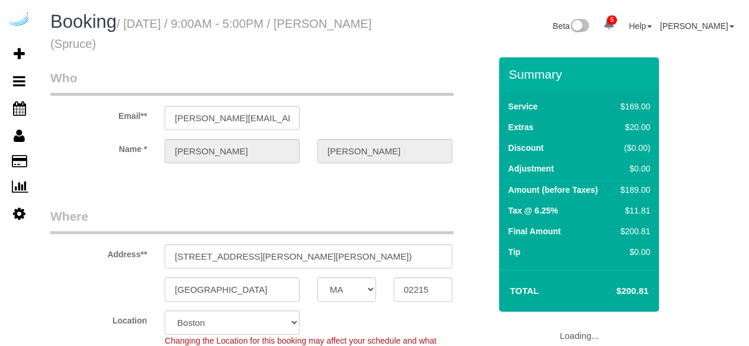
select select "MA"
select select "282"
select select "number:9"
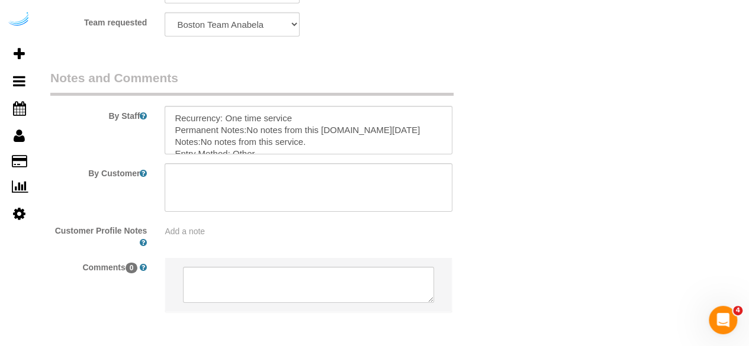
scroll to position [1894, 0]
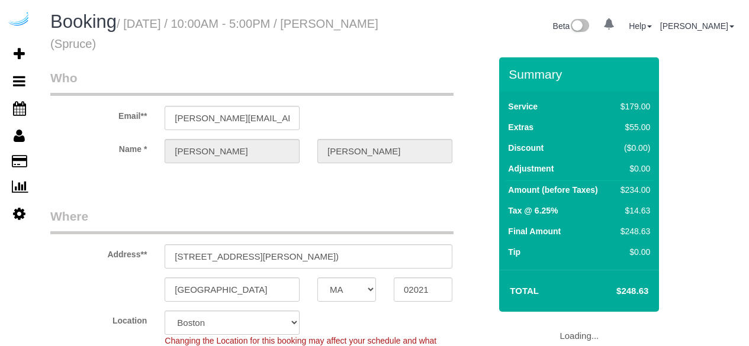
select select "MA"
select select "282"
select select "number:9"
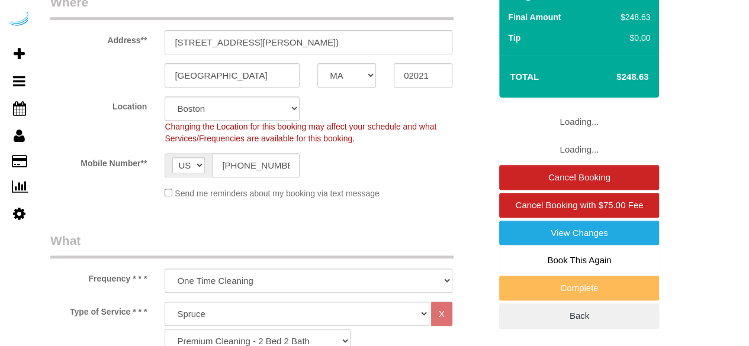
select select "object:824"
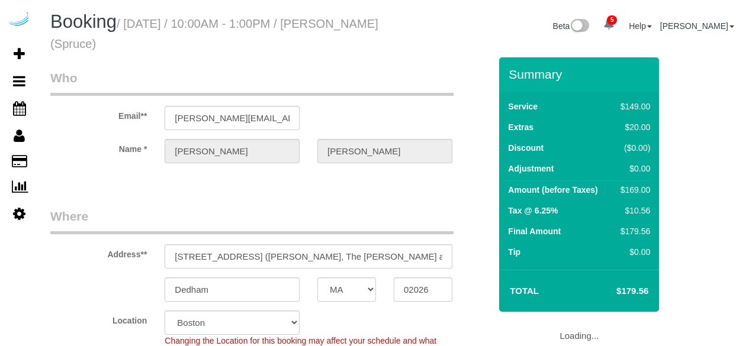
select select "MA"
select select "282"
select select "number:9"
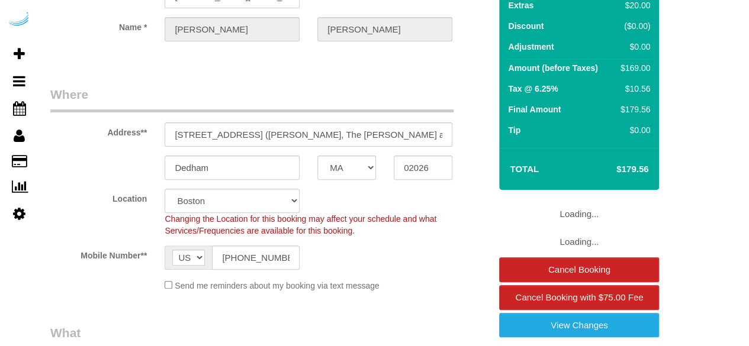
select select "object:824"
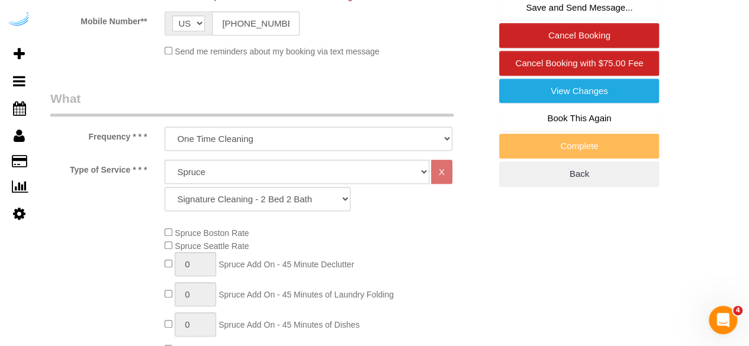
scroll to position [296, 0]
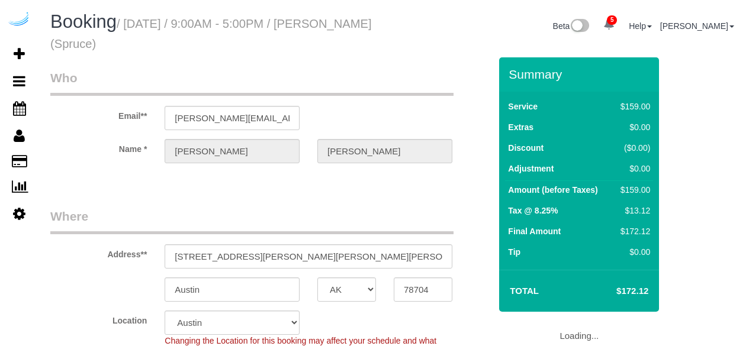
select select "[GEOGRAPHIC_DATA]"
select select "282"
select select "number:9"
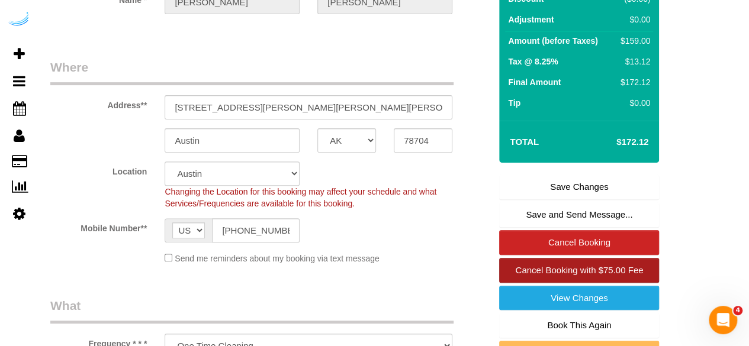
scroll to position [178, 0]
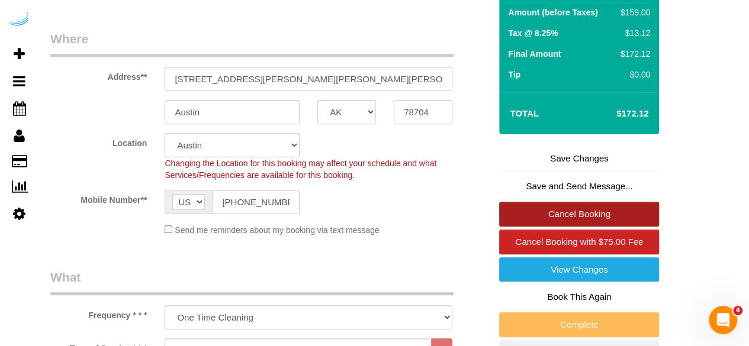
click at [577, 220] on link "Cancel Booking" at bounding box center [579, 214] width 160 height 25
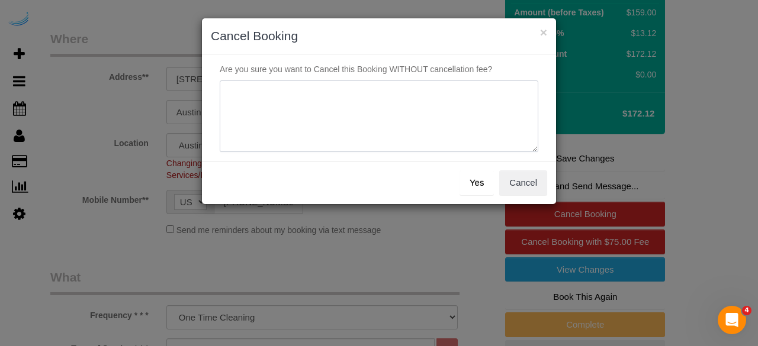
click at [430, 136] on textarea at bounding box center [379, 117] width 318 height 72
type textarea "Not on spruce."
click at [468, 181] on button "Yes" at bounding box center [476, 182] width 34 height 25
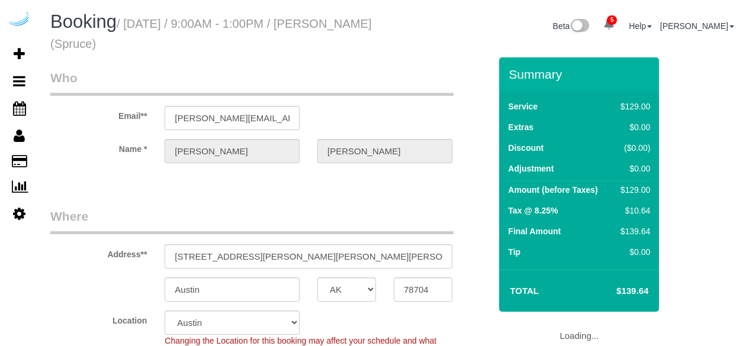
select select "[GEOGRAPHIC_DATA]"
select select "282"
select select "number:9"
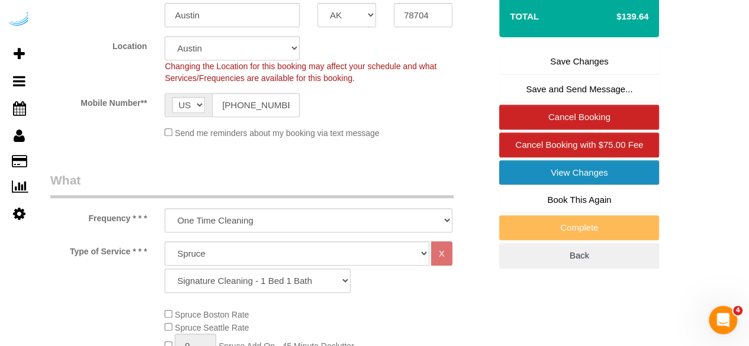
scroll to position [296, 0]
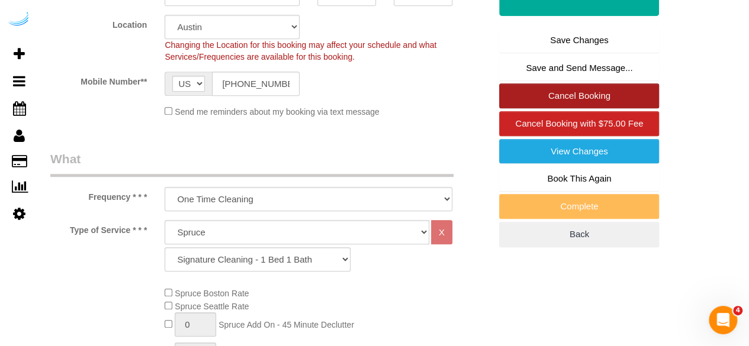
click at [561, 101] on link "Cancel Booking" at bounding box center [579, 95] width 160 height 25
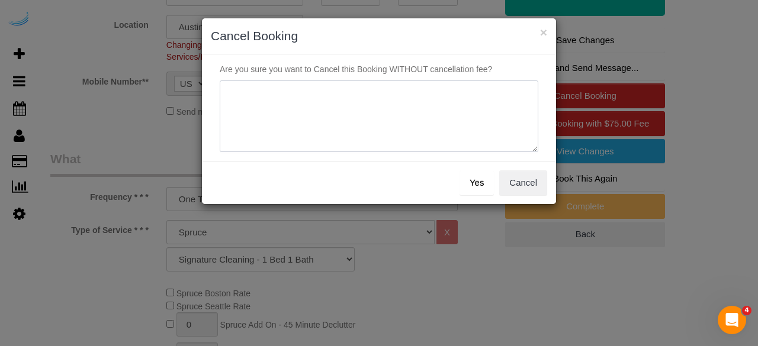
click at [381, 102] on textarea at bounding box center [379, 117] width 318 height 72
paste textarea "Not on spruce."
type textarea "Not on spruce."
click at [481, 184] on button "Yes" at bounding box center [476, 182] width 34 height 25
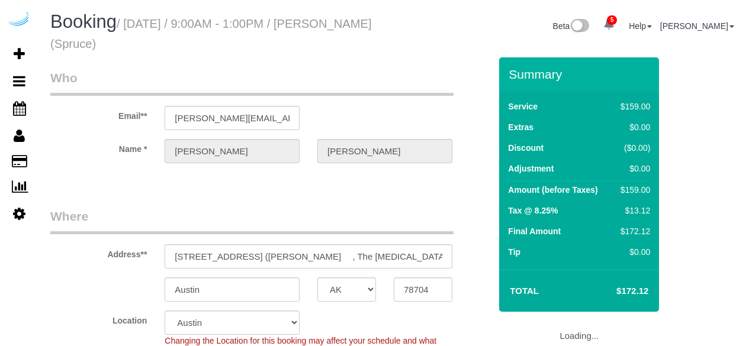
select select "[GEOGRAPHIC_DATA]"
select select "282"
select select "number:9"
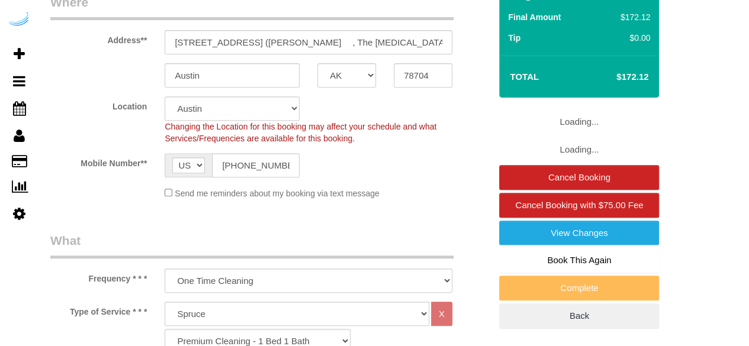
select select "object:839"
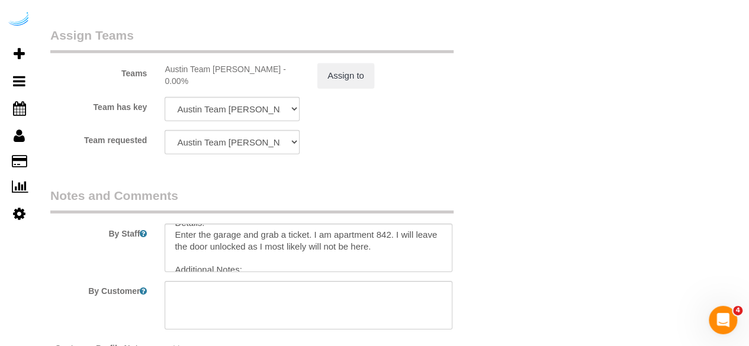
scroll to position [94, 0]
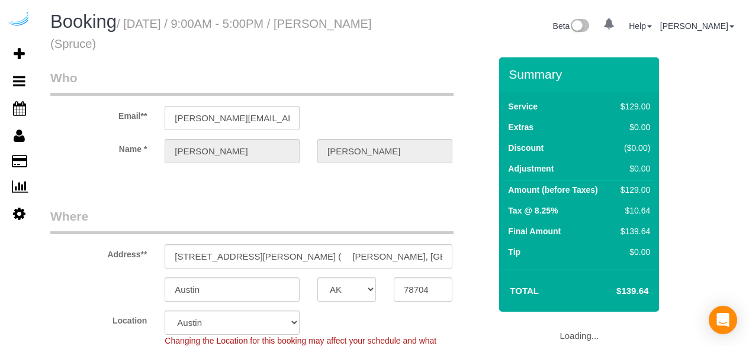
select select "[GEOGRAPHIC_DATA]"
select select "282"
select select "number:9"
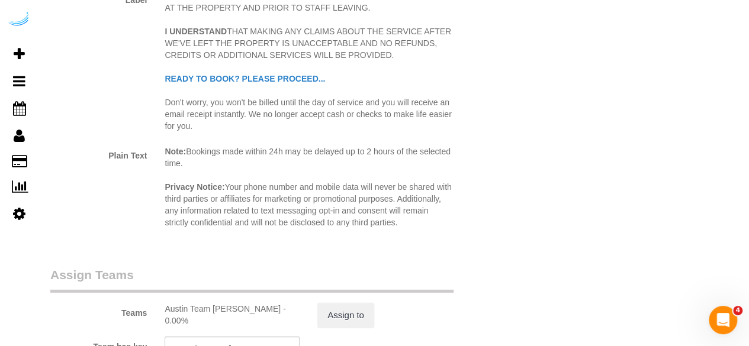
scroll to position [1717, 0]
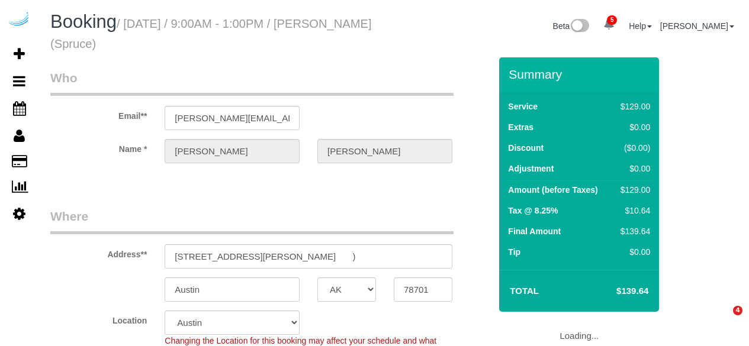
select select "[GEOGRAPHIC_DATA]"
select select "282"
select select "number:9"
select select "object:839"
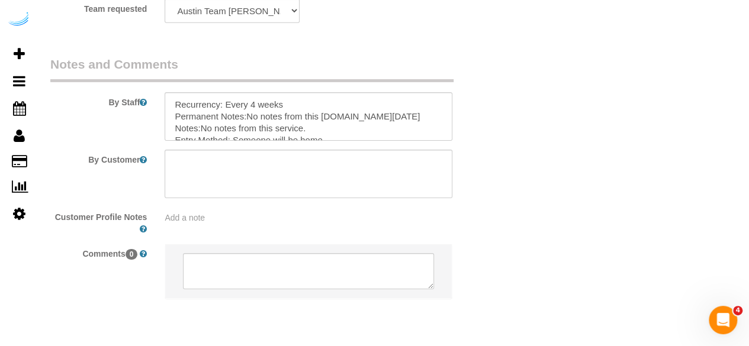
scroll to position [1944, 0]
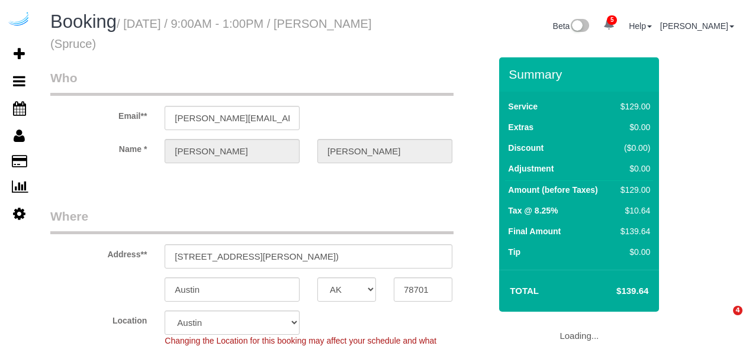
select select "[GEOGRAPHIC_DATA]"
select select "282"
select select "number:9"
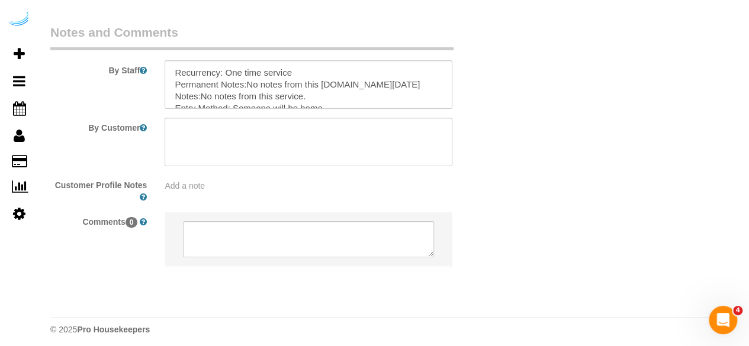
scroll to position [1944, 0]
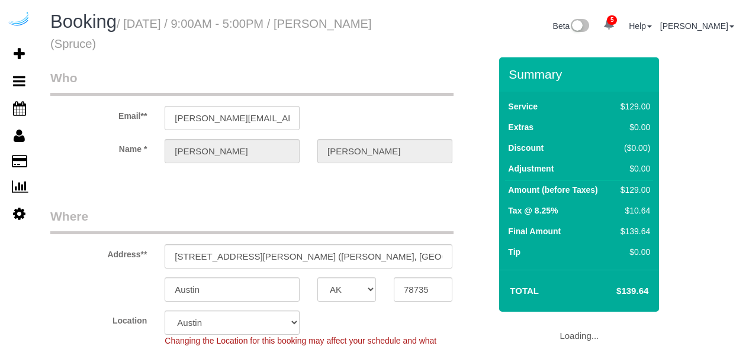
select select "[GEOGRAPHIC_DATA]"
select select "282"
select select "number:9"
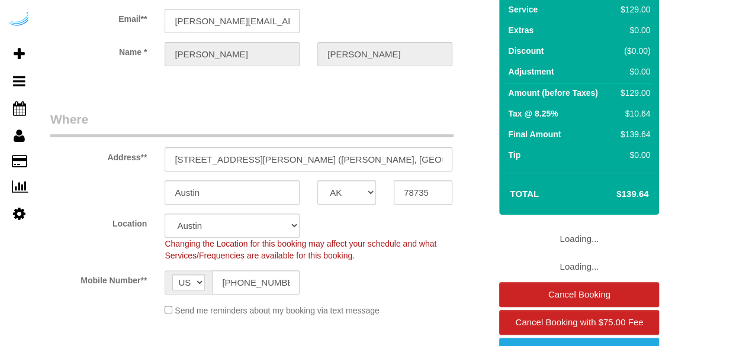
select select "object:839"
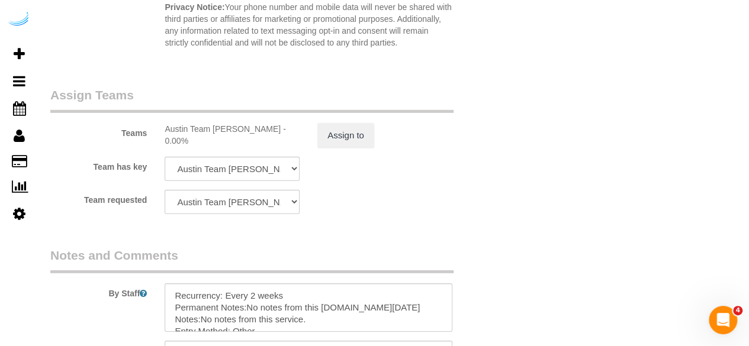
scroll to position [1717, 0]
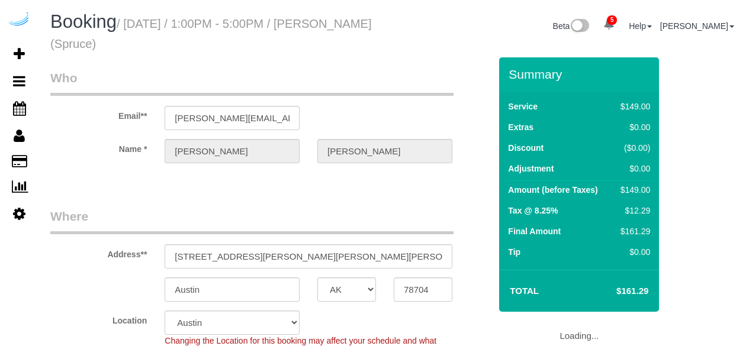
select select "[GEOGRAPHIC_DATA]"
select select "282"
select select "number:9"
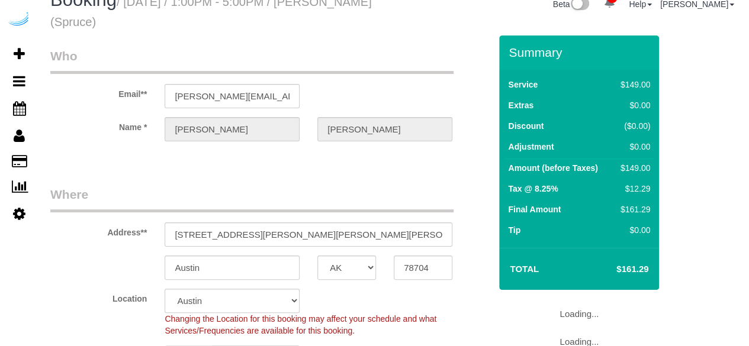
select select "object:839"
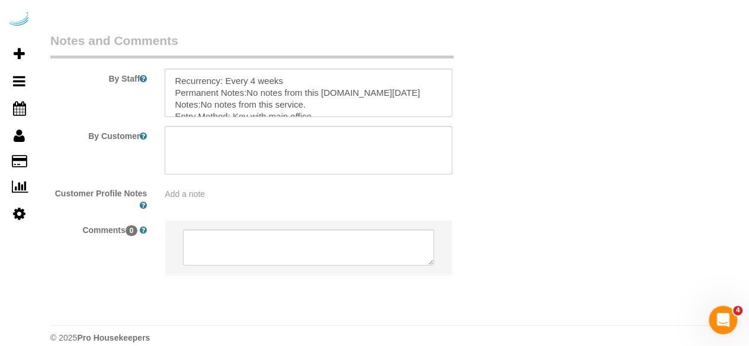
scroll to position [1944, 0]
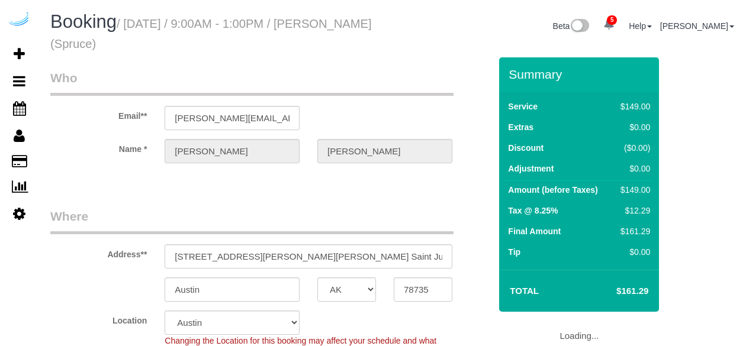
select select "[GEOGRAPHIC_DATA]"
select select "282"
select select "number:9"
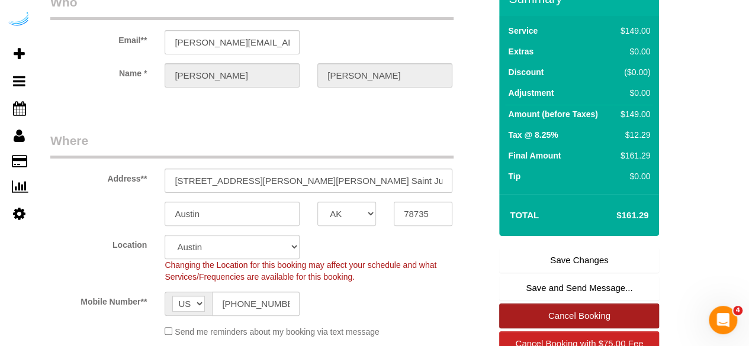
scroll to position [118, 0]
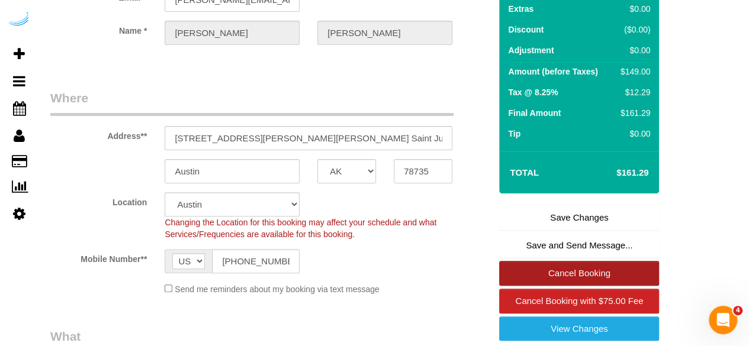
click at [588, 267] on link "Cancel Booking" at bounding box center [579, 273] width 160 height 25
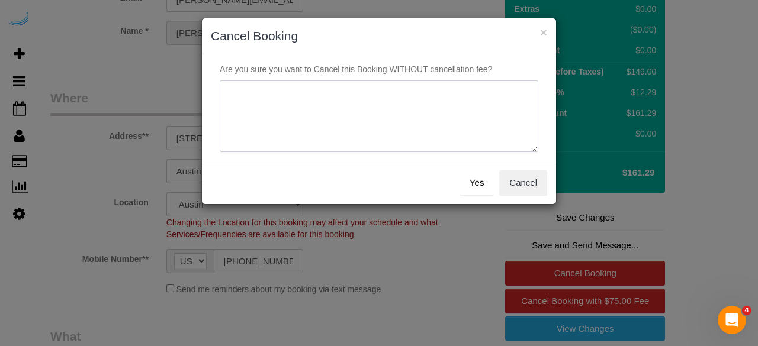
click at [419, 112] on textarea at bounding box center [379, 117] width 318 height 72
type textarea "Not on spruce."
click at [477, 179] on button "Yes" at bounding box center [476, 182] width 34 height 25
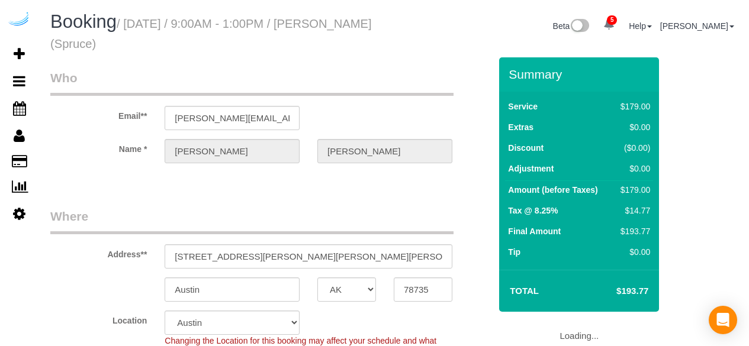
select select "[GEOGRAPHIC_DATA]"
select select "282"
select select "number:9"
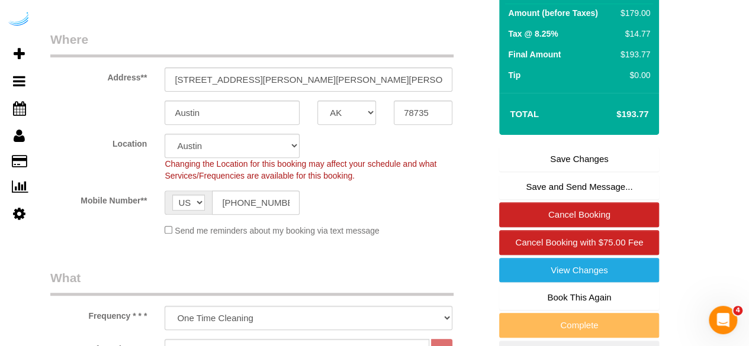
scroll to position [178, 0]
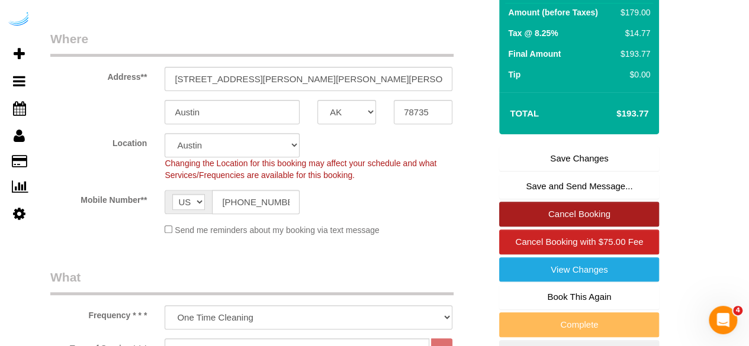
click at [561, 218] on link "Cancel Booking" at bounding box center [579, 214] width 160 height 25
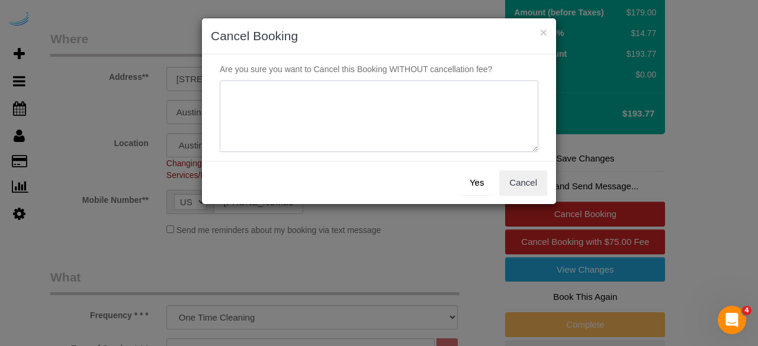
click at [410, 118] on textarea at bounding box center [379, 117] width 318 height 72
paste textarea "Not on spruce."
type textarea "Not on spruce."
click at [466, 183] on button "Yes" at bounding box center [476, 182] width 34 height 25
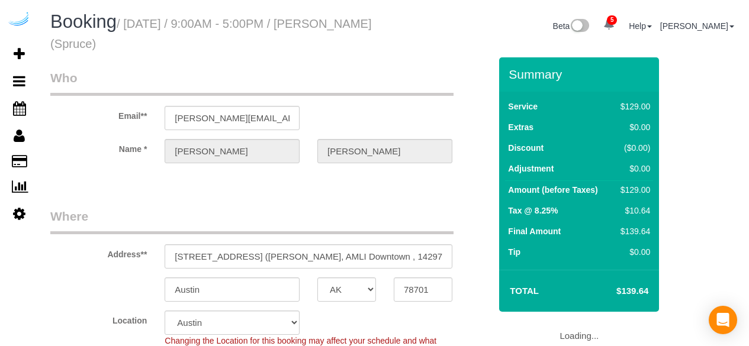
select select "[GEOGRAPHIC_DATA]"
select select "282"
select select "number:9"
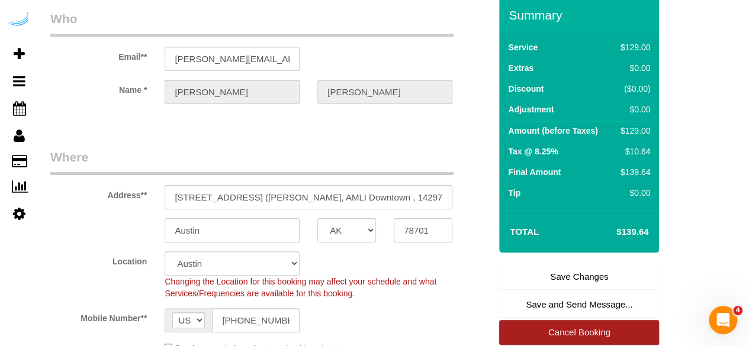
click at [579, 342] on link "Cancel Booking" at bounding box center [579, 332] width 160 height 25
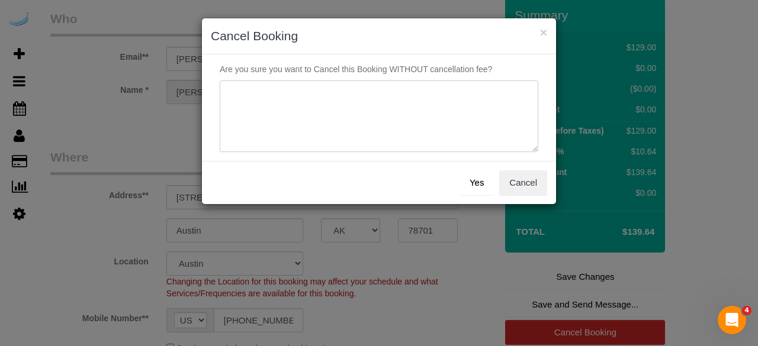
click at [450, 134] on textarea at bounding box center [379, 117] width 318 height 72
paste textarea "Not on spruce."
type textarea "Not on spruce."
click at [484, 186] on button "Yes" at bounding box center [476, 182] width 34 height 25
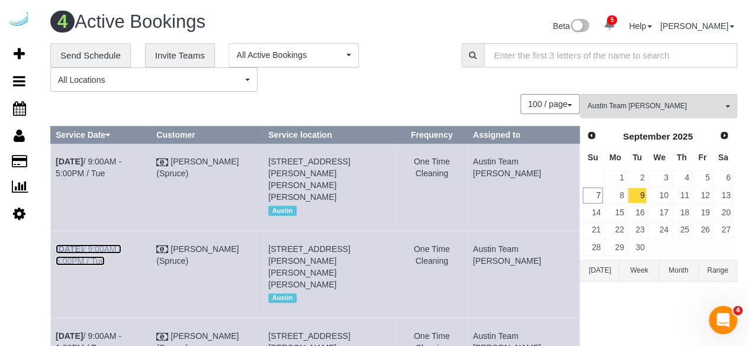
click at [121, 249] on link "Sep 9th / 9:00AM - 5:00PM / Tue" at bounding box center [89, 254] width 66 height 21
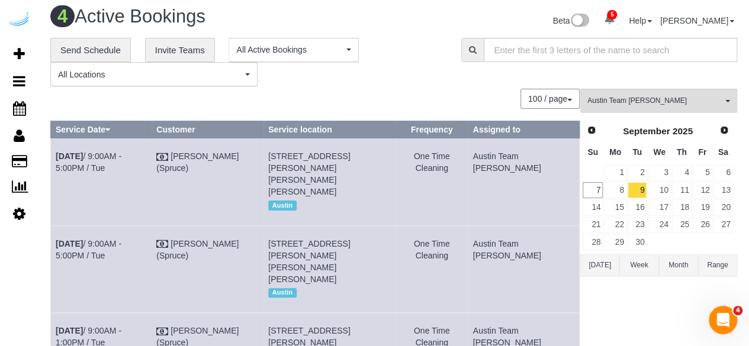
scroll to position [65, 0]
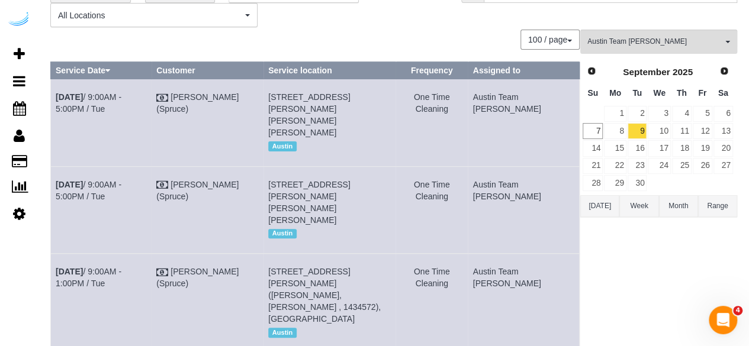
click at [126, 254] on td "Sep 9th / 9:00AM - 1:00PM / Tue" at bounding box center [101, 303] width 101 height 99
click at [121, 267] on link "Sep 9th / 9:00AM - 1:00PM / Tue" at bounding box center [89, 277] width 66 height 21
click at [121, 95] on link "Sep 9th / 9:00AM - 5:00PM / Tue" at bounding box center [89, 102] width 66 height 21
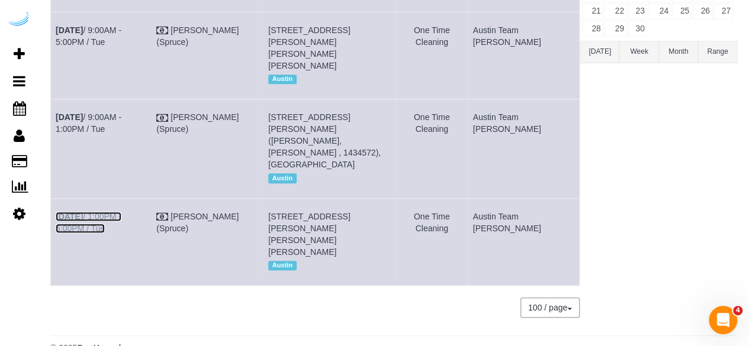
click at [121, 212] on link "Sep 9th / 1:00PM - 5:00PM / Tue" at bounding box center [89, 222] width 66 height 21
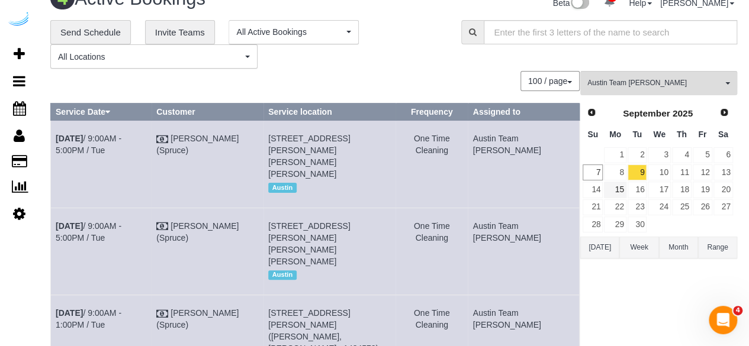
scroll to position [0, 0]
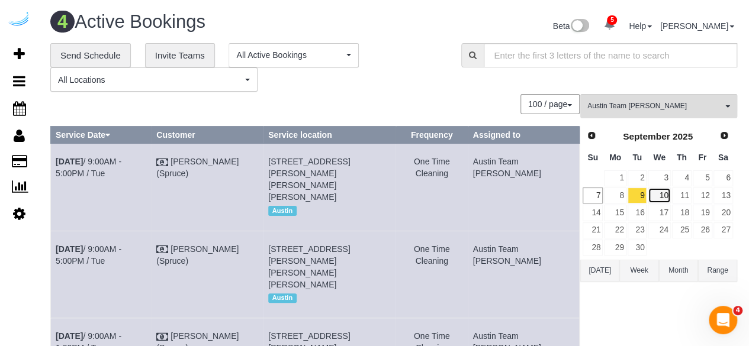
click at [667, 192] on link "10" at bounding box center [659, 196] width 22 height 16
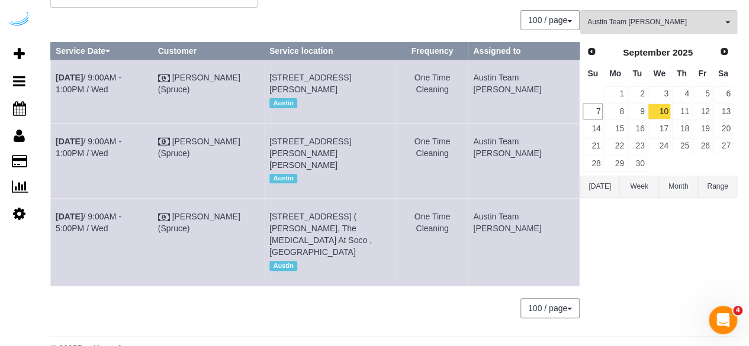
scroll to position [25, 0]
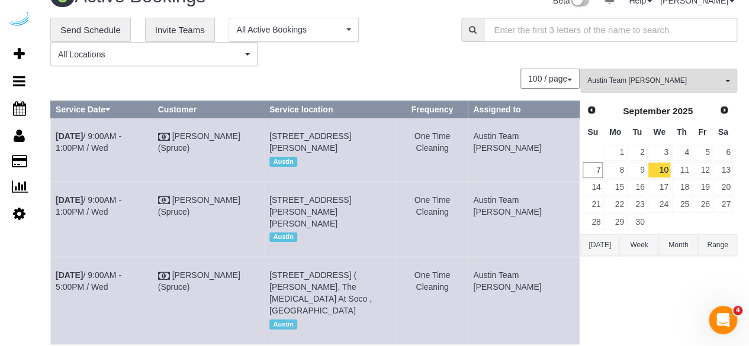
drag, startPoint x: 309, startPoint y: 146, endPoint x: 292, endPoint y: 148, distance: 17.3
click at [292, 148] on span "201 Lavaca St, Building 0324, Unit 0324 (Tanner Slead, Amli Downtown , 1432171)…" at bounding box center [310, 141] width 82 height 21
copy span "0324"
click at [112, 131] on link "Sep 10th / 9:00AM - 1:00PM / Wed" at bounding box center [89, 141] width 66 height 21
drag, startPoint x: 103, startPoint y: 146, endPoint x: 54, endPoint y: 137, distance: 49.3
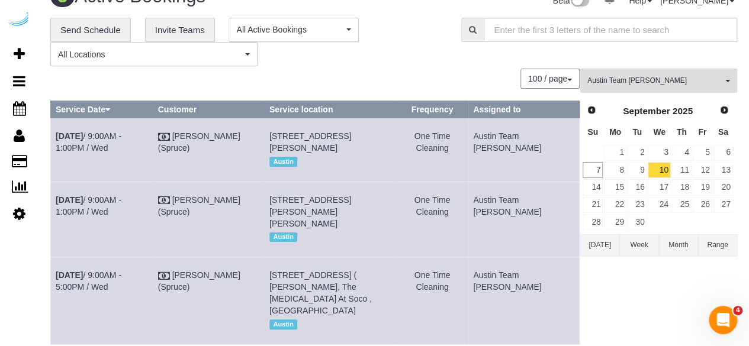
click at [54, 137] on td "Sep 10th / 9:00AM - 1:00PM / Wed" at bounding box center [102, 149] width 102 height 63
copy link "Sep 10th / 9:00AM - 1:00PM / Wed"
drag, startPoint x: 320, startPoint y: 169, endPoint x: 286, endPoint y: 137, distance: 46.1
click at [286, 137] on td "201 Lavaca St, Building 0324, Unit 0324 (Tanner Slead, Amli Downtown , 1432171)…" at bounding box center [330, 149] width 132 height 63
copy span "201 Lavaca St, Building 0324, Unit 0324 (Tanner Slead, Amli Downtown , 1432171)…"
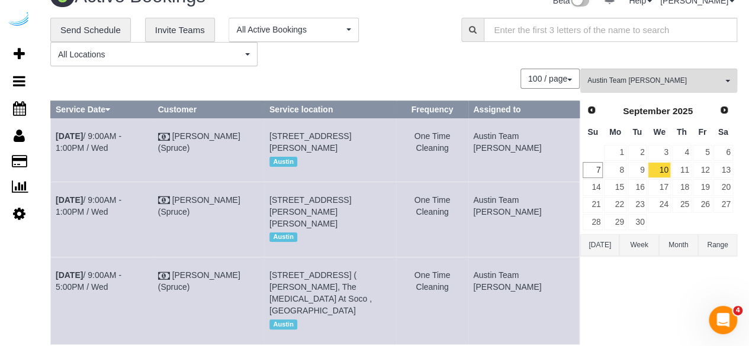
drag, startPoint x: 533, startPoint y: 145, endPoint x: 501, endPoint y: 131, distance: 34.7
click at [501, 131] on tr "Sep 10th / 9:00AM - 1:00PM / Wed Brandie Louck (Spruce) 201 Lavaca St, Building…" at bounding box center [315, 149] width 529 height 63
click at [519, 164] on td "Austin Team [PERSON_NAME]" at bounding box center [523, 149] width 111 height 63
drag, startPoint x: 535, startPoint y: 149, endPoint x: 506, endPoint y: 137, distance: 31.9
click at [506, 137] on td "Austin Team [PERSON_NAME]" at bounding box center [523, 149] width 111 height 63
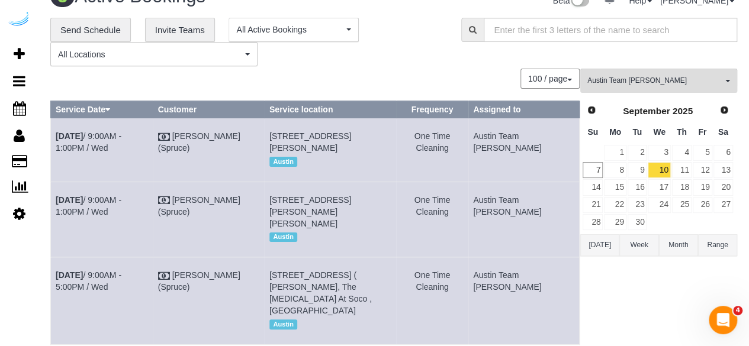
copy td "Austin Team [PERSON_NAME]"
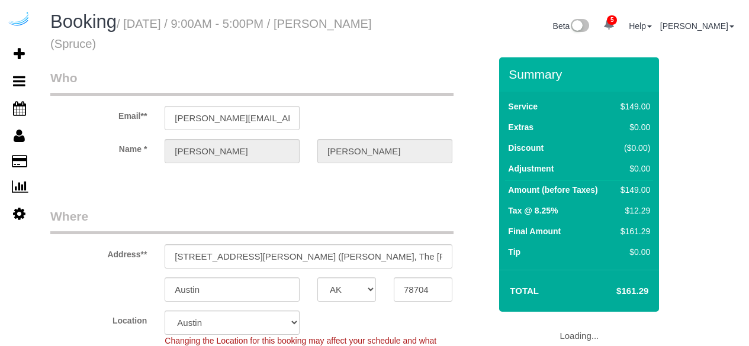
select select "[GEOGRAPHIC_DATA]"
select select "number:9"
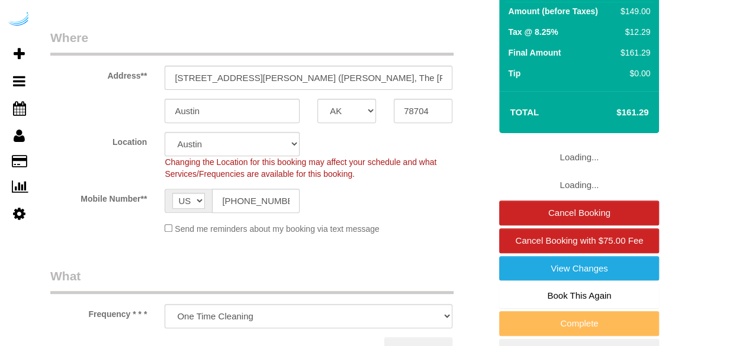
select select "object:839"
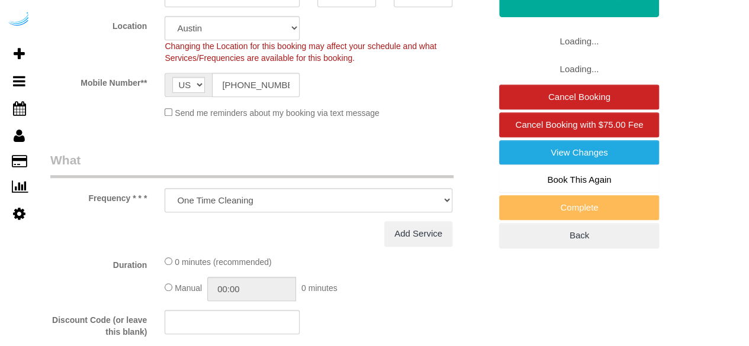
select select "282"
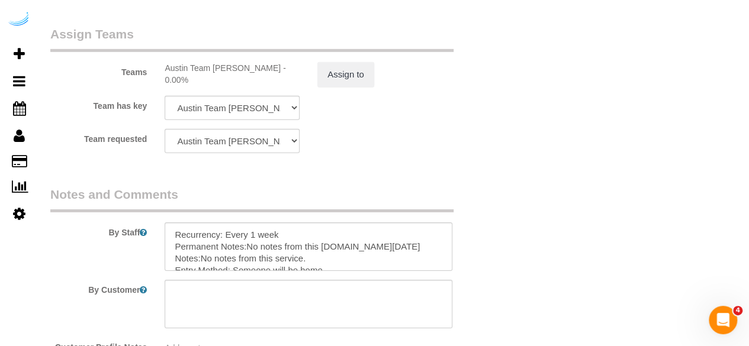
scroll to position [1944, 0]
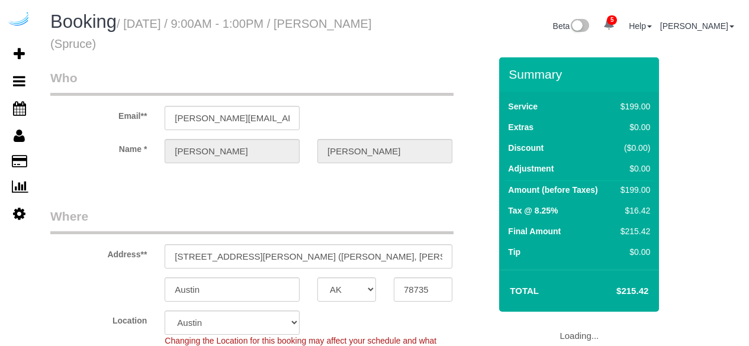
select select "[GEOGRAPHIC_DATA]"
select select "282"
select select "number:9"
select select "object:839"
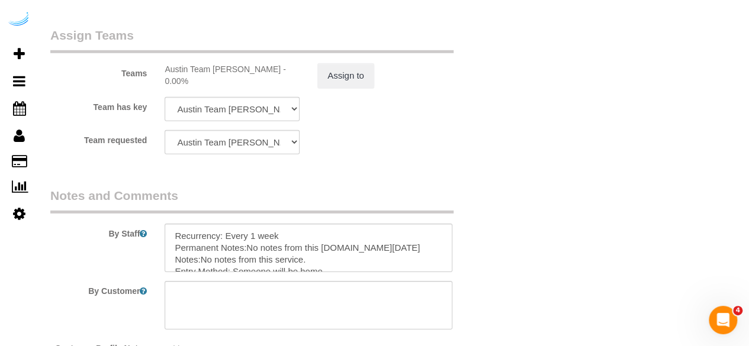
scroll to position [1944, 0]
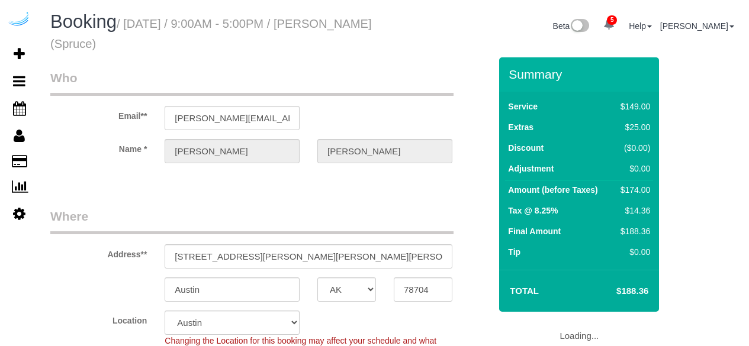
select select "[GEOGRAPHIC_DATA]"
select select "282"
select select "number:9"
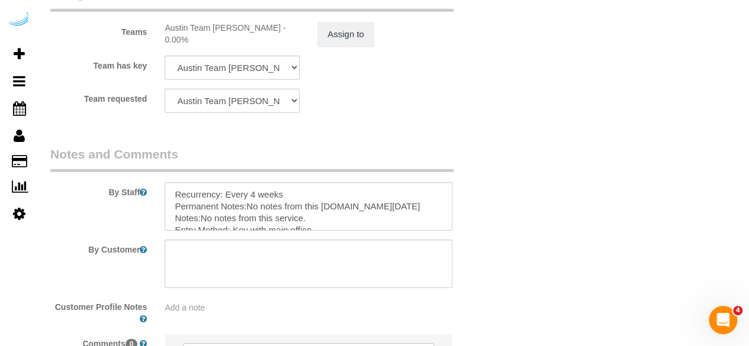
scroll to position [1835, 0]
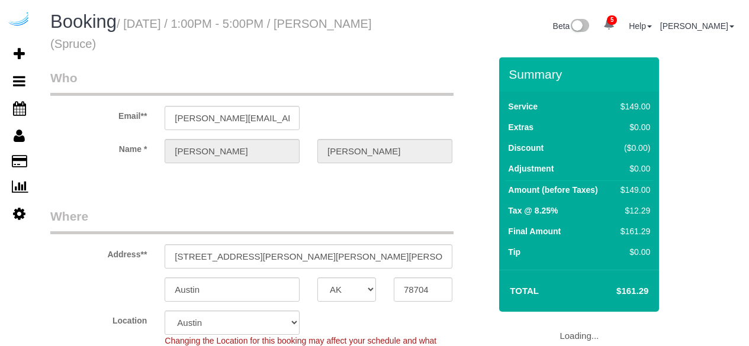
select select "[GEOGRAPHIC_DATA]"
select select "282"
select select "number:9"
select select "object:839"
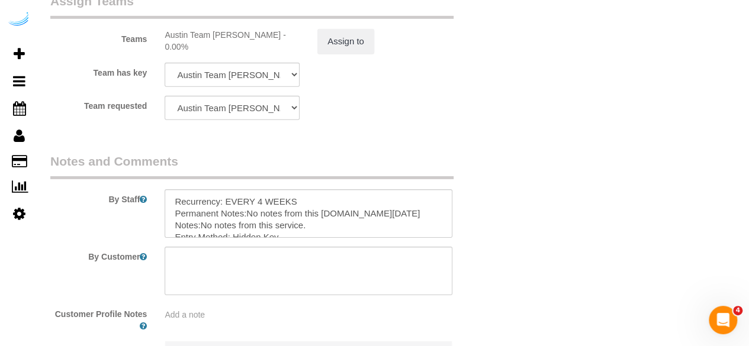
scroll to position [1835, 0]
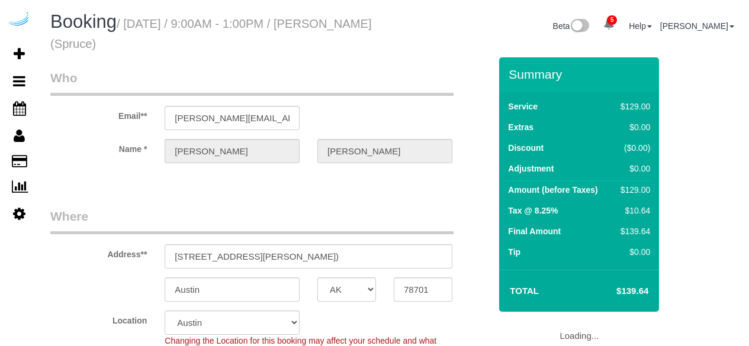
select select "[GEOGRAPHIC_DATA]"
select select "282"
select select "number:9"
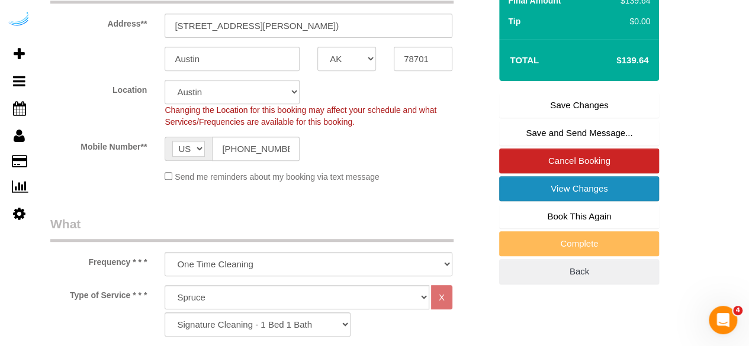
scroll to position [237, 0]
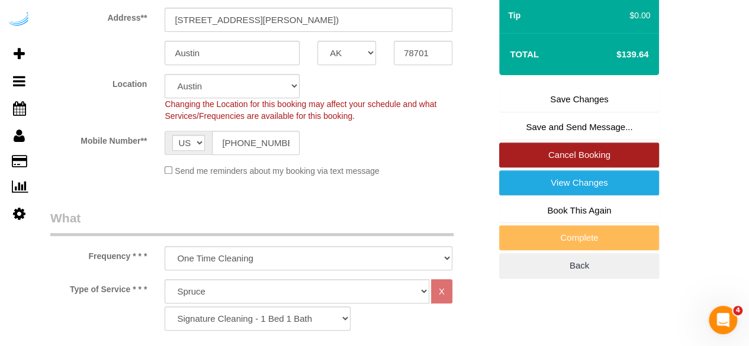
click at [563, 156] on link "Cancel Booking" at bounding box center [579, 155] width 160 height 25
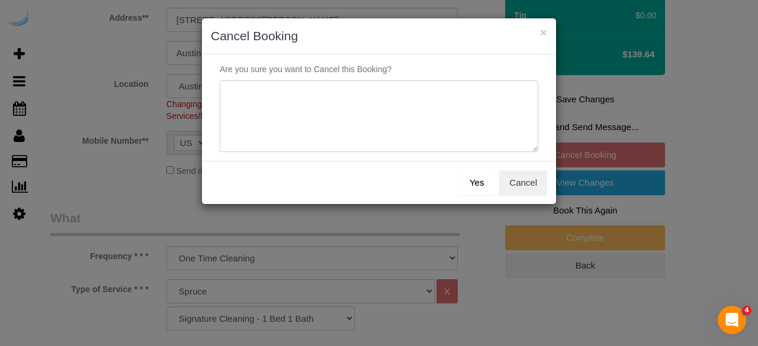
click at [404, 107] on textarea at bounding box center [379, 117] width 318 height 72
type textarea "Not on spruce."
click at [472, 179] on button "Yes" at bounding box center [476, 182] width 34 height 25
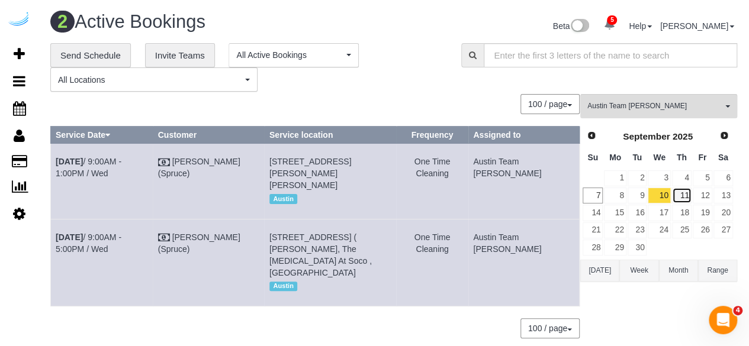
click at [687, 196] on link "11" at bounding box center [682, 196] width 20 height 16
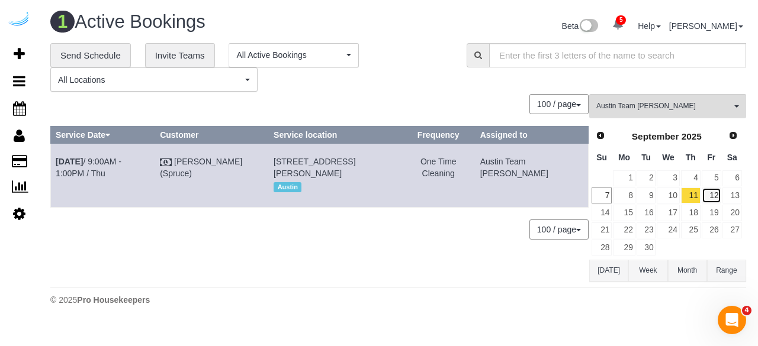
click at [714, 192] on link "12" at bounding box center [712, 196] width 20 height 16
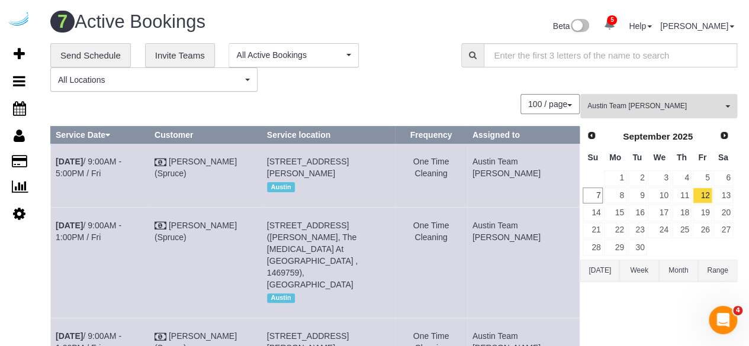
click at [674, 108] on span "Austin Team Isabel" at bounding box center [654, 106] width 135 height 10
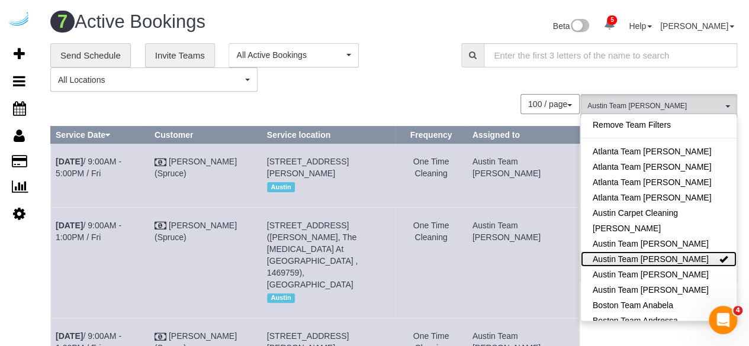
click at [667, 256] on link "Austin Team Isabel" at bounding box center [659, 259] width 156 height 15
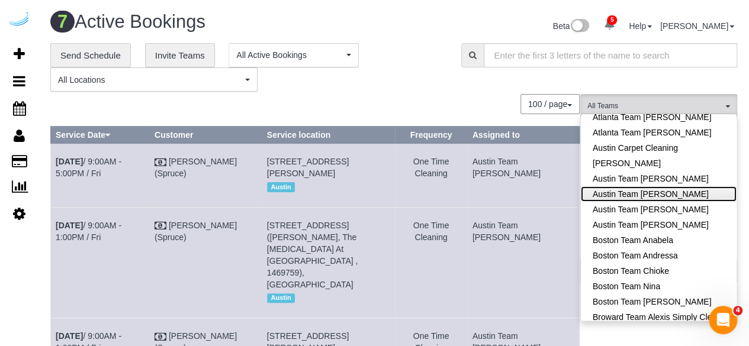
scroll to position [178, 0]
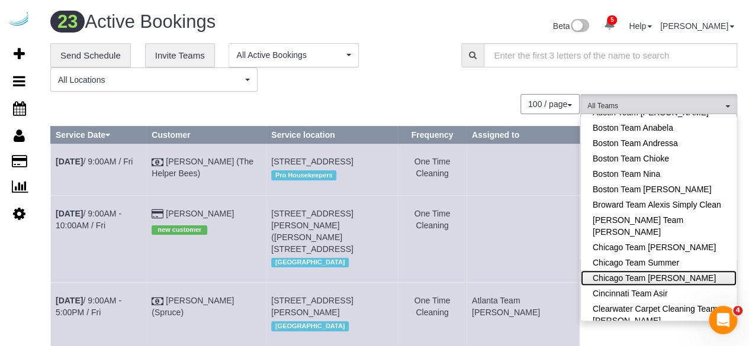
click at [669, 276] on link "Chicago Team Wesley" at bounding box center [659, 278] width 156 height 15
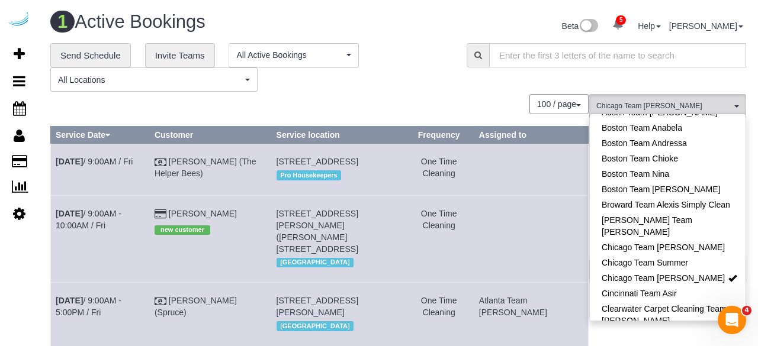
click at [450, 87] on div "**********" at bounding box center [249, 67] width 416 height 49
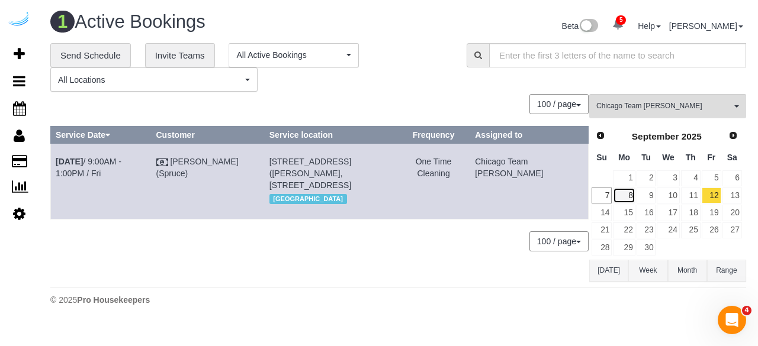
click at [633, 193] on link "8" at bounding box center [624, 196] width 22 height 16
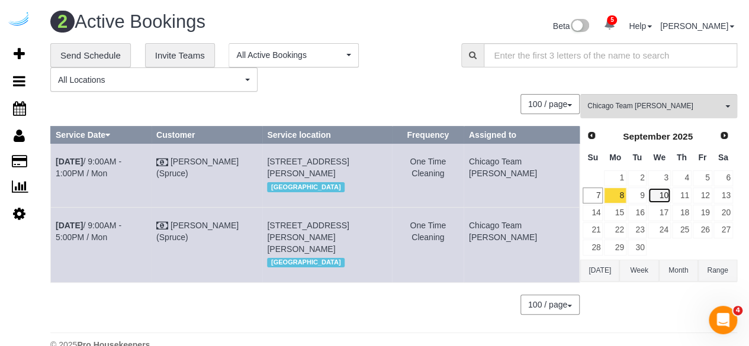
click at [649, 192] on link "10" at bounding box center [659, 196] width 22 height 16
click at [636, 195] on link "9" at bounding box center [638, 196] width 20 height 16
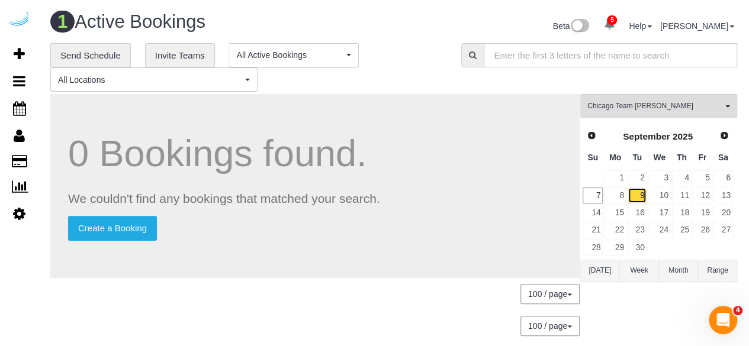
click at [644, 192] on link "9" at bounding box center [638, 196] width 20 height 16
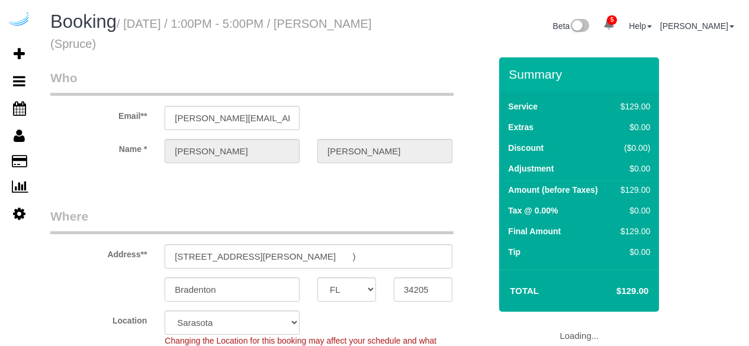
select select "FL"
select select "282"
select select "number:9"
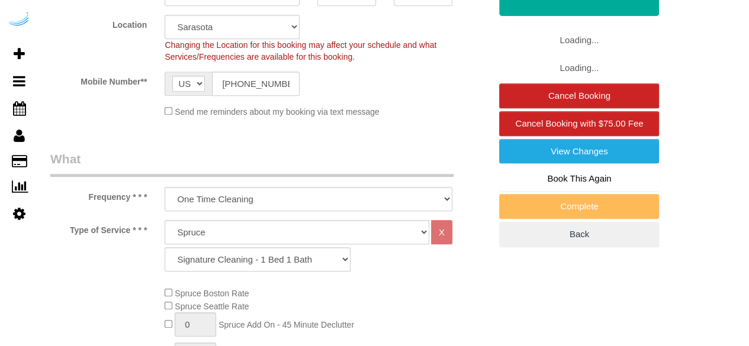
select select "object:819"
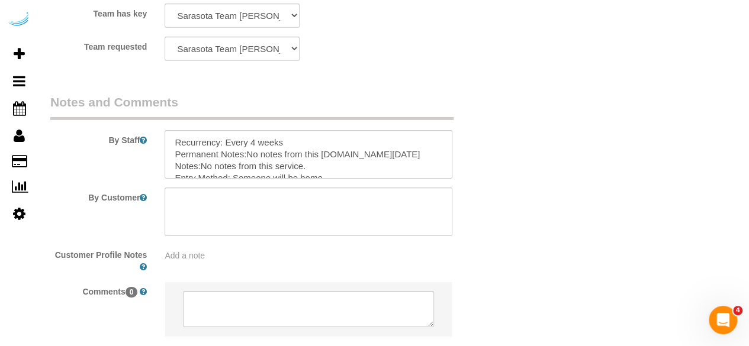
scroll to position [1894, 0]
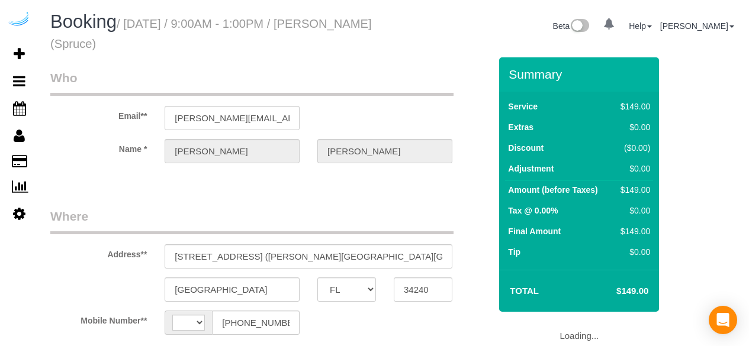
select select "FL"
select select "string:[GEOGRAPHIC_DATA]"
select select "object:652"
select select "282"
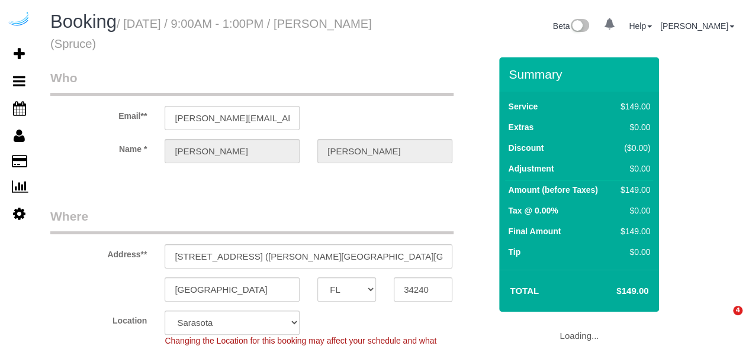
select select "object:819"
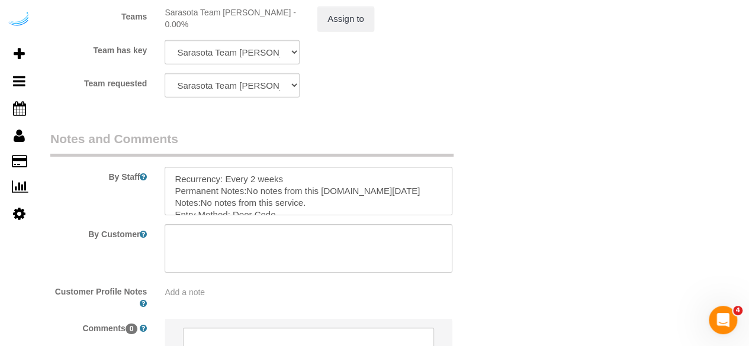
scroll to position [1835, 0]
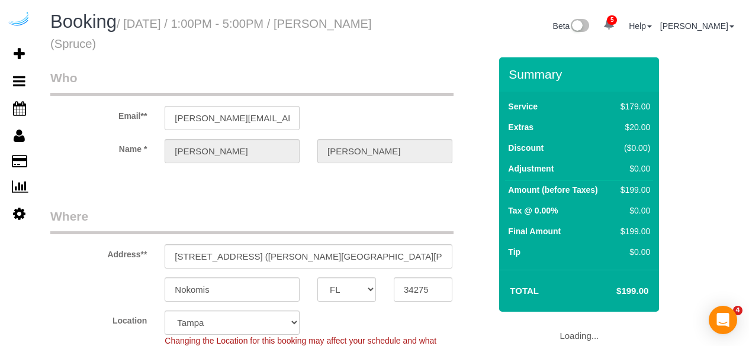
select select "FL"
select select "282"
select select "number:9"
select select "object:844"
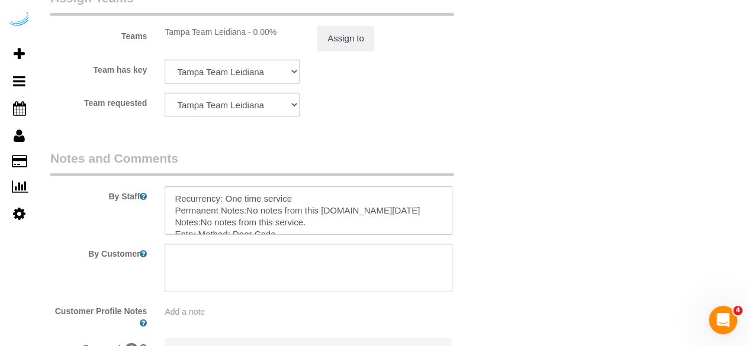
scroll to position [1835, 0]
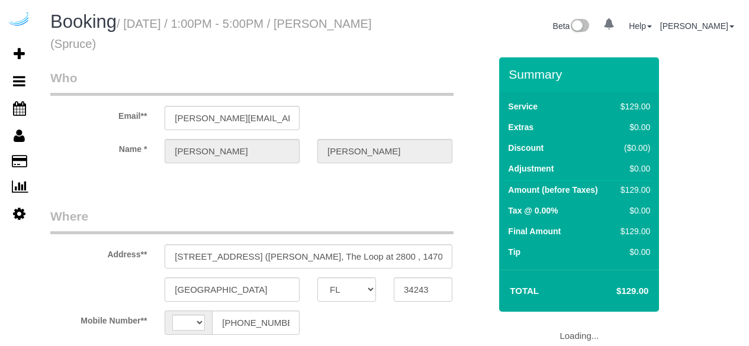
select select "FL"
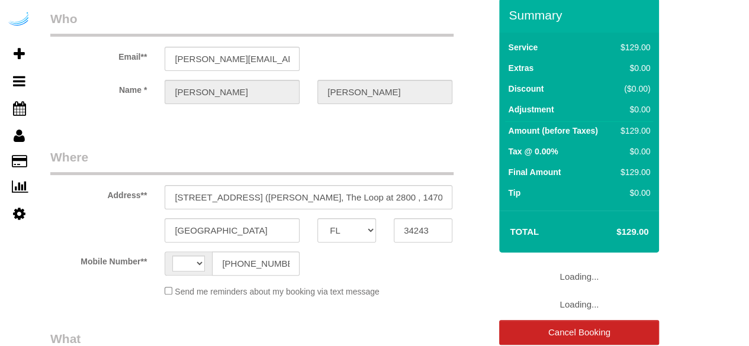
select select "string:[GEOGRAPHIC_DATA]"
select select "object:652"
select select "number:9"
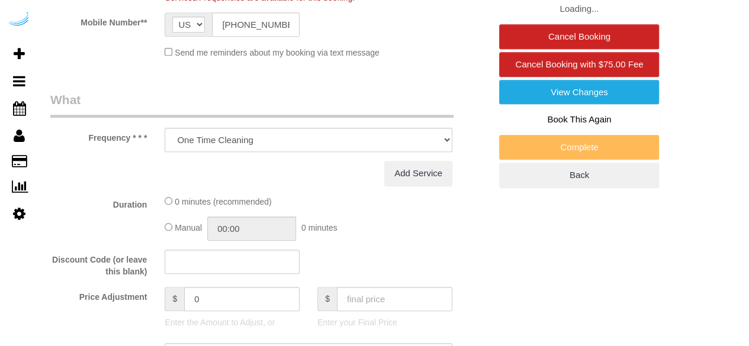
select select "282"
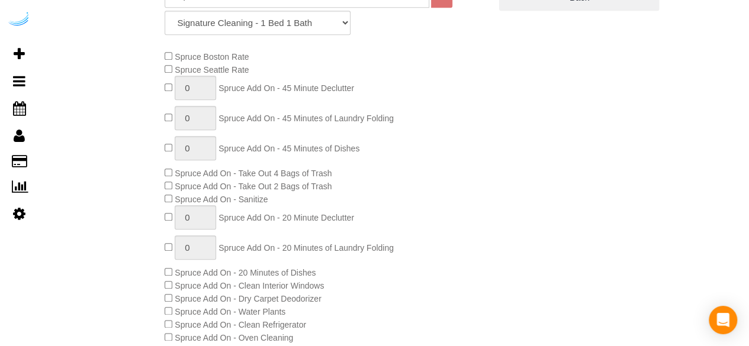
select select "object:819"
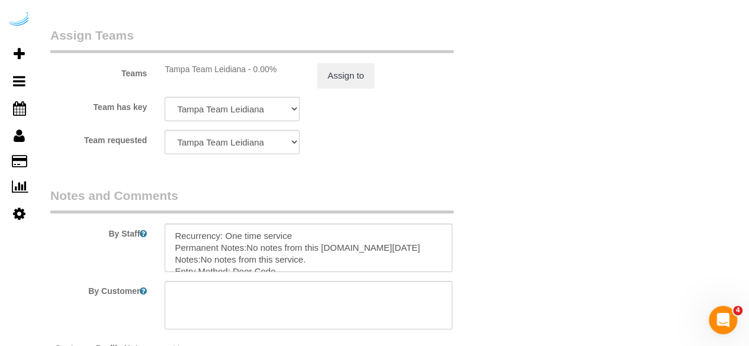
scroll to position [1944, 0]
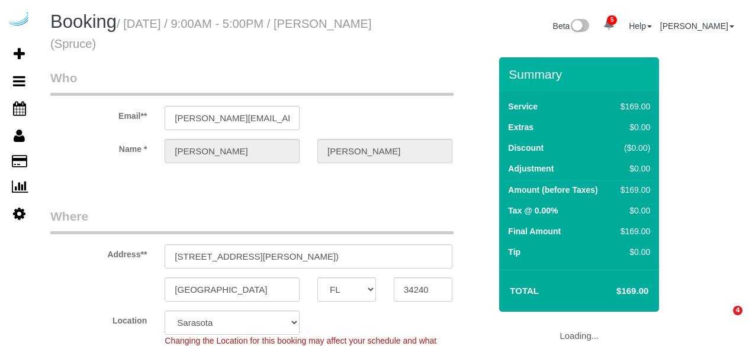
select select "FL"
select select "282"
select select "number:9"
select select "object:819"
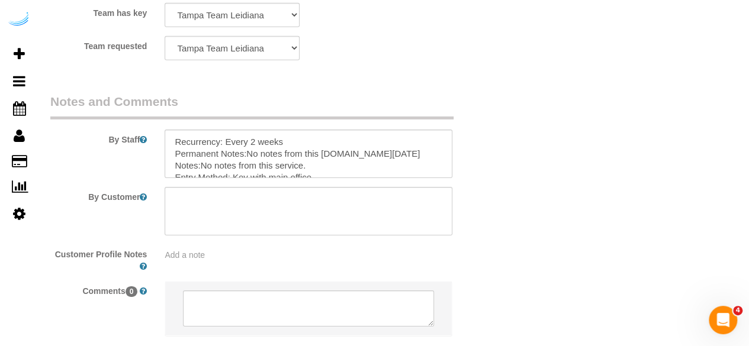
scroll to position [1894, 0]
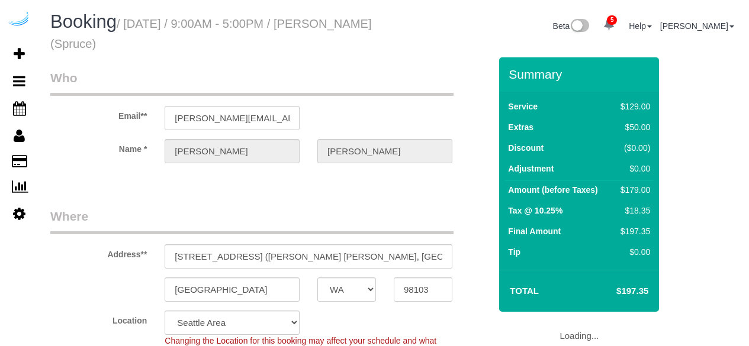
select select "WA"
select select "282"
select select "number:9"
select select "object:819"
select select "WA"
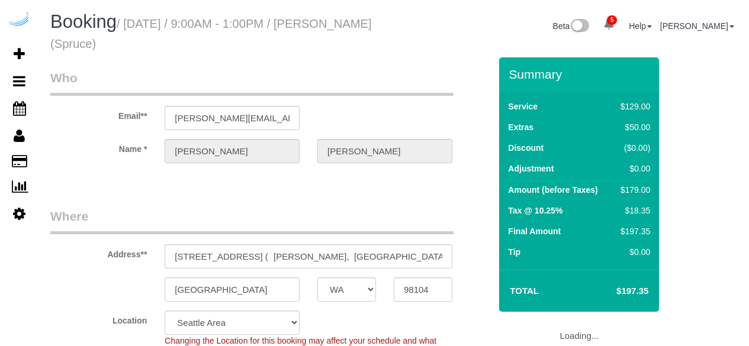
select select "282"
select select "number:9"
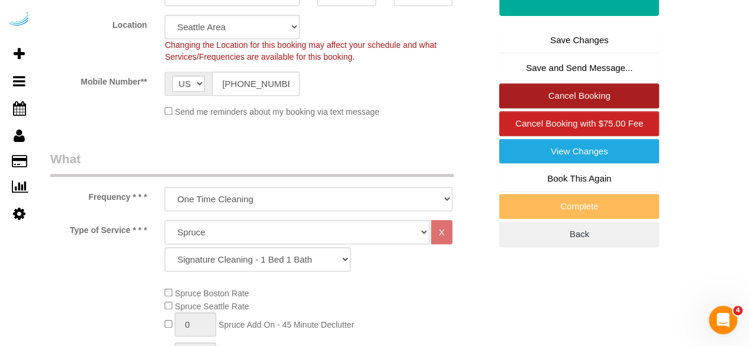
click at [593, 93] on link "Cancel Booking" at bounding box center [579, 95] width 160 height 25
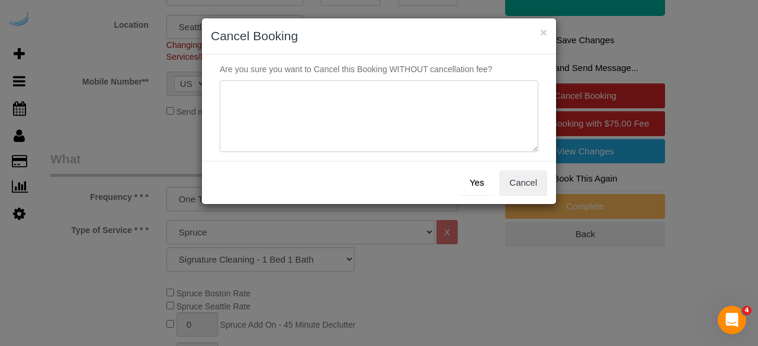
click at [380, 108] on textarea at bounding box center [379, 117] width 318 height 72
type textarea "Not on spruce."
click at [467, 178] on button "Yes" at bounding box center [476, 182] width 34 height 25
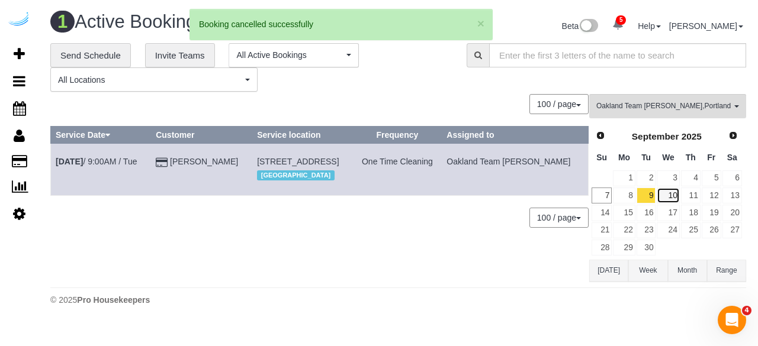
click at [670, 193] on link "10" at bounding box center [668, 196] width 22 height 16
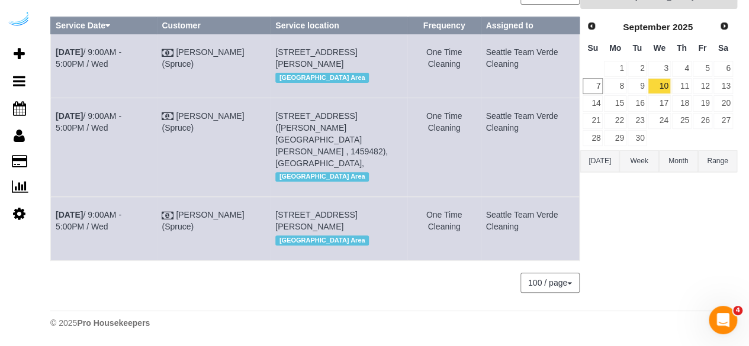
scroll to position [61, 0]
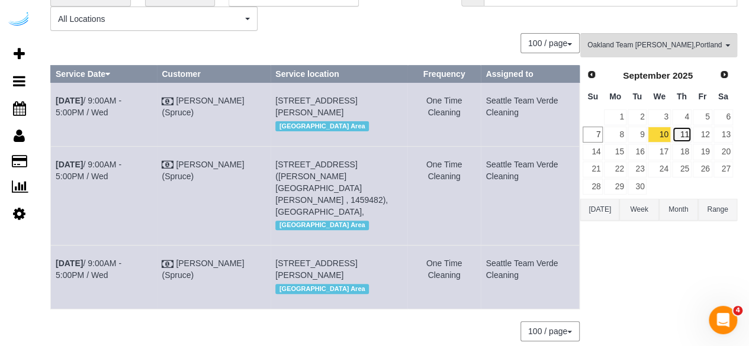
click at [689, 131] on link "11" at bounding box center [682, 135] width 20 height 16
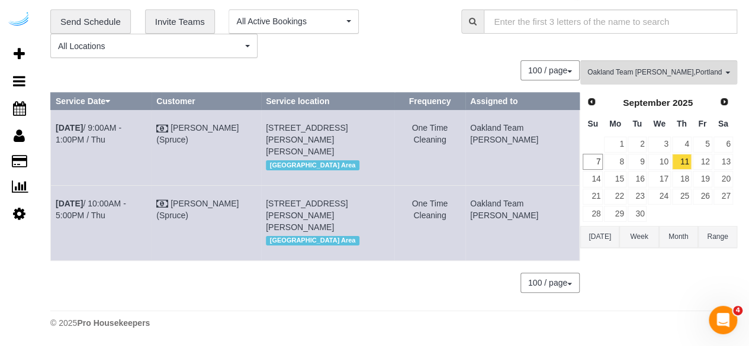
scroll to position [45, 0]
click at [704, 154] on link "12" at bounding box center [703, 162] width 20 height 16
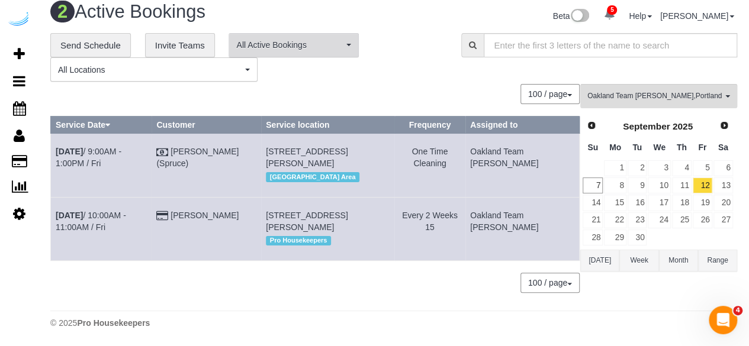
scroll to position [33, 0]
click at [311, 55] on div "**********" at bounding box center [246, 57] width 393 height 49
